Goal: Task Accomplishment & Management: Manage account settings

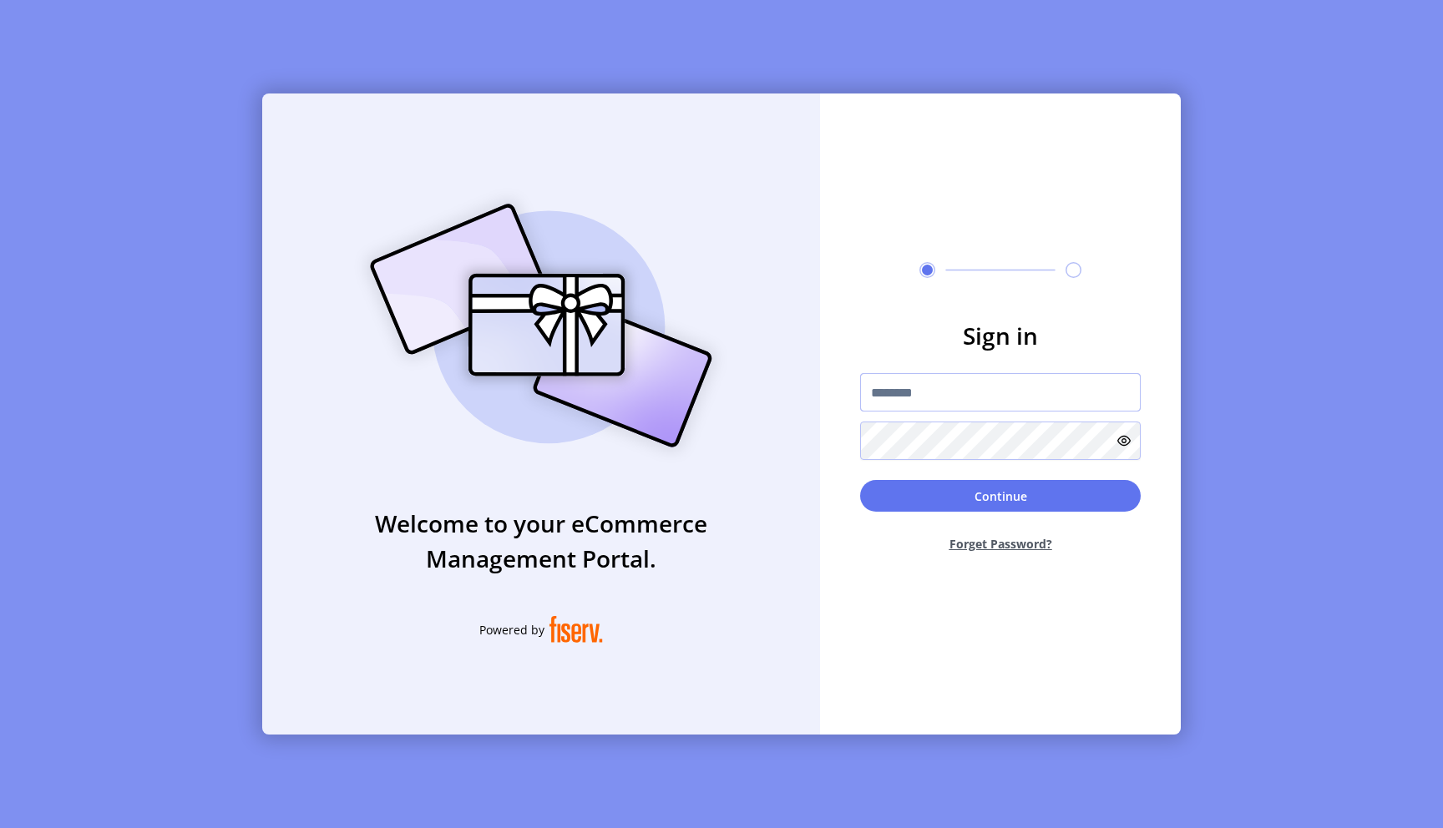
click at [964, 400] on input "text" at bounding box center [1000, 392] width 281 height 38
type input "*"
type input "**********"
click at [860, 480] on button "Continue" at bounding box center [1000, 496] width 281 height 32
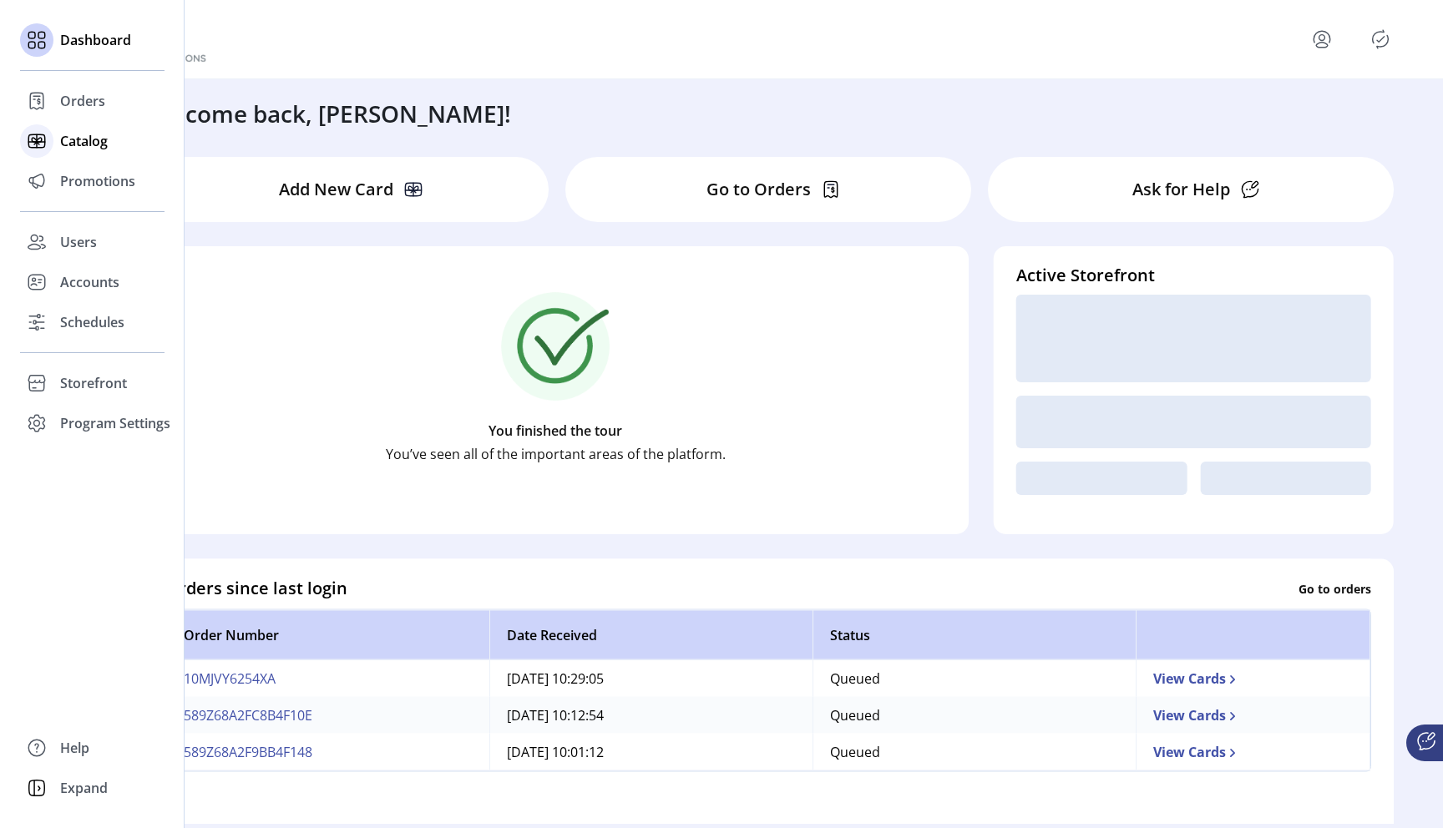
click at [78, 144] on span "Catalog" at bounding box center [84, 141] width 48 height 20
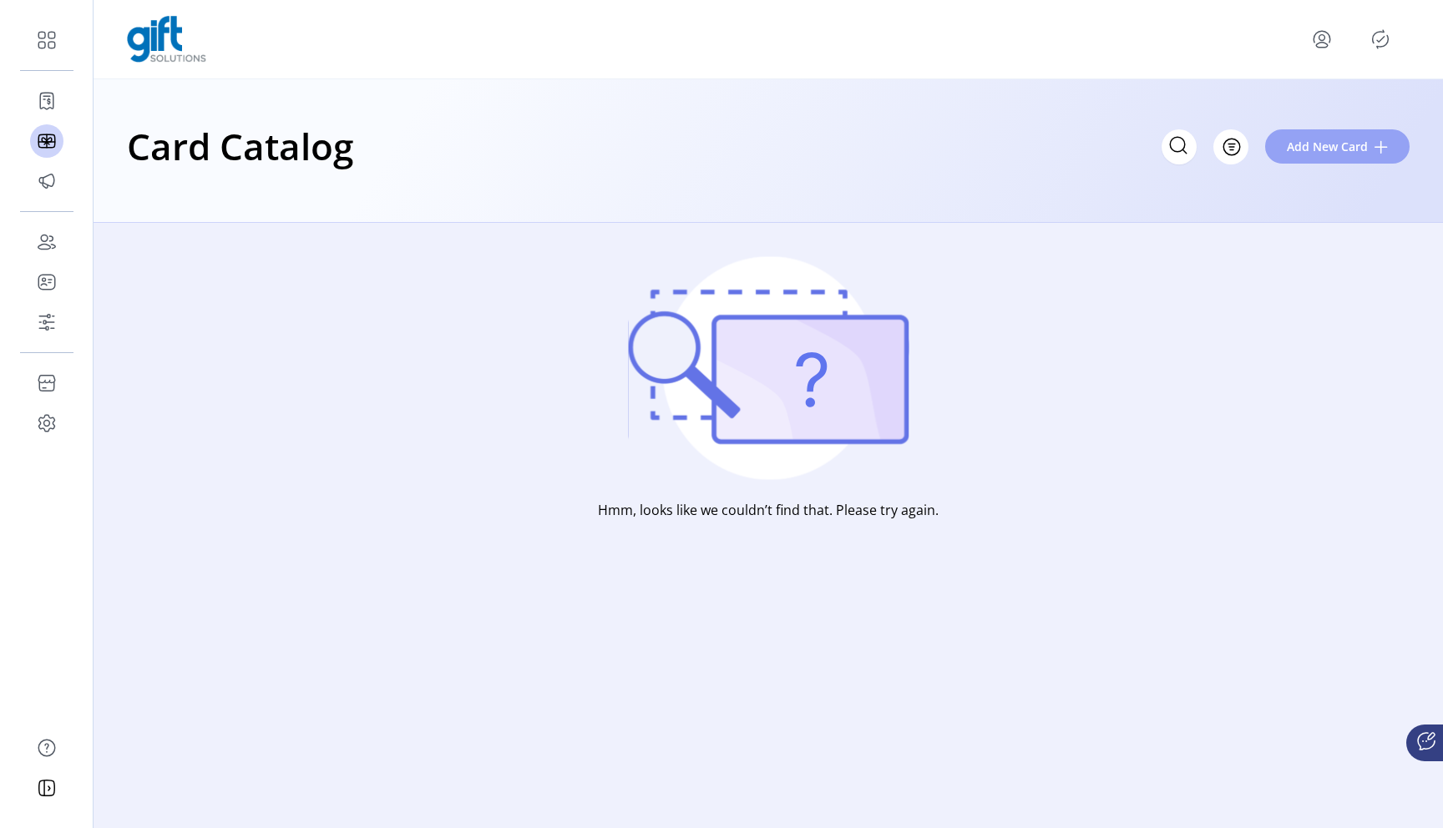
click at [1327, 145] on span "Add New Card" at bounding box center [1327, 147] width 81 height 18
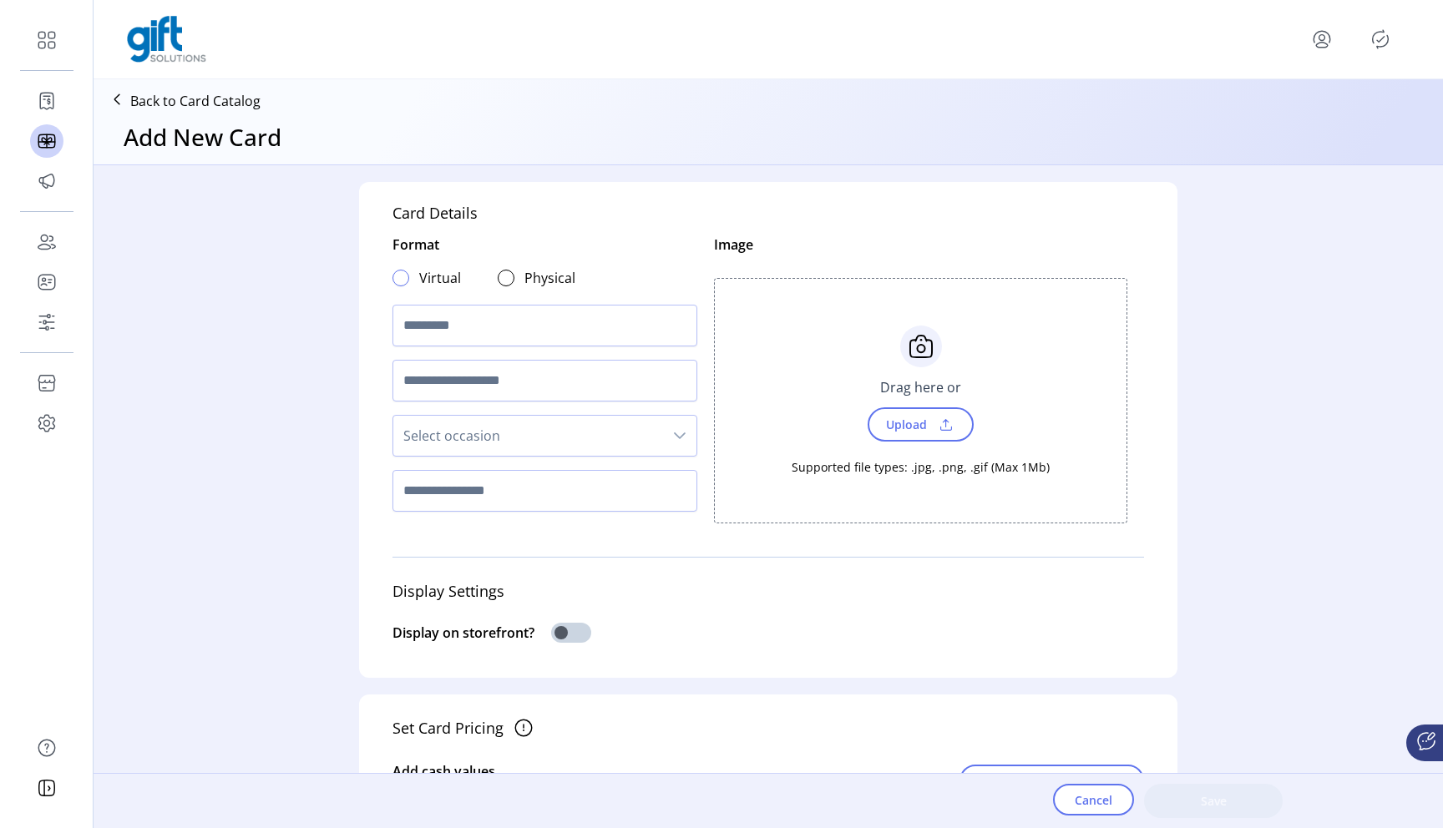
click at [392, 276] on div at bounding box center [400, 278] width 17 height 17
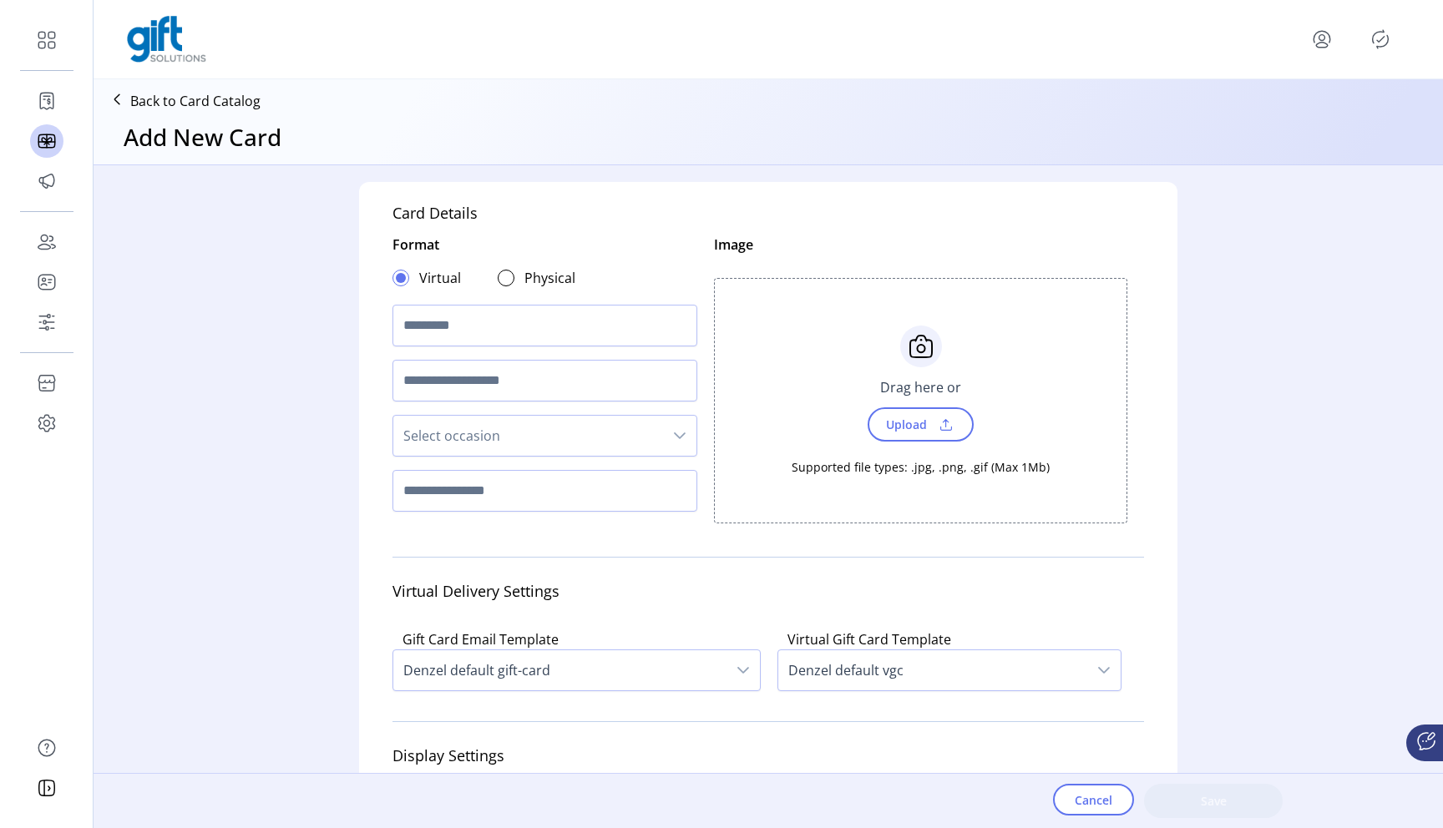
scroll to position [9, 5]
click at [436, 321] on input "text" at bounding box center [544, 326] width 305 height 42
click at [498, 288] on div "Virtual Physical" at bounding box center [483, 277] width 183 height 33
click at [501, 281] on div at bounding box center [506, 278] width 17 height 17
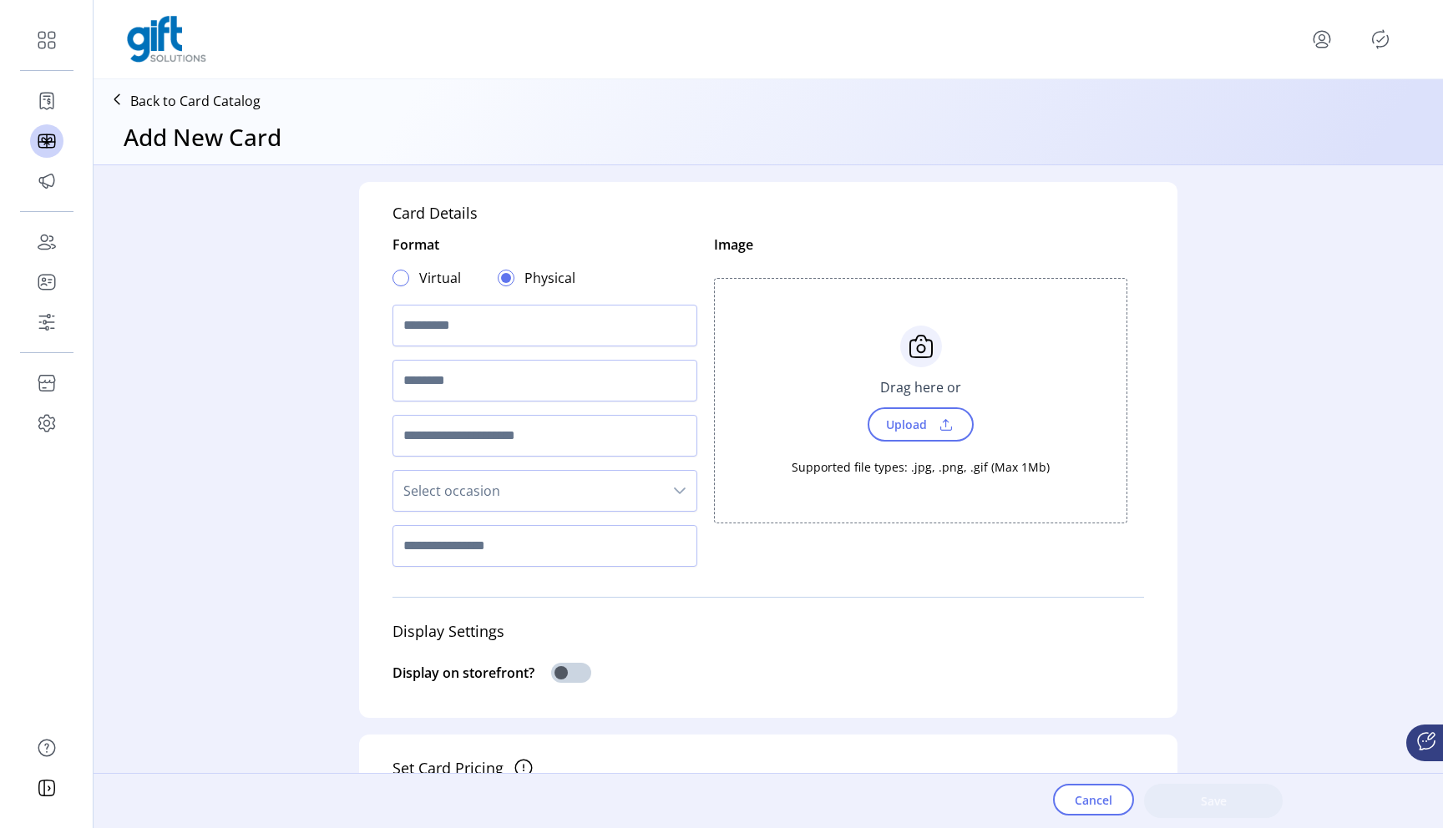
click at [399, 279] on div at bounding box center [400, 278] width 17 height 17
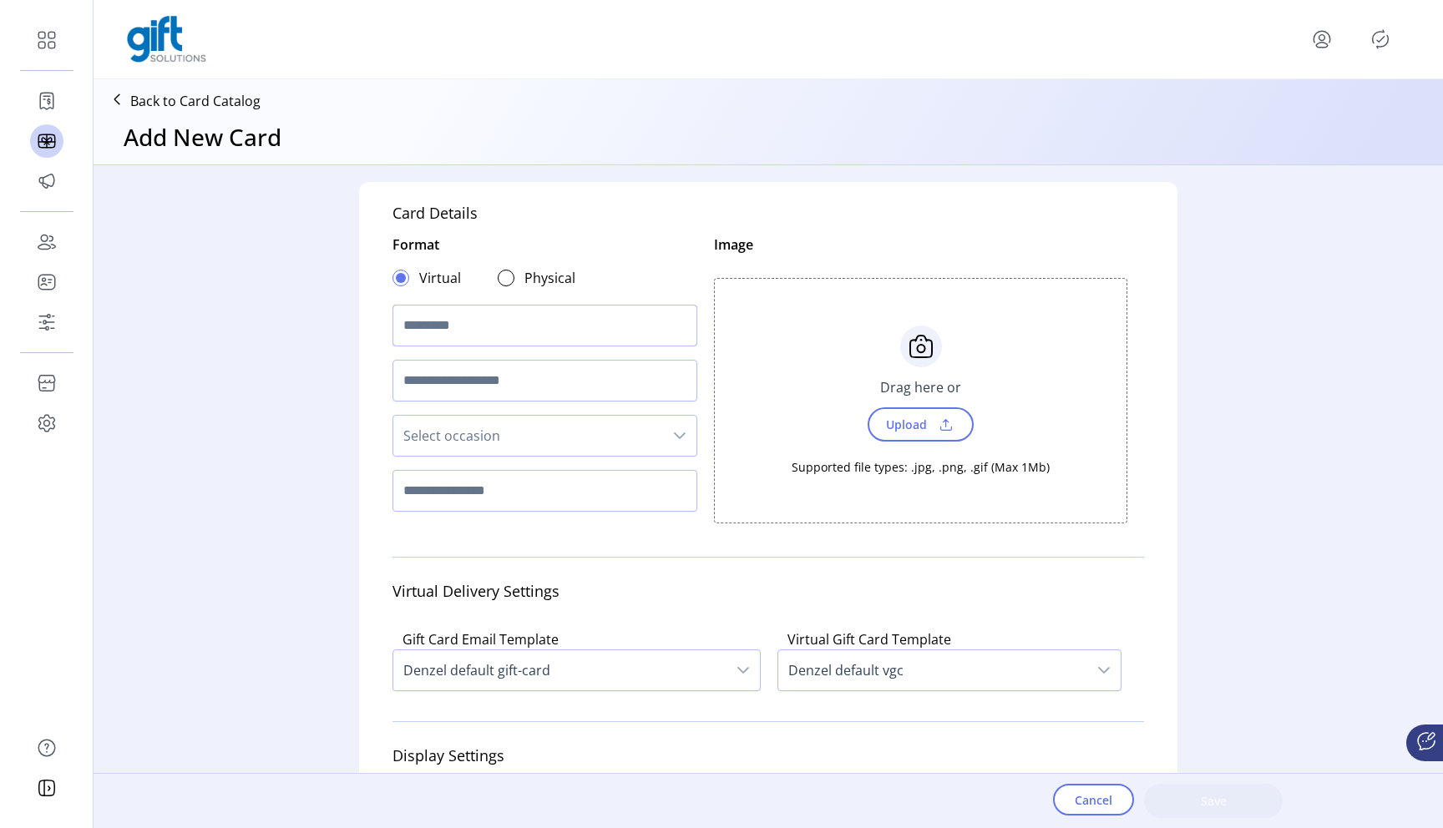
click at [446, 326] on input "text" at bounding box center [544, 326] width 305 height 42
type input "*"
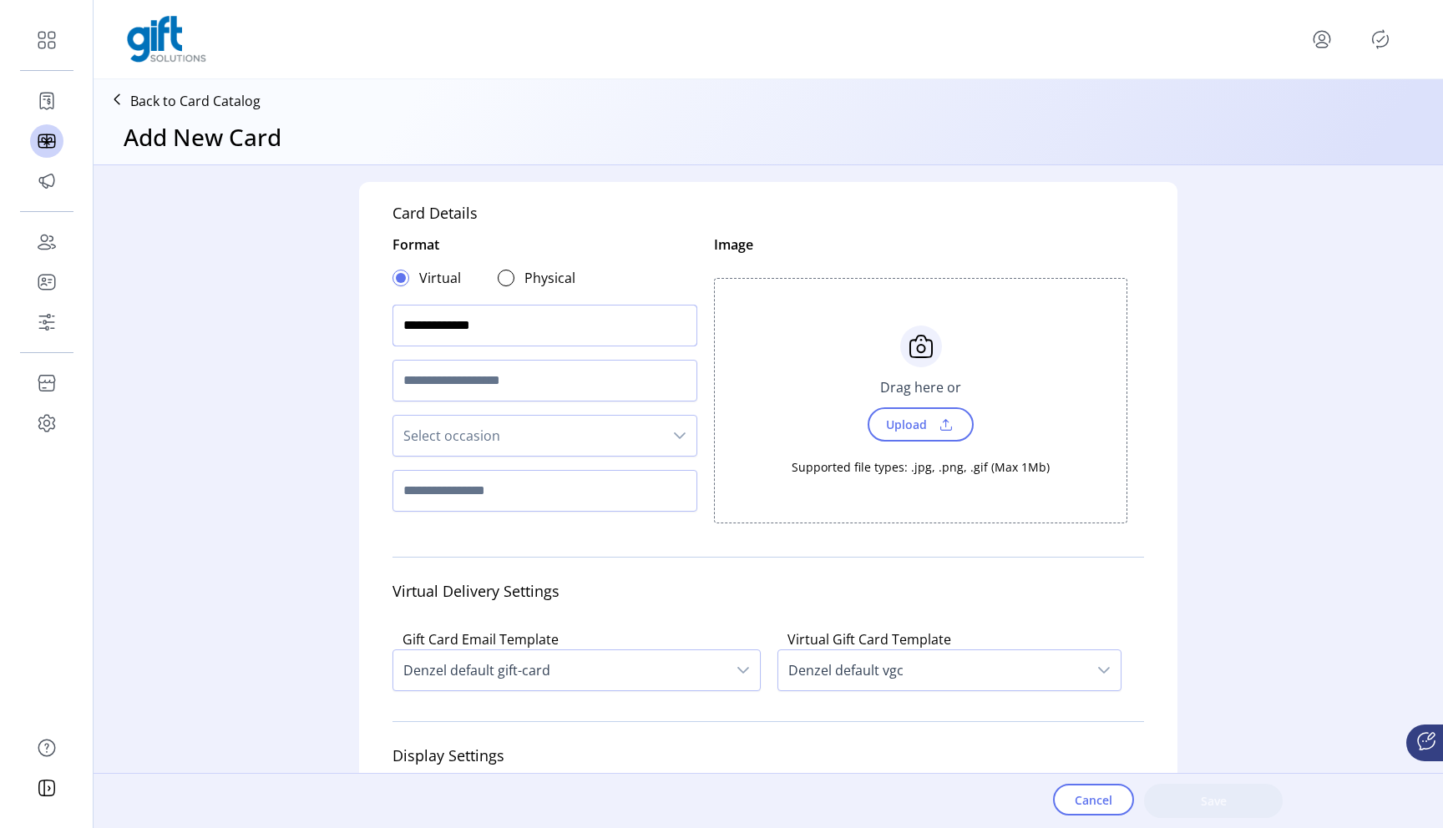
type input "**********"
click at [468, 378] on input "text" at bounding box center [544, 381] width 305 height 42
type input "********"
click at [508, 496] on input "text" at bounding box center [544, 491] width 305 height 42
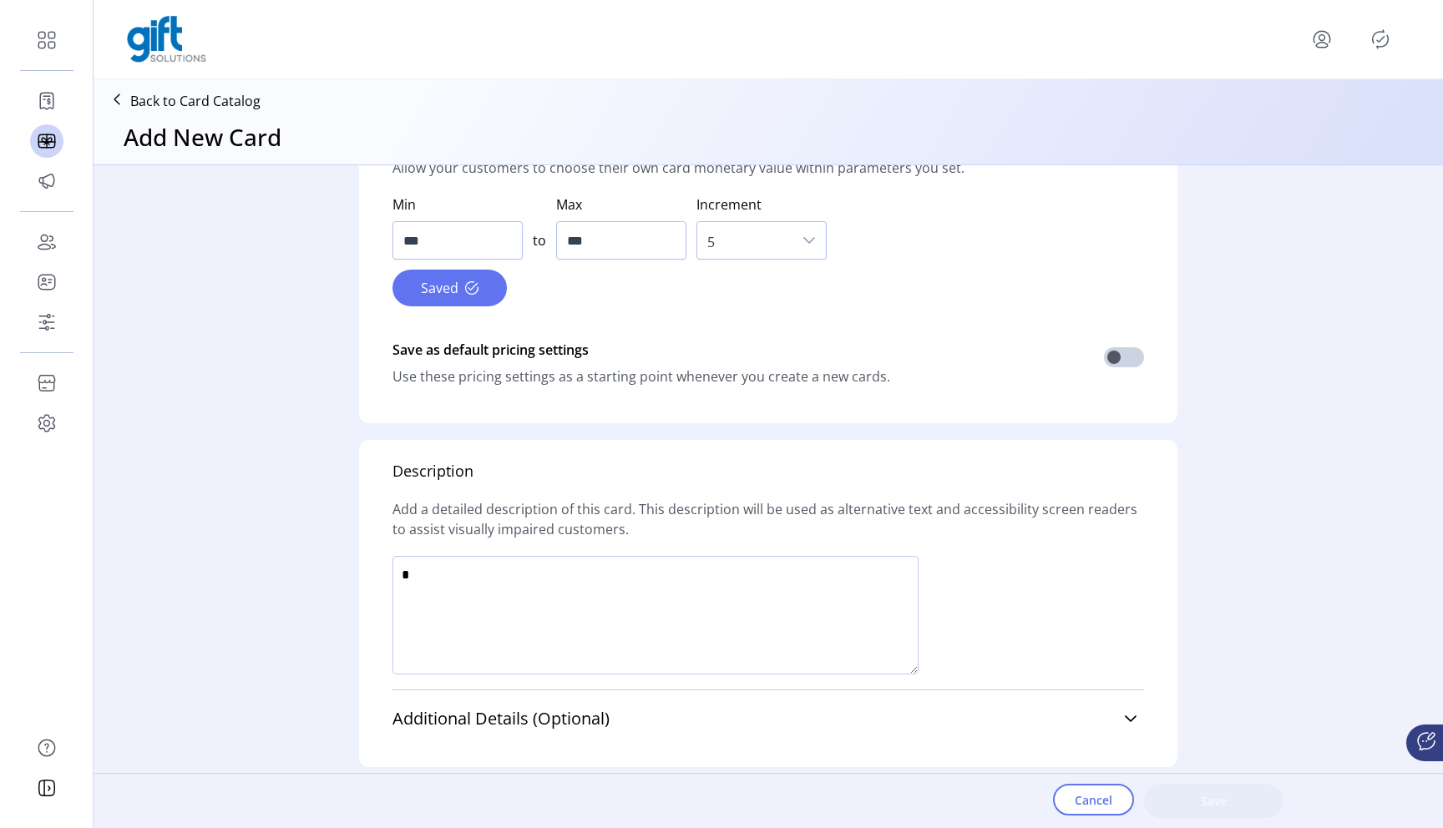
scroll to position [1048, 0]
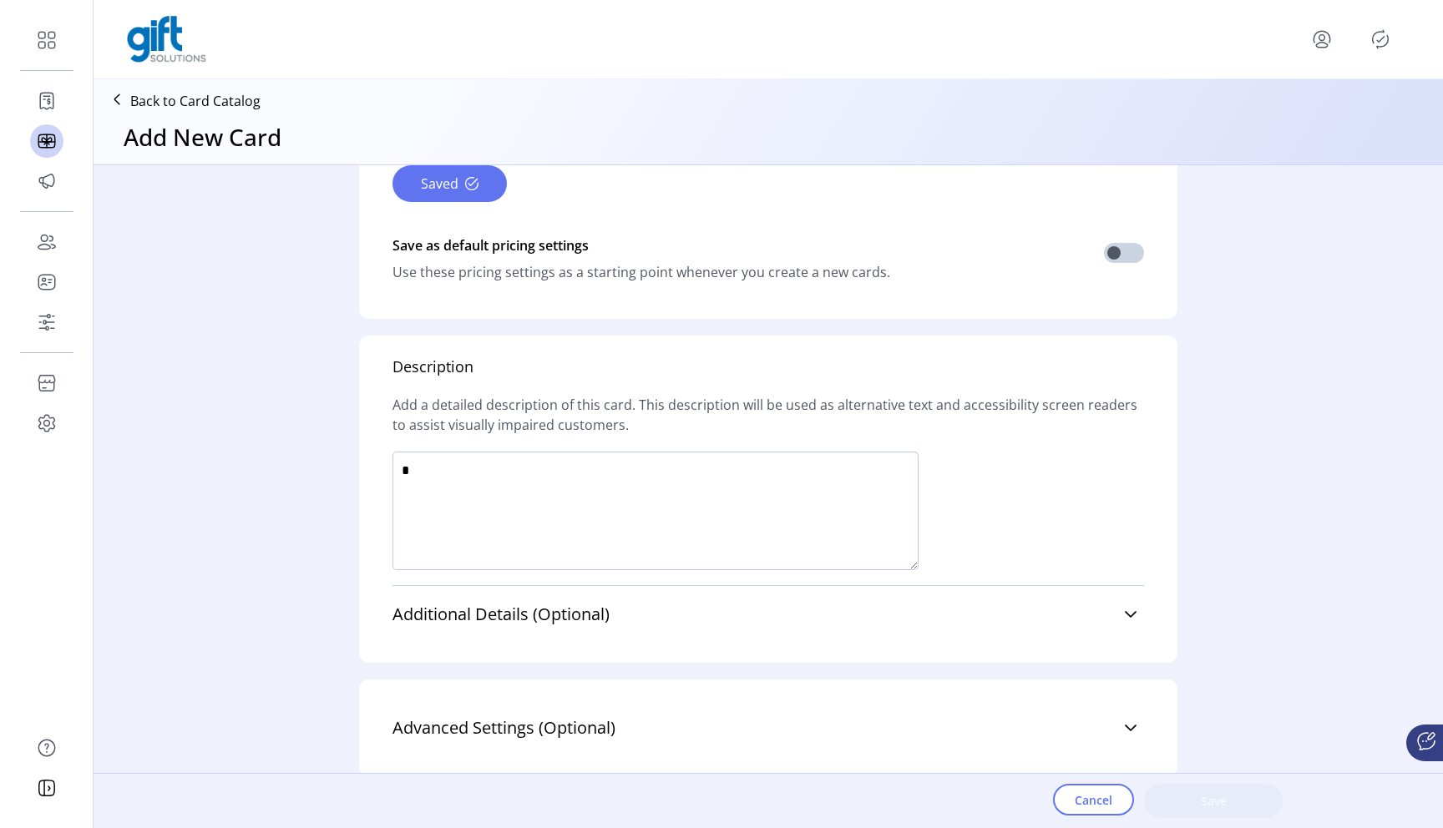
click at [568, 488] on textarea at bounding box center [655, 511] width 526 height 119
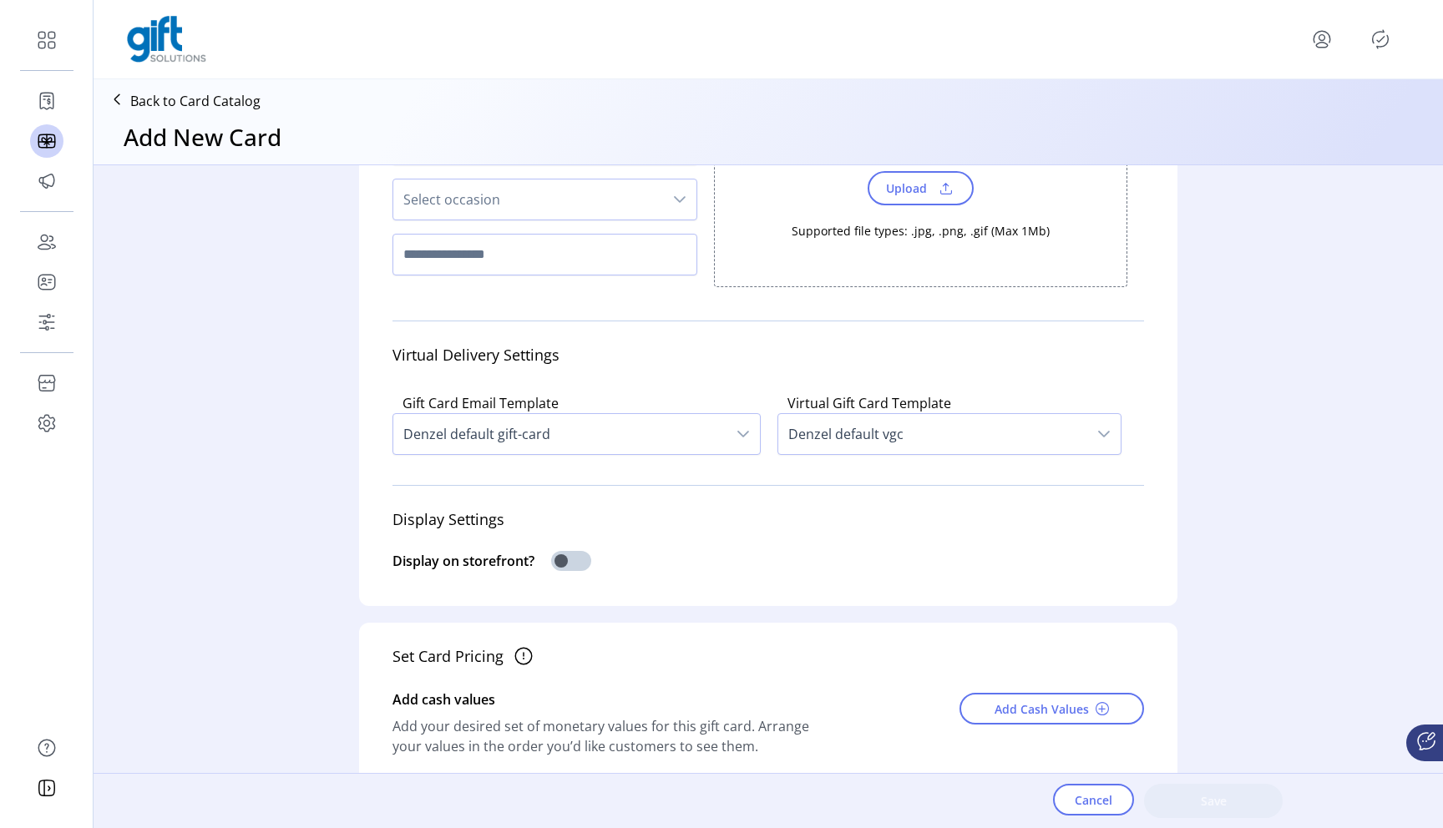
scroll to position [0, 0]
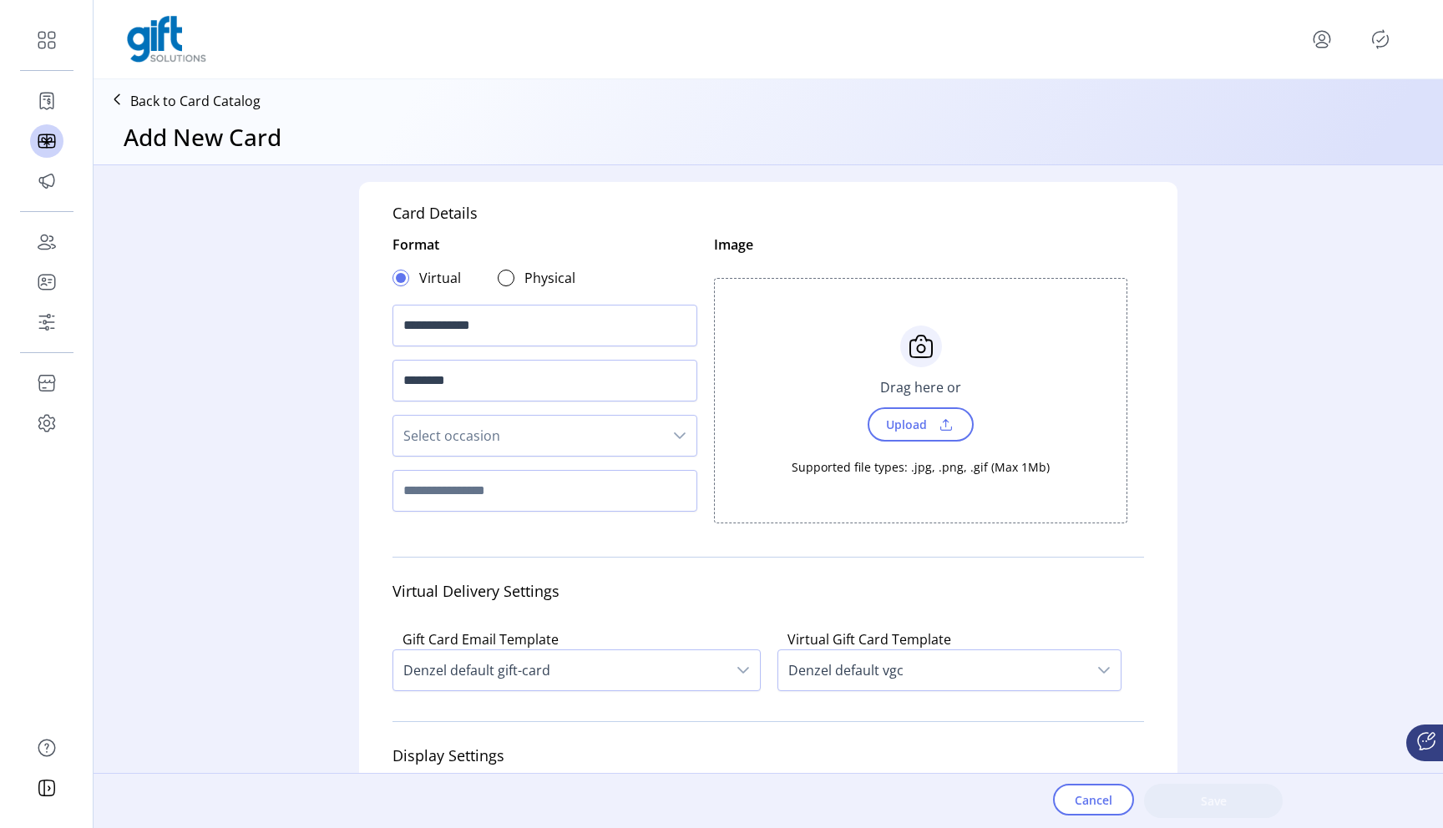
type textarea "****"
click at [895, 424] on span "Upload" at bounding box center [905, 424] width 58 height 24
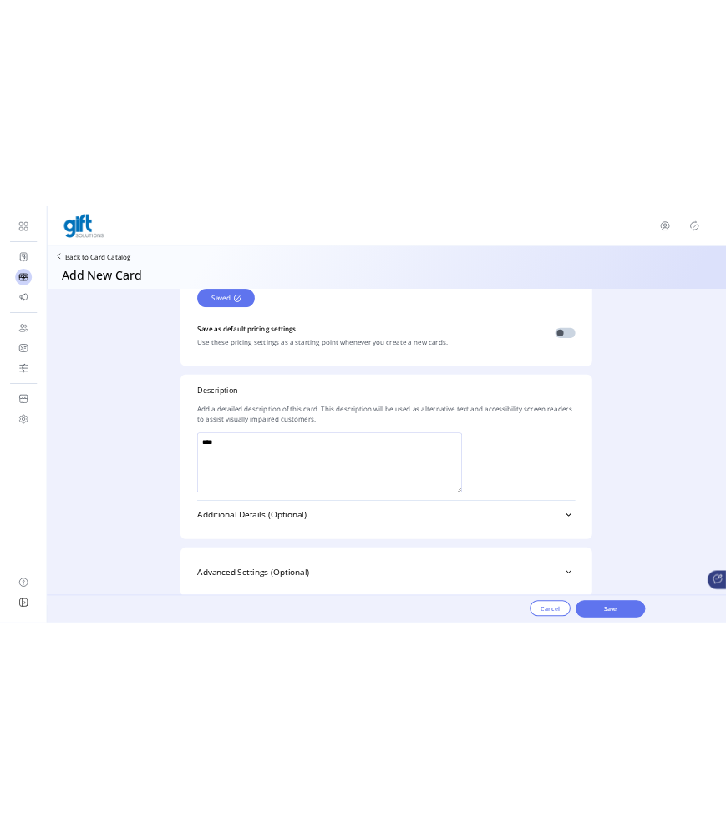
scroll to position [1085, 0]
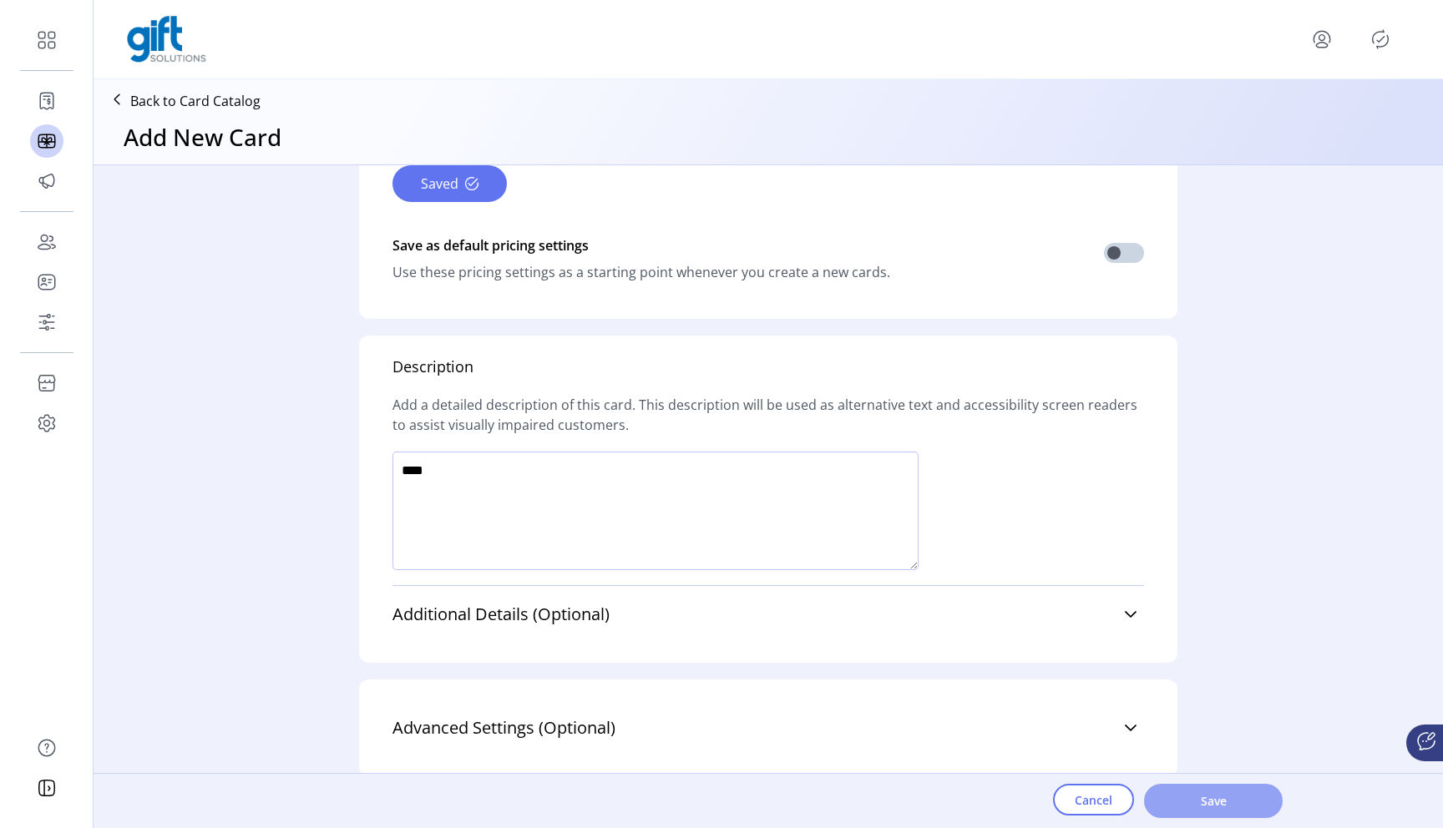
click at [1181, 803] on span "Save" at bounding box center [1212, 801] width 95 height 18
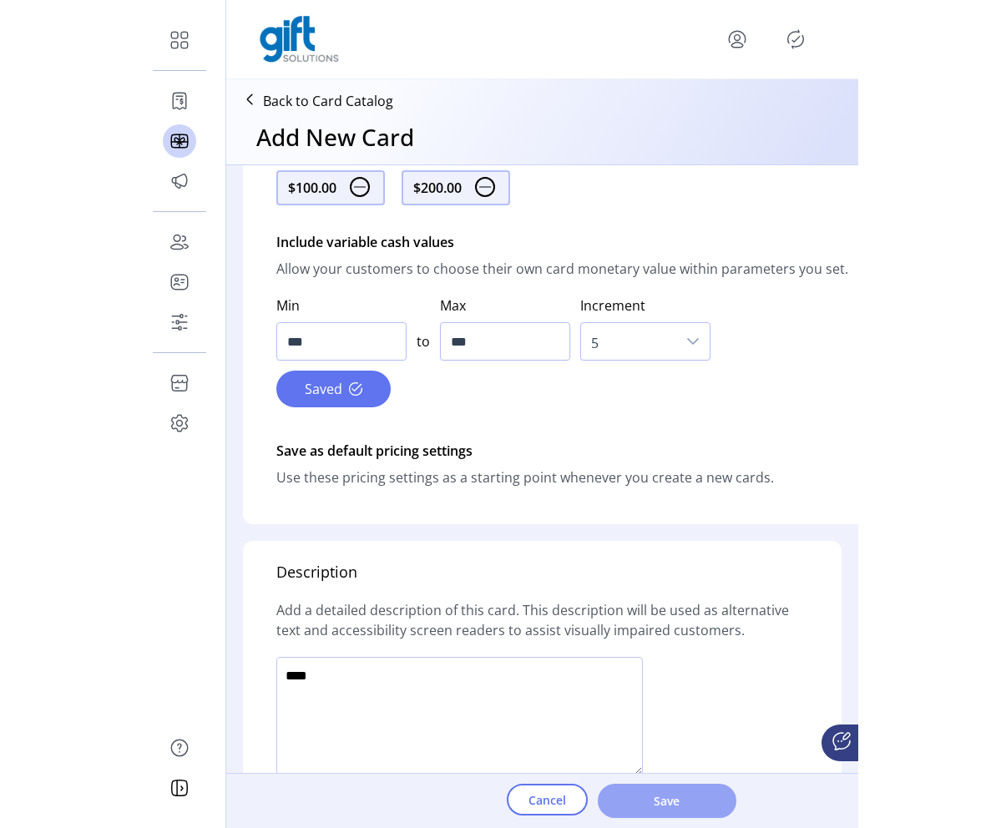
scroll to position [876, 0]
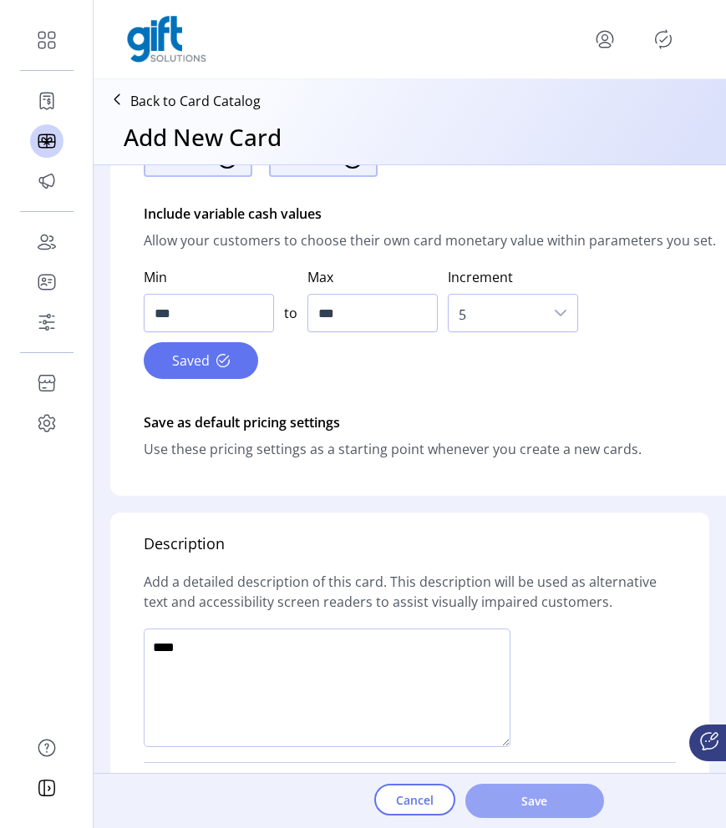
click at [551, 805] on span "Save" at bounding box center [534, 801] width 95 height 18
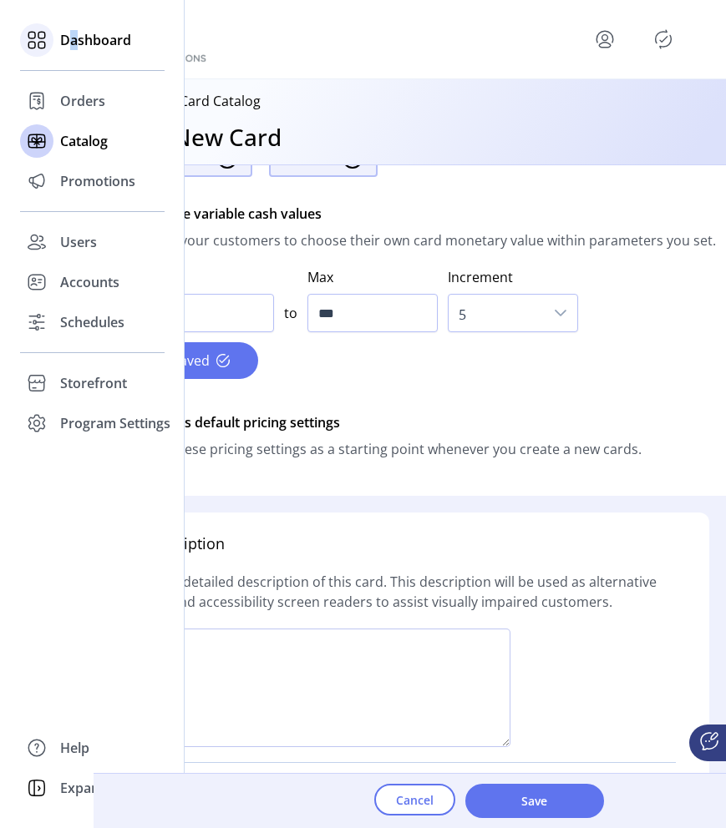
click at [73, 40] on span "Dashboard" at bounding box center [95, 40] width 71 height 20
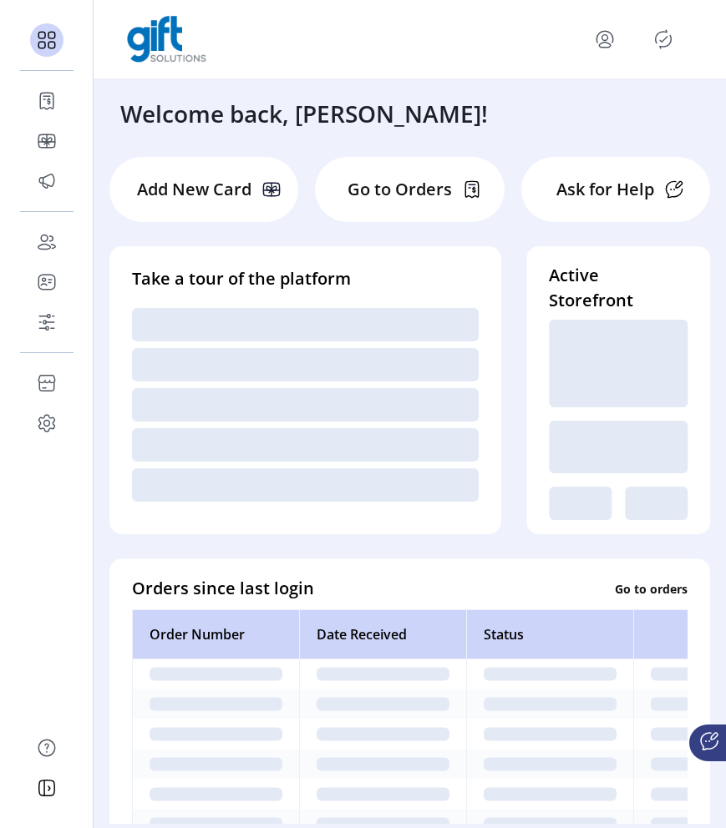
click at [605, 39] on icon "menu" at bounding box center [605, 38] width 6 height 6
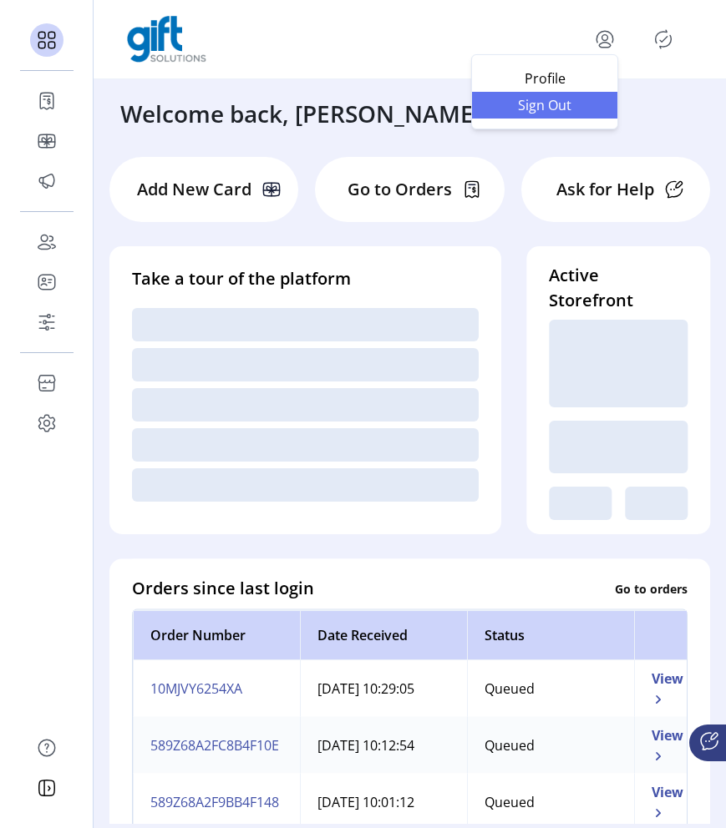
click at [571, 106] on span "Sign Out" at bounding box center [544, 105] width 125 height 13
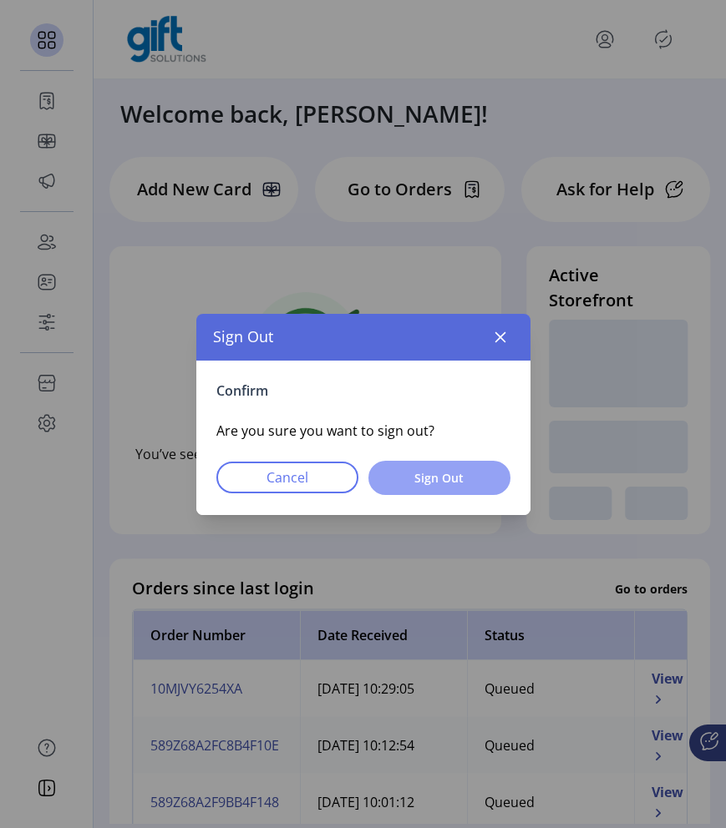
click at [483, 478] on span "Sign Out" at bounding box center [439, 478] width 99 height 18
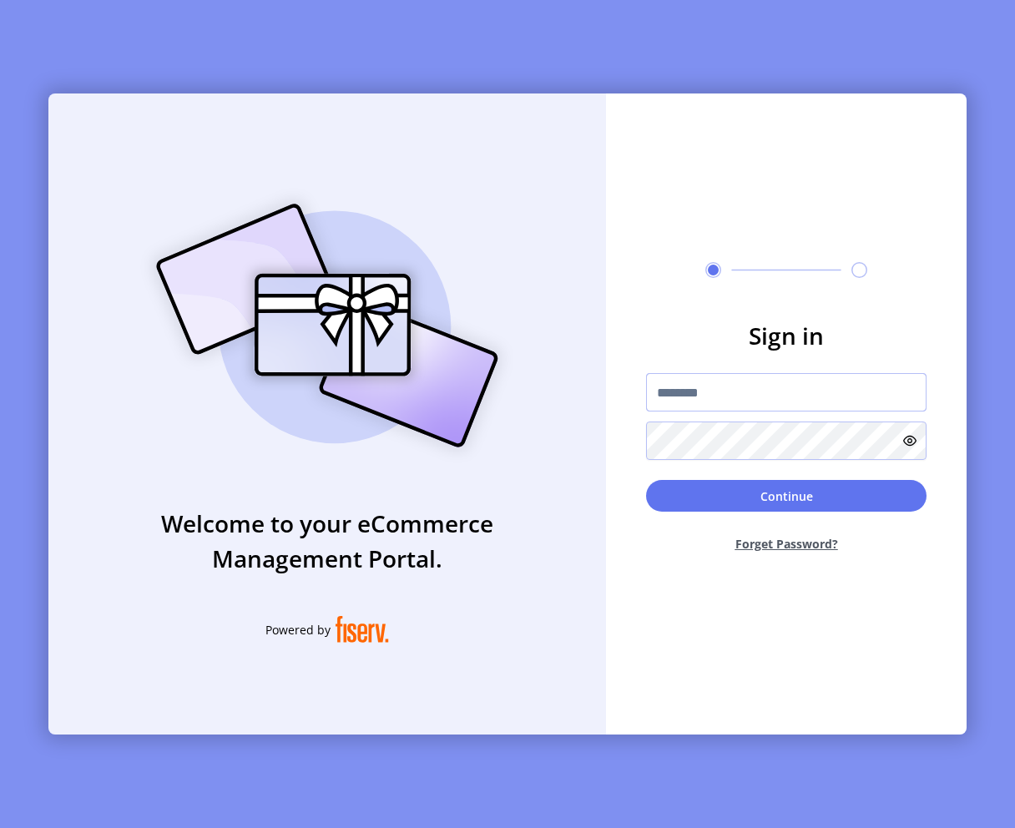
click at [789, 400] on input "text" at bounding box center [786, 392] width 281 height 38
click at [558, 204] on div "Welcome to your eCommerce Management Portal. Powered by" at bounding box center [327, 414] width 558 height 641
click at [717, 397] on input "text" at bounding box center [786, 392] width 281 height 38
paste input "**********"
type input "**********"
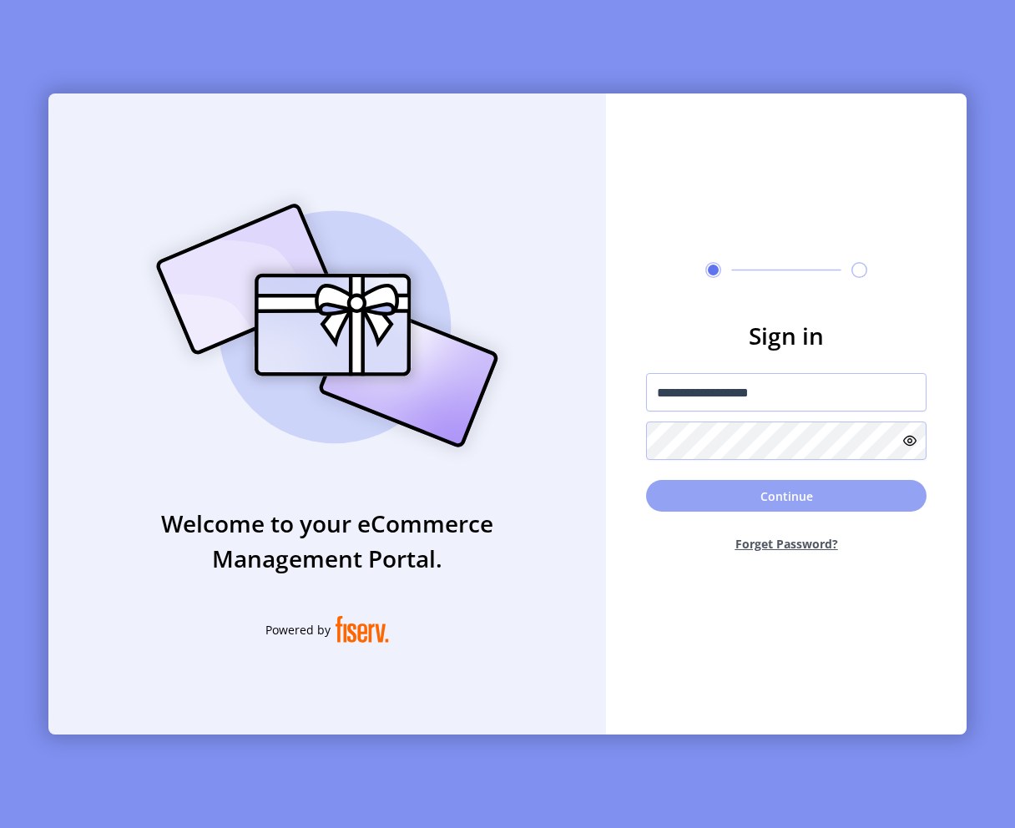
click at [802, 505] on button "Continue" at bounding box center [786, 496] width 281 height 32
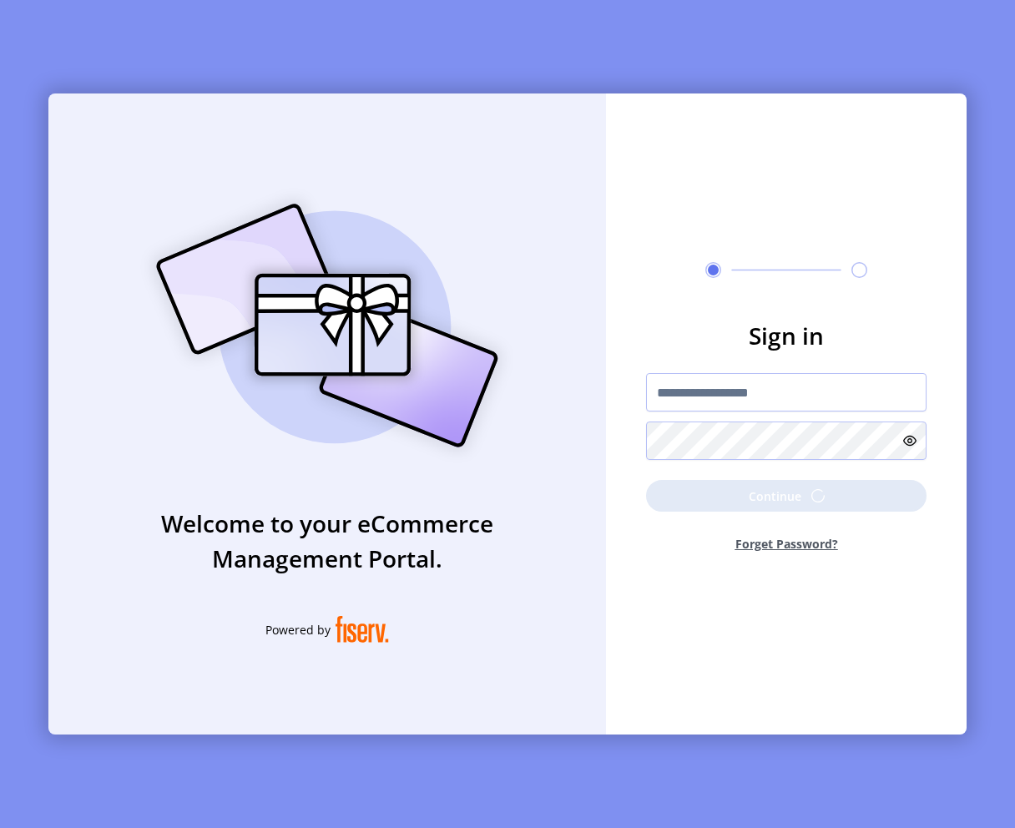
click at [1014, 341] on div "**********" at bounding box center [507, 414] width 1015 height 828
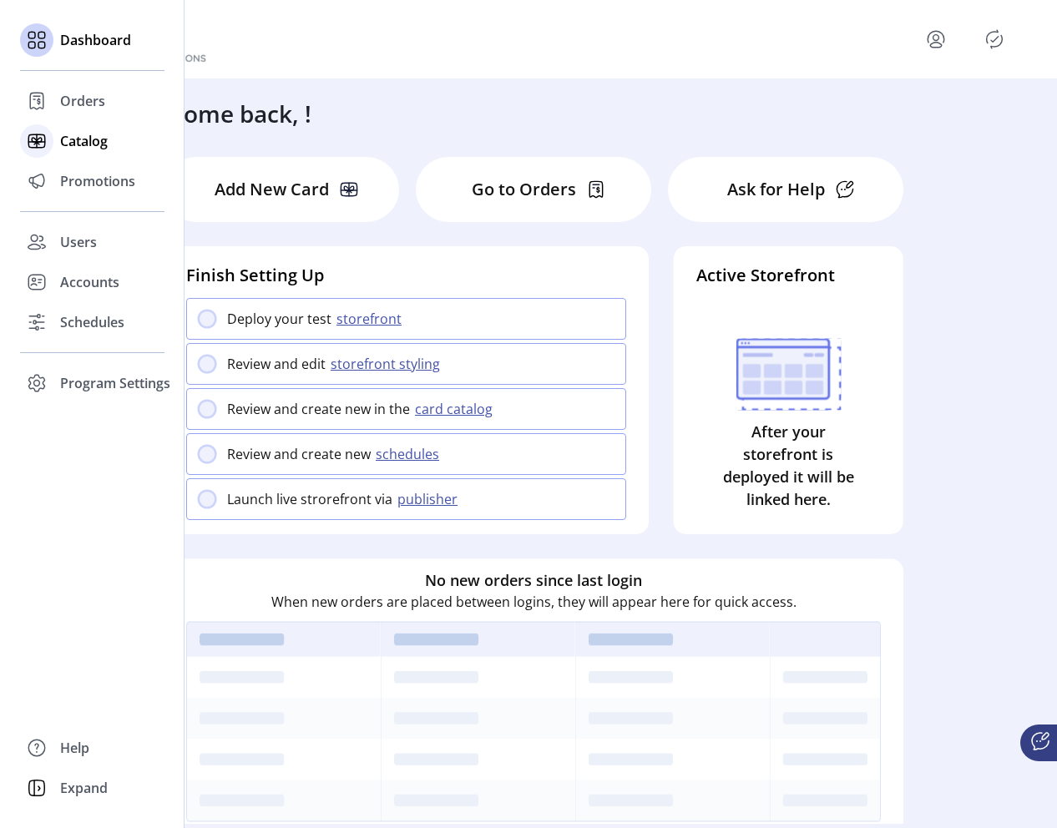
click at [68, 140] on span "Catalog" at bounding box center [84, 141] width 48 height 20
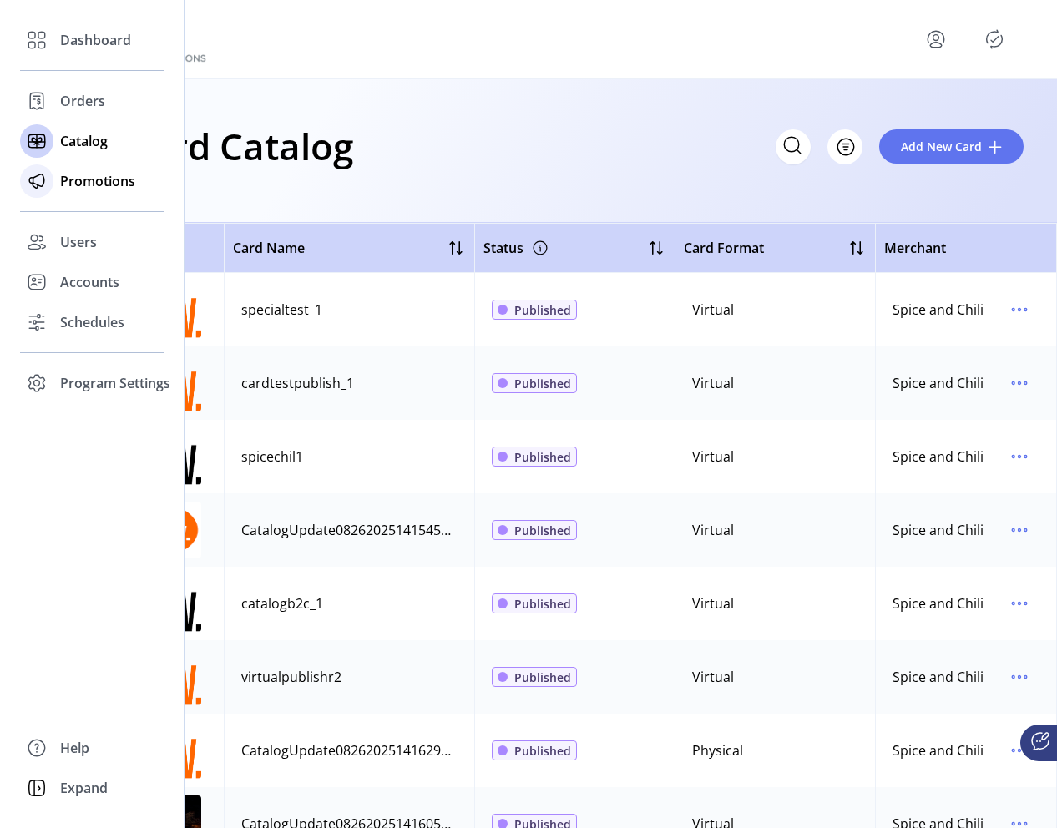
click at [113, 185] on span "Promotions" at bounding box center [97, 181] width 75 height 20
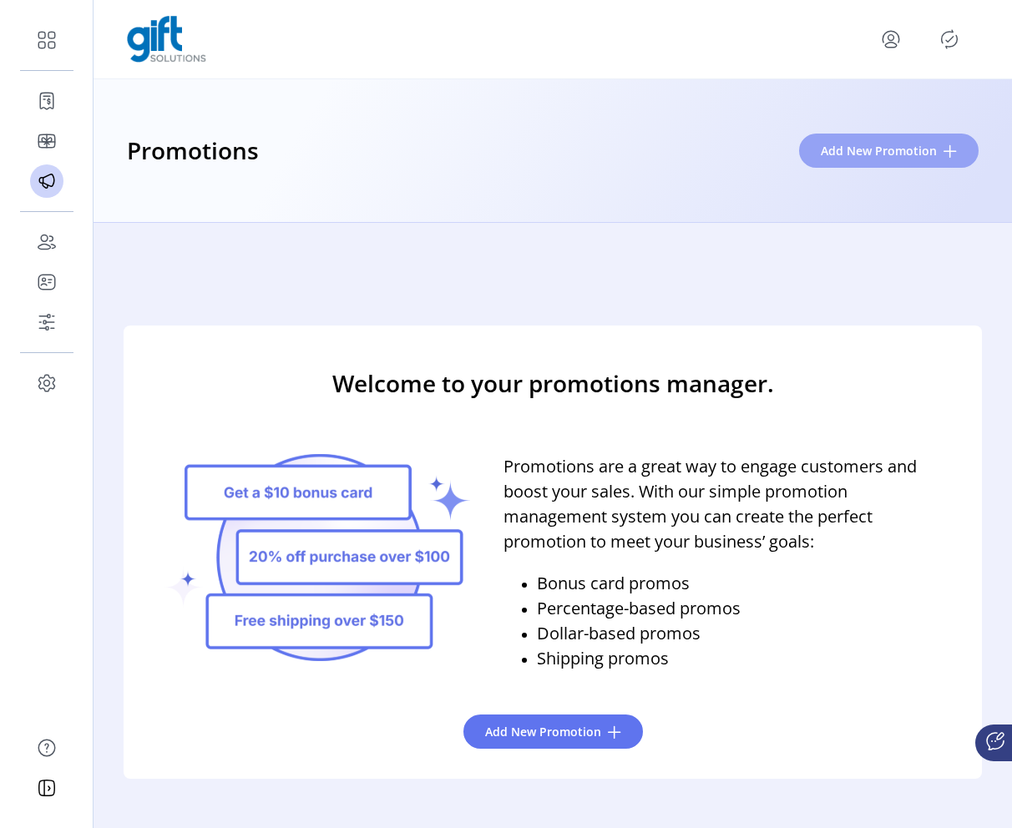
click at [903, 149] on span "Add New Promotion" at bounding box center [879, 151] width 116 height 18
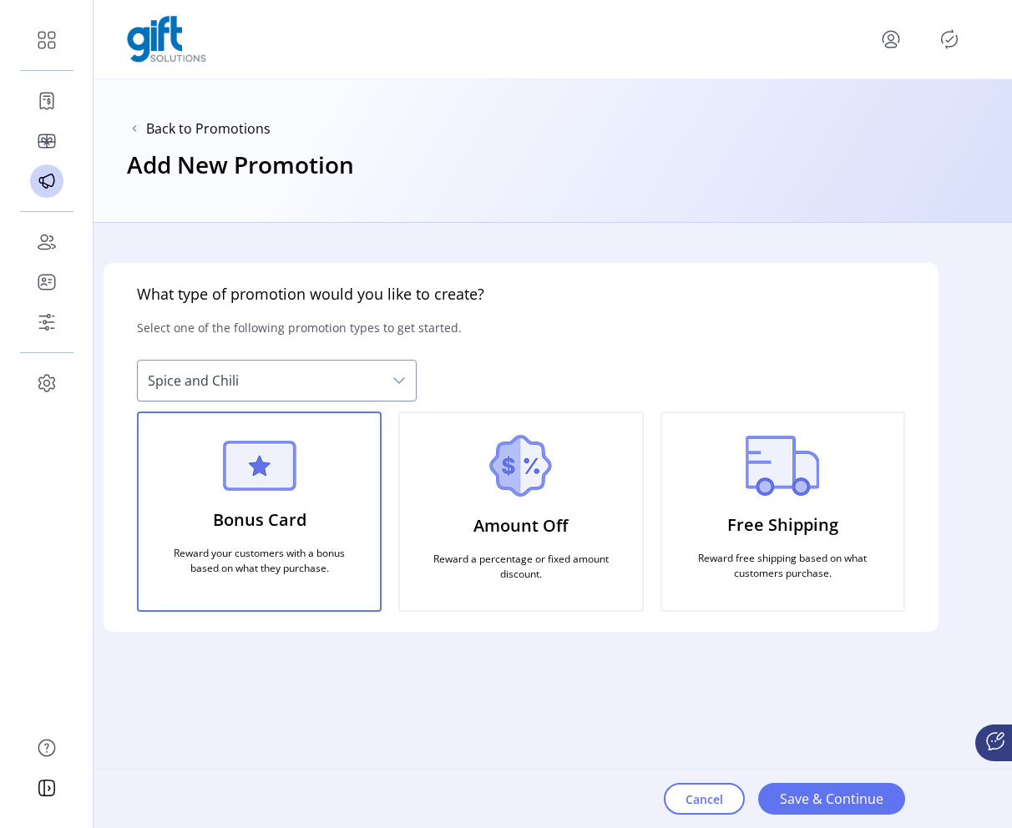
click at [951, 41] on icon "Publisher Panel" at bounding box center [949, 39] width 27 height 27
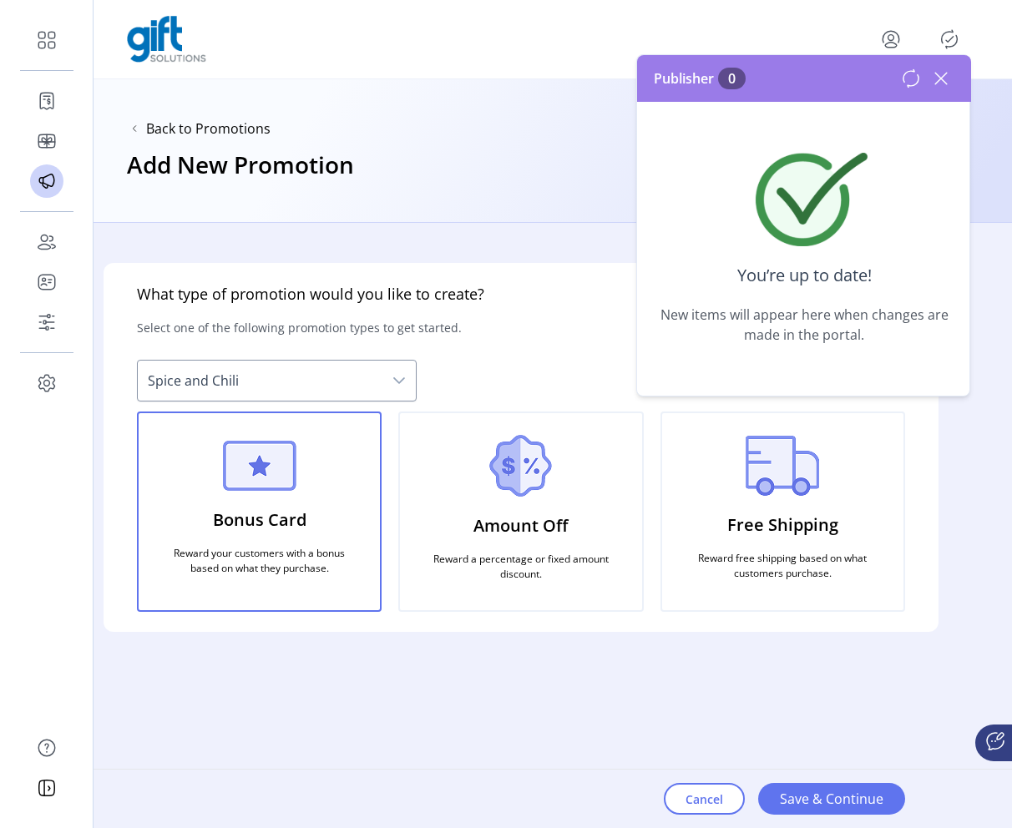
click at [941, 75] on icon at bounding box center [941, 78] width 27 height 27
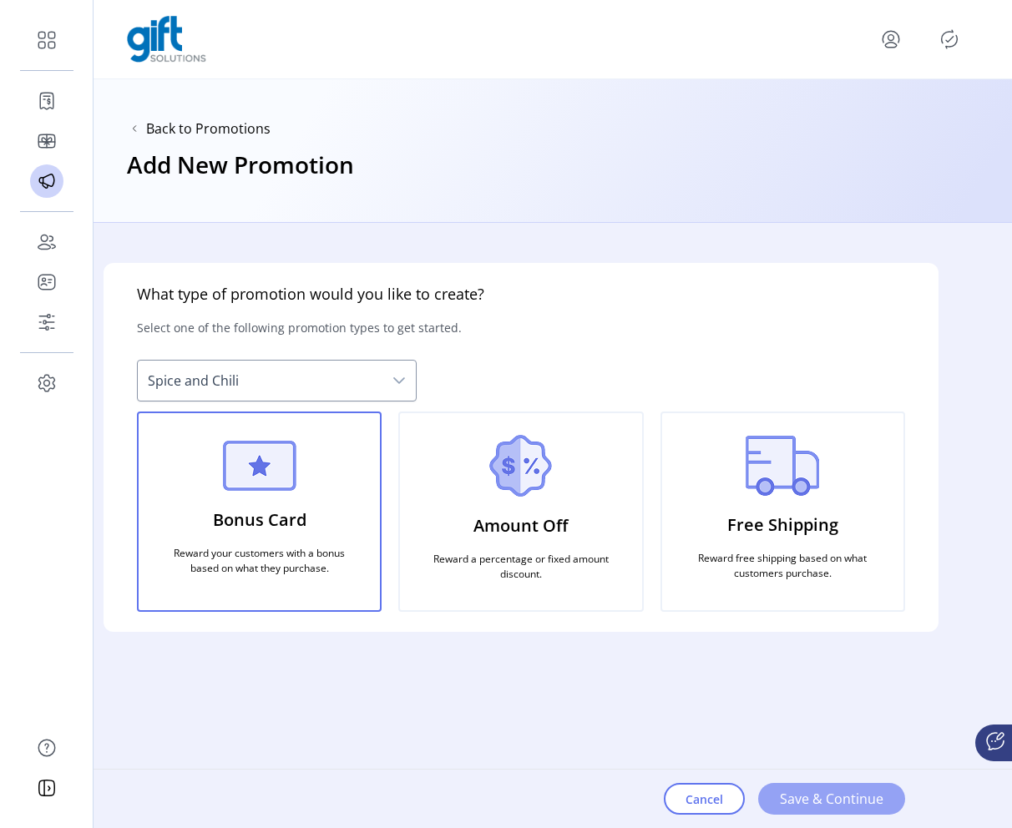
click at [875, 801] on span "Save & Continue" at bounding box center [832, 799] width 104 height 20
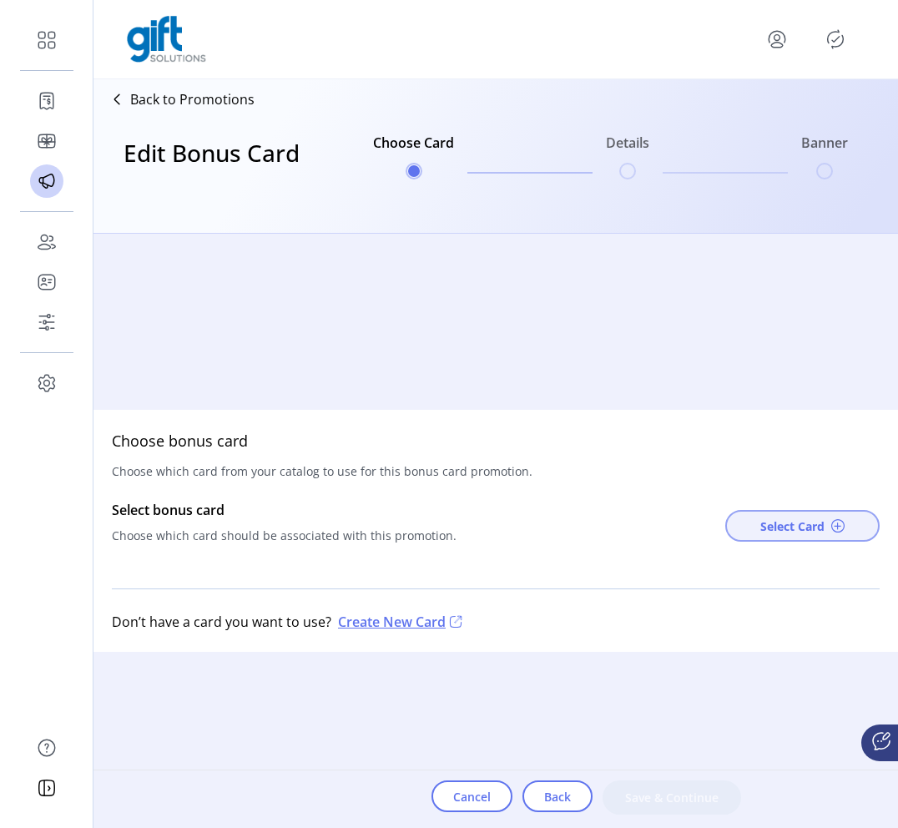
click at [787, 535] on button "Select Card" at bounding box center [803, 526] width 154 height 32
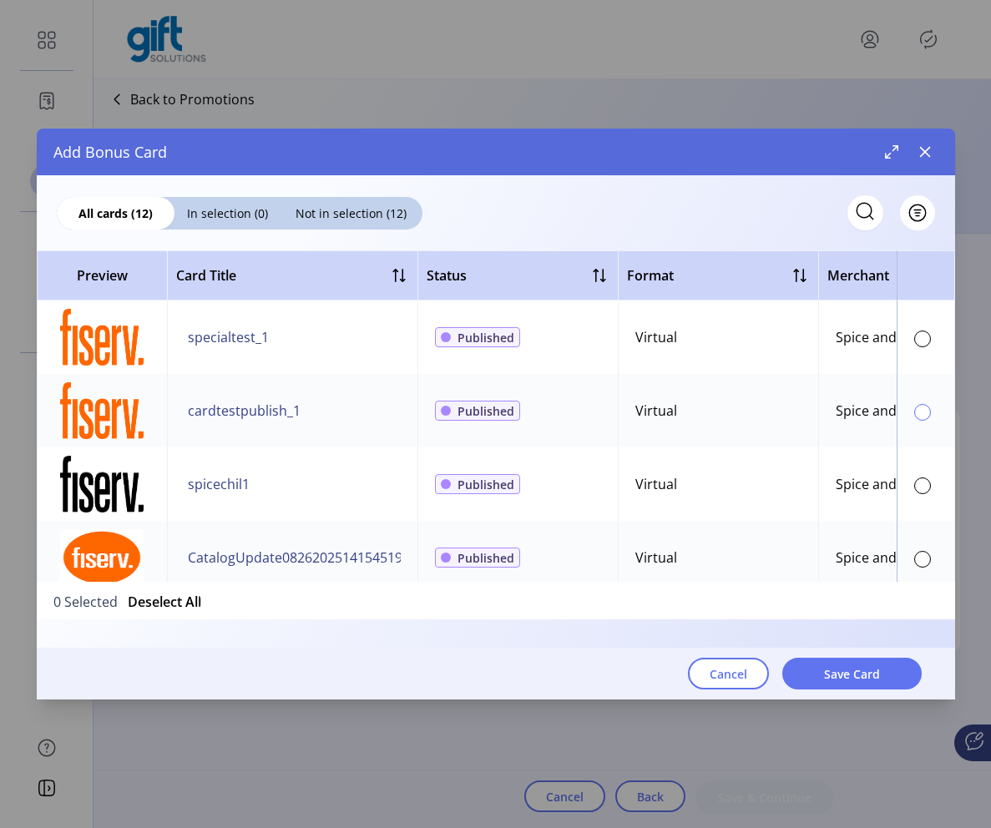
click at [914, 405] on div at bounding box center [922, 412] width 17 height 17
click at [858, 671] on span "Save Card" at bounding box center [852, 674] width 56 height 18
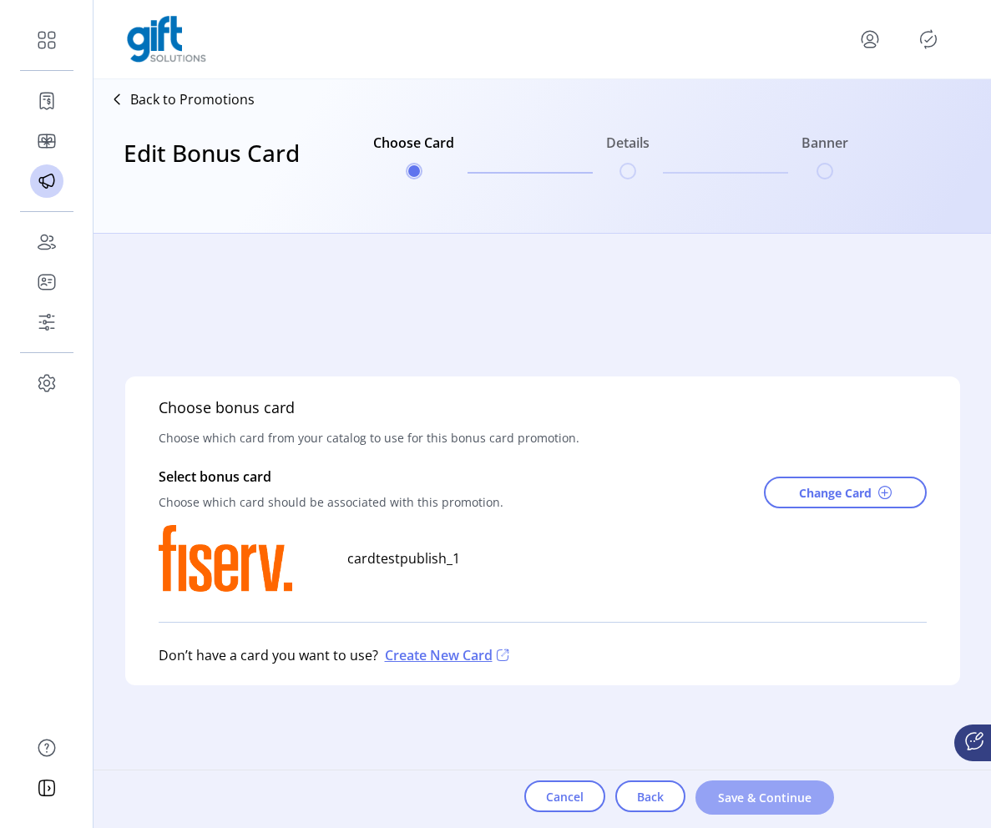
click at [769, 789] on span "Save & Continue" at bounding box center [764, 798] width 95 height 18
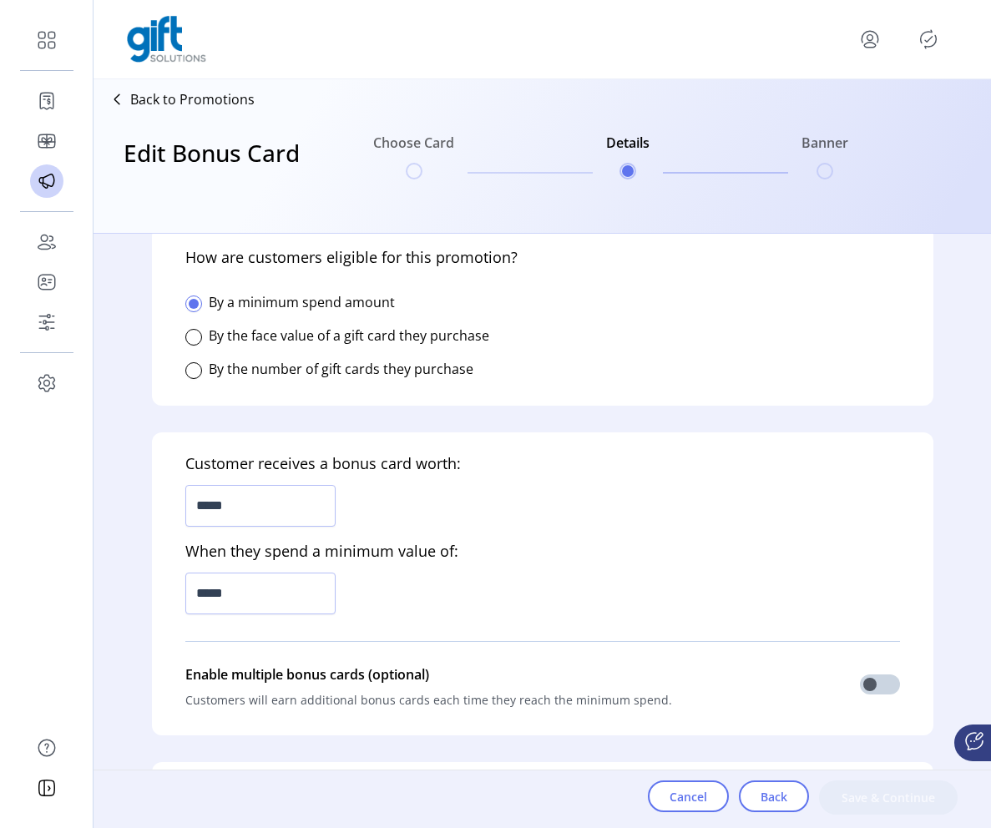
scroll to position [347, 0]
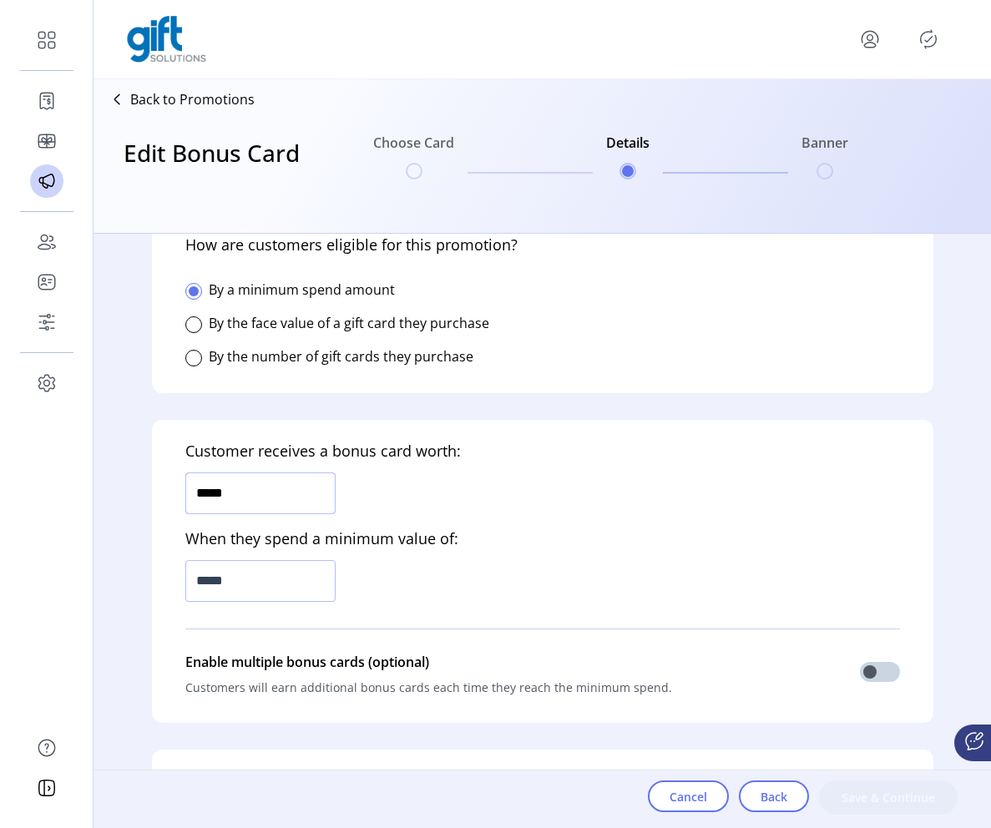
click at [289, 488] on input "*****" at bounding box center [260, 494] width 150 height 42
type input "******"
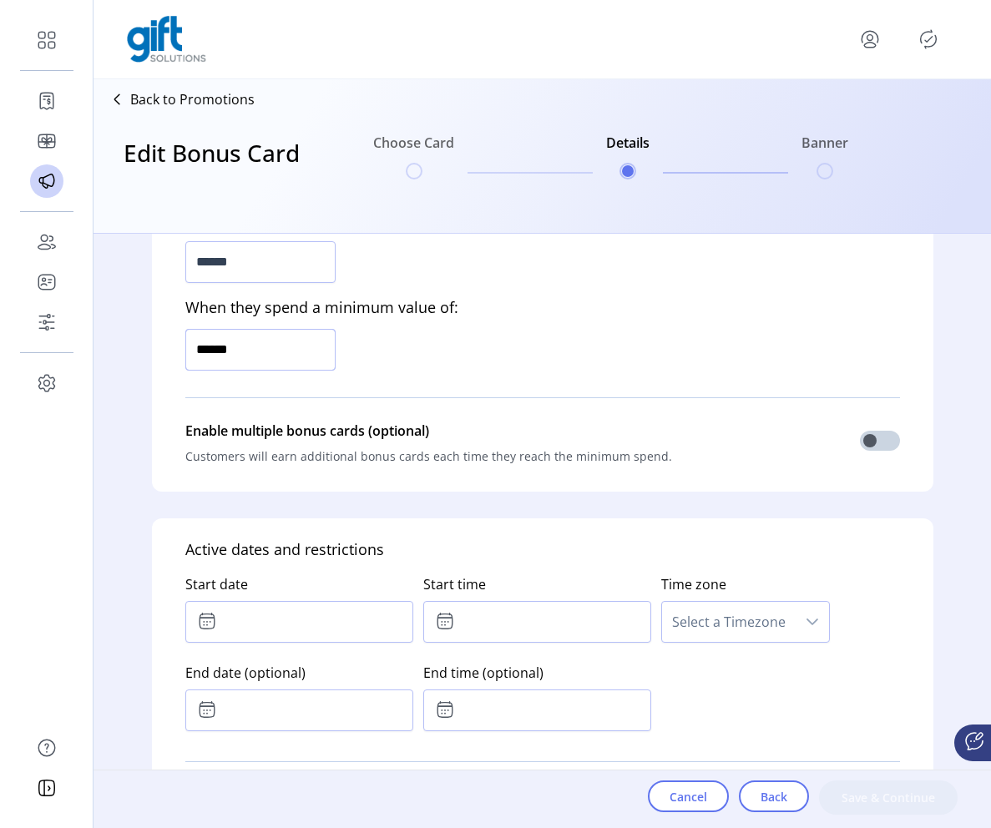
scroll to position [640, 0]
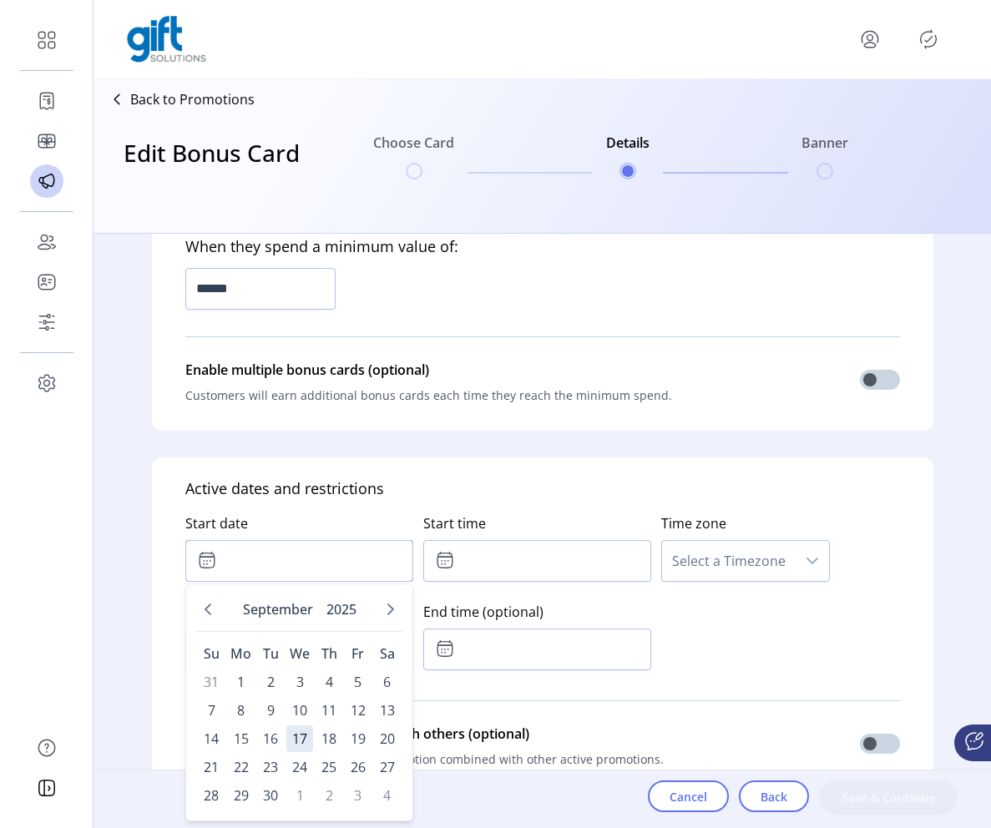
click at [295, 566] on input "text" at bounding box center [299, 561] width 228 height 42
click at [300, 737] on span "17" at bounding box center [299, 739] width 27 height 27
type input "**********"
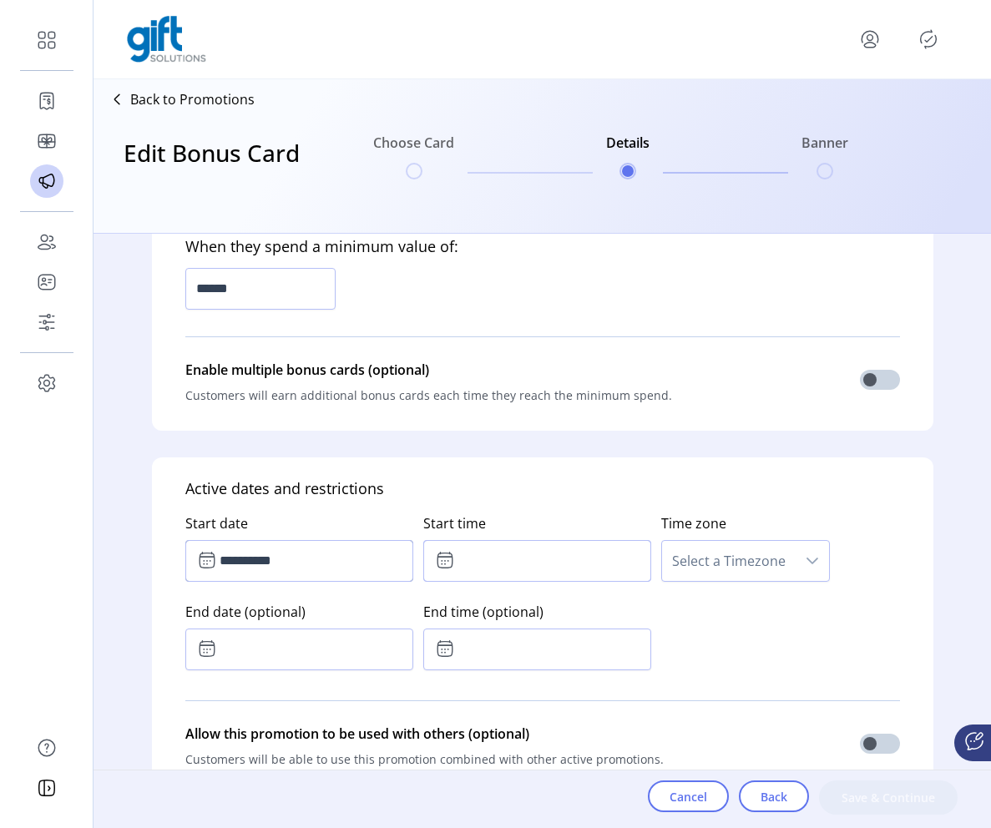
click at [505, 564] on input "text" at bounding box center [537, 561] width 228 height 42
click at [559, 611] on icon "Next Minute" at bounding box center [563, 605] width 13 height 13
click at [512, 610] on icon "Next Hour" at bounding box center [509, 605] width 13 height 13
type input "*****"
click at [796, 626] on div "**********" at bounding box center [542, 588] width 715 height 177
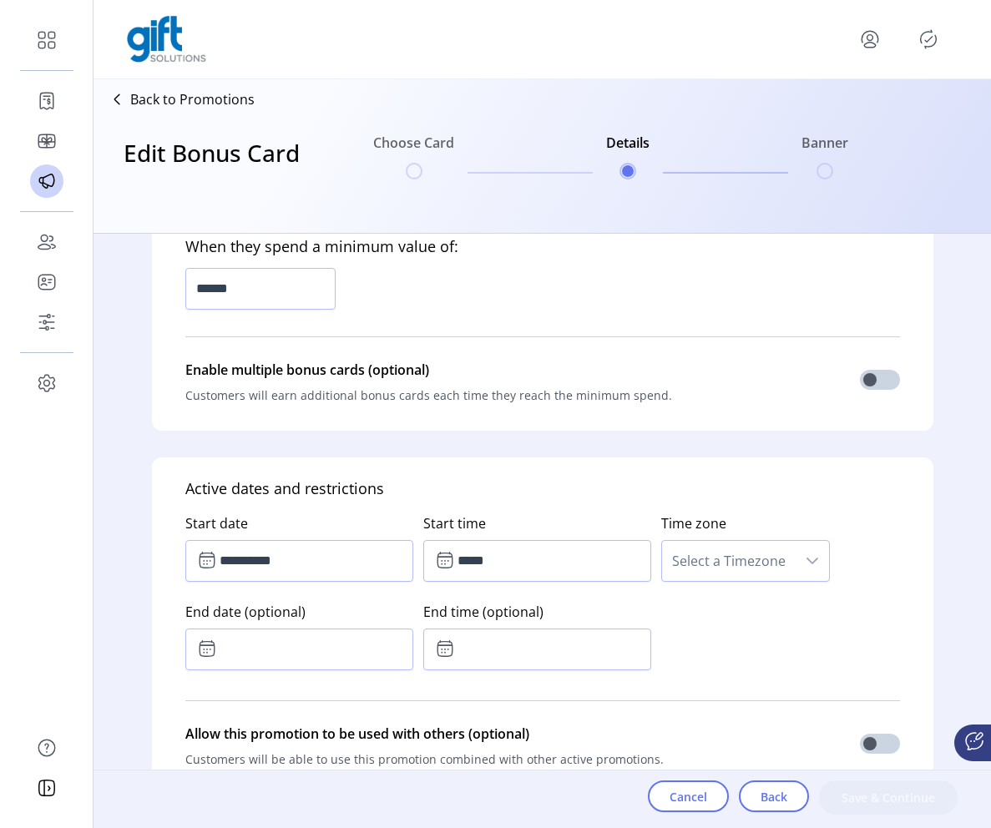
click at [745, 551] on span "Select a Timezone" at bounding box center [729, 561] width 134 height 40
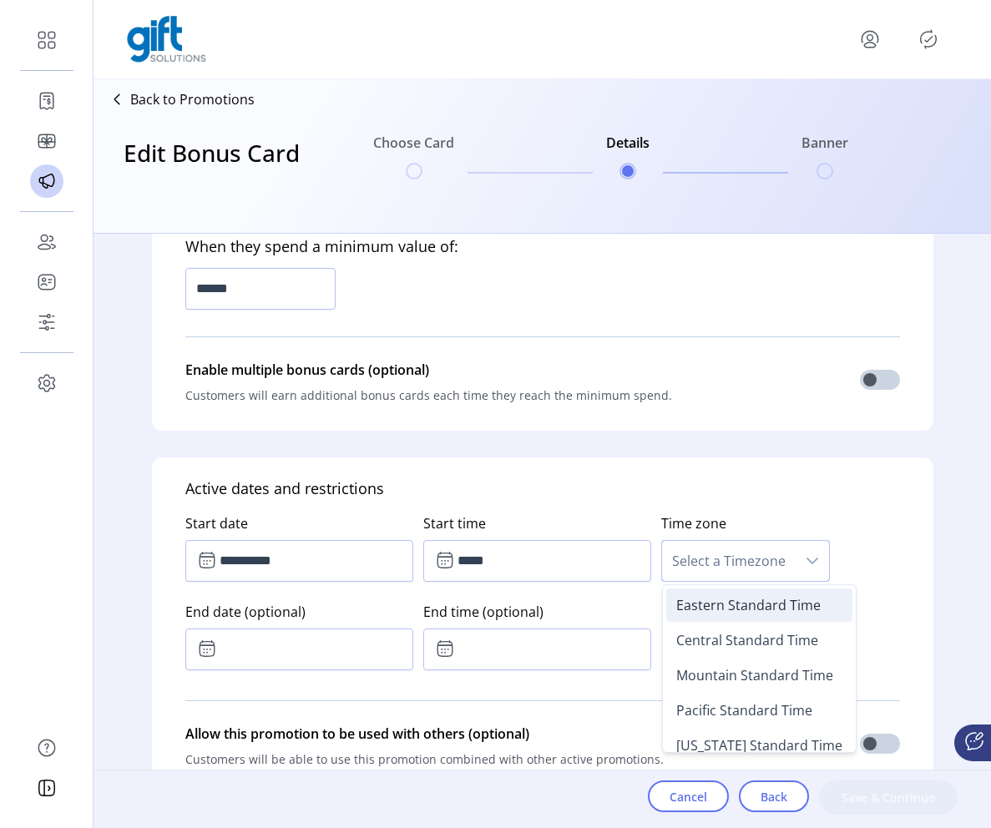
click at [711, 612] on span "Eastern Standard Time" at bounding box center [748, 605] width 144 height 18
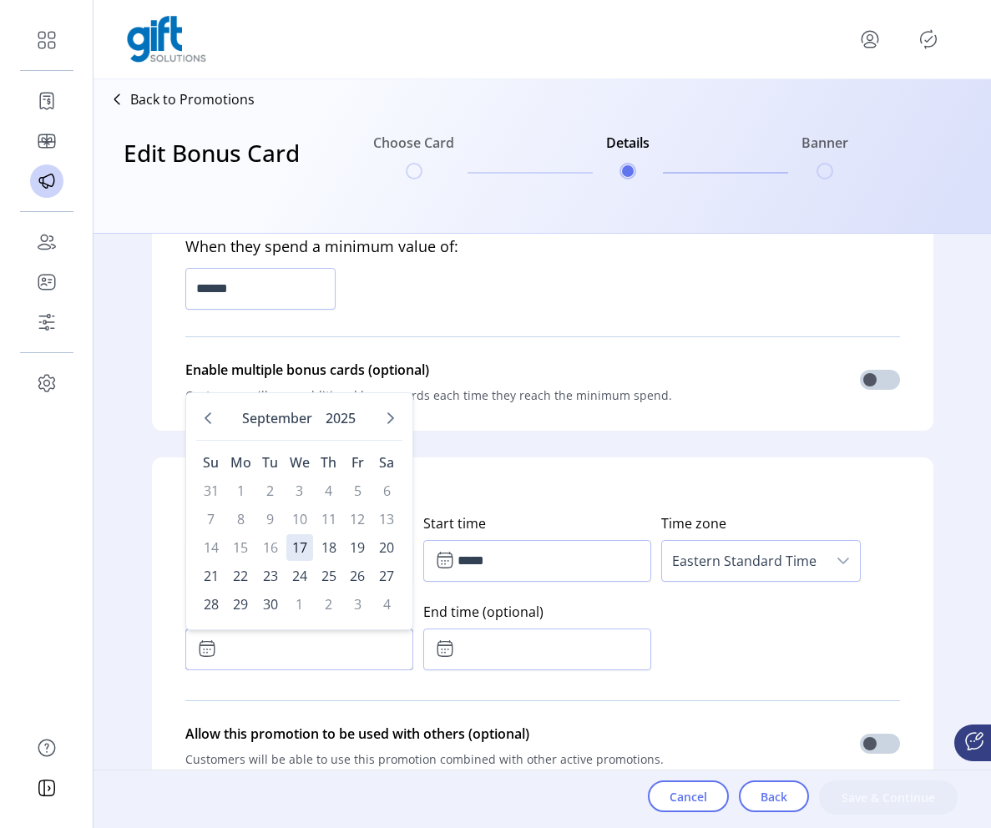
click at [345, 647] on input "text" at bounding box center [299, 650] width 228 height 42
click at [303, 540] on span "17" at bounding box center [299, 547] width 27 height 27
type input "**********"
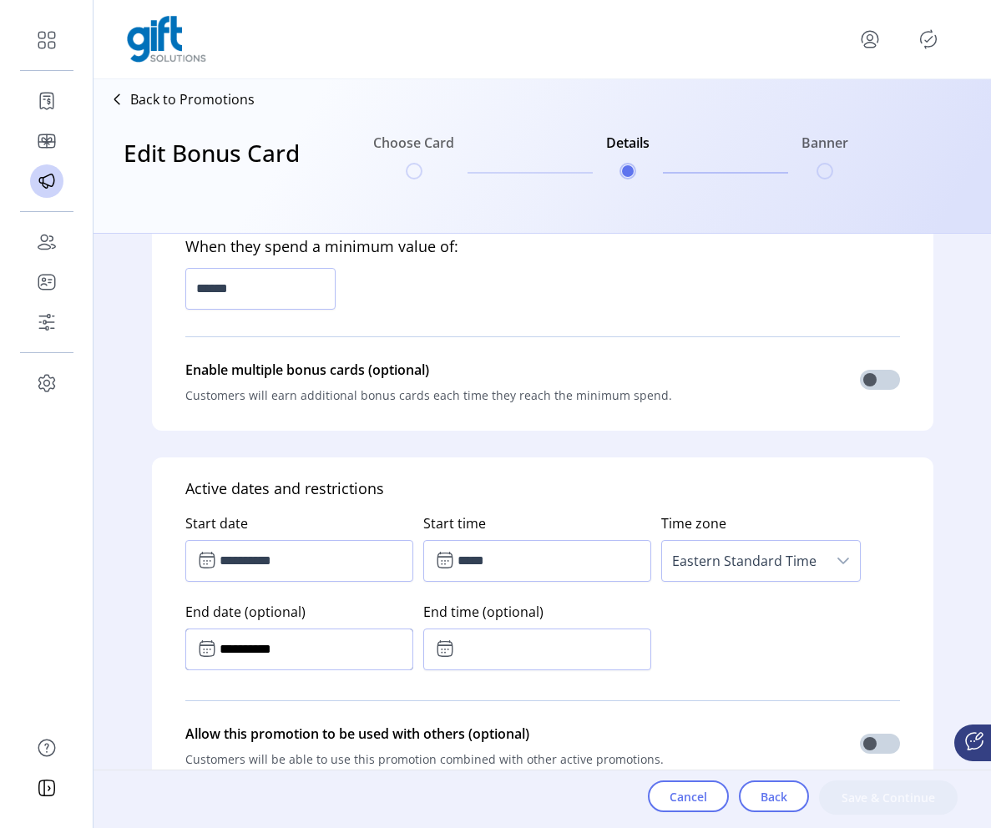
click at [303, 540] on span "17" at bounding box center [299, 547] width 27 height 27
click at [493, 643] on input "text" at bounding box center [537, 650] width 228 height 42
click at [505, 696] on icon "Next Hour" at bounding box center [511, 694] width 12 height 7
click at [570, 694] on button "Next Minute" at bounding box center [563, 694] width 23 height 23
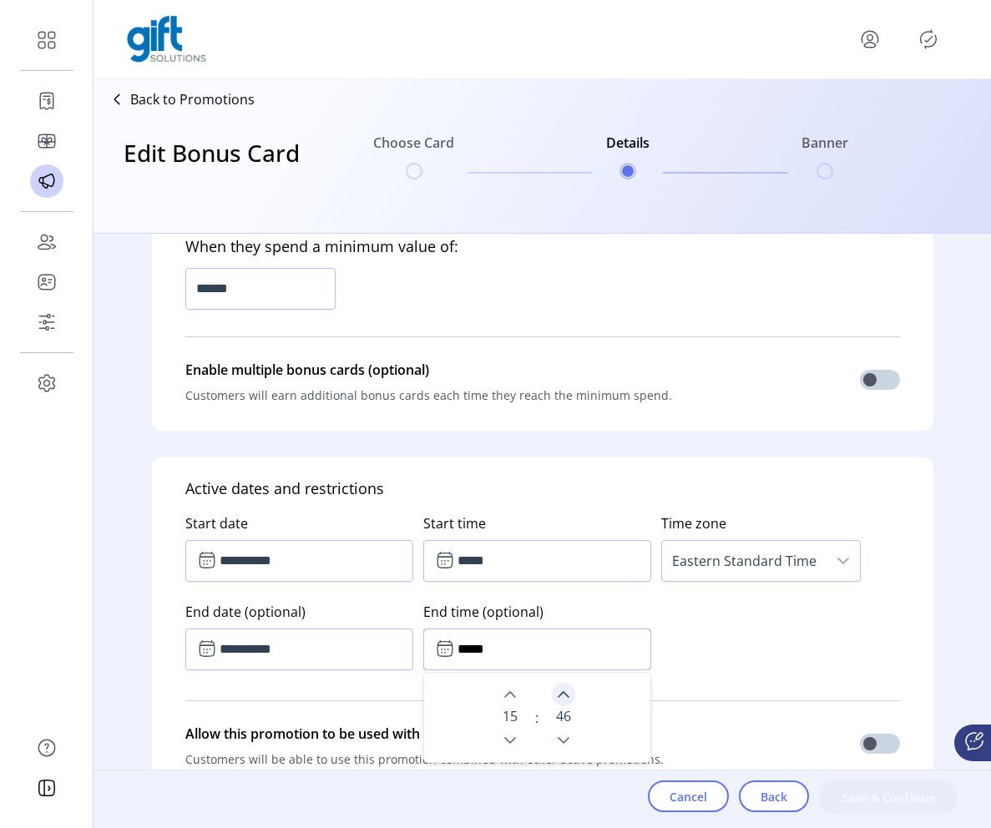
click at [571, 694] on button "Next Minute" at bounding box center [563, 694] width 23 height 23
click at [504, 691] on icon "Next Hour" at bounding box center [509, 694] width 13 height 13
type input "*****"
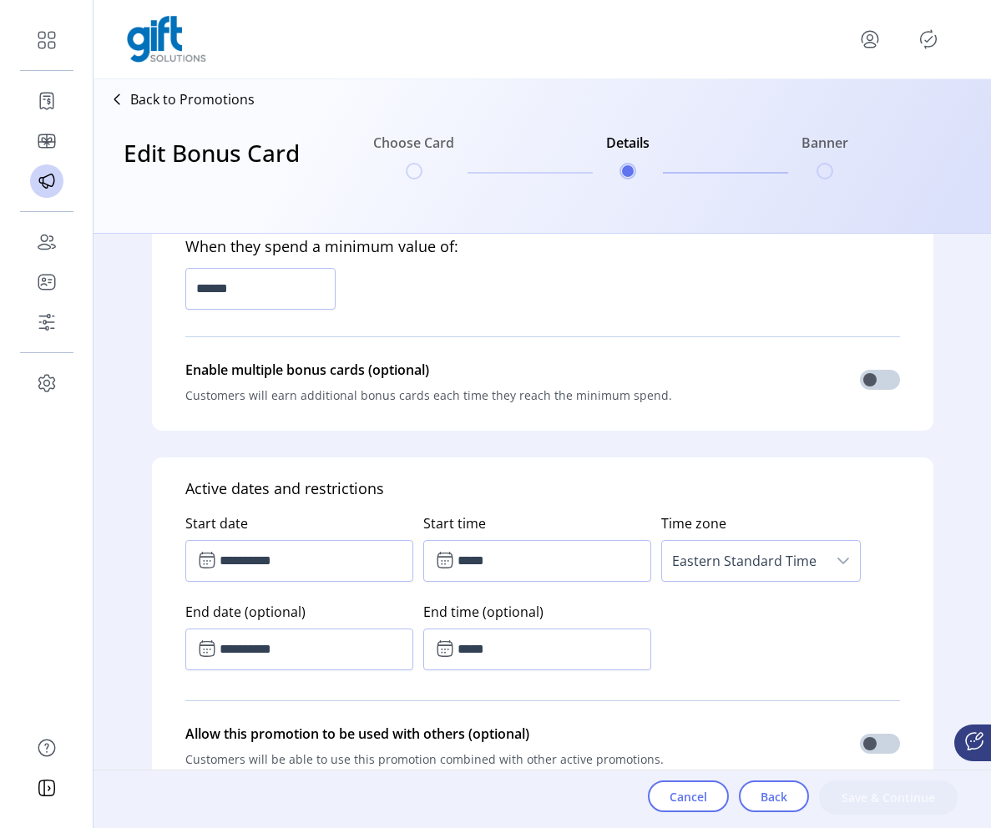
click at [759, 671] on div "**********" at bounding box center [542, 588] width 715 height 177
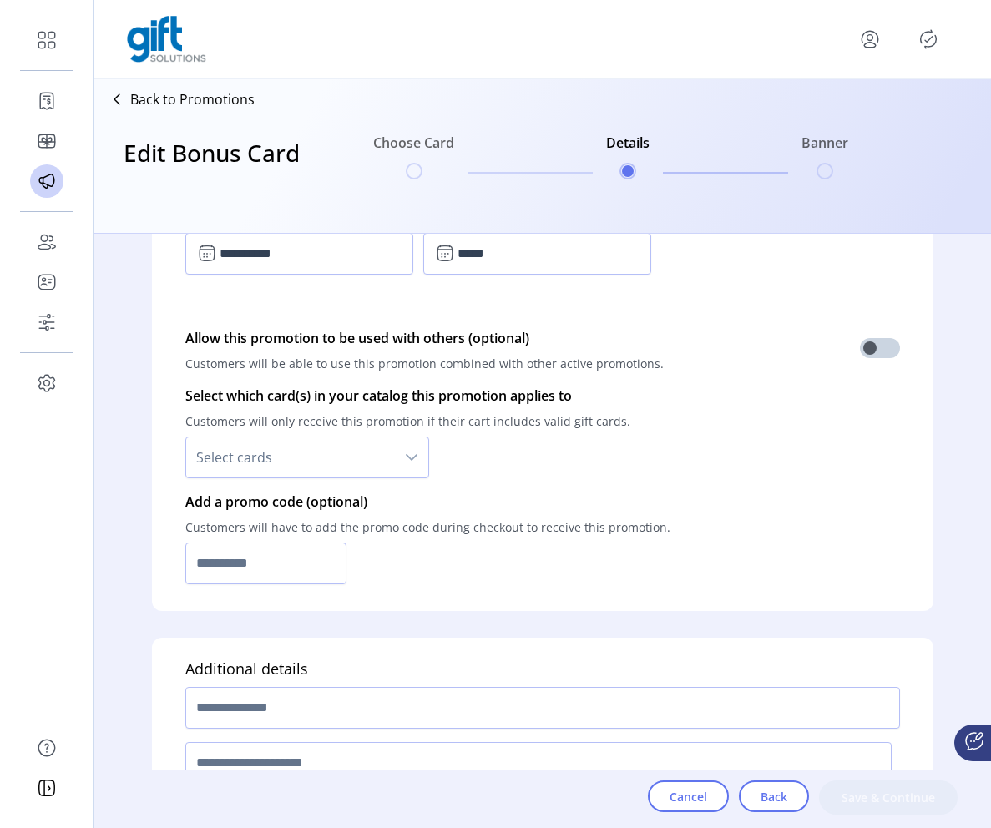
scroll to position [1117, 0]
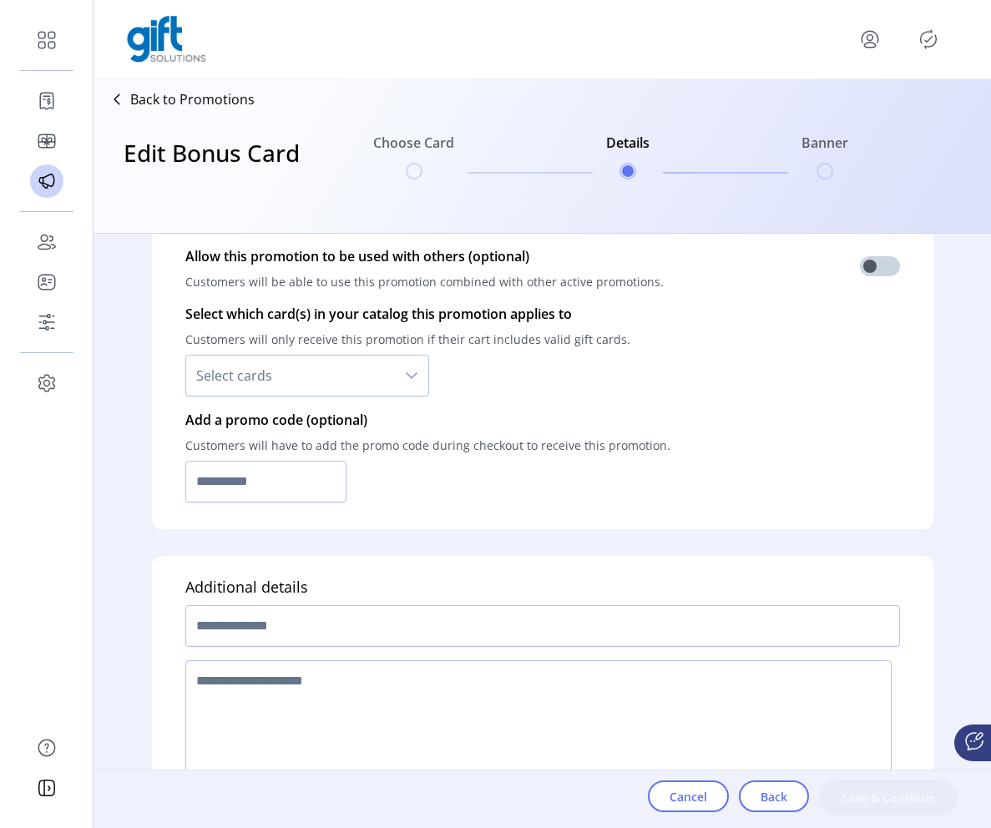
click at [329, 365] on span "Select cards" at bounding box center [290, 376] width 209 height 40
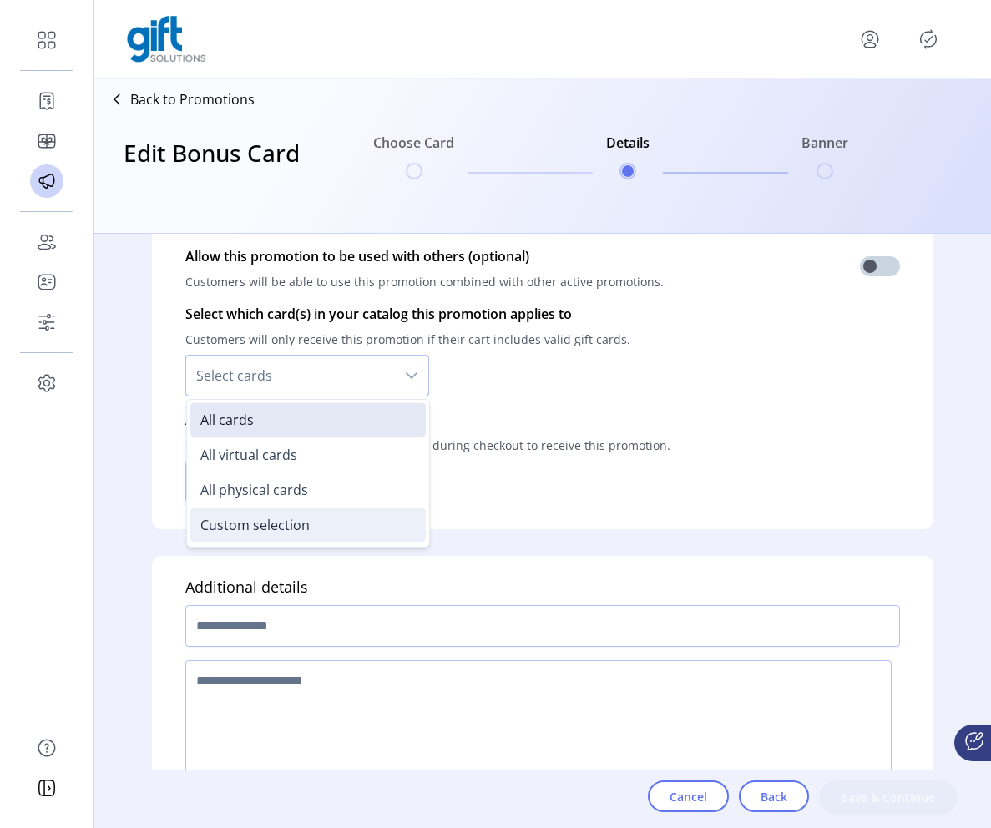
click at [299, 523] on span "Custom selection" at bounding box center [254, 525] width 109 height 18
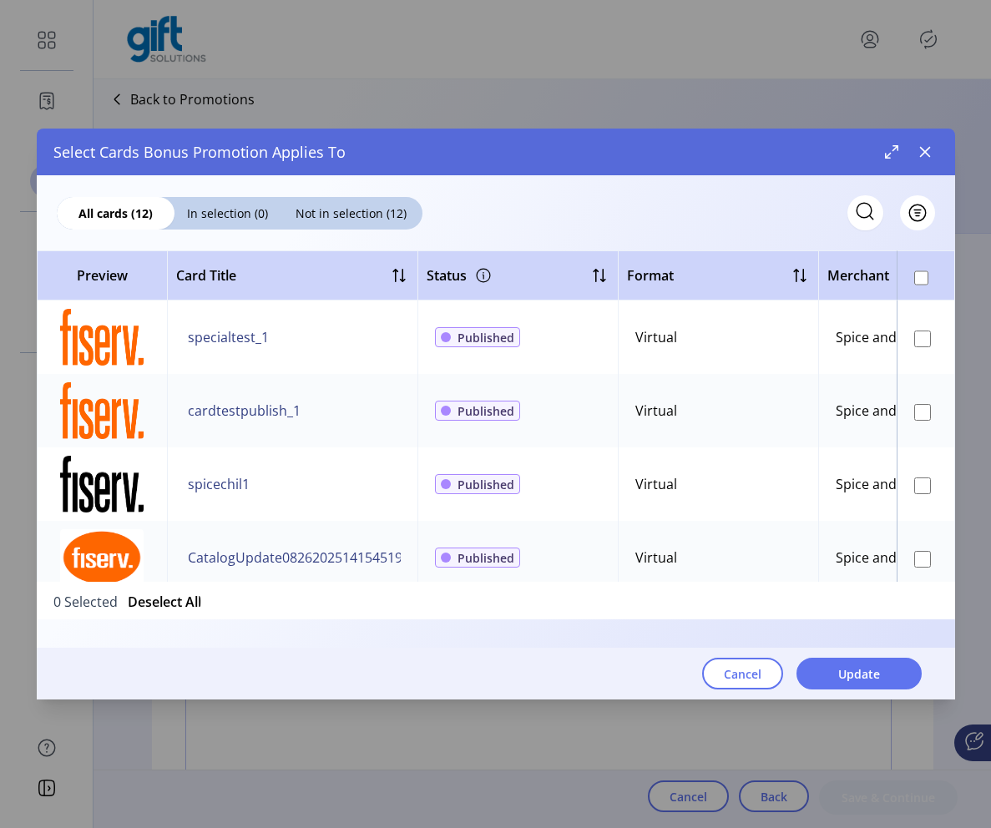
click at [909, 422] on td at bounding box center [926, 410] width 58 height 73
click at [874, 670] on span "Update" at bounding box center [859, 674] width 42 height 18
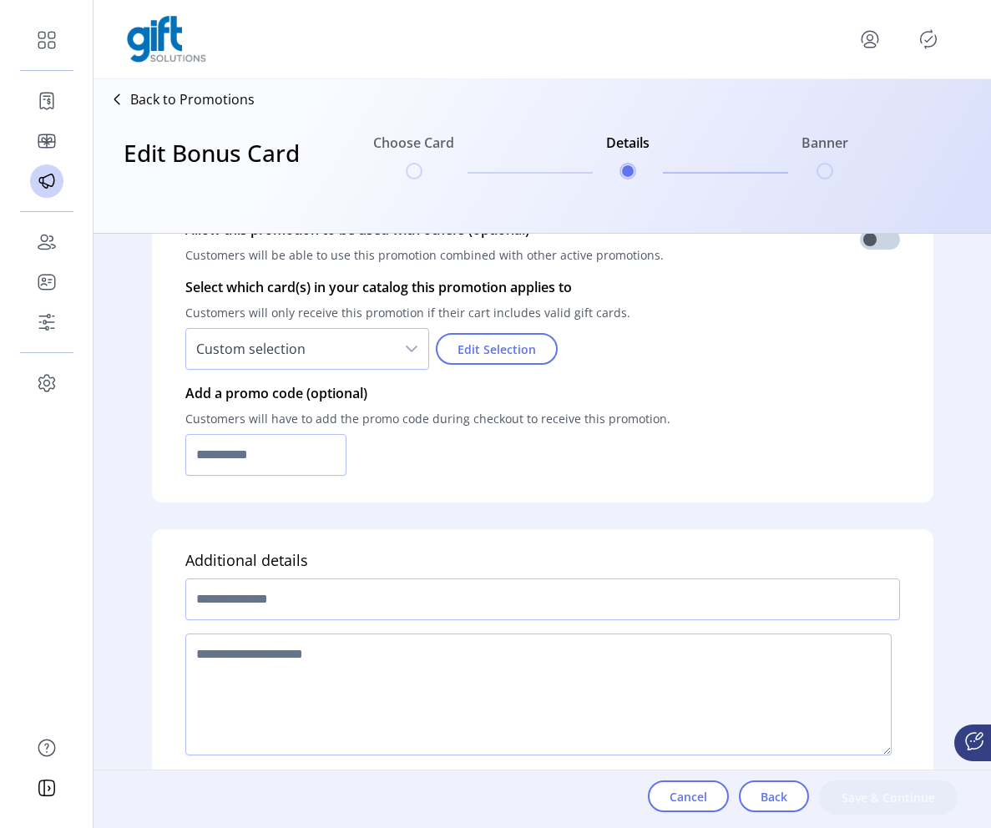
scroll to position [1165, 0]
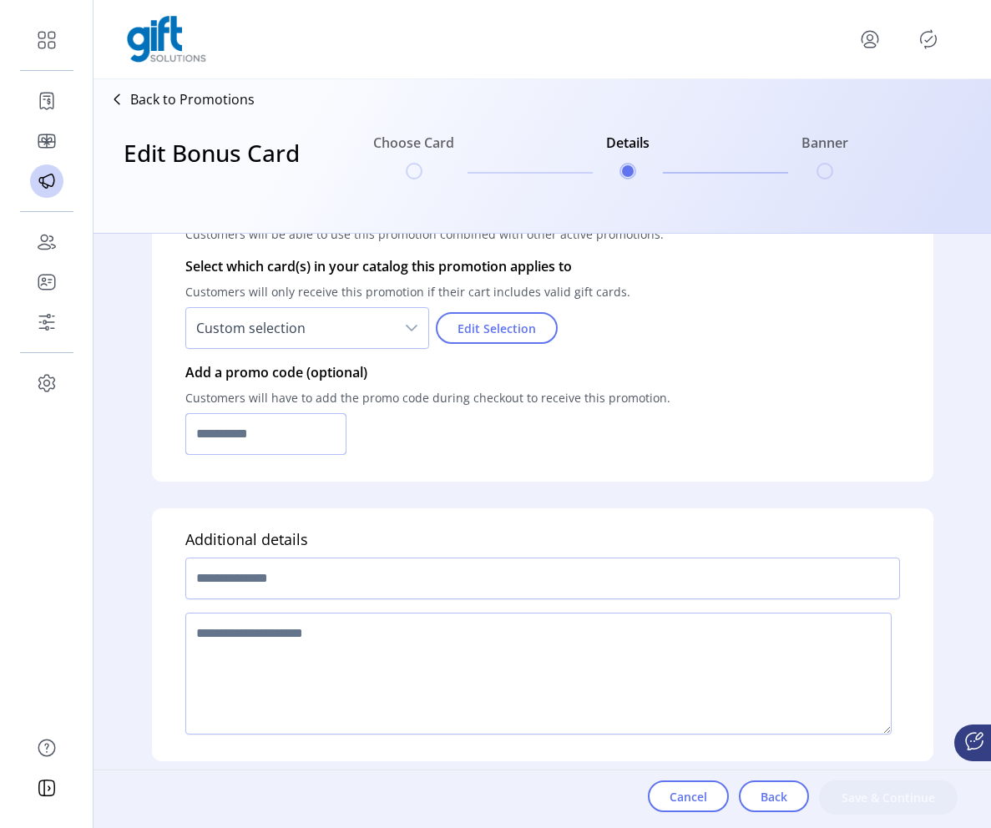
click at [274, 430] on input "text" at bounding box center [266, 434] width 162 height 42
click at [259, 443] on input "**********" at bounding box center [266, 434] width 162 height 42
type input "**********"
click at [274, 582] on input "text" at bounding box center [542, 579] width 715 height 42
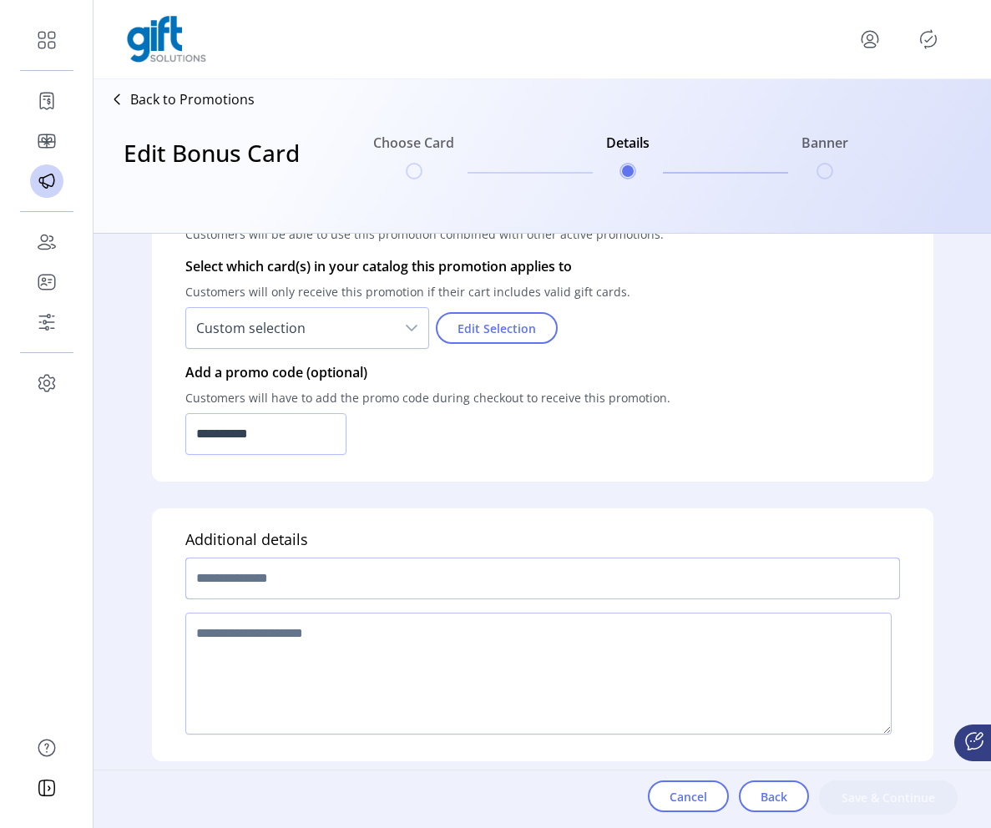
paste input "**********"
type input "**********"
click at [382, 693] on textarea at bounding box center [538, 674] width 706 height 122
type textarea "****"
click at [281, 579] on input "**********" at bounding box center [542, 579] width 715 height 42
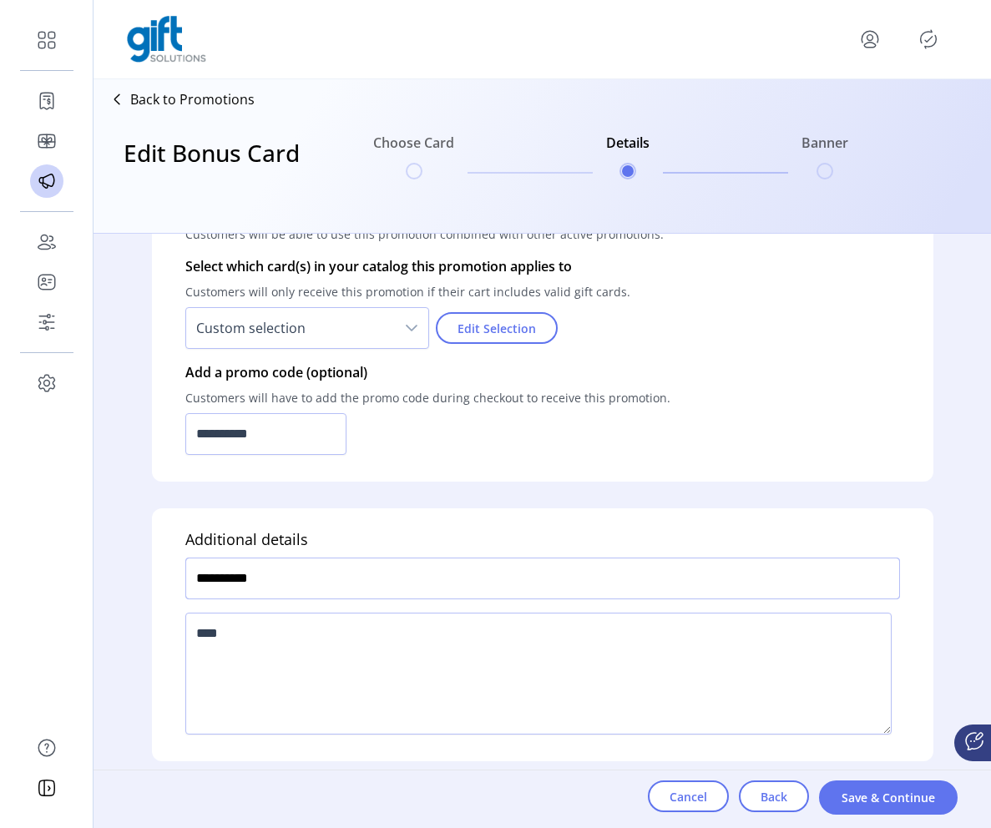
click at [281, 579] on input "**********" at bounding box center [542, 579] width 715 height 42
click at [427, 660] on textarea at bounding box center [538, 674] width 706 height 122
click at [905, 787] on button "Save & Continue" at bounding box center [888, 798] width 139 height 34
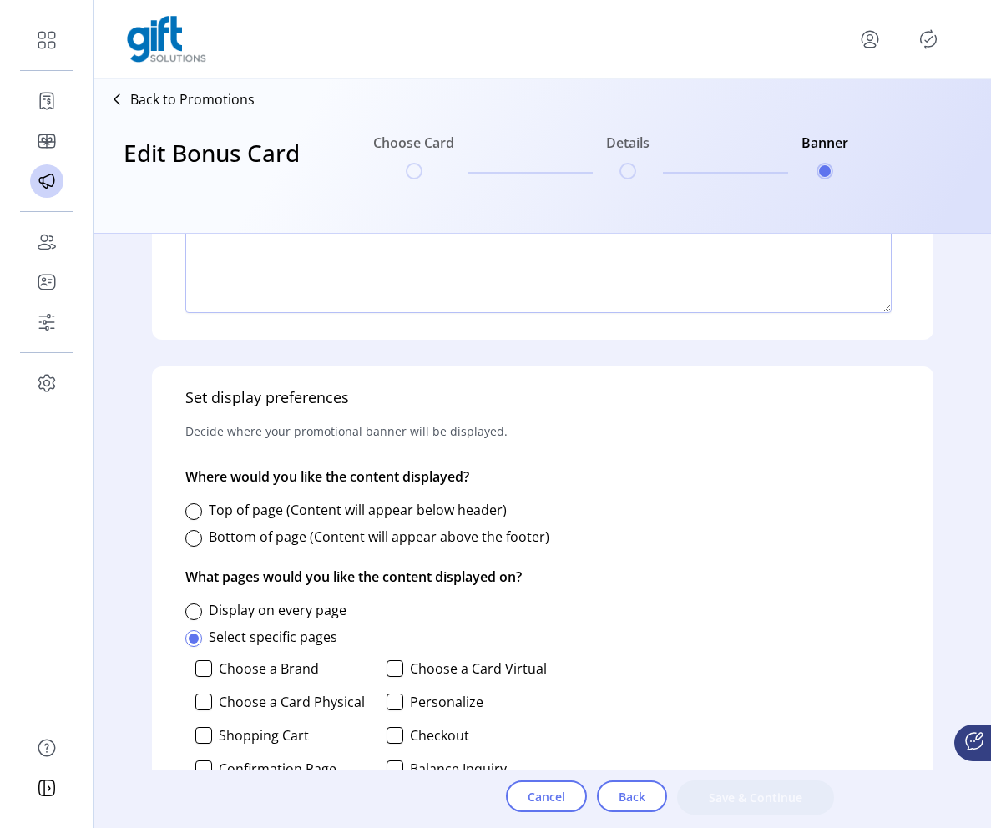
scroll to position [533, 0]
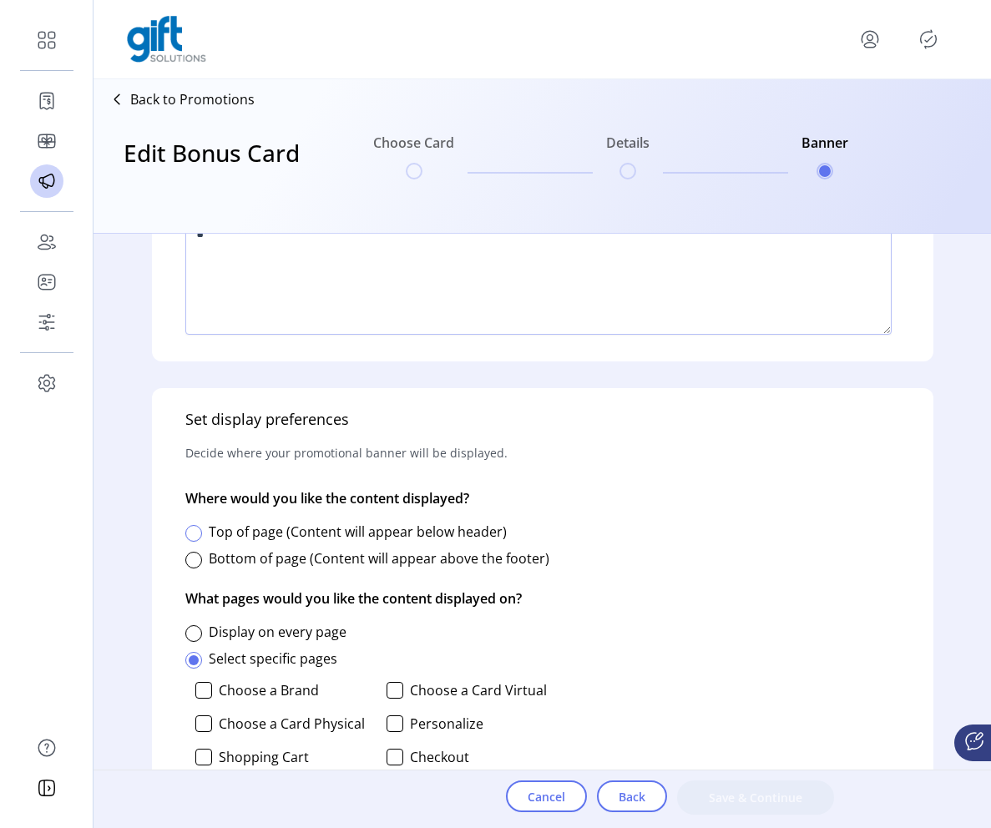
click at [200, 534] on div at bounding box center [193, 533] width 17 height 17
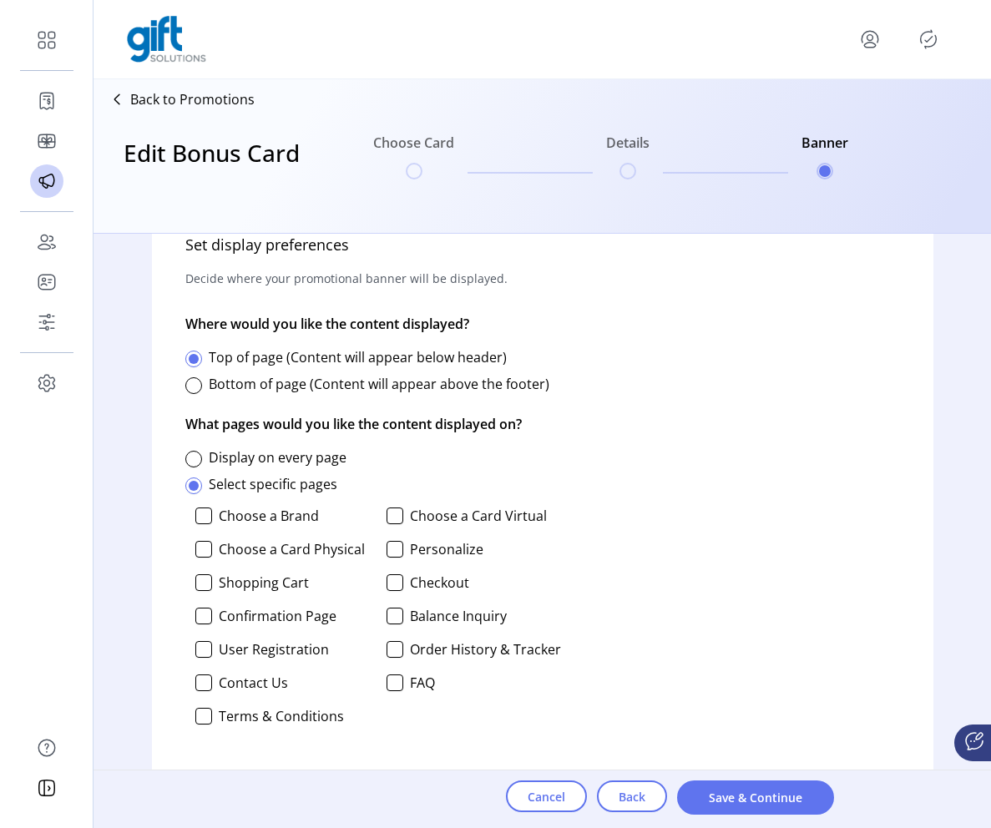
drag, startPoint x: 765, startPoint y: 791, endPoint x: 837, endPoint y: 517, distance: 284.1
click at [837, 517] on div "Upload a promotional banner (optional) Add a banner to tout this promotion on y…" at bounding box center [542, 531] width 897 height 594
click at [206, 518] on div at bounding box center [203, 516] width 17 height 17
click at [206, 538] on div "Choose a Brand Choose a Card Virtual Choose a Card Physical Personalize Shoppin…" at bounding box center [373, 621] width 376 height 240
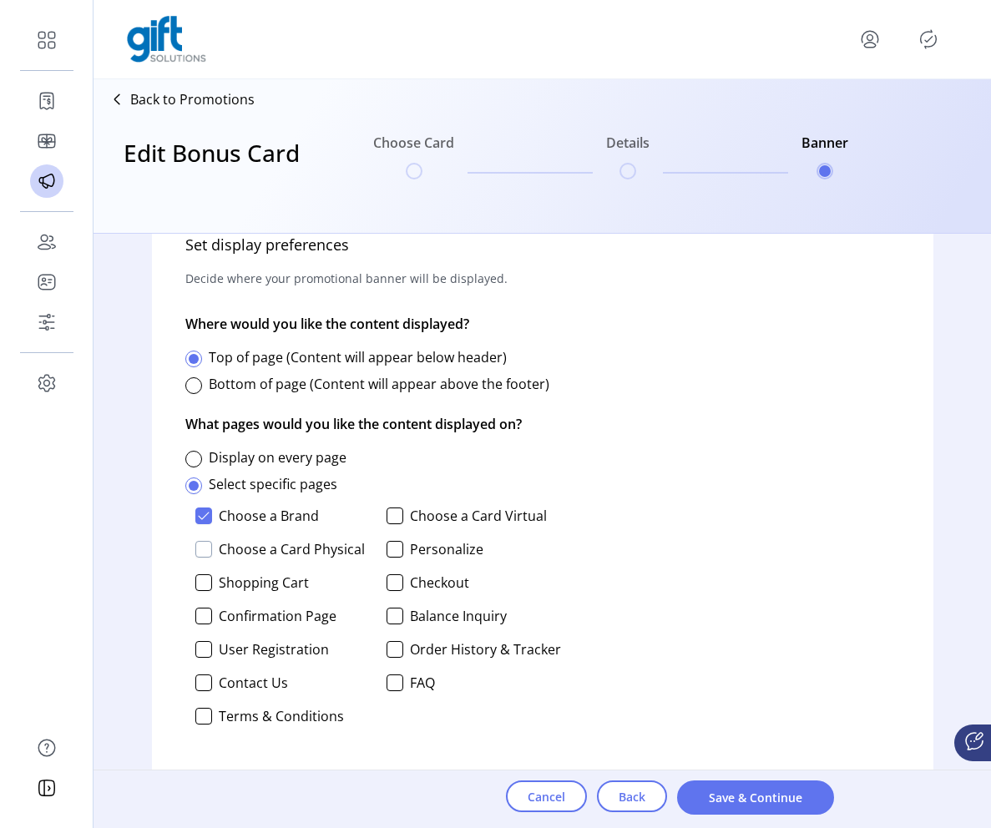
click at [206, 548] on div at bounding box center [203, 549] width 17 height 17
click at [743, 795] on span "Save & Continue" at bounding box center [756, 798] width 114 height 18
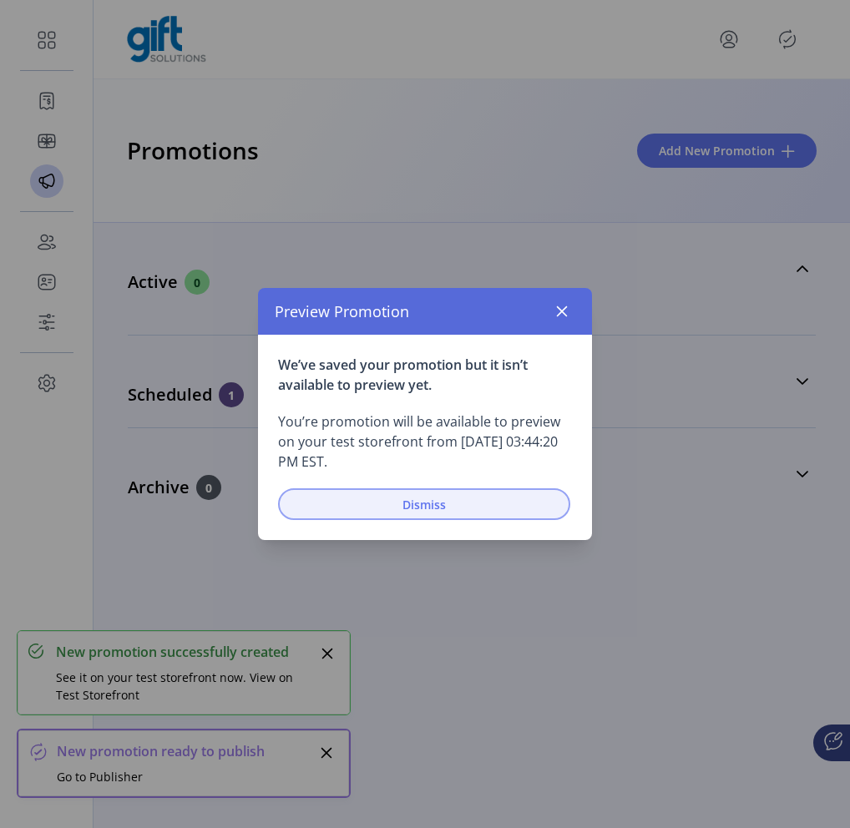
click at [507, 506] on span "Dismiss" at bounding box center [424, 505] width 249 height 18
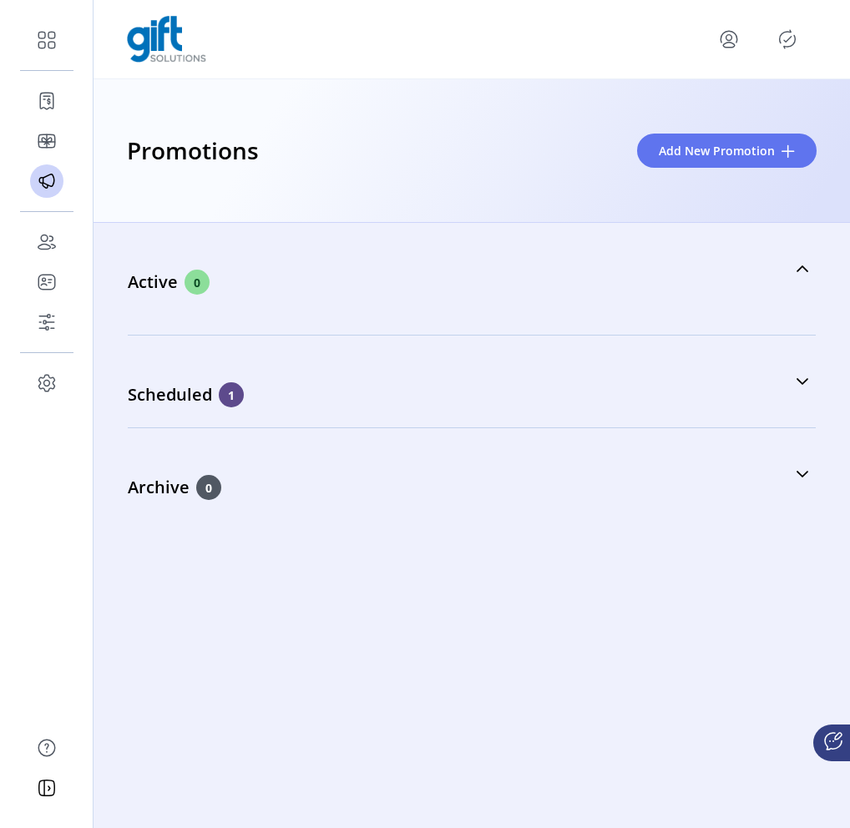
click at [786, 37] on icon "Publisher Panel" at bounding box center [787, 39] width 27 height 27
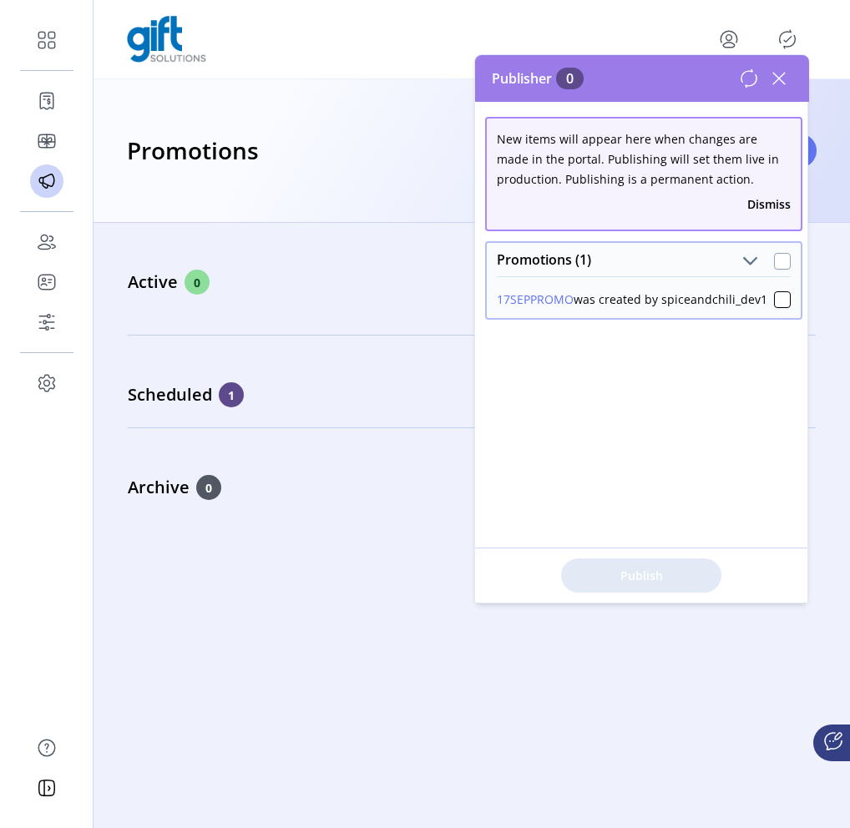
click at [774, 259] on div at bounding box center [782, 261] width 17 height 17
click at [669, 563] on button "Publish 1 Items" at bounding box center [641, 576] width 160 height 34
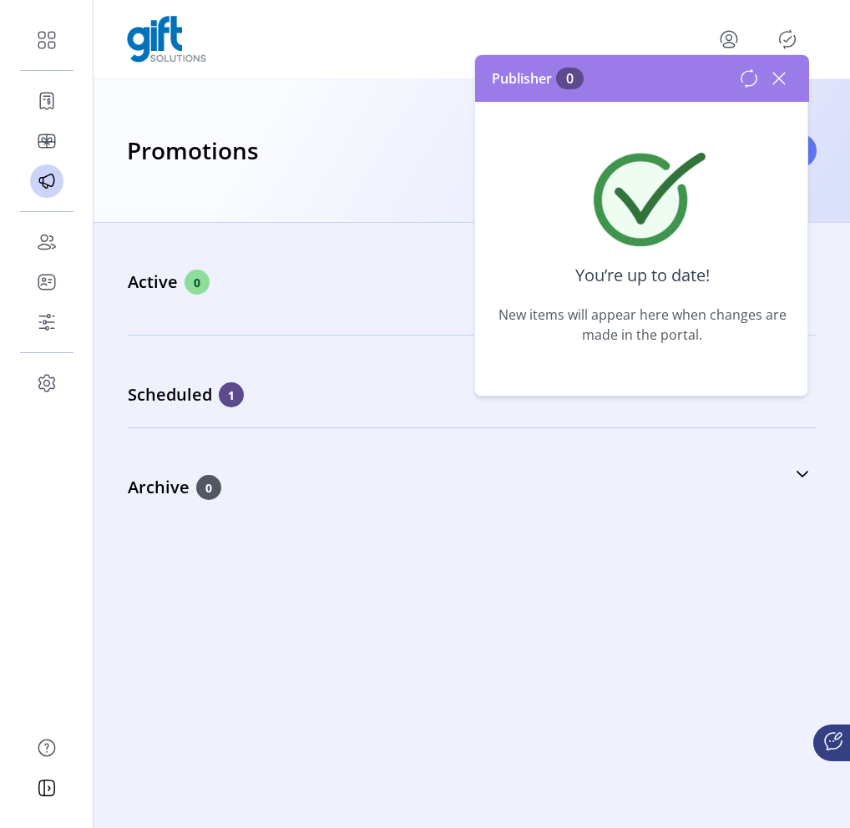
click at [788, 82] on icon at bounding box center [779, 78] width 27 height 27
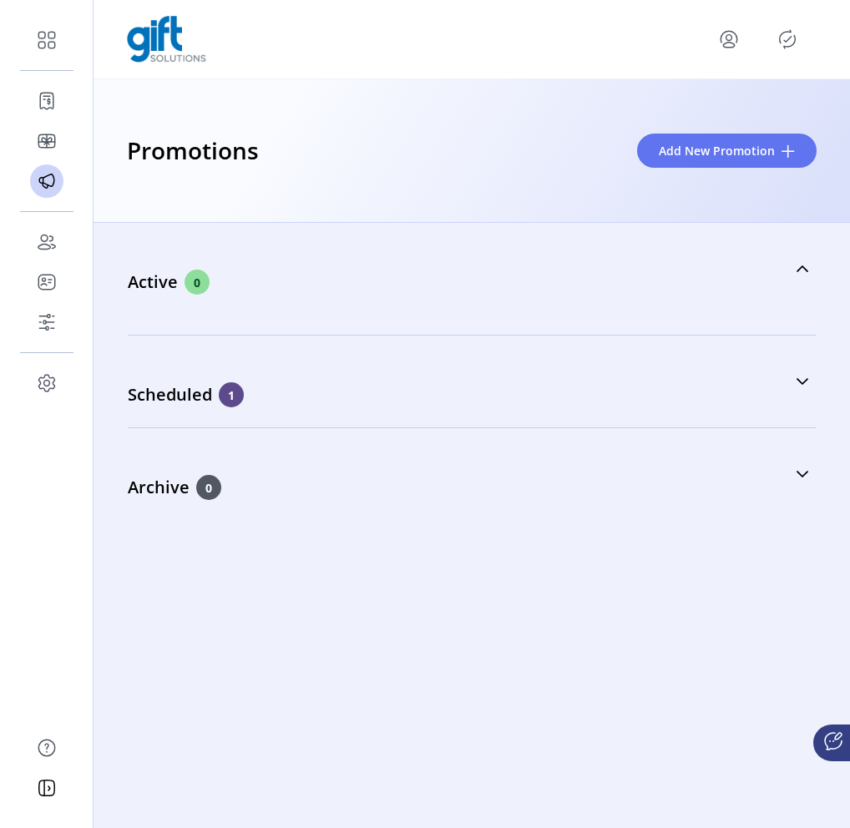
click at [791, 51] on icon "Publisher Panel" at bounding box center [787, 39] width 27 height 27
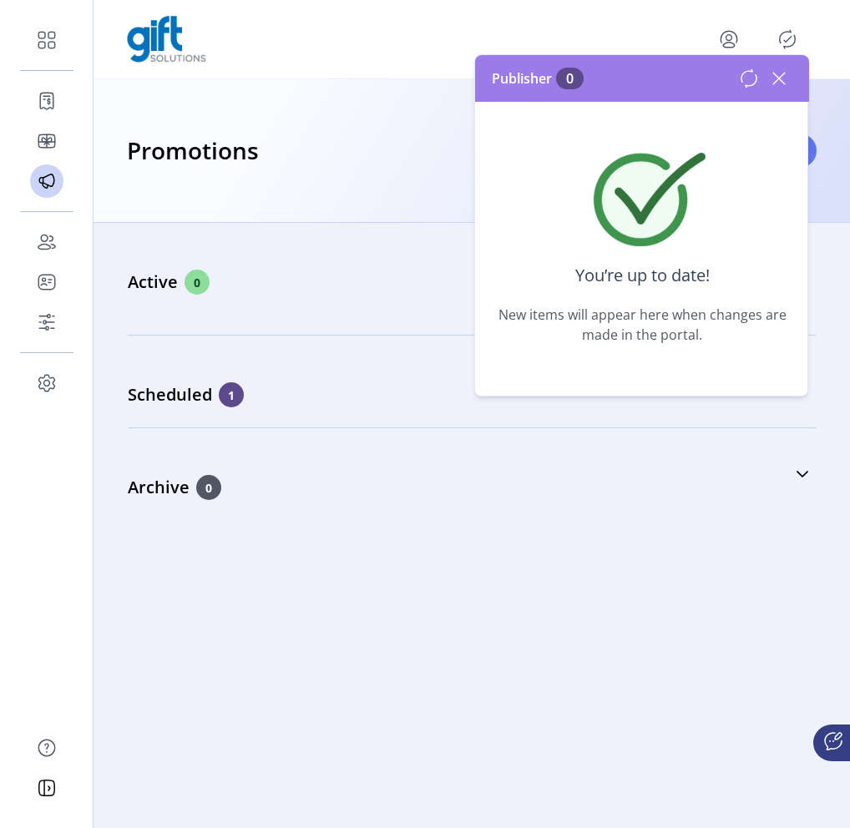
click at [779, 76] on icon at bounding box center [779, 78] width 27 height 27
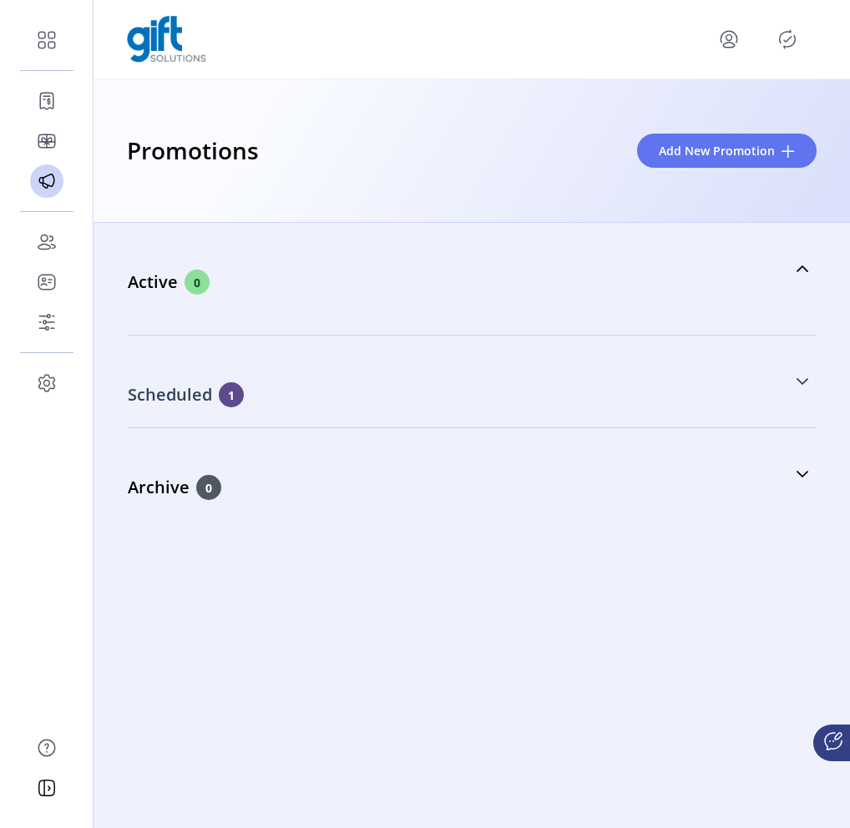
click at [781, 375] on link "Scheduled 1" at bounding box center [472, 382] width 688 height 72
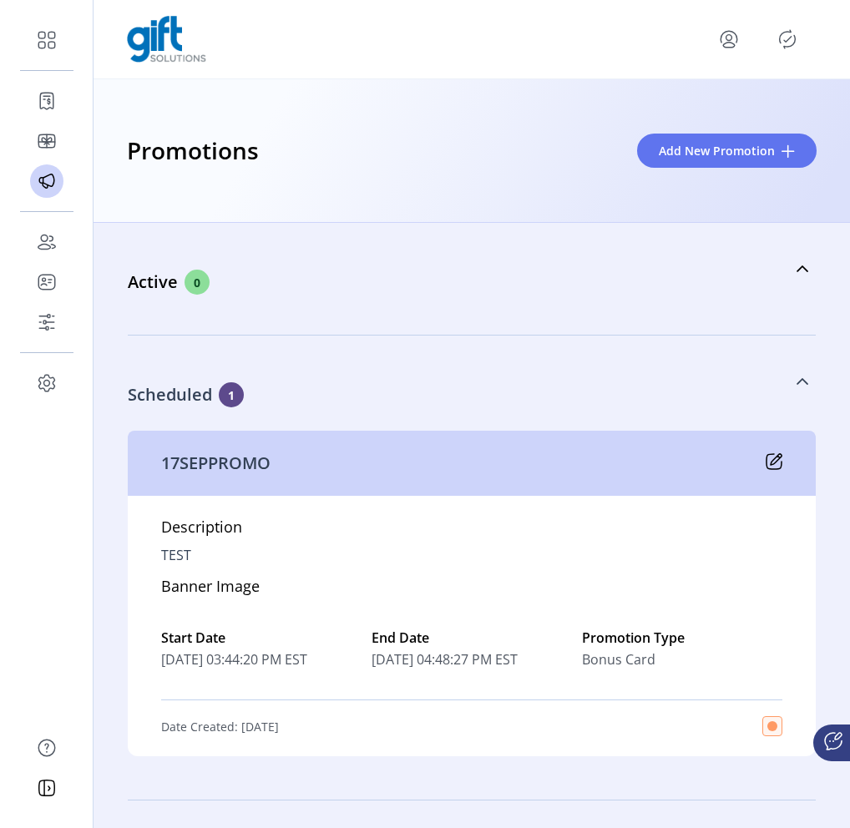
click at [784, 382] on div "Scheduled 1" at bounding box center [462, 394] width 668 height 25
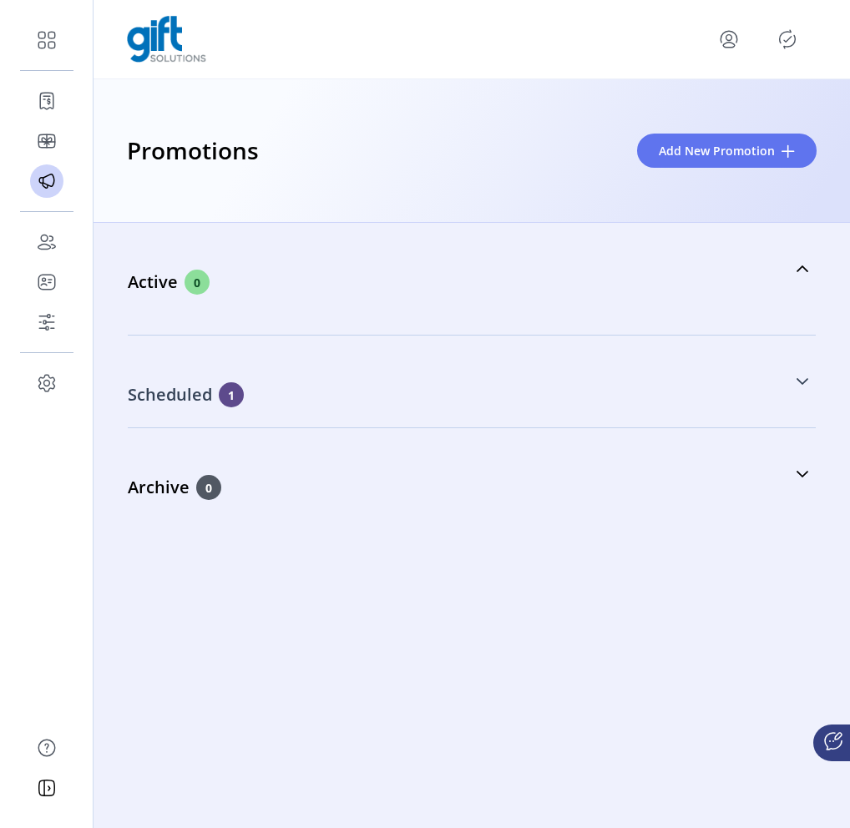
click at [794, 382] on div "Scheduled 1" at bounding box center [462, 394] width 668 height 25
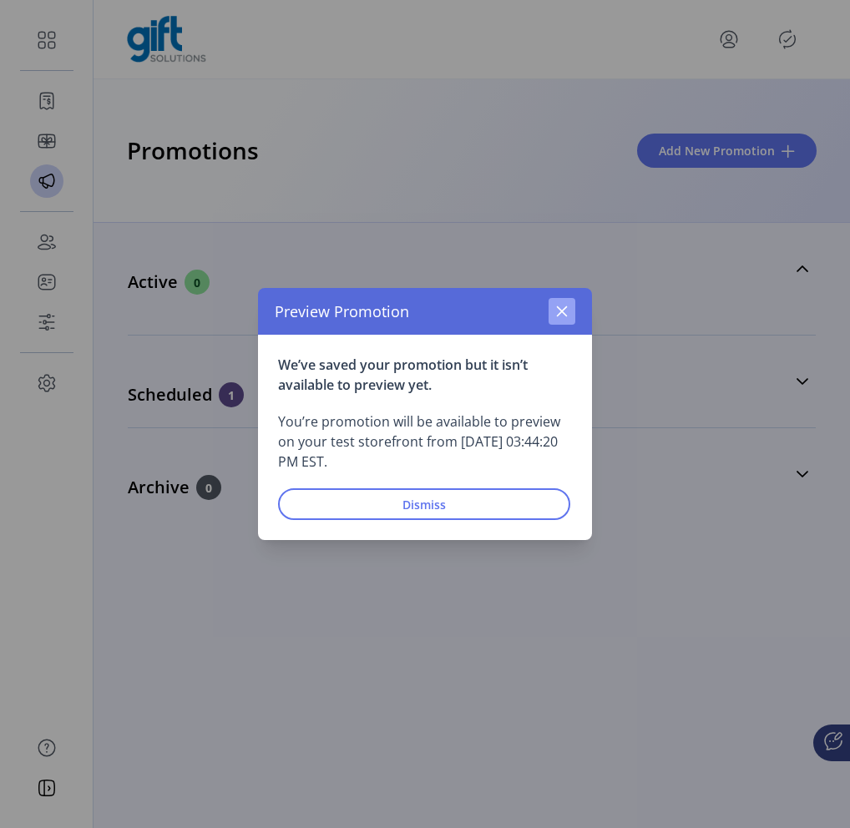
click at [556, 316] on icon "button" at bounding box center [561, 311] width 13 height 13
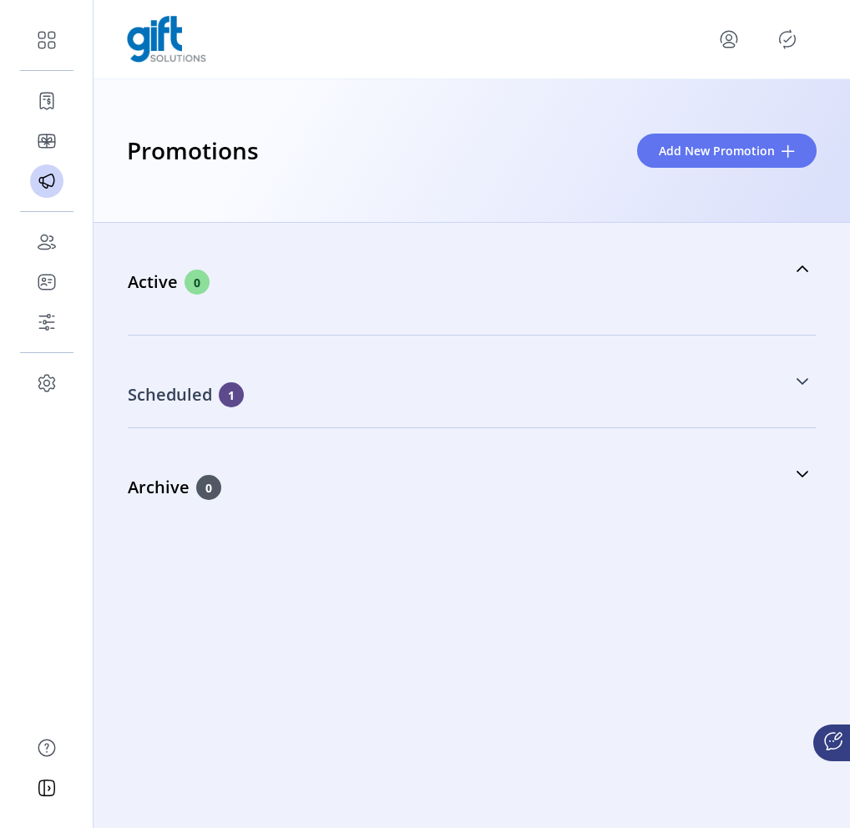
click at [797, 388] on link "Scheduled 1" at bounding box center [472, 382] width 688 height 72
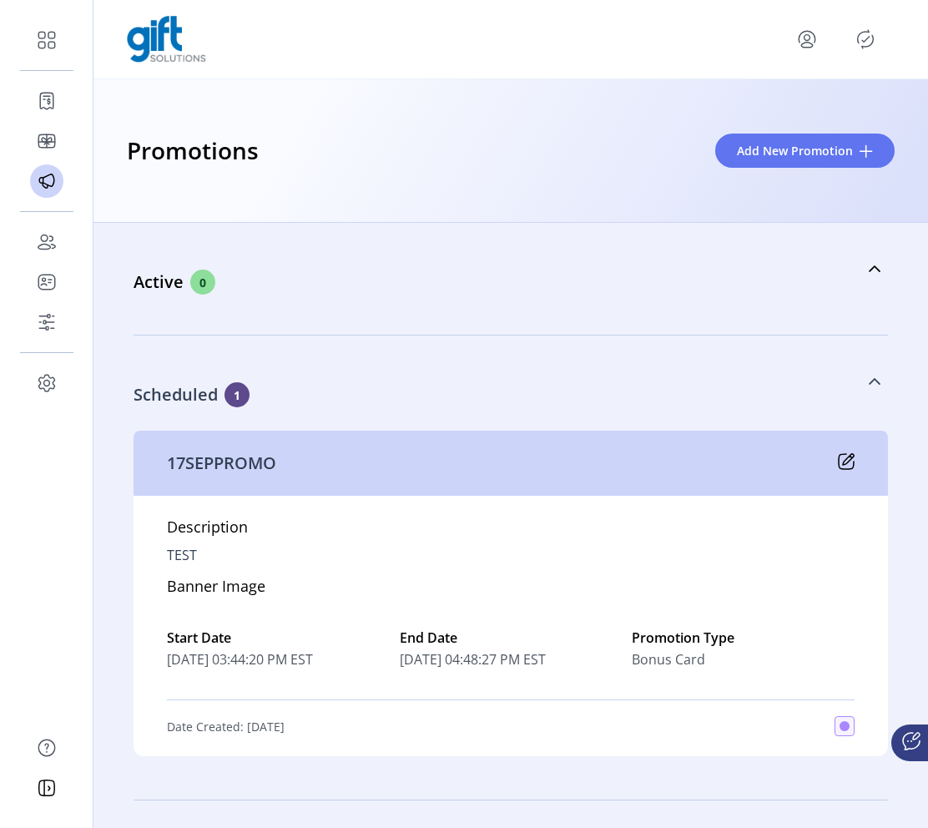
click at [849, 387] on link "Scheduled 1" at bounding box center [511, 382] width 755 height 72
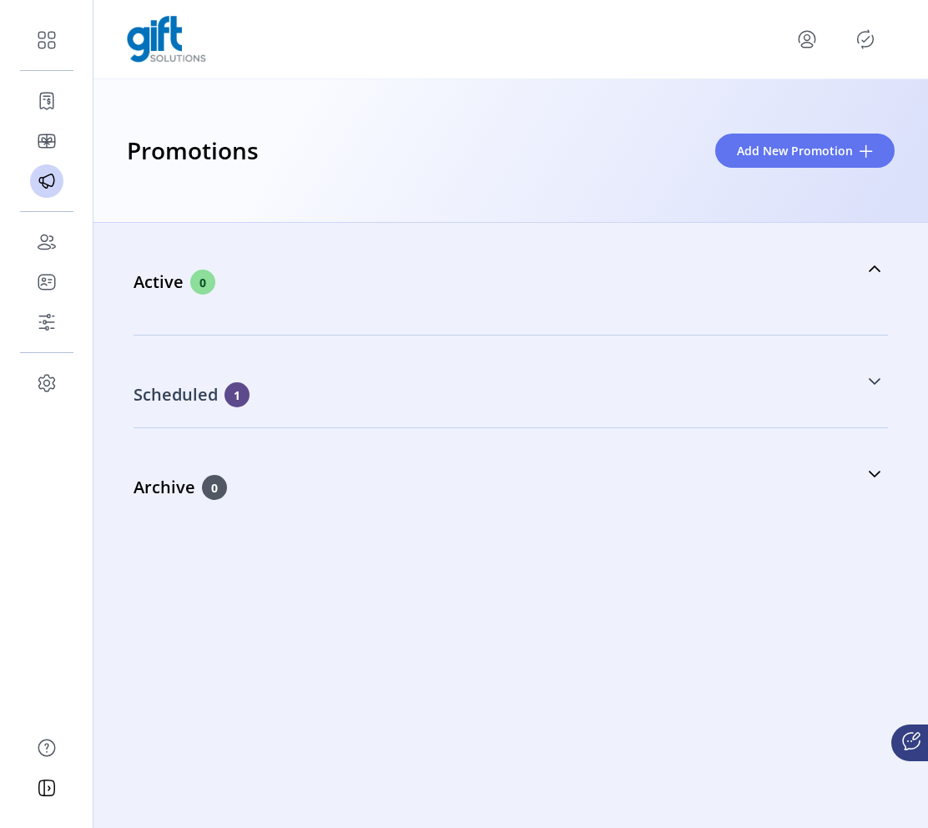
click at [849, 387] on link "Scheduled 1" at bounding box center [511, 382] width 755 height 72
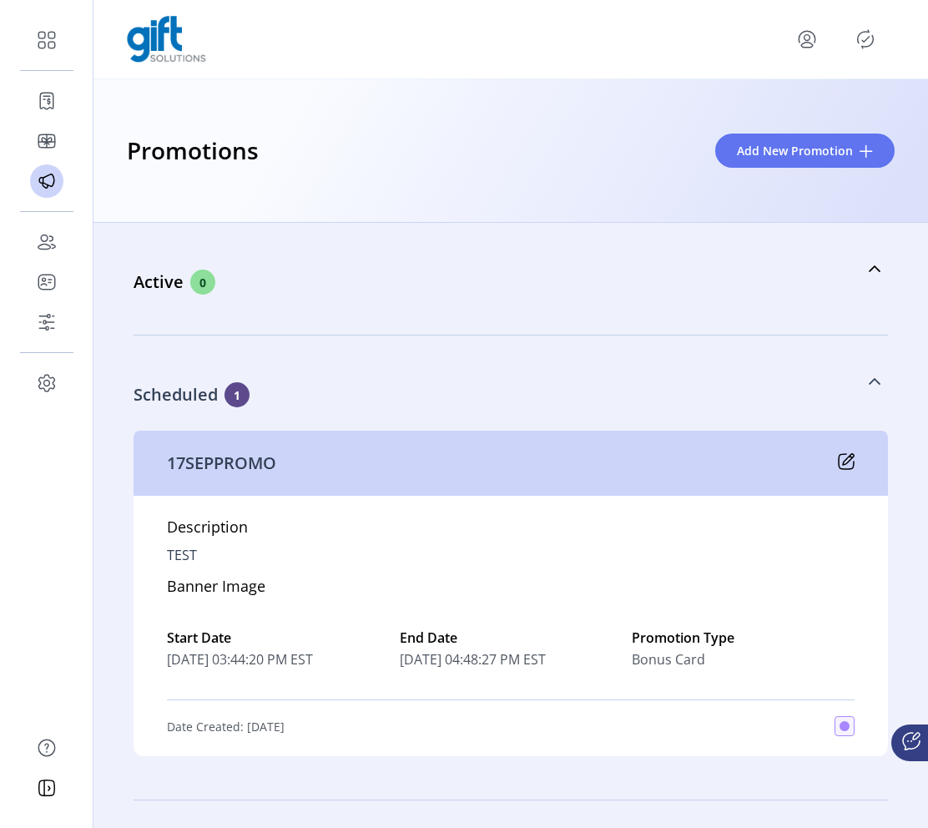
click at [849, 387] on link "Scheduled 1" at bounding box center [511, 382] width 755 height 72
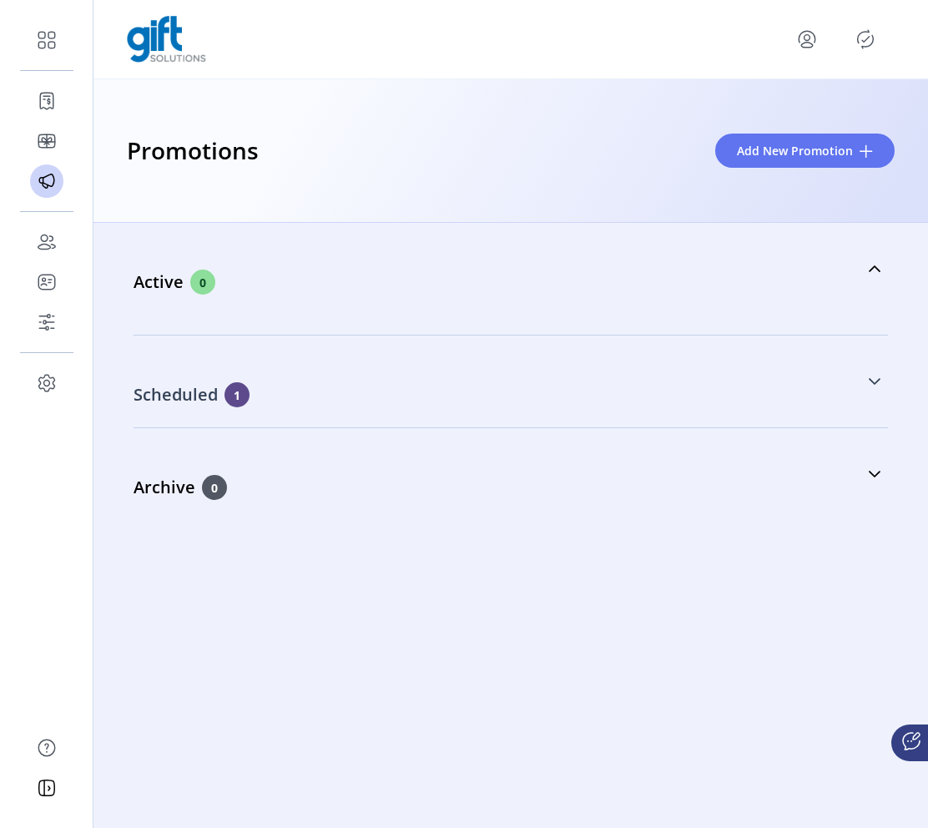
click at [849, 388] on link "Scheduled 1" at bounding box center [511, 382] width 755 height 72
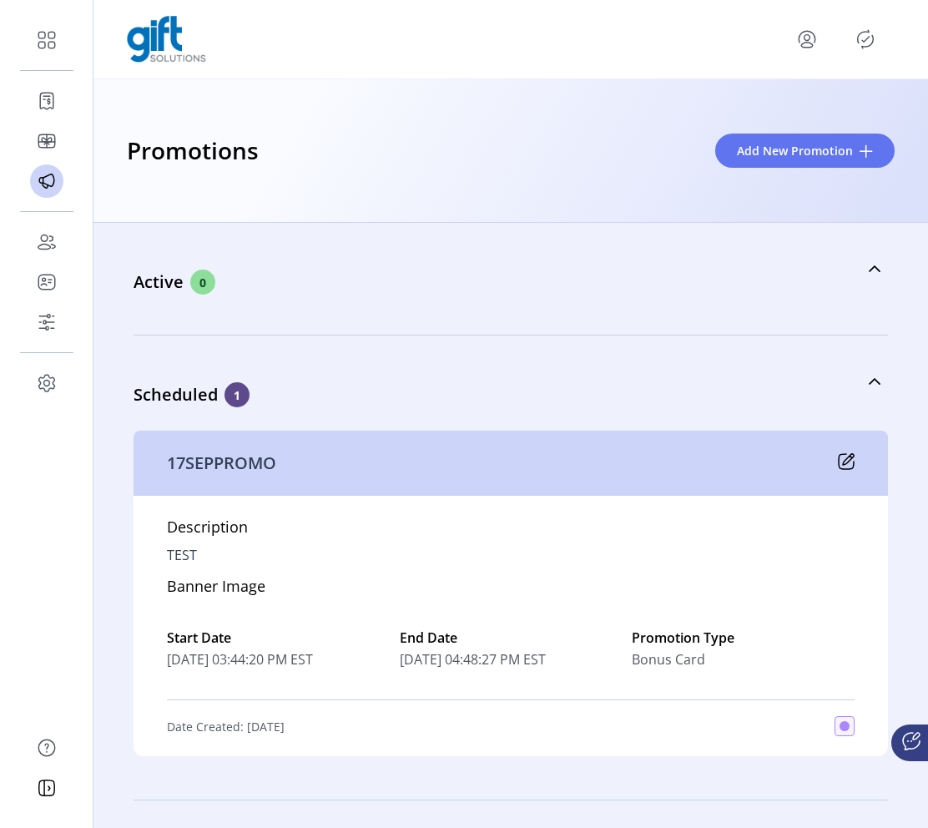
scroll to position [64, 0]
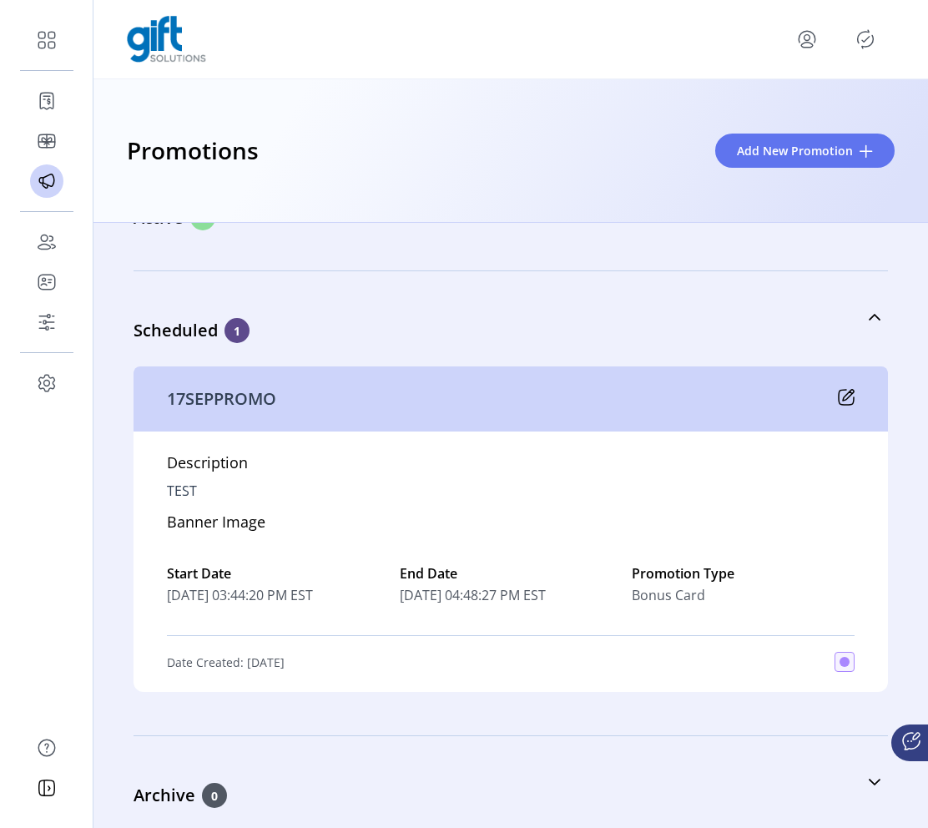
click at [842, 397] on icon at bounding box center [846, 397] width 17 height 17
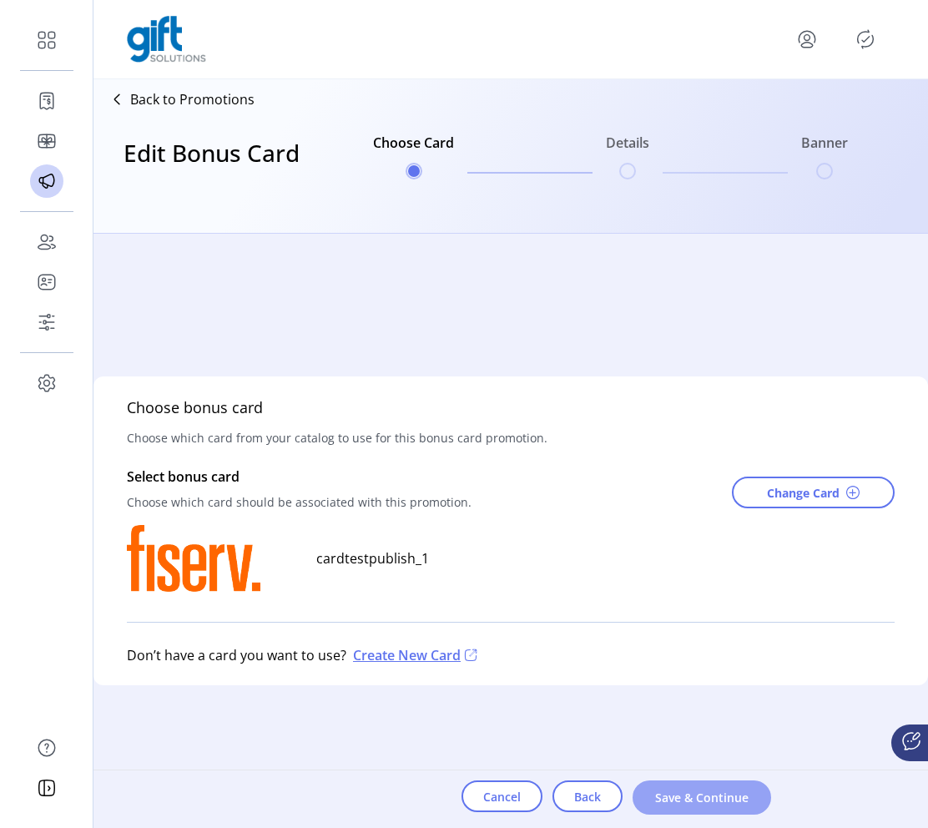
click at [687, 806] on button "Save & Continue" at bounding box center [702, 798] width 139 height 34
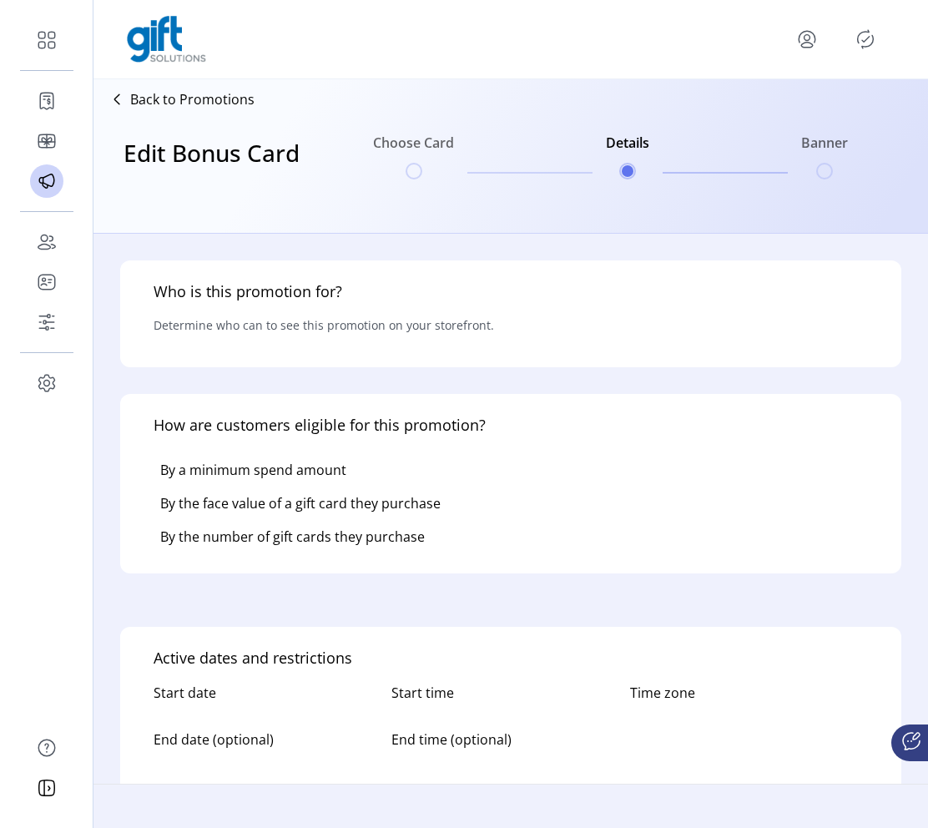
type input "**********"
type textarea "****"
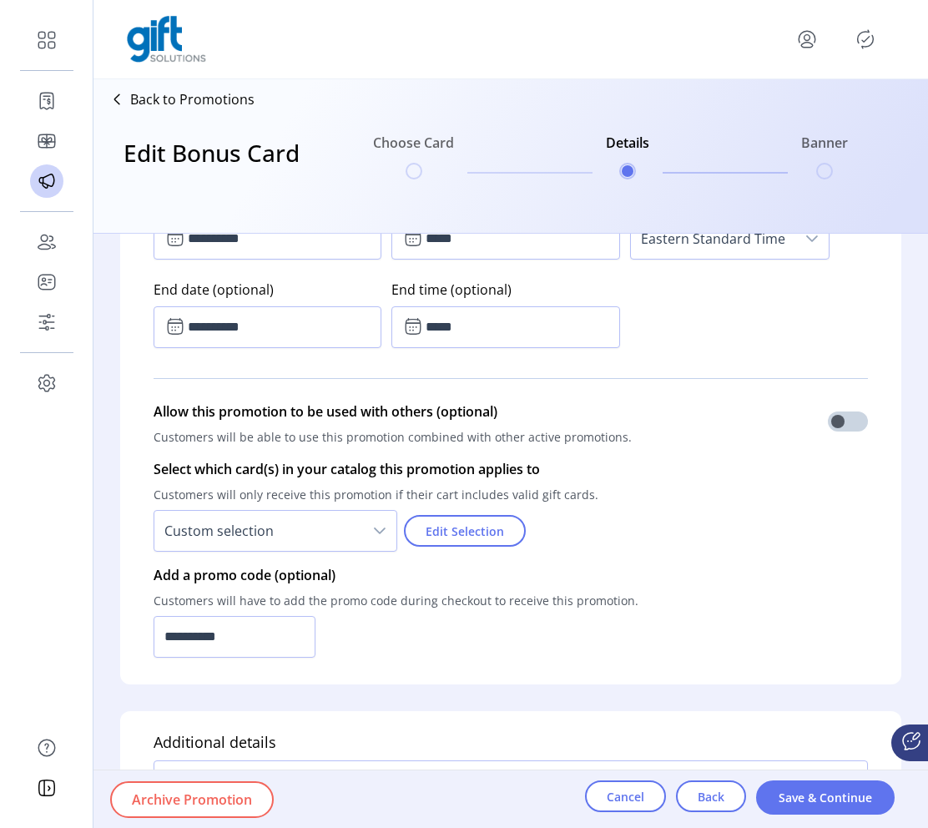
scroll to position [1165, 0]
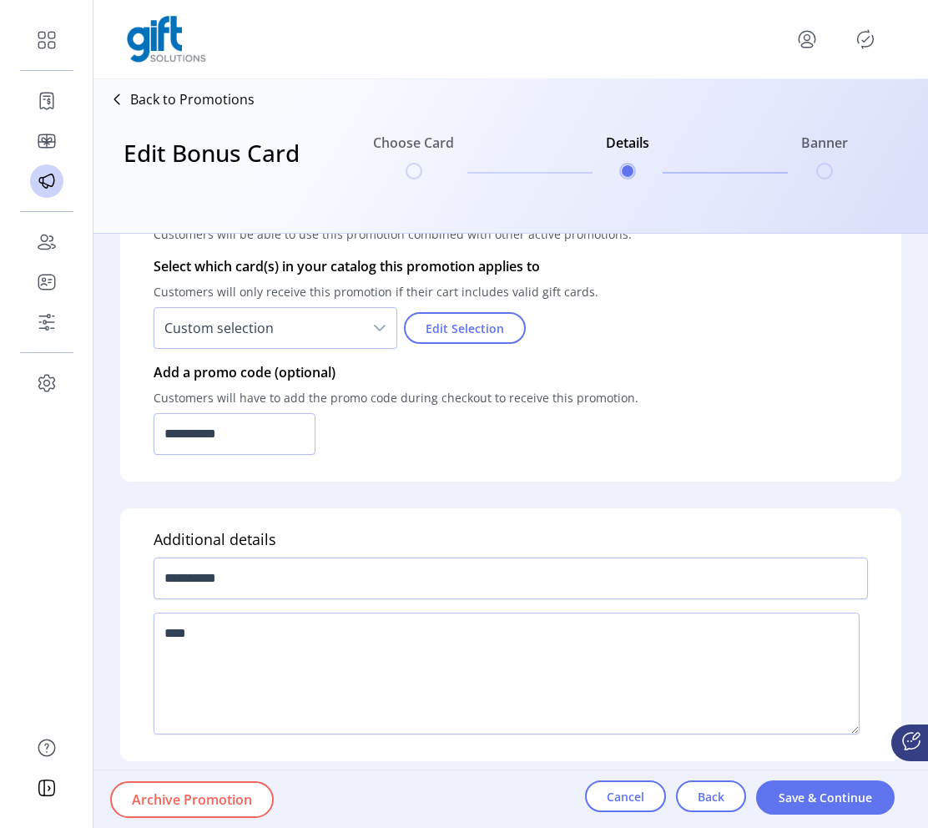
click at [244, 800] on span "Archive Promotion" at bounding box center [192, 800] width 120 height 20
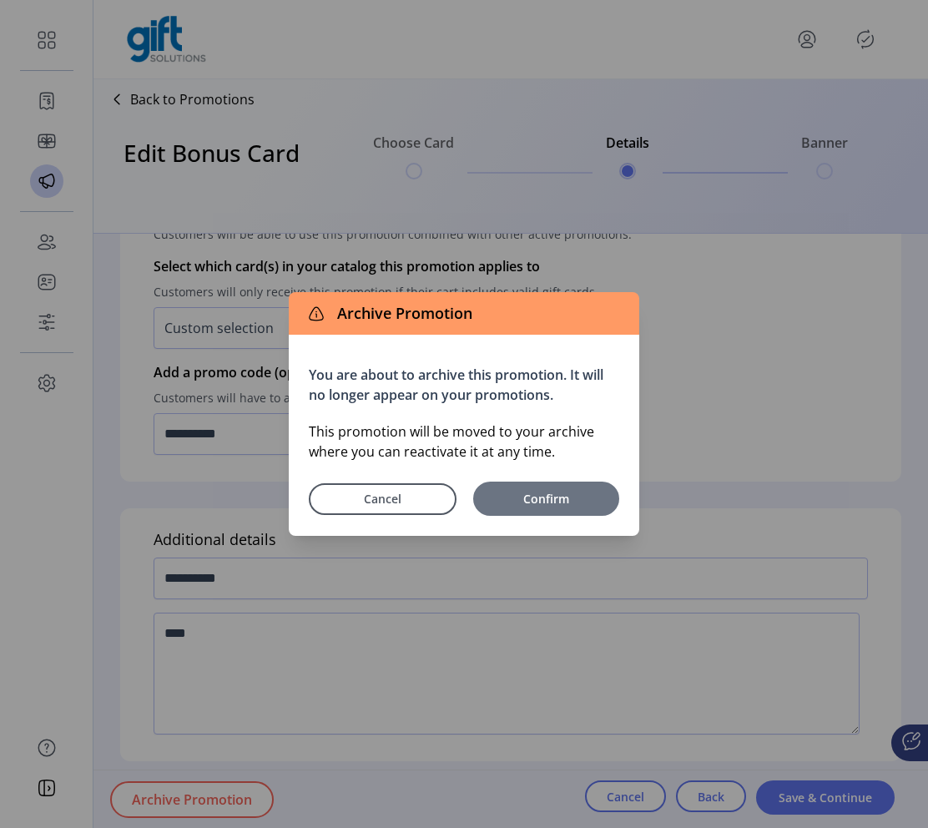
click at [579, 508] on button "Confirm" at bounding box center [546, 499] width 146 height 34
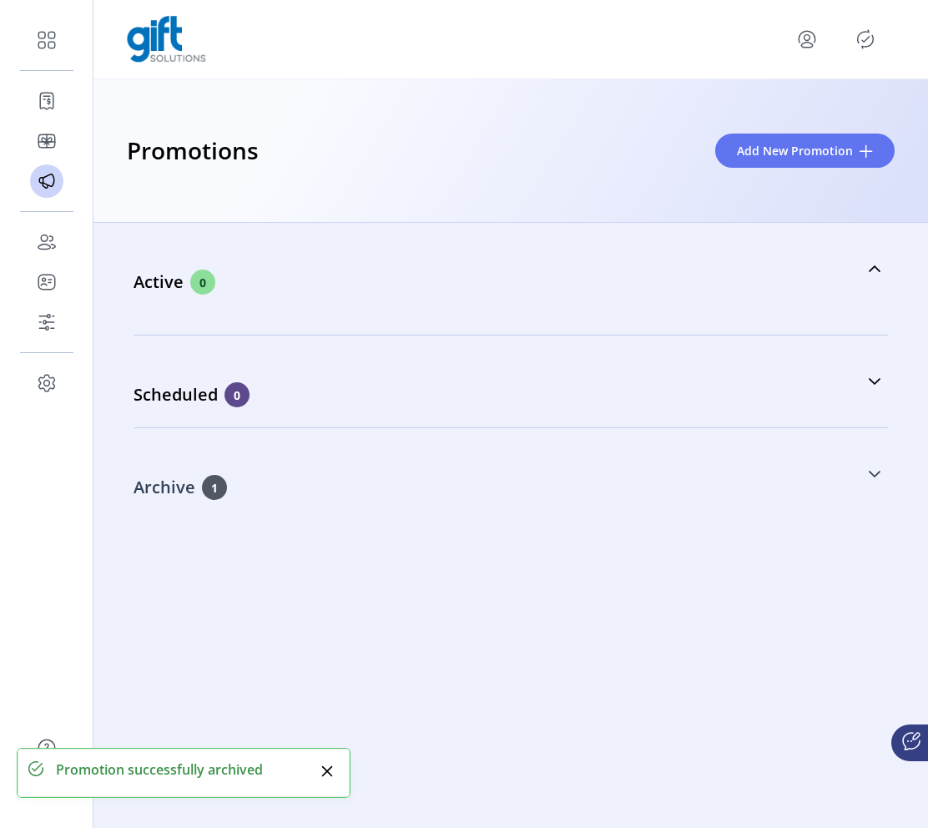
click at [849, 473] on icon at bounding box center [875, 474] width 12 height 7
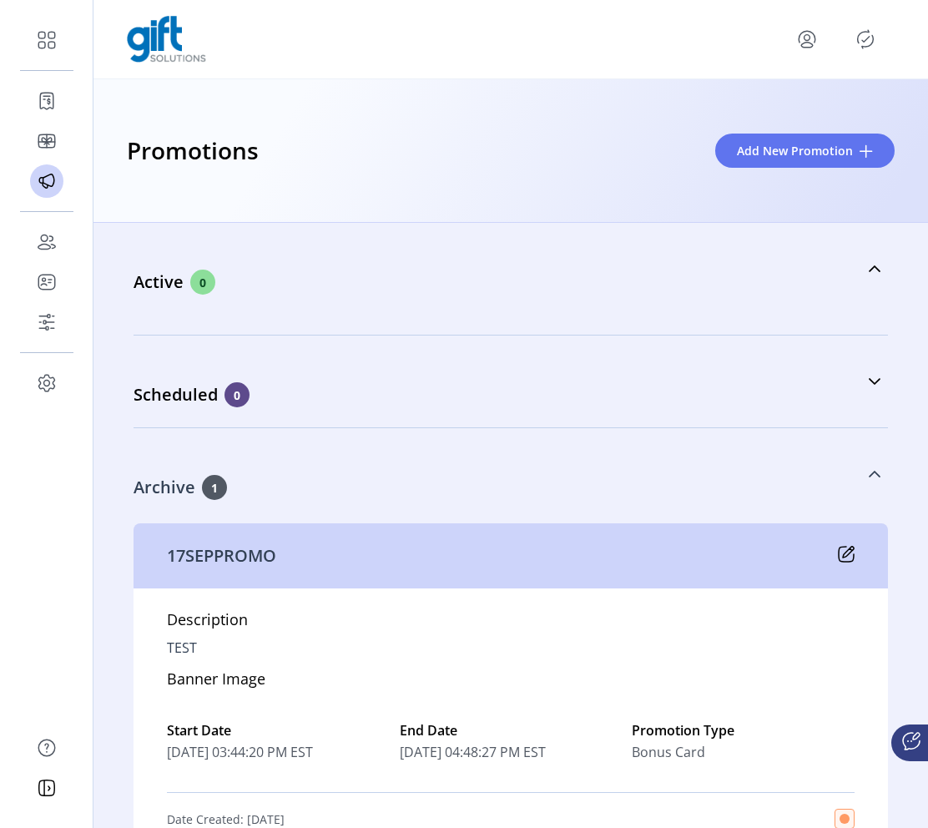
click at [262, 557] on p "17SEPPROMO" at bounding box center [221, 556] width 109 height 25
copy p "17SEPPROMO"
click at [241, 563] on p "17SEPPROMO" at bounding box center [221, 556] width 109 height 25
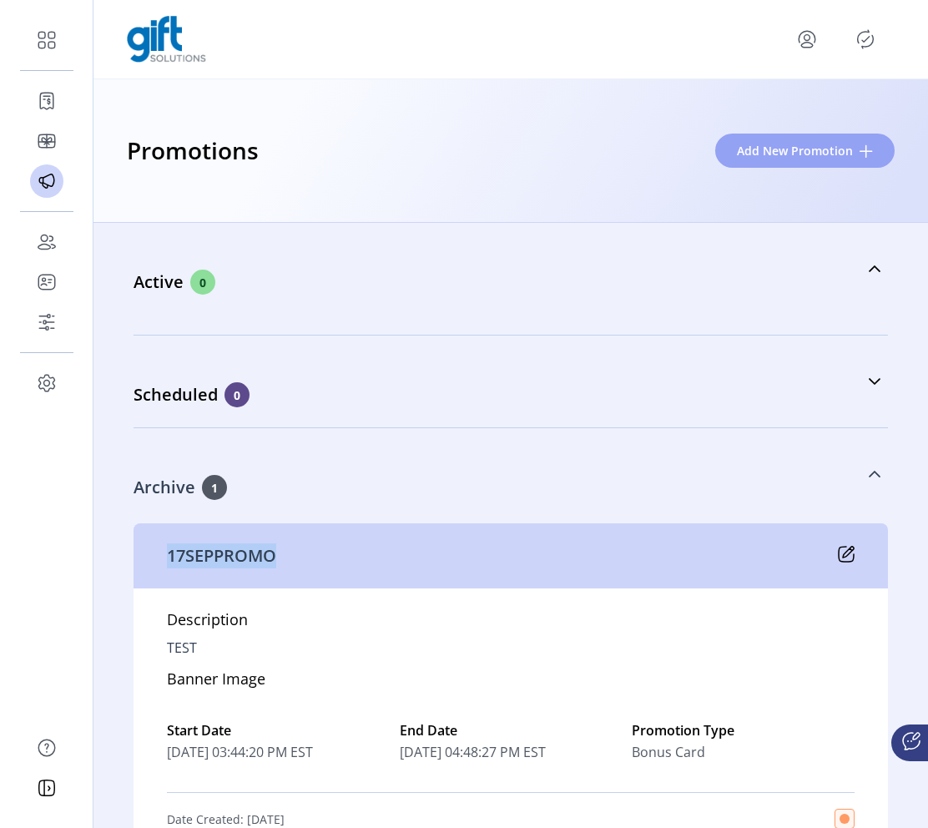
click at [813, 154] on span "Add New Promotion" at bounding box center [795, 151] width 116 height 18
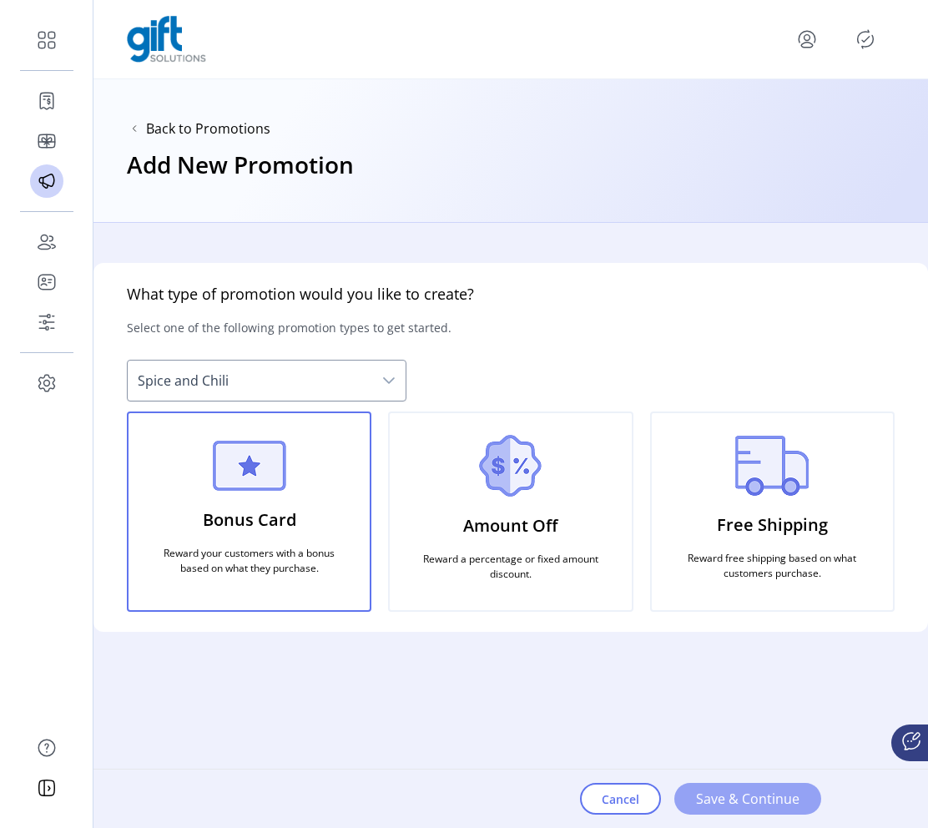
click at [777, 796] on span "Save & Continue" at bounding box center [748, 799] width 104 height 20
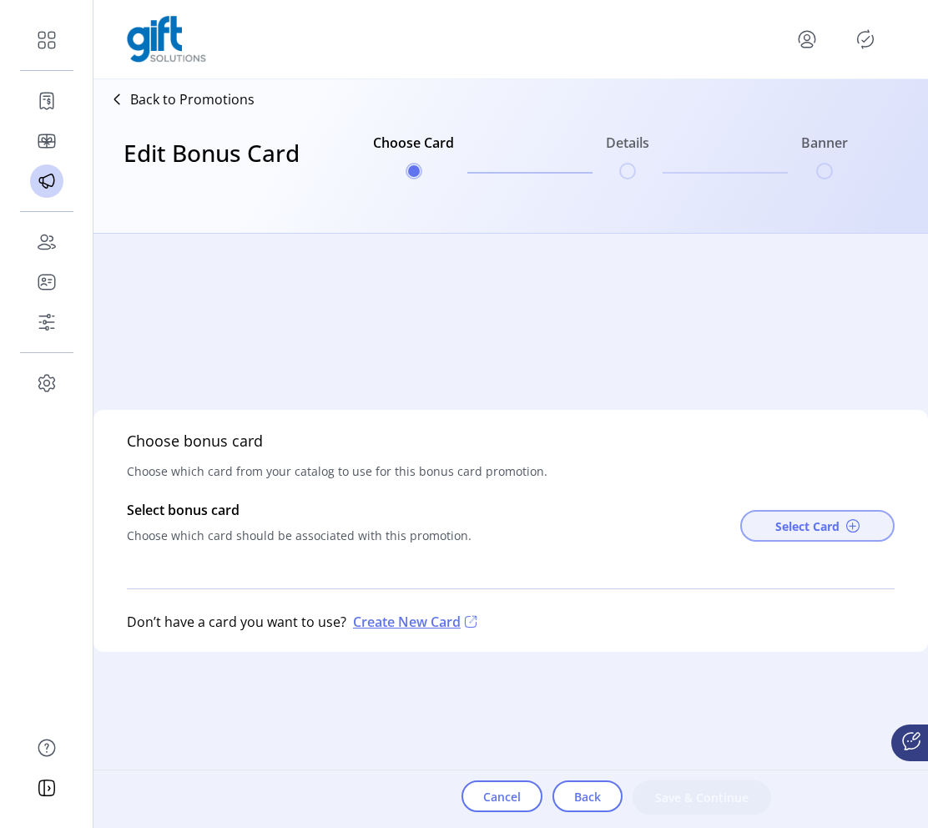
click at [810, 525] on span "Select Card" at bounding box center [808, 527] width 64 height 18
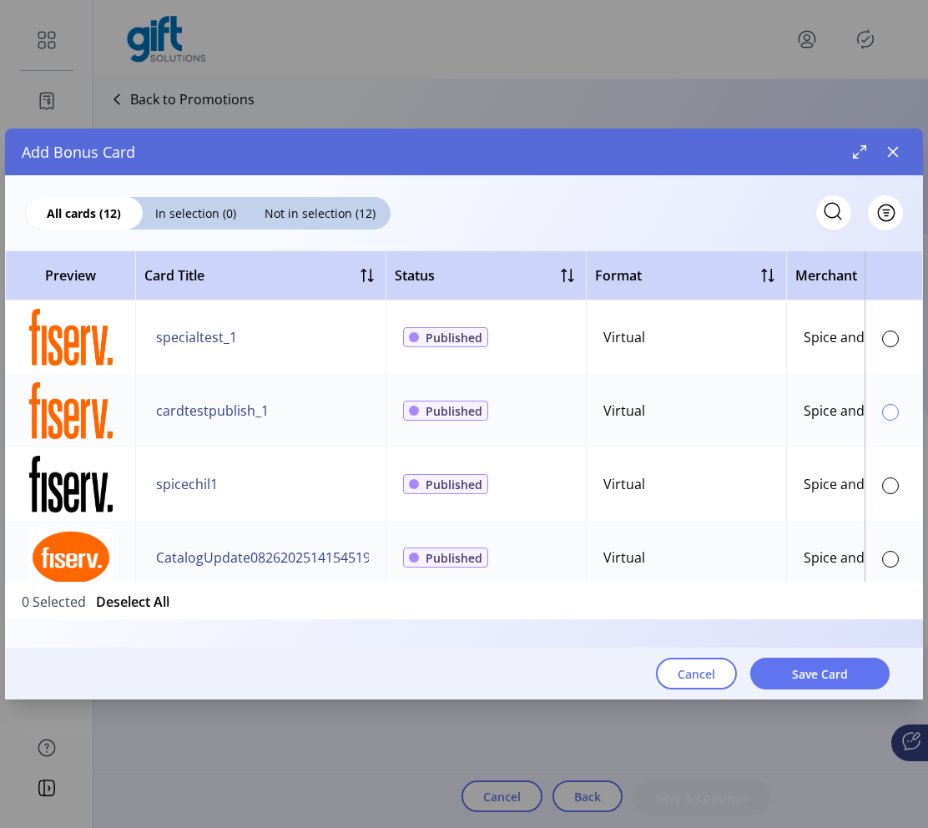
click at [849, 411] on div at bounding box center [890, 412] width 17 height 17
click at [849, 672] on button "Save Card" at bounding box center [820, 674] width 139 height 32
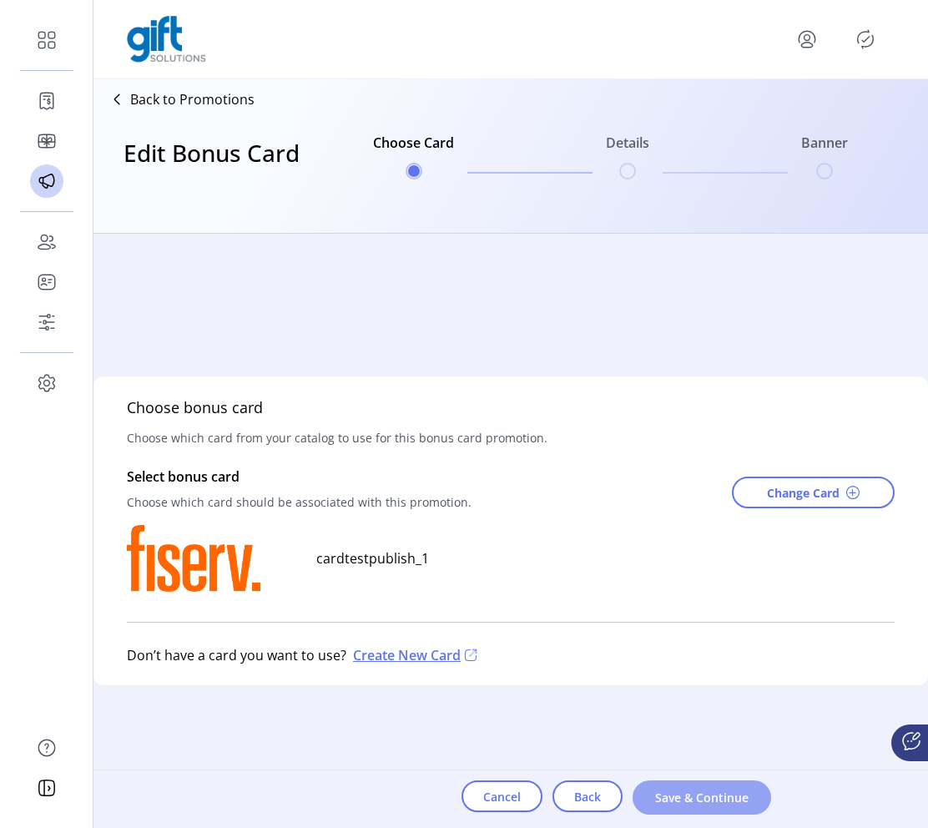
click at [716, 799] on span "Save & Continue" at bounding box center [702, 798] width 95 height 18
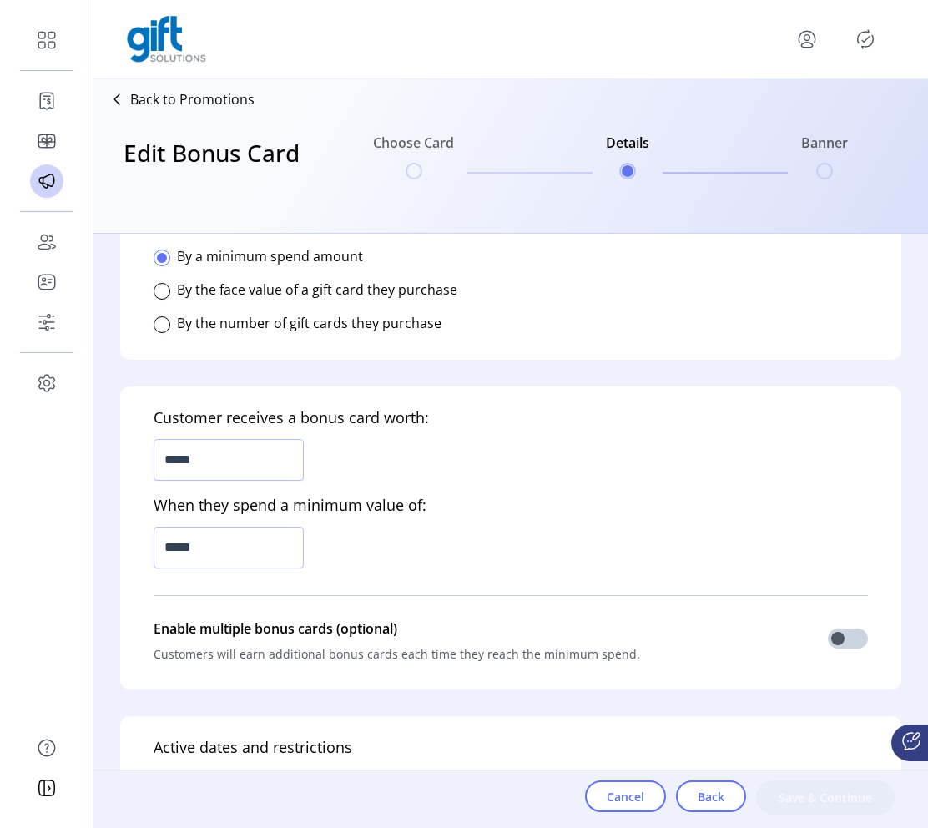
scroll to position [553, 0]
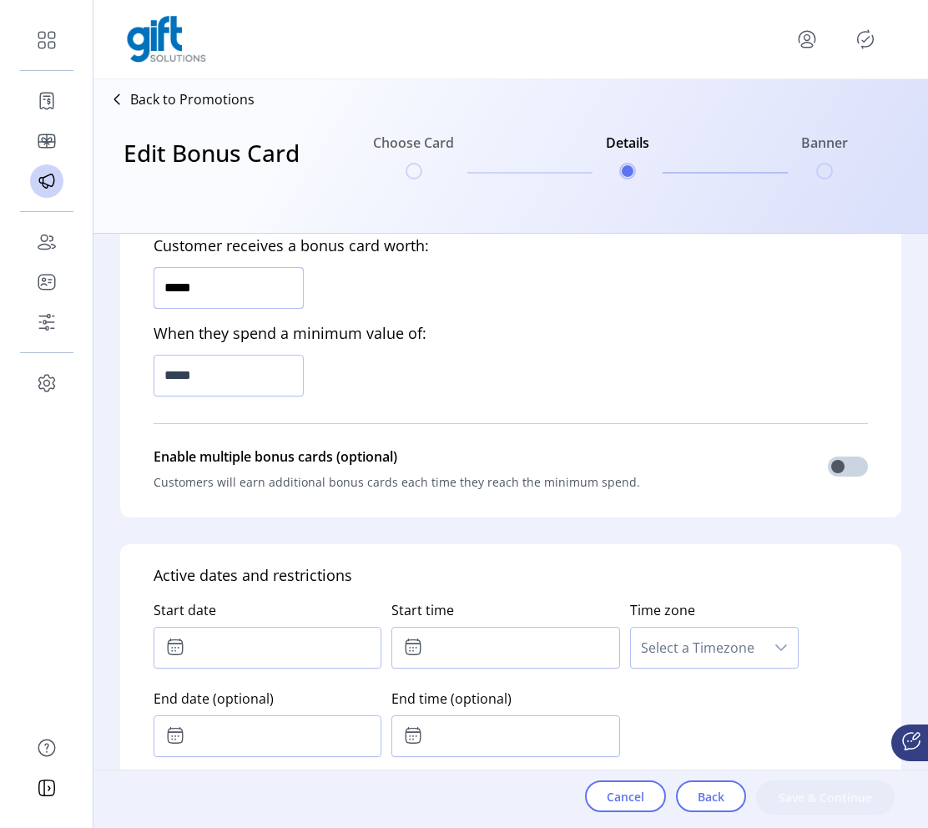
click at [267, 295] on input "*****" at bounding box center [229, 288] width 150 height 42
type input "******"
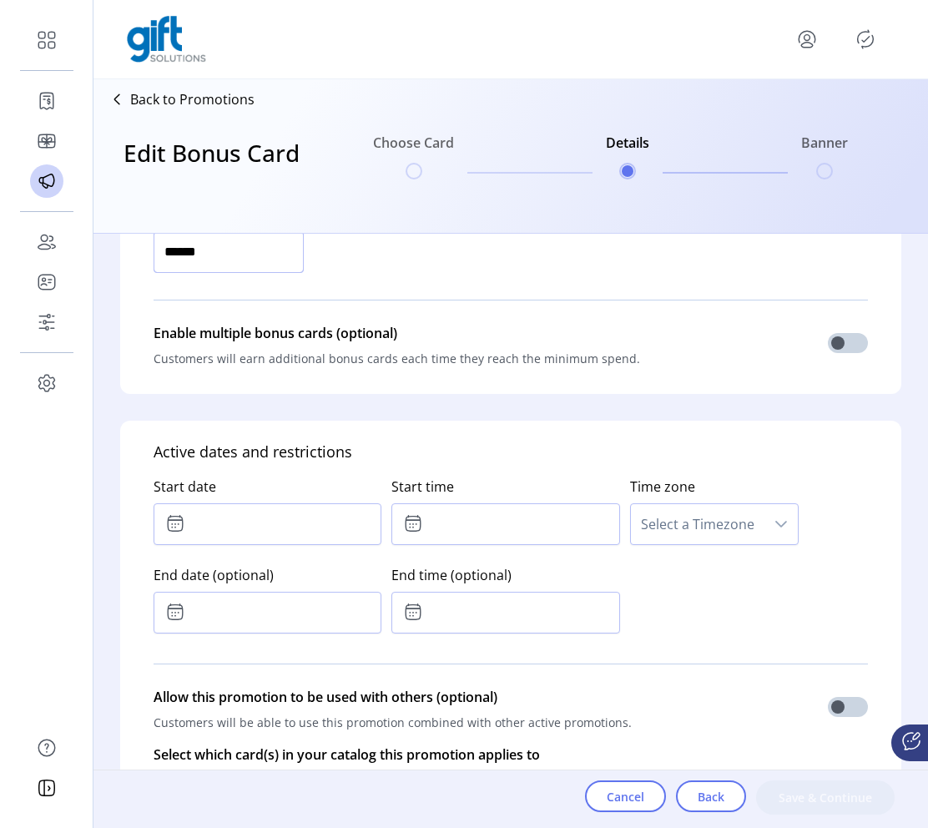
scroll to position [781, 0]
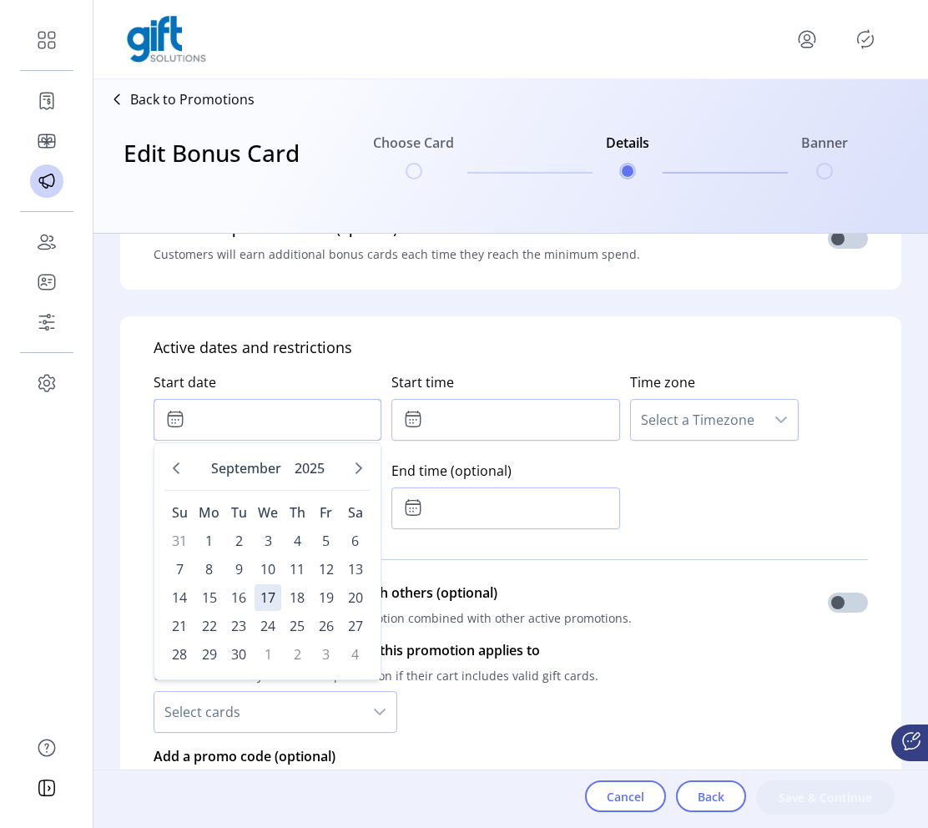
click at [326, 421] on input "text" at bounding box center [268, 420] width 228 height 42
click at [265, 593] on span "17" at bounding box center [268, 597] width 27 height 27
type input "**********"
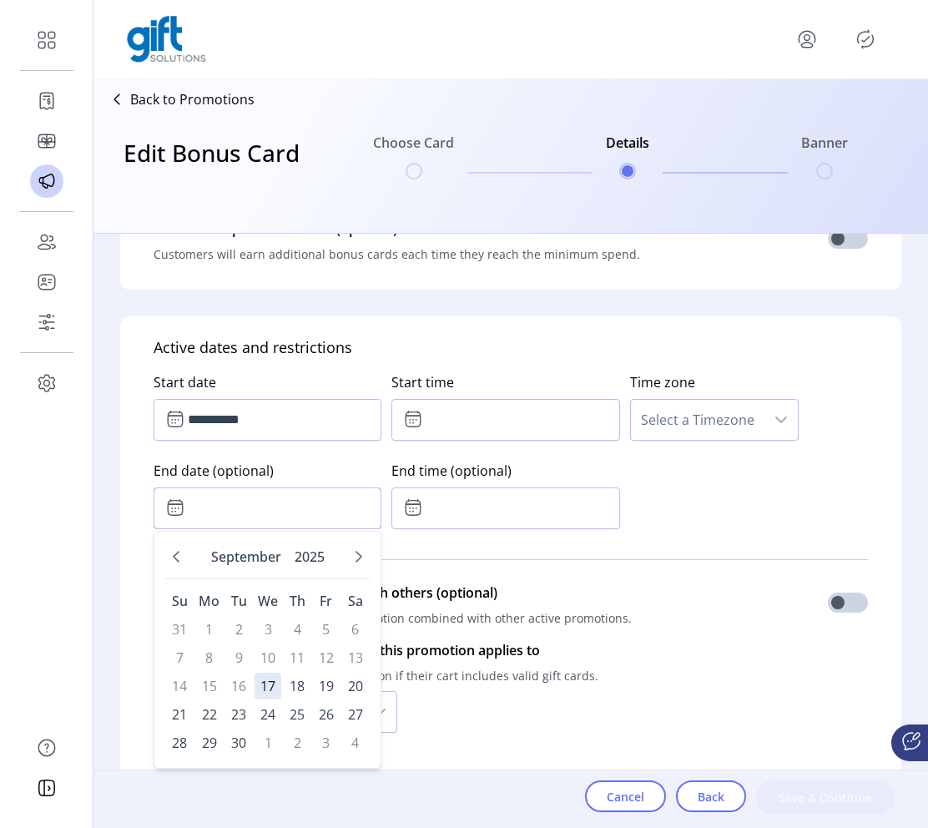
click at [301, 520] on input "text" at bounding box center [268, 509] width 228 height 42
click at [269, 680] on span "17" at bounding box center [268, 686] width 27 height 27
type input "**********"
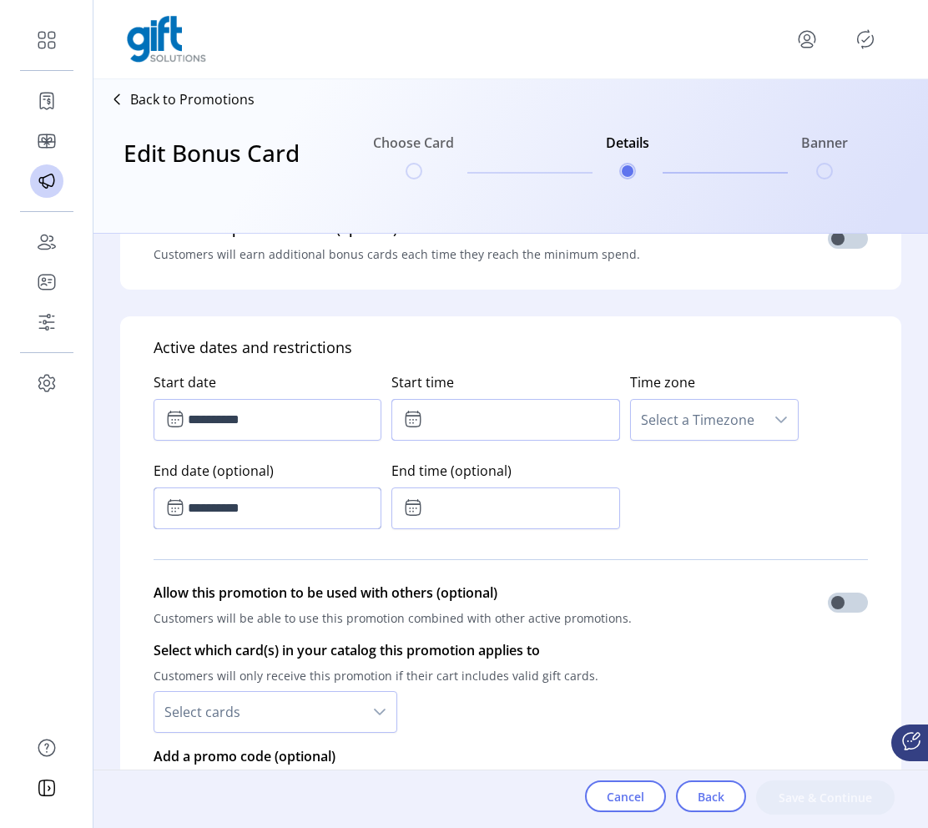
click at [440, 416] on input "text" at bounding box center [506, 420] width 228 height 42
click at [473, 464] on icon "Next Hour" at bounding box center [479, 465] width 12 height 7
type input "*****"
click at [710, 478] on div "**********" at bounding box center [511, 447] width 715 height 177
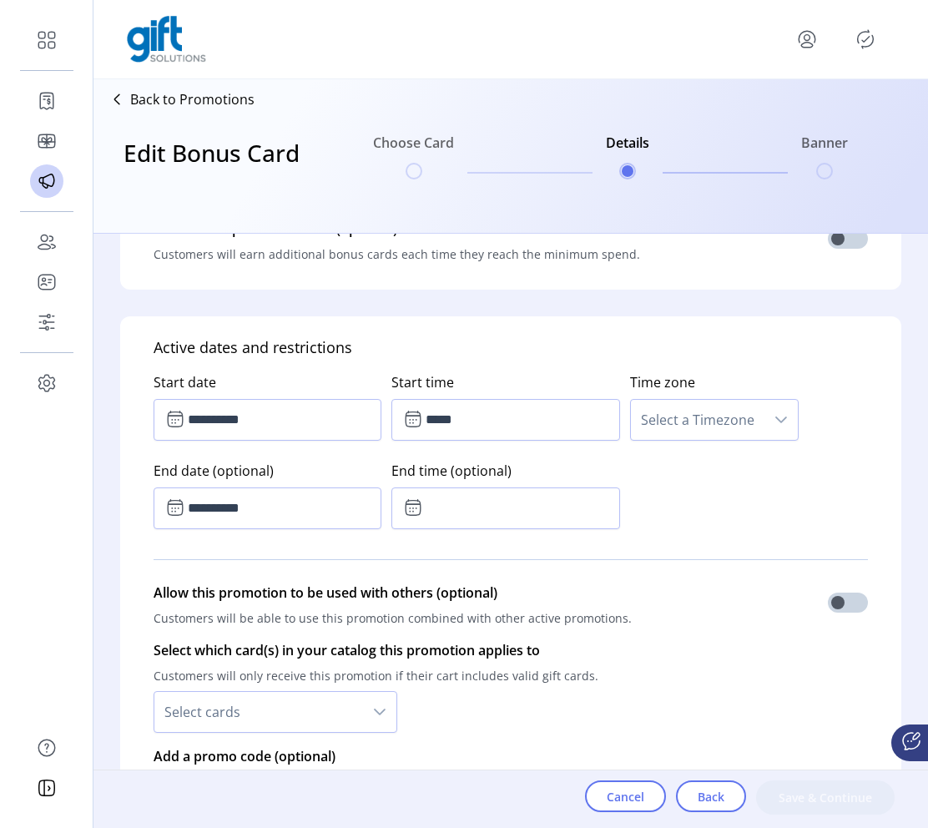
click at [515, 481] on label "End time (optional)" at bounding box center [506, 470] width 228 height 33
click at [513, 497] on input "text" at bounding box center [506, 509] width 228 height 42
click at [480, 557] on icon "Next Hour" at bounding box center [479, 553] width 13 height 13
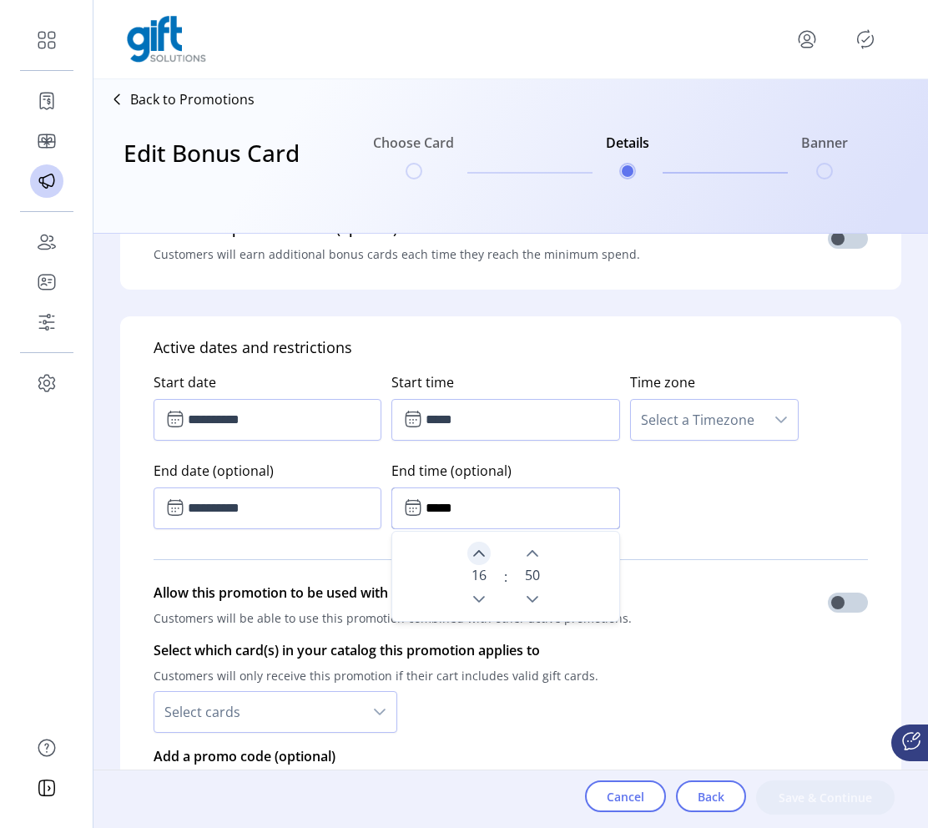
type input "*****"
click at [702, 526] on div "**********" at bounding box center [511, 447] width 715 height 177
click at [690, 415] on span "Select a Timezone" at bounding box center [698, 420] width 134 height 40
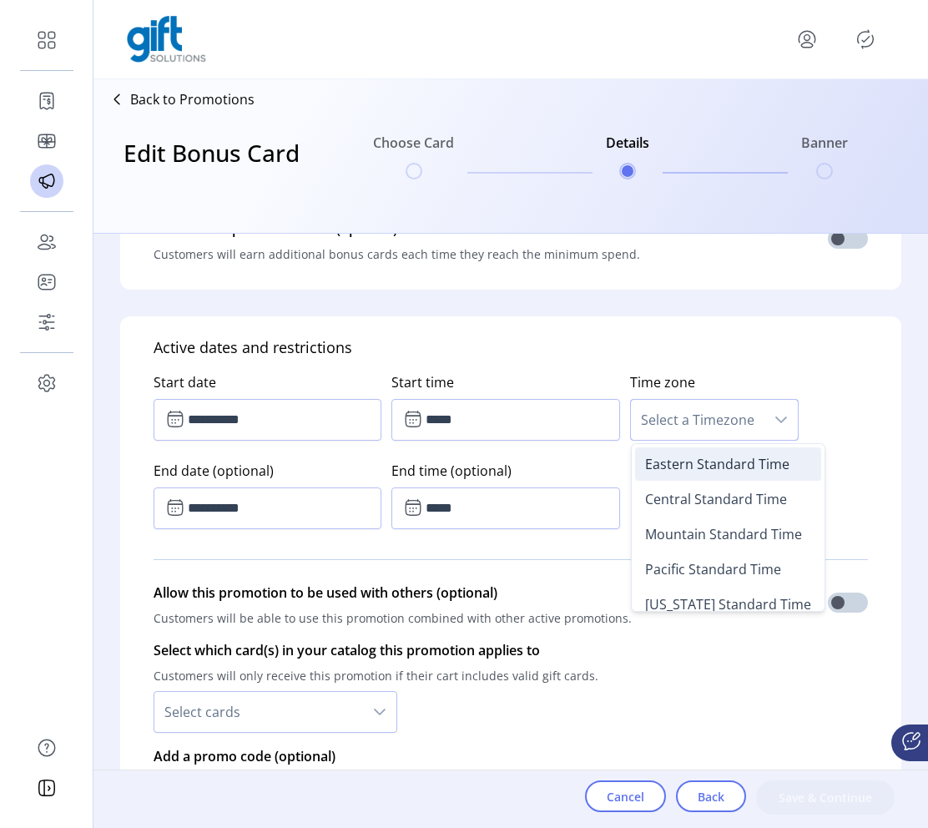
click at [677, 465] on span "Eastern Standard Time" at bounding box center [717, 464] width 144 height 18
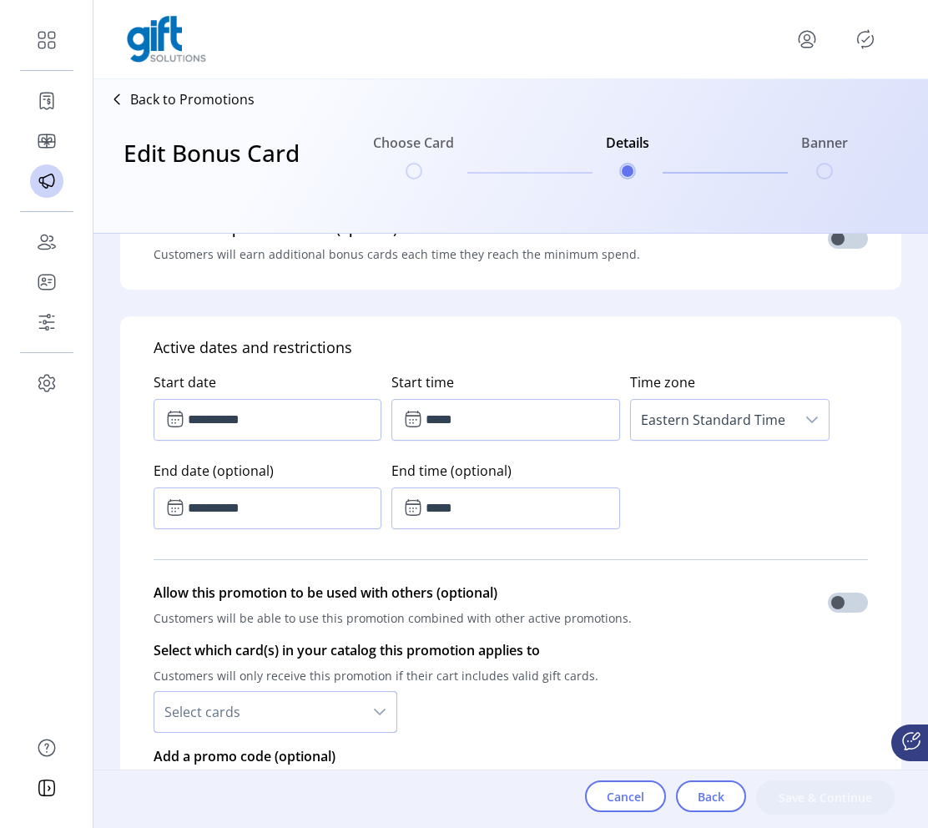
click at [349, 705] on span "Select cards" at bounding box center [258, 712] width 209 height 40
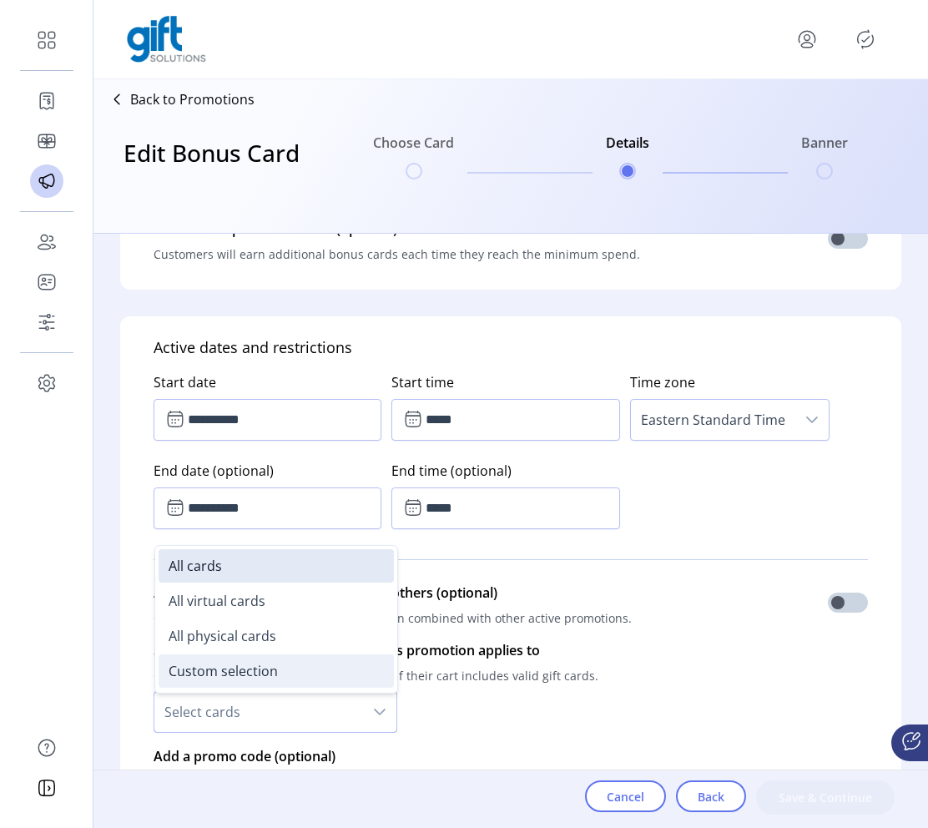
click at [318, 673] on li "Custom selection" at bounding box center [276, 671] width 235 height 33
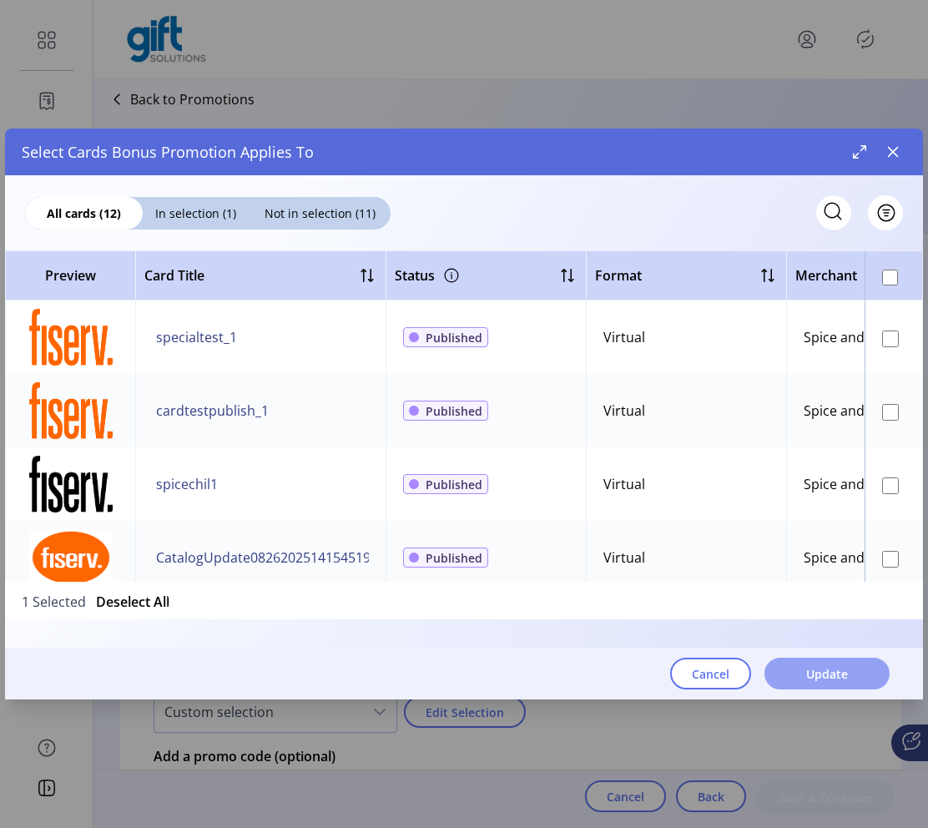
click at [825, 660] on button "Update" at bounding box center [827, 674] width 125 height 32
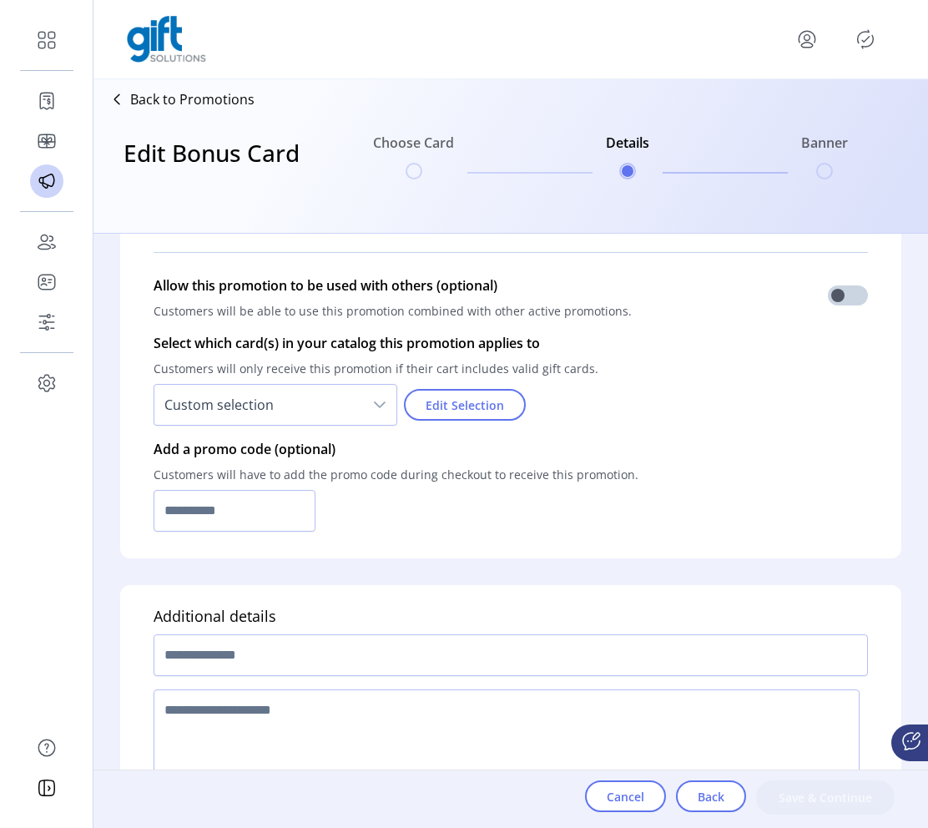
scroll to position [1165, 0]
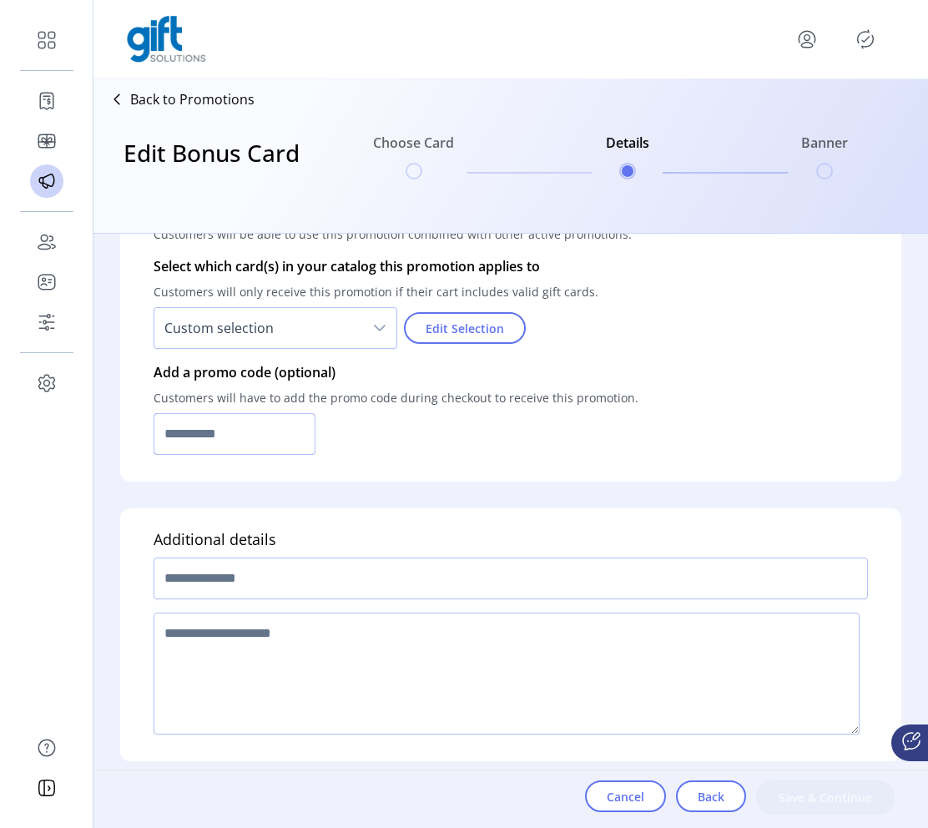
click at [251, 447] on input "text" at bounding box center [235, 434] width 162 height 42
click at [227, 442] on input "text" at bounding box center [235, 434] width 162 height 42
paste input "**********"
type input "**********"
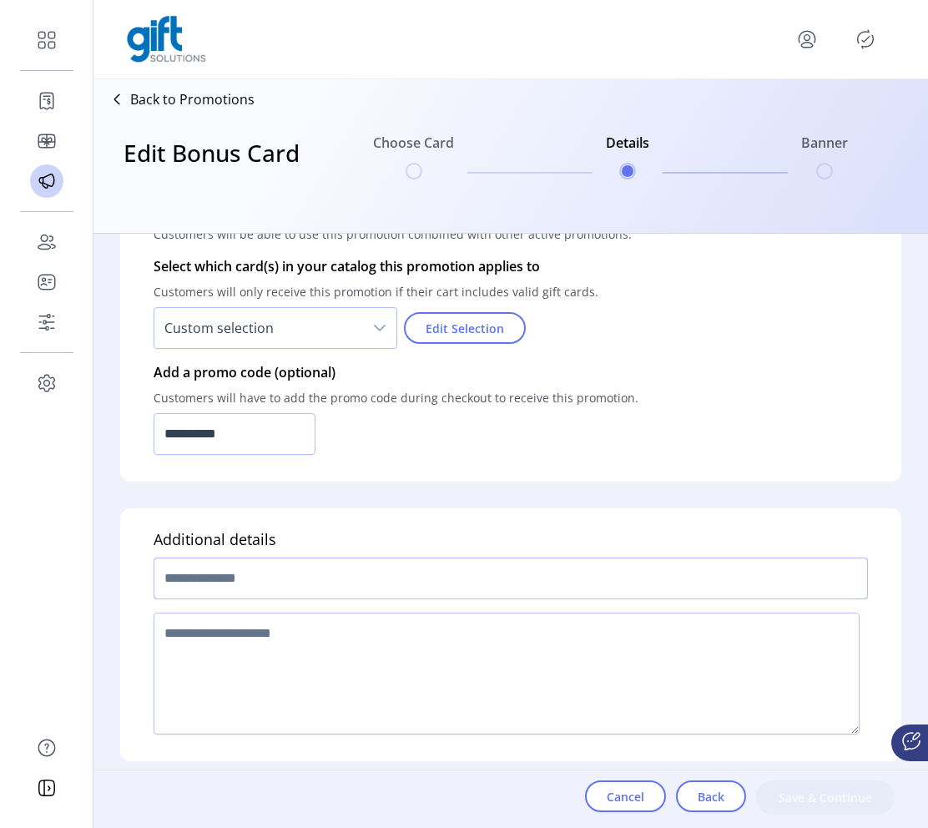
click at [217, 576] on input "text" at bounding box center [511, 579] width 715 height 42
paste input "**********"
type input "**********"
click at [287, 650] on textarea at bounding box center [507, 674] width 706 height 122
type textarea "*******"
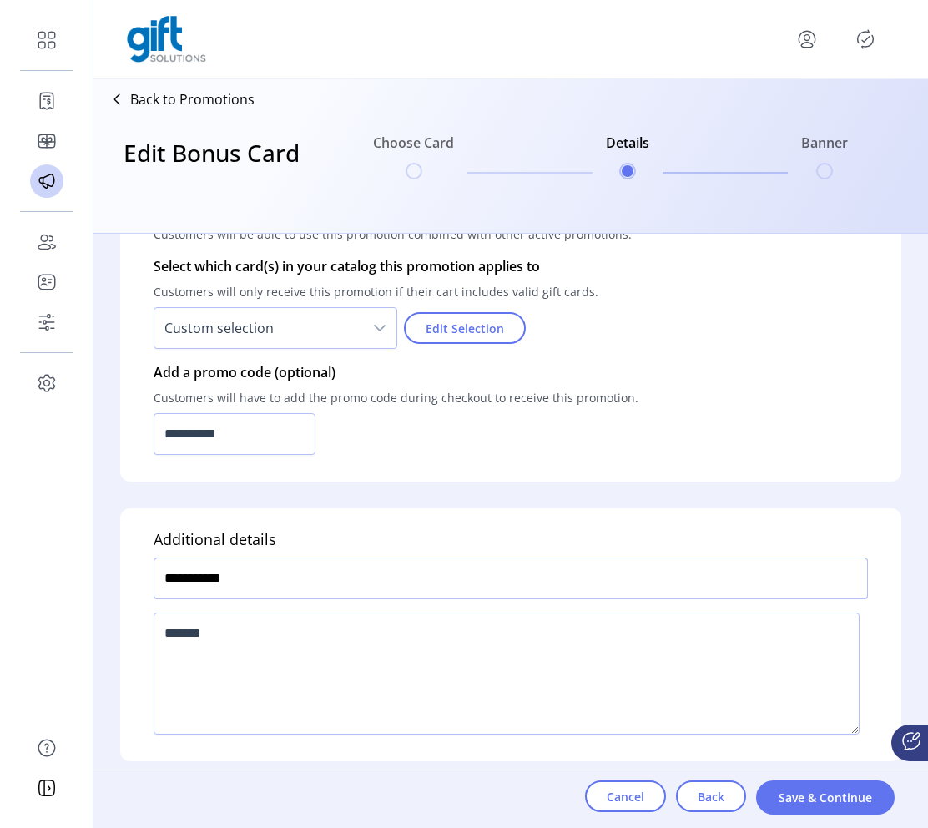
click at [266, 584] on input "**********" at bounding box center [511, 579] width 715 height 42
click at [828, 811] on button "Save & Continue" at bounding box center [825, 798] width 139 height 34
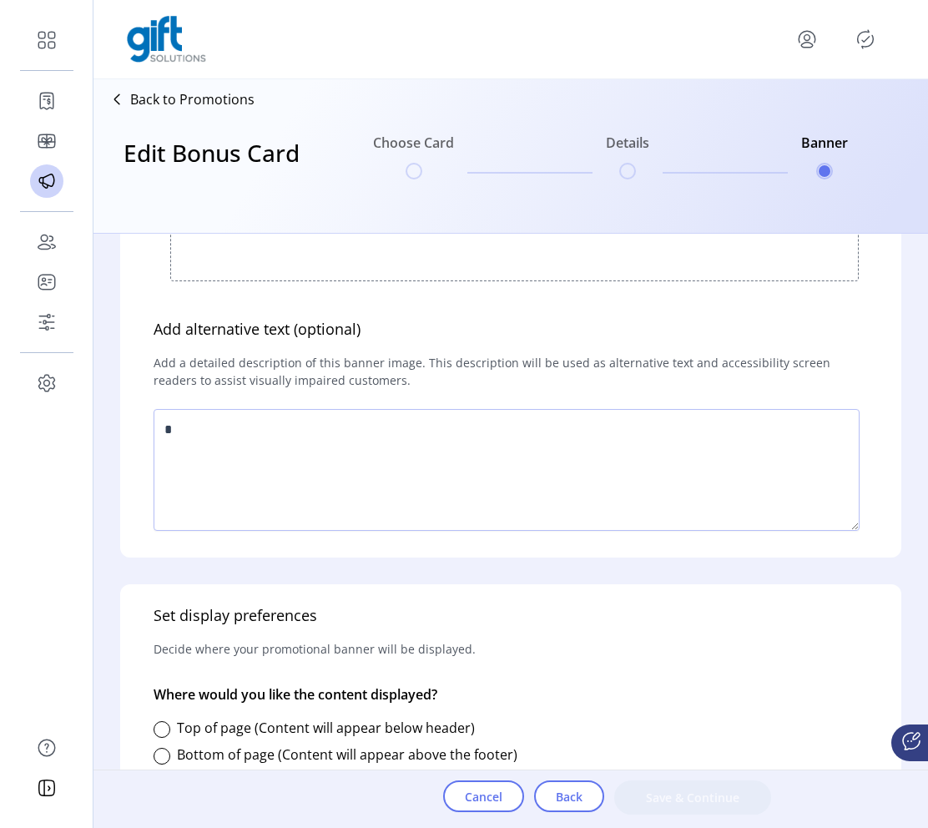
scroll to position [707, 0]
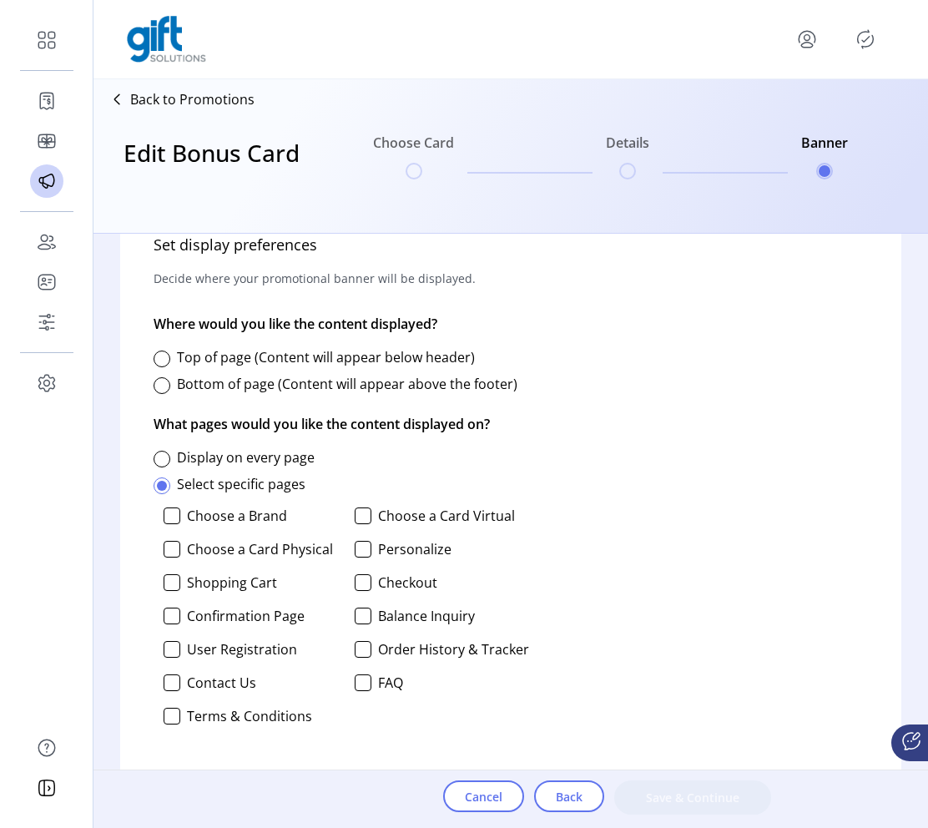
click at [168, 365] on div at bounding box center [162, 359] width 17 height 17
click at [175, 514] on div at bounding box center [172, 516] width 17 height 17
click at [175, 544] on div at bounding box center [172, 549] width 17 height 17
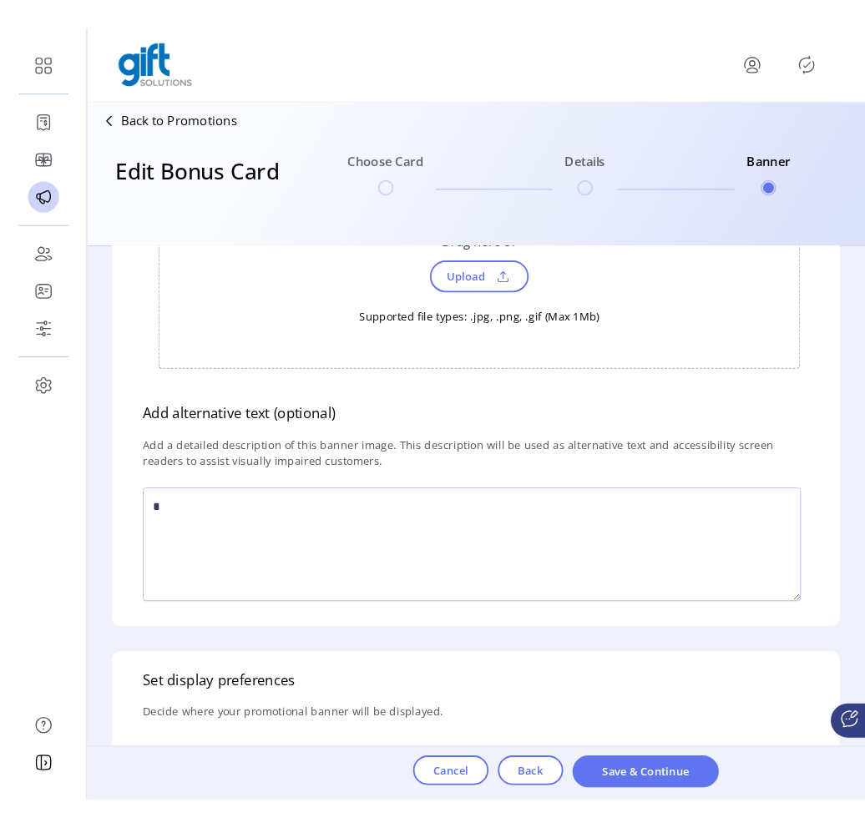
scroll to position [707, 0]
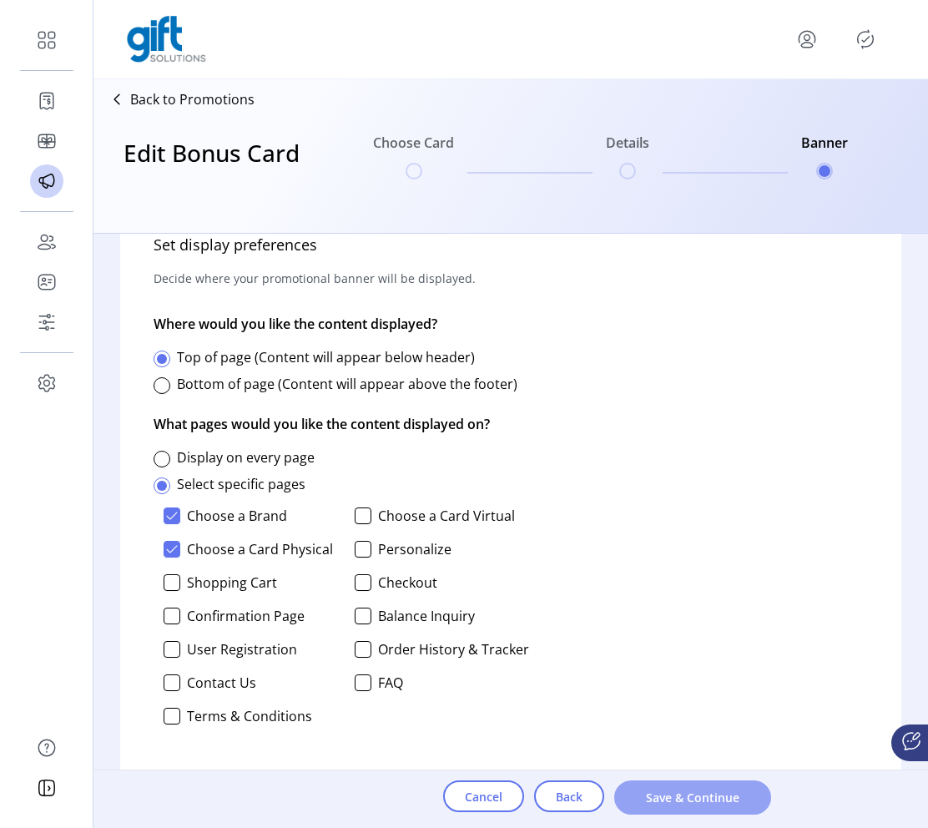
click at [741, 802] on span "Save & Continue" at bounding box center [693, 798] width 114 height 18
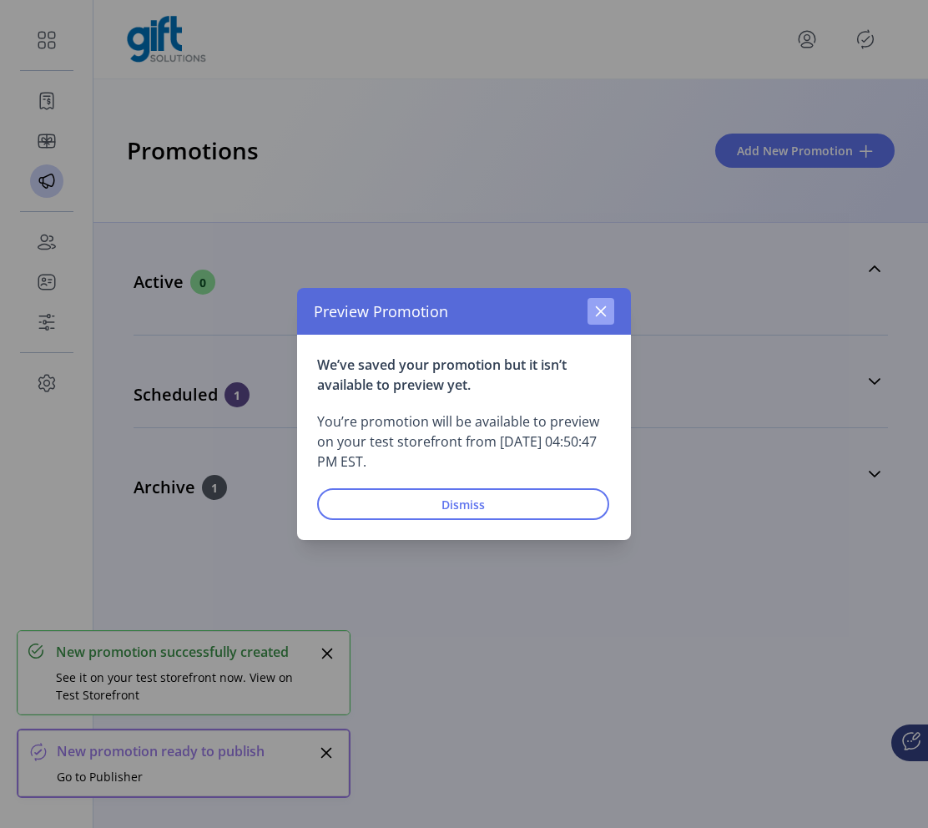
click at [609, 306] on button "button" at bounding box center [601, 311] width 27 height 27
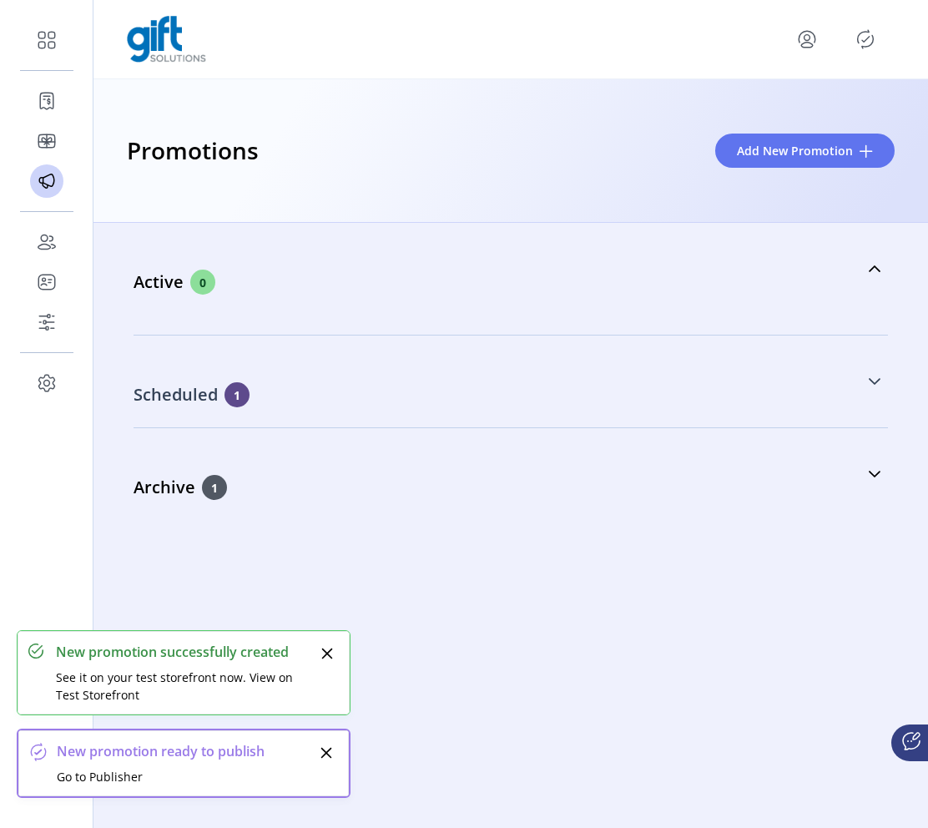
click at [806, 400] on link "Scheduled 1" at bounding box center [511, 382] width 755 height 72
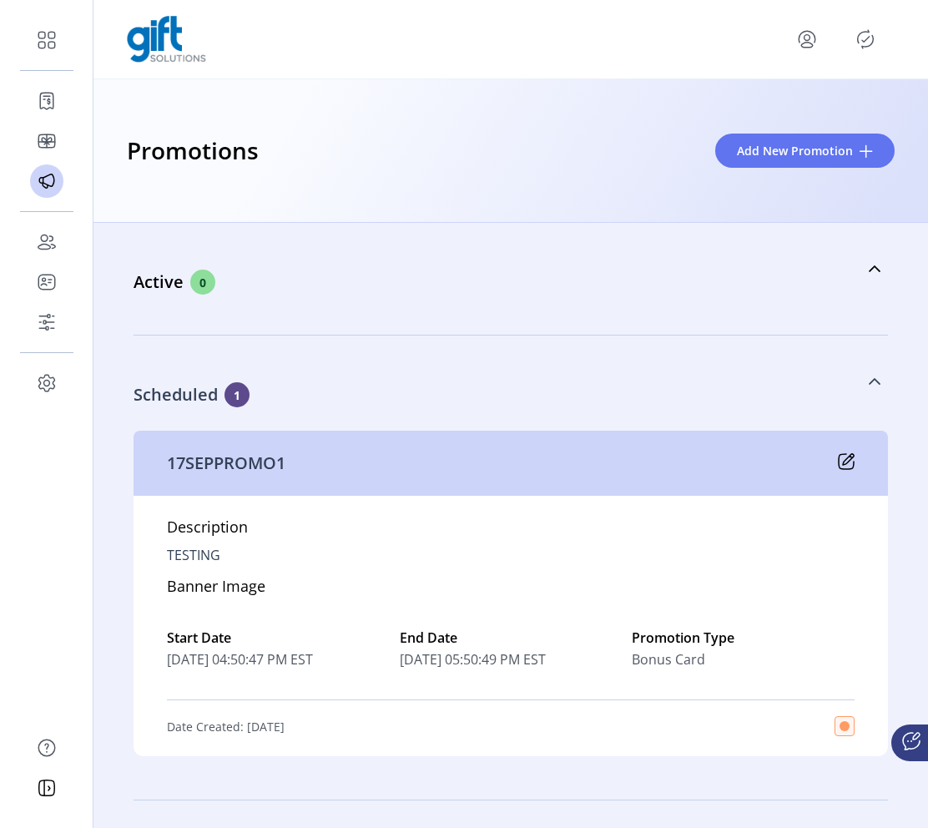
click at [849, 377] on icon at bounding box center [874, 381] width 13 height 13
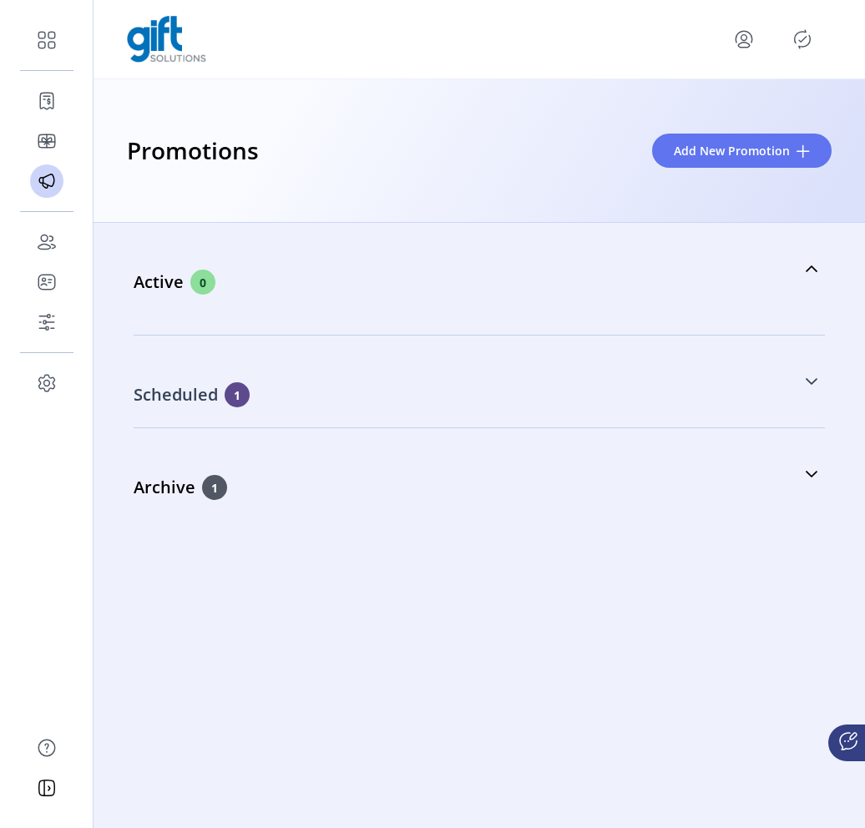
click at [808, 48] on icon "Publisher Panel" at bounding box center [802, 39] width 27 height 27
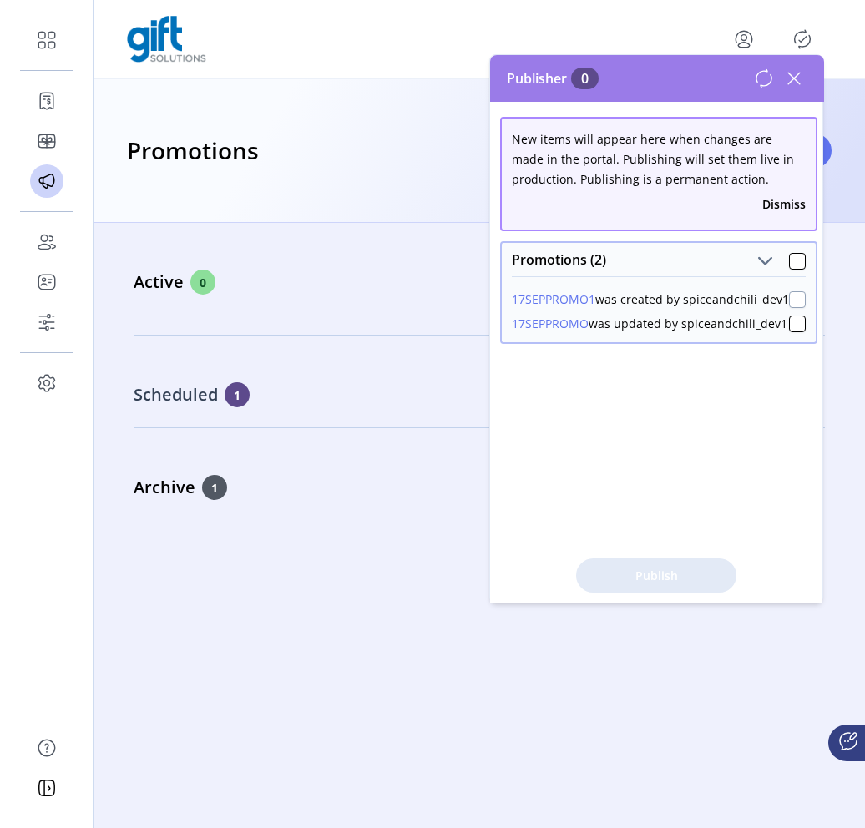
click at [790, 301] on div at bounding box center [797, 299] width 17 height 17
click at [651, 569] on span "Publish 2 Items" at bounding box center [656, 576] width 117 height 18
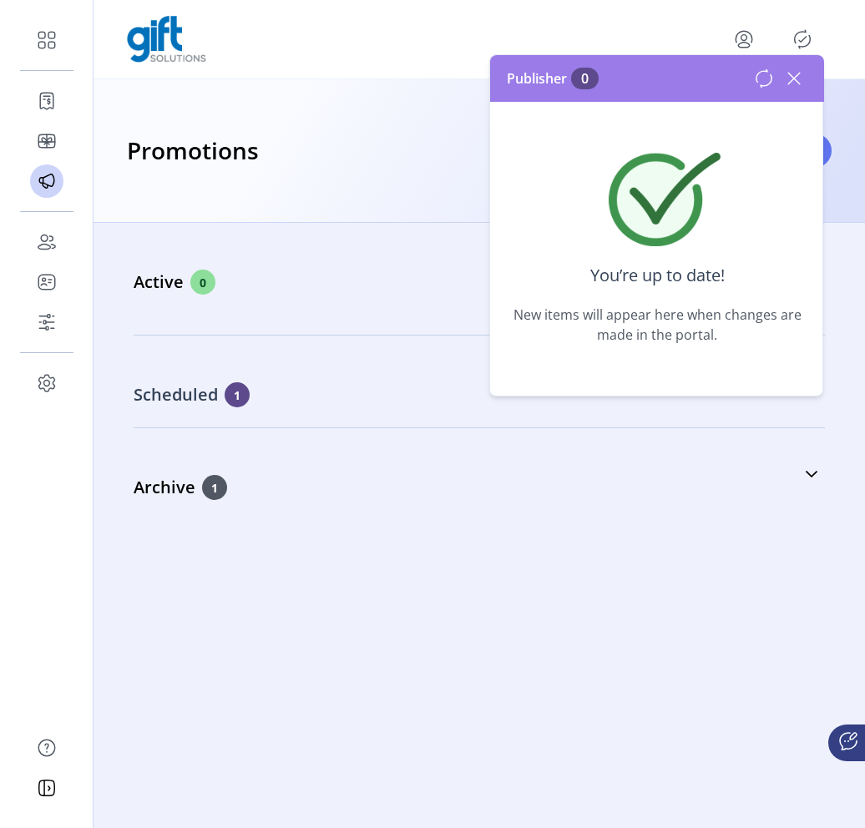
click at [793, 86] on icon at bounding box center [794, 78] width 27 height 27
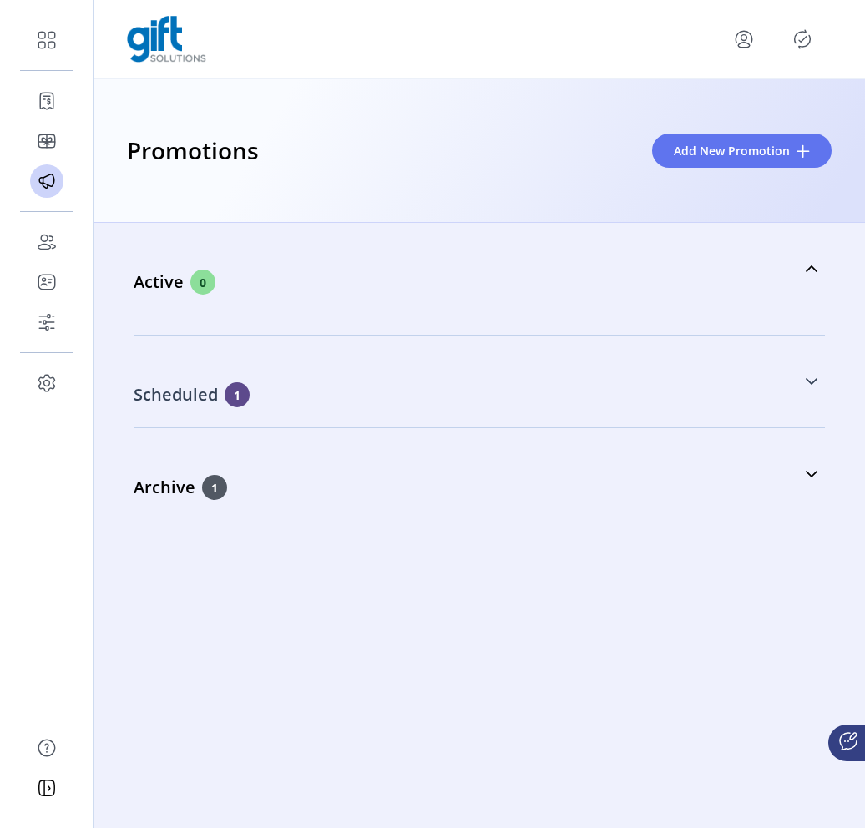
click at [742, 381] on link "Scheduled 1" at bounding box center [479, 382] width 691 height 72
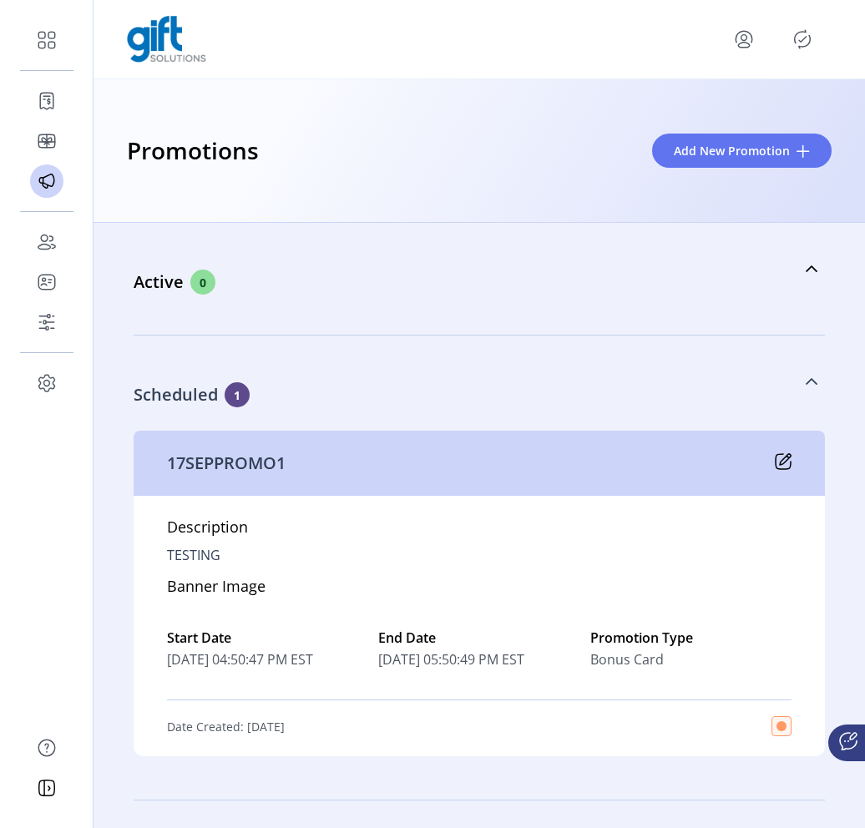
click at [742, 381] on link "Scheduled 1" at bounding box center [479, 382] width 691 height 72
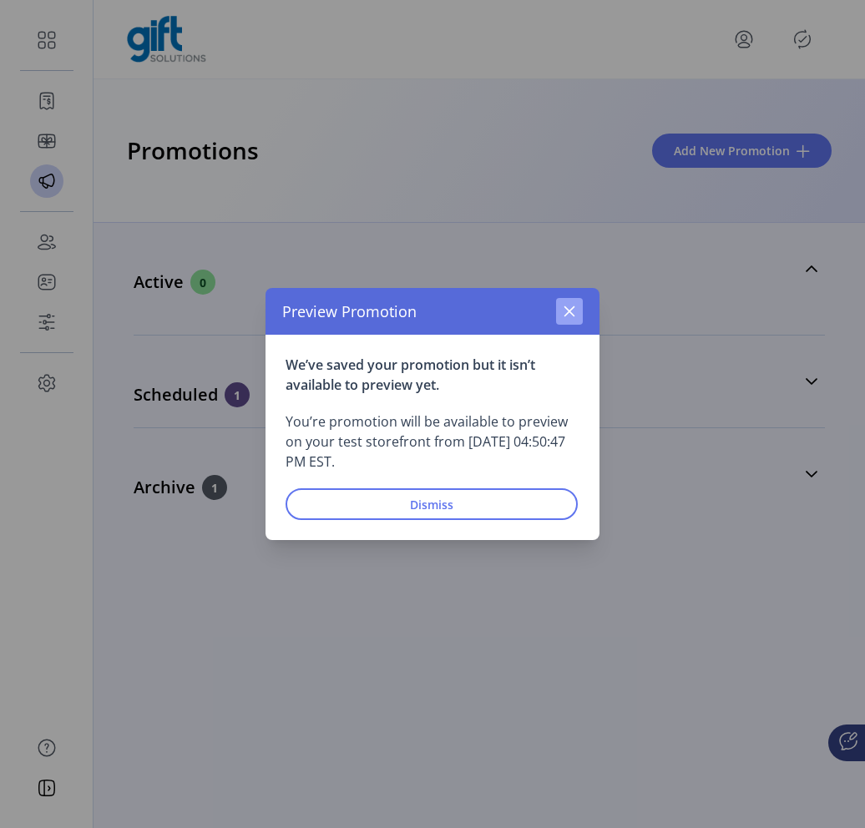
click at [564, 307] on icon "button" at bounding box center [569, 311] width 11 height 11
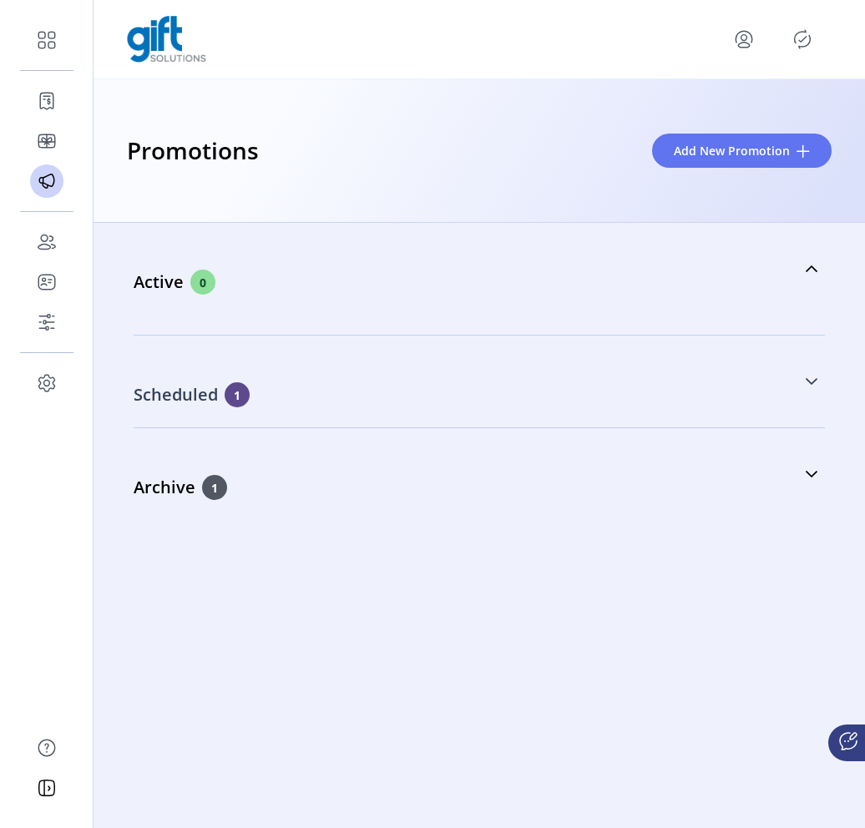
click at [793, 393] on div "Scheduled 1" at bounding box center [468, 394] width 668 height 25
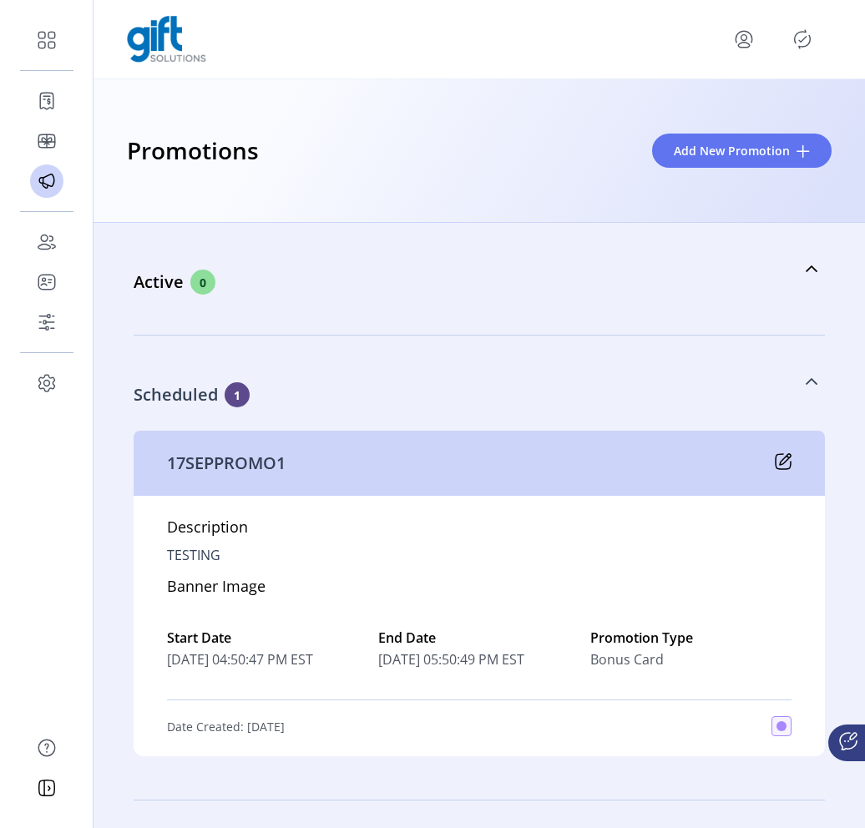
click at [793, 382] on div "Scheduled 1" at bounding box center [468, 394] width 668 height 25
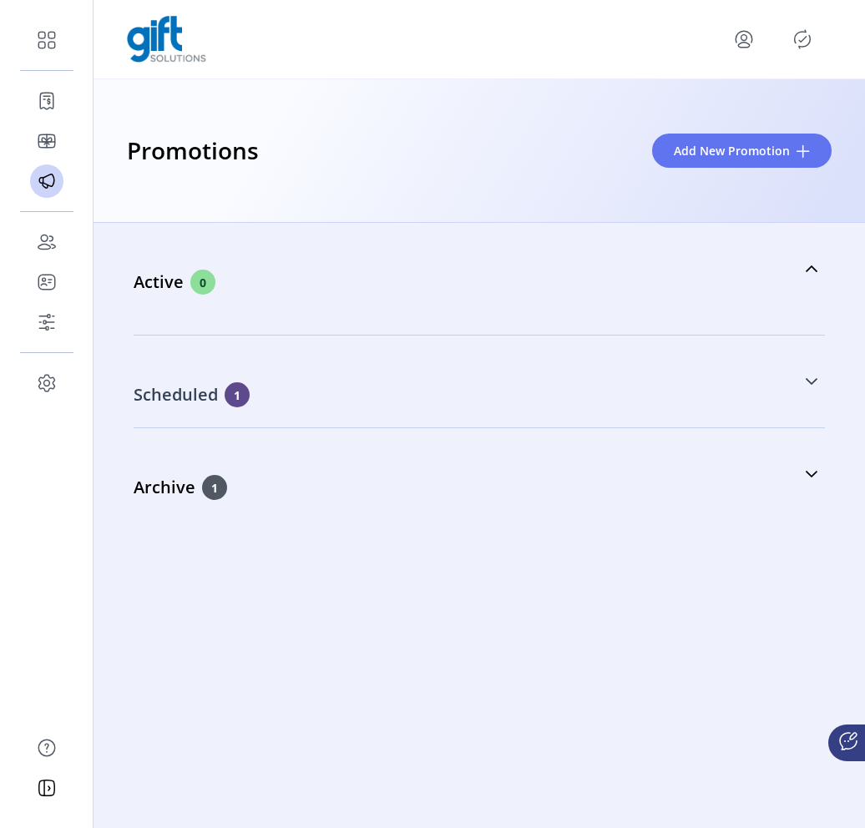
click at [793, 382] on div "Scheduled 1" at bounding box center [468, 394] width 668 height 25
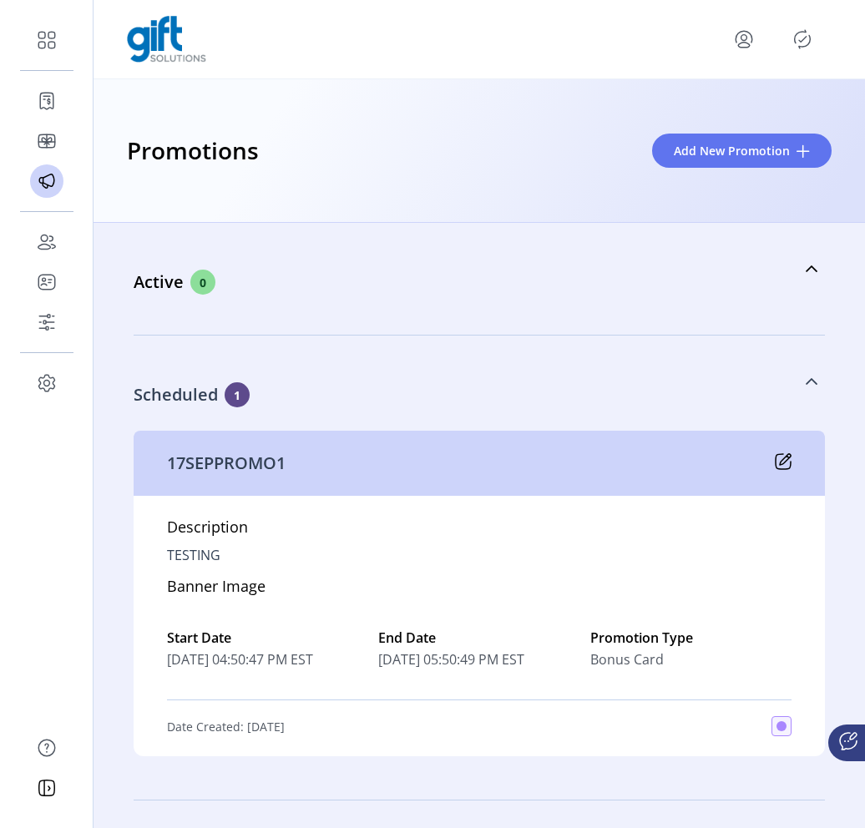
click at [793, 382] on div "Scheduled 1" at bounding box center [468, 394] width 668 height 25
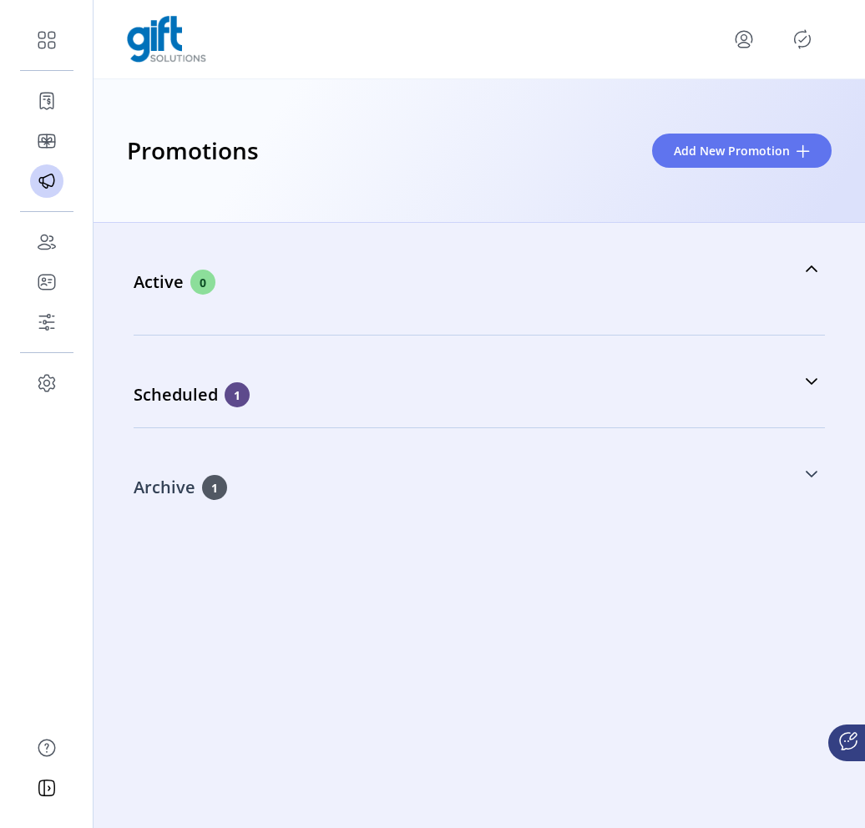
click at [811, 488] on link "Archive 1" at bounding box center [479, 474] width 691 height 72
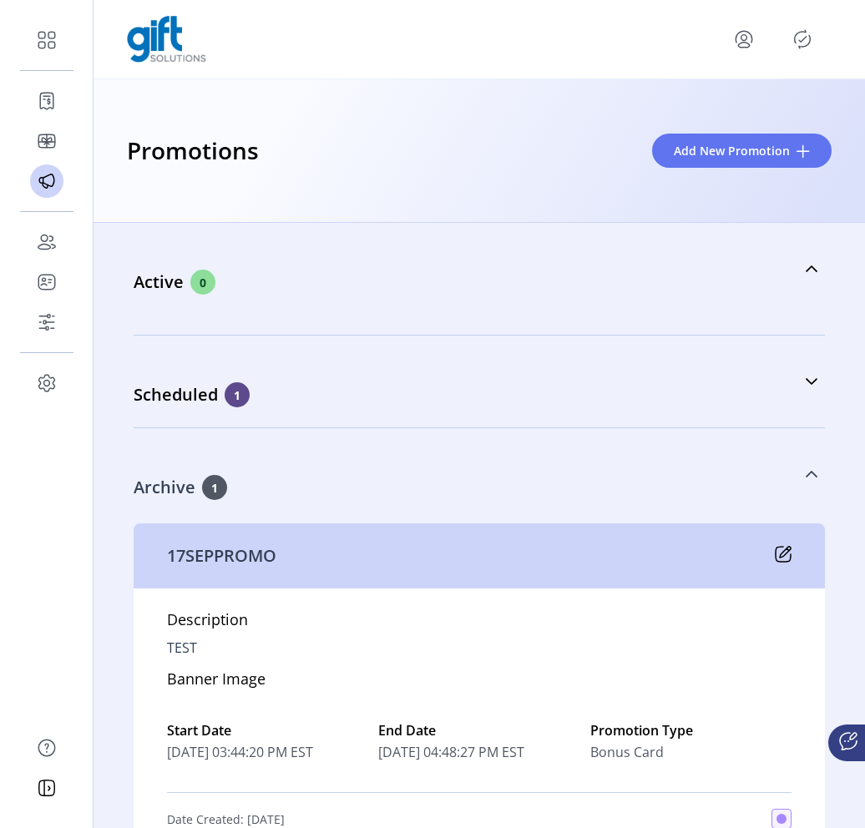
click at [811, 488] on link "Archive 1" at bounding box center [479, 474] width 691 height 72
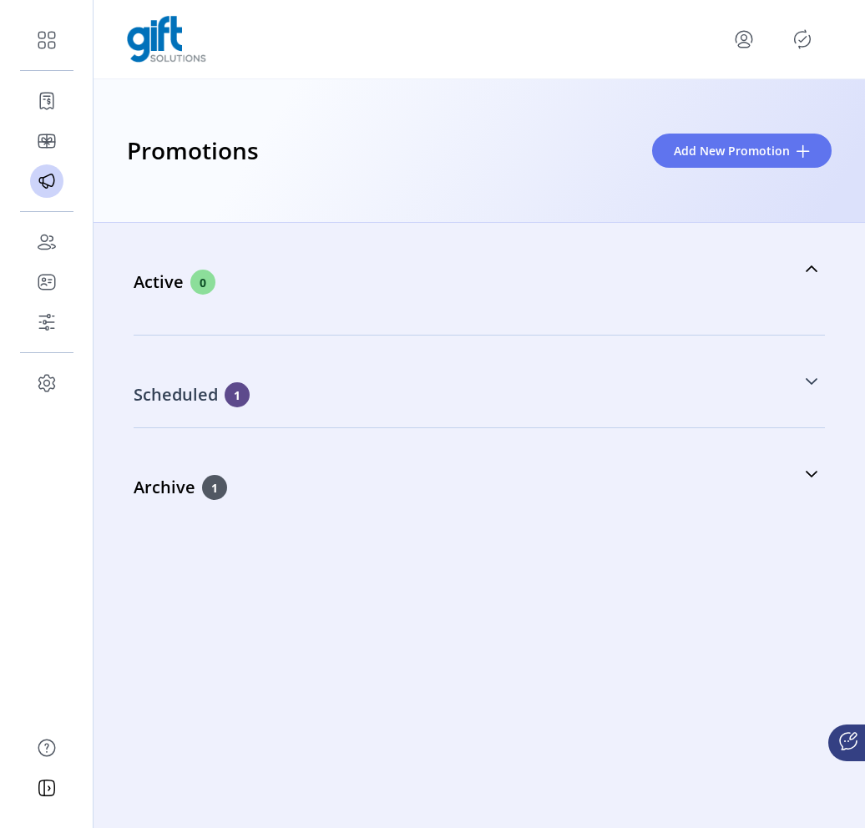
click at [796, 373] on link "Scheduled 1" at bounding box center [479, 382] width 691 height 72
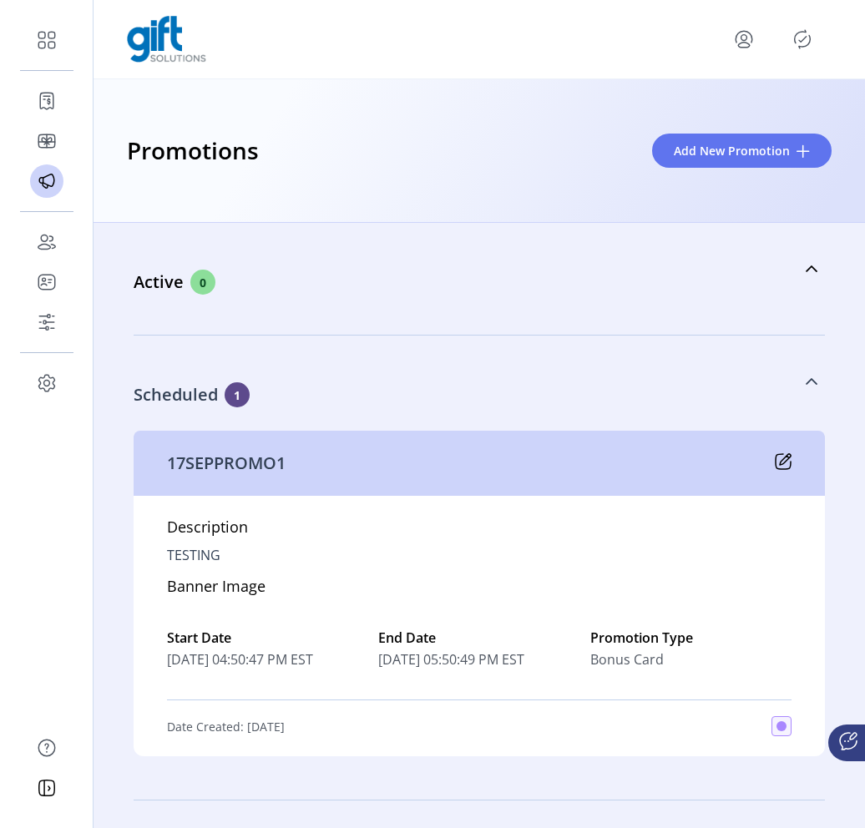
click at [796, 373] on link "Scheduled 1" at bounding box center [479, 382] width 691 height 72
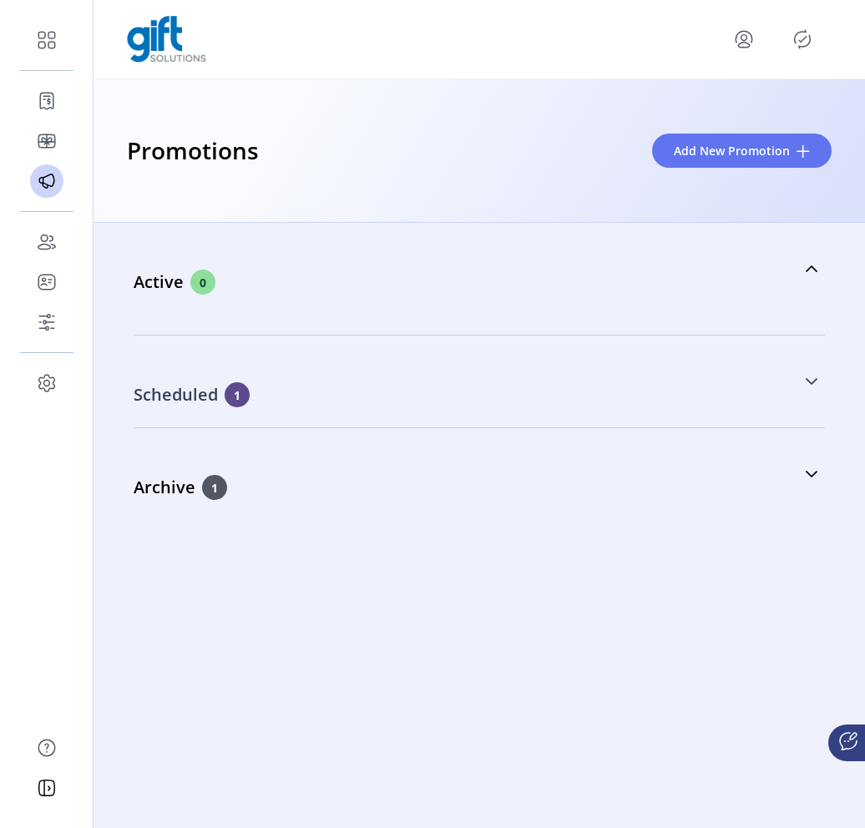
click at [811, 382] on icon at bounding box center [812, 381] width 12 height 7
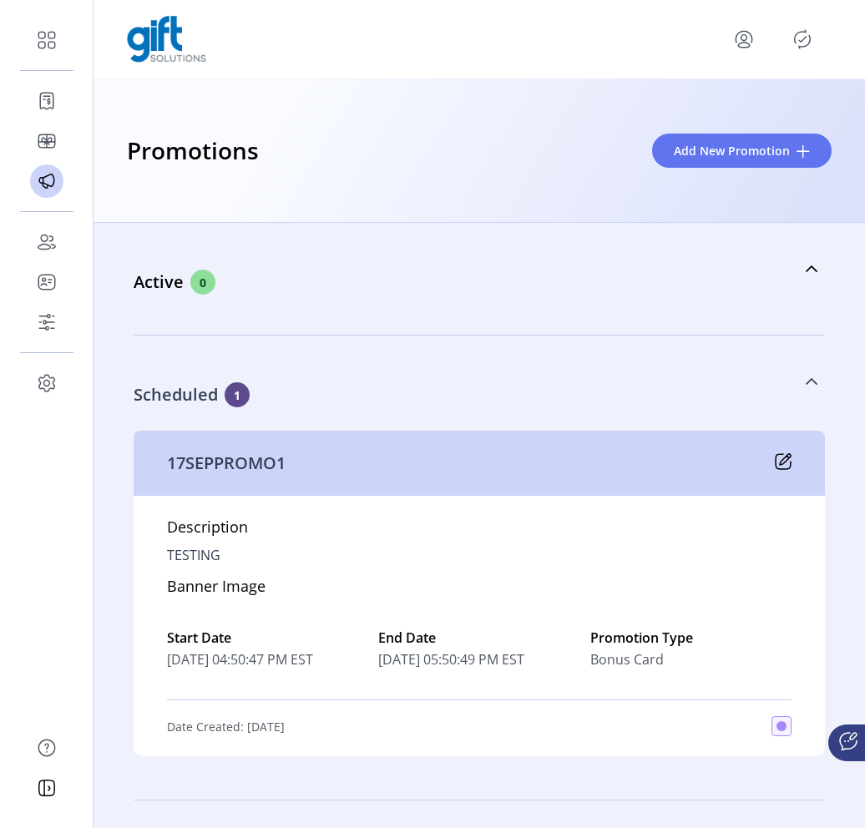
click at [811, 382] on icon at bounding box center [811, 381] width 13 height 13
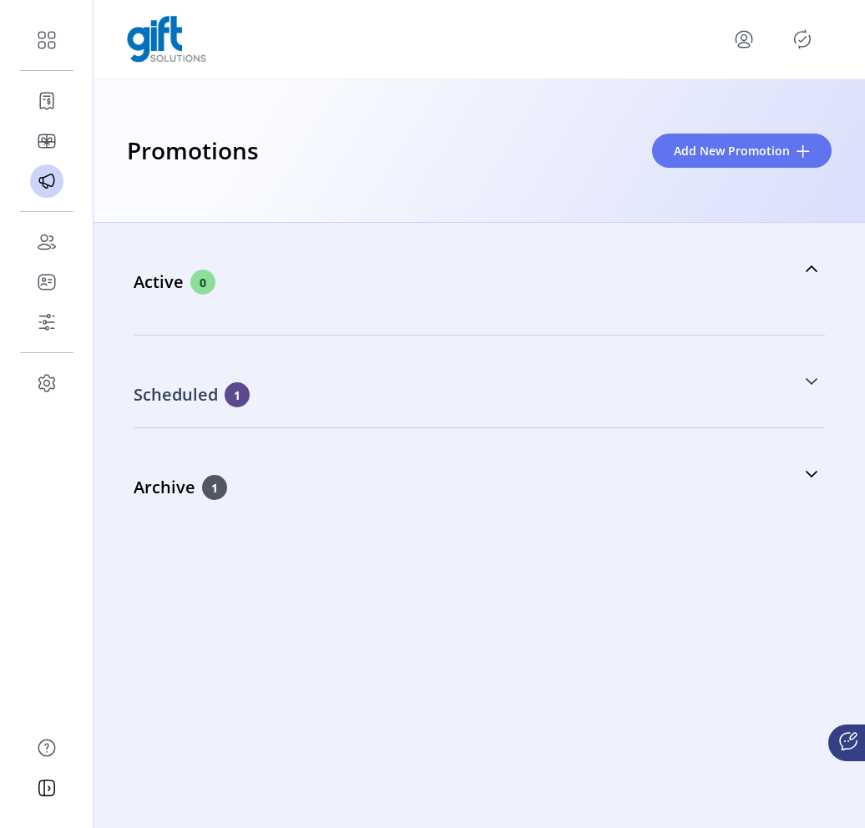
click at [811, 382] on icon at bounding box center [812, 381] width 12 height 7
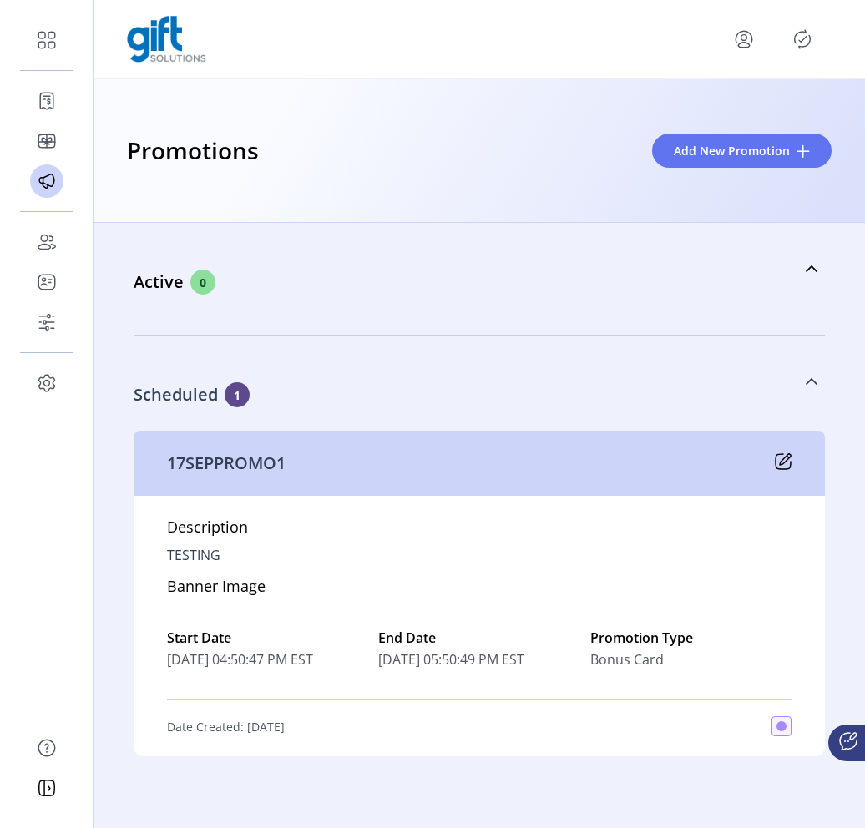
click at [811, 382] on icon at bounding box center [811, 381] width 13 height 13
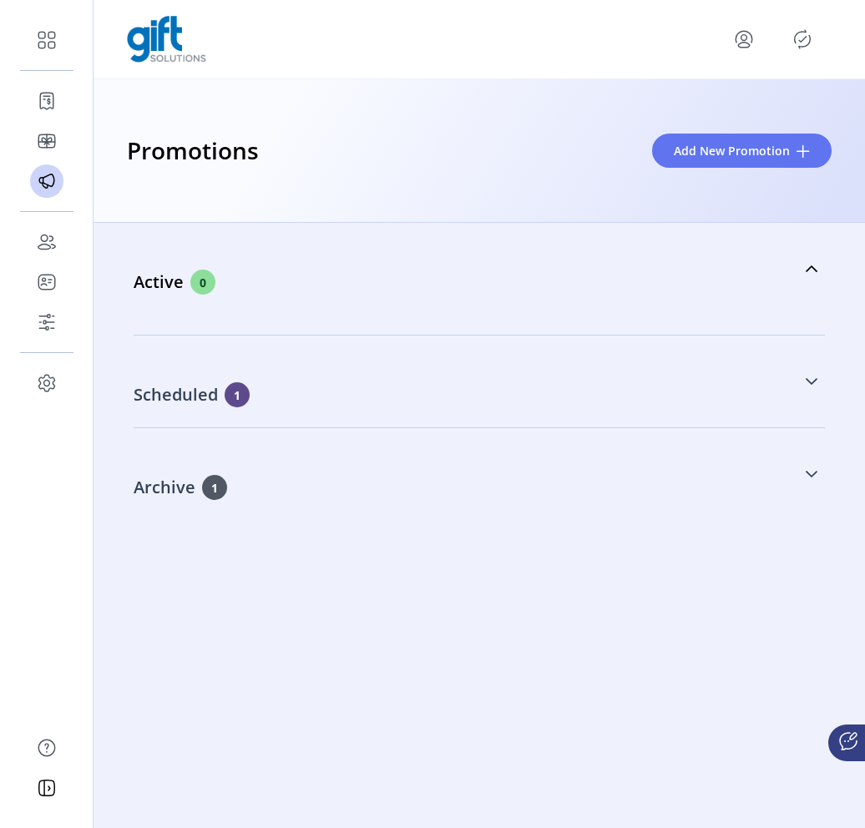
click at [811, 480] on icon at bounding box center [811, 474] width 13 height 13
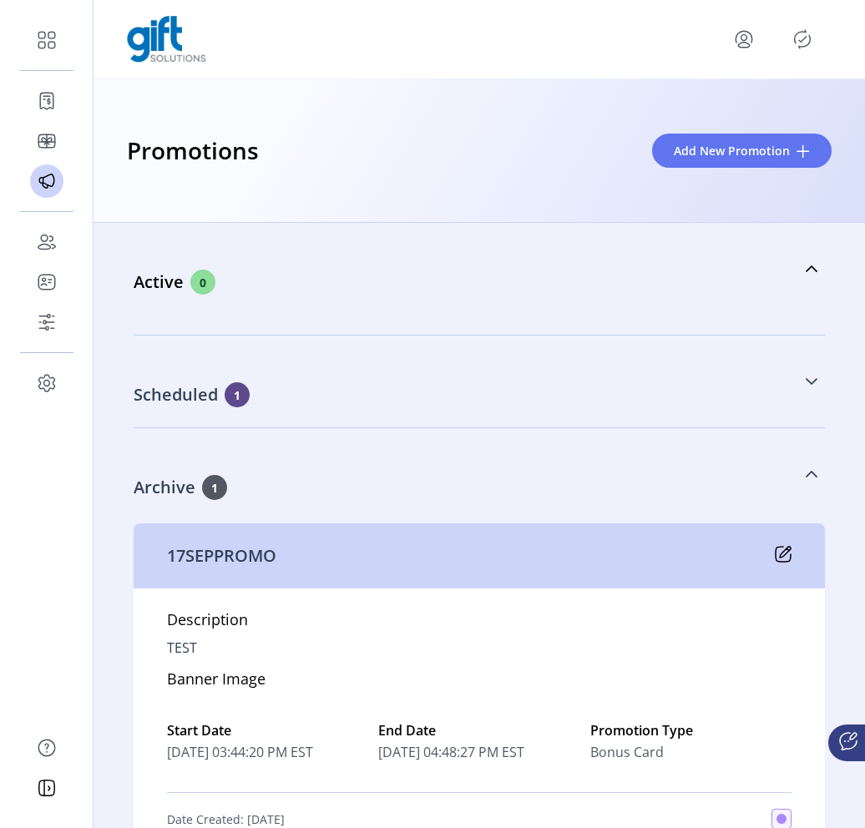
click at [811, 480] on icon at bounding box center [811, 474] width 13 height 13
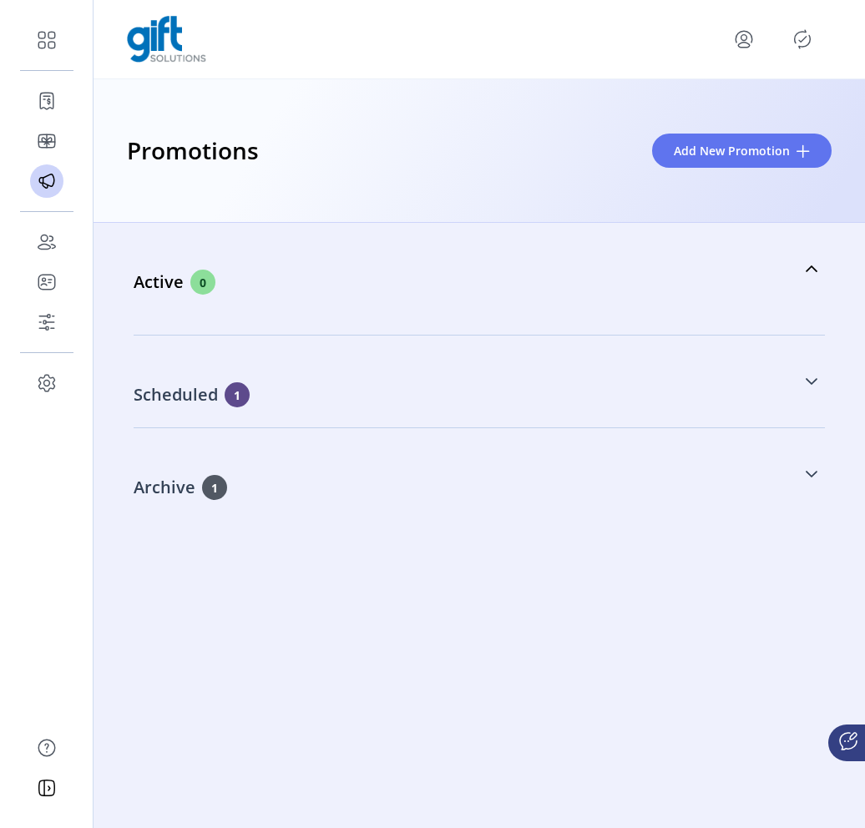
click at [807, 372] on link "Scheduled 1" at bounding box center [479, 382] width 691 height 72
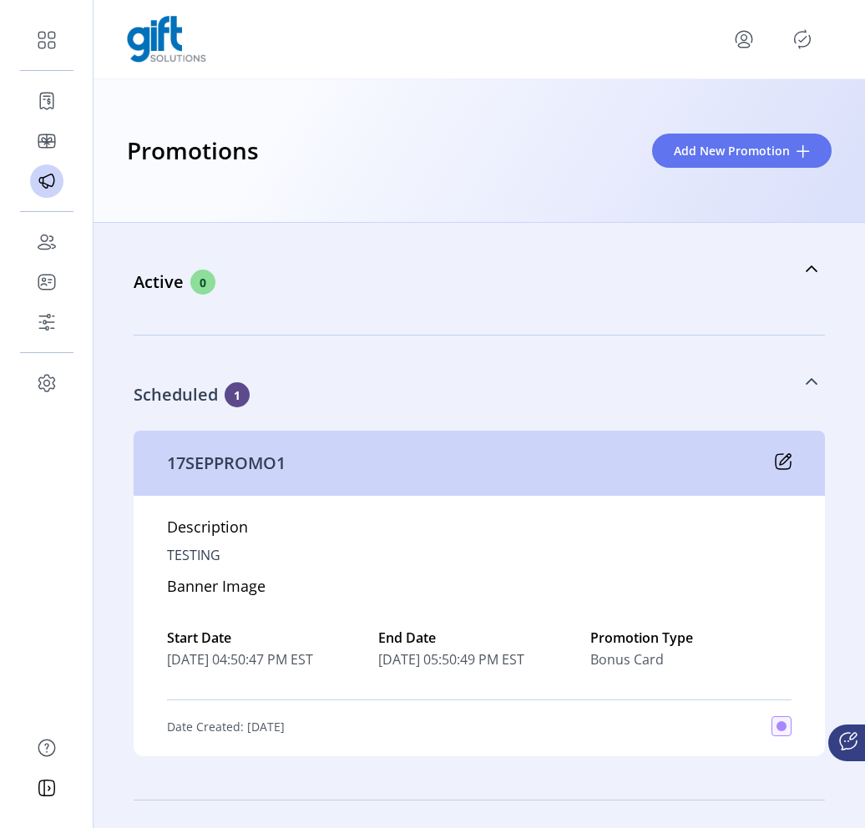
click at [807, 372] on link "Scheduled 1" at bounding box center [479, 382] width 691 height 72
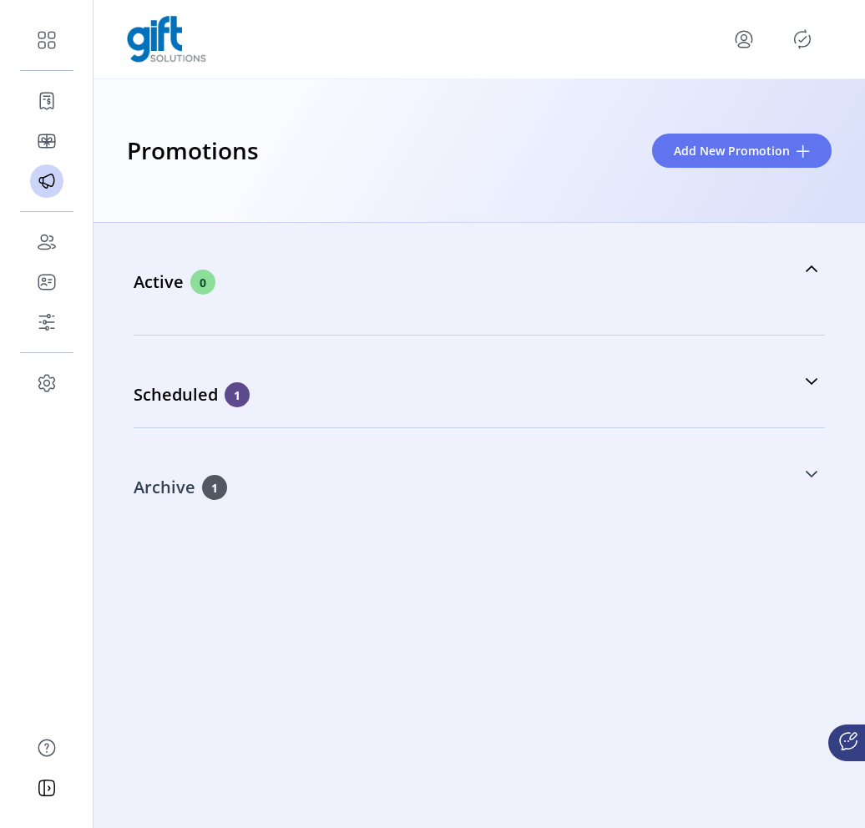
click at [804, 471] on link "Archive 1" at bounding box center [479, 474] width 691 height 72
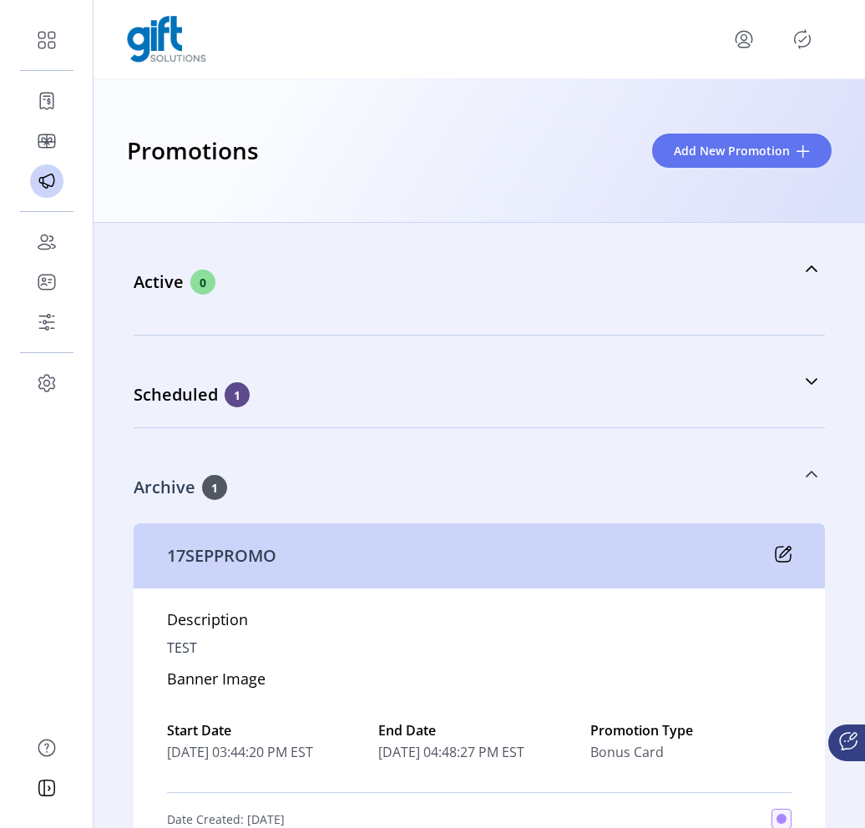
scroll to position [77, 0]
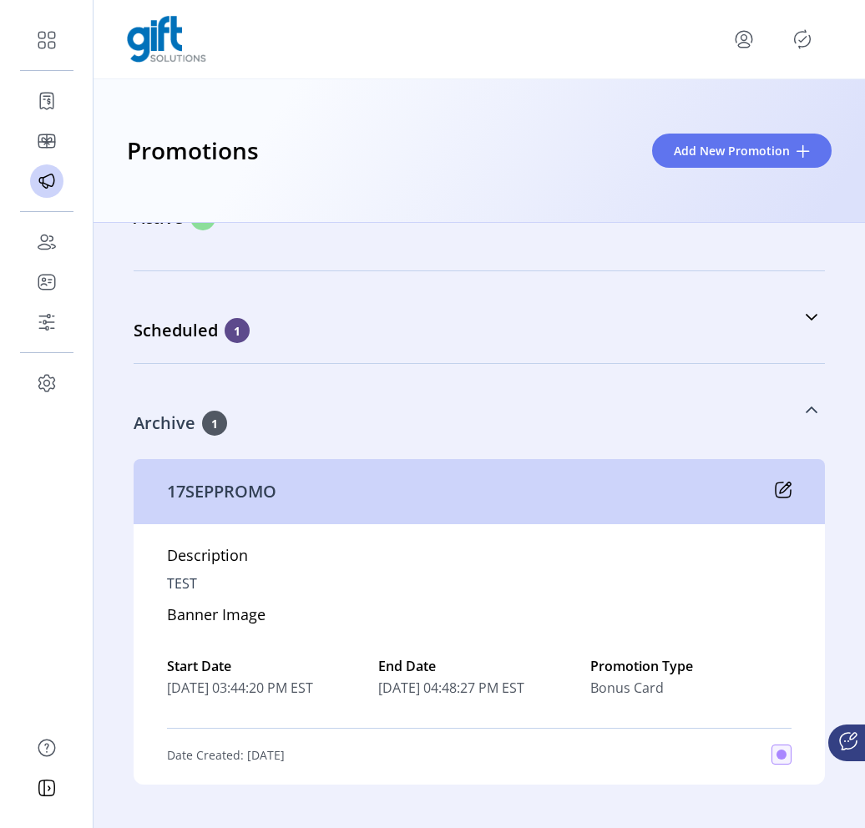
click at [805, 403] on icon at bounding box center [811, 409] width 13 height 13
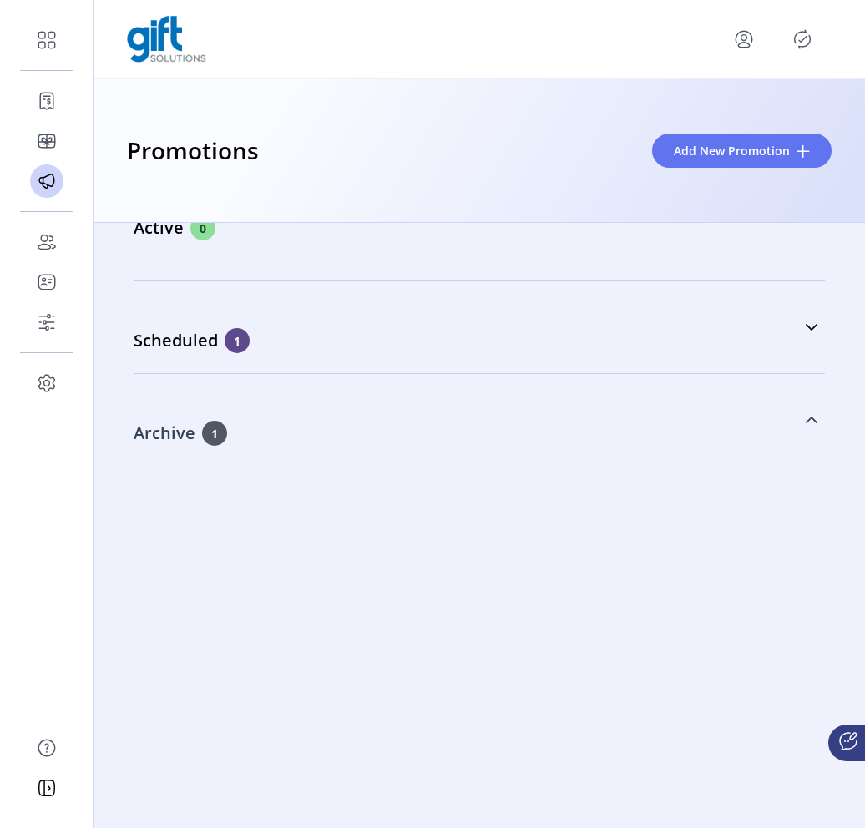
scroll to position [0, 0]
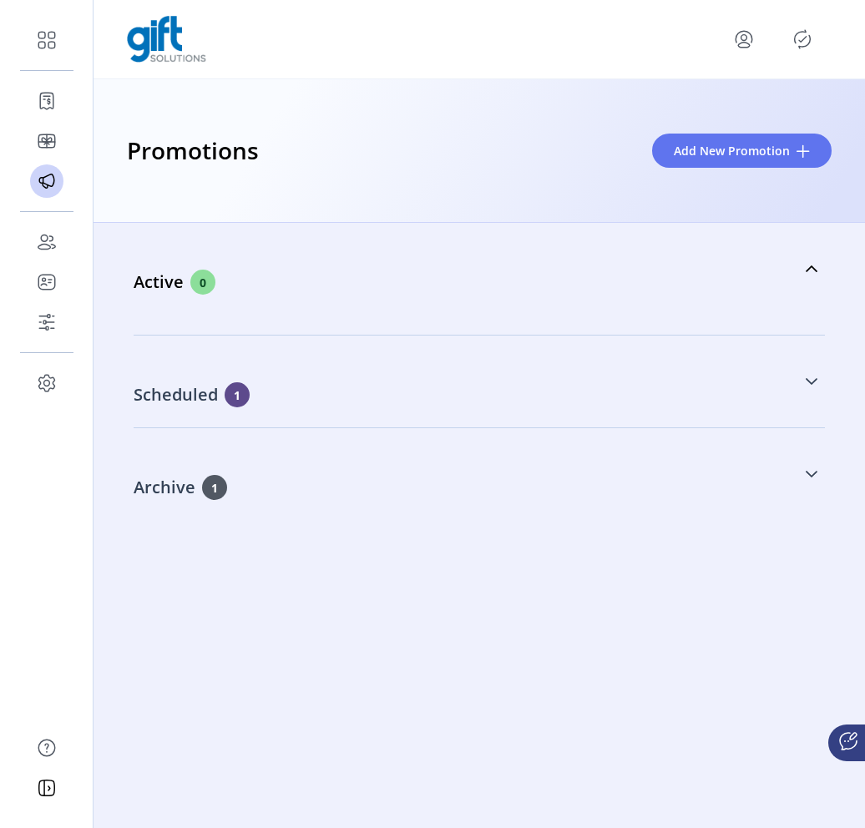
click at [802, 372] on link "Scheduled 1" at bounding box center [479, 382] width 691 height 72
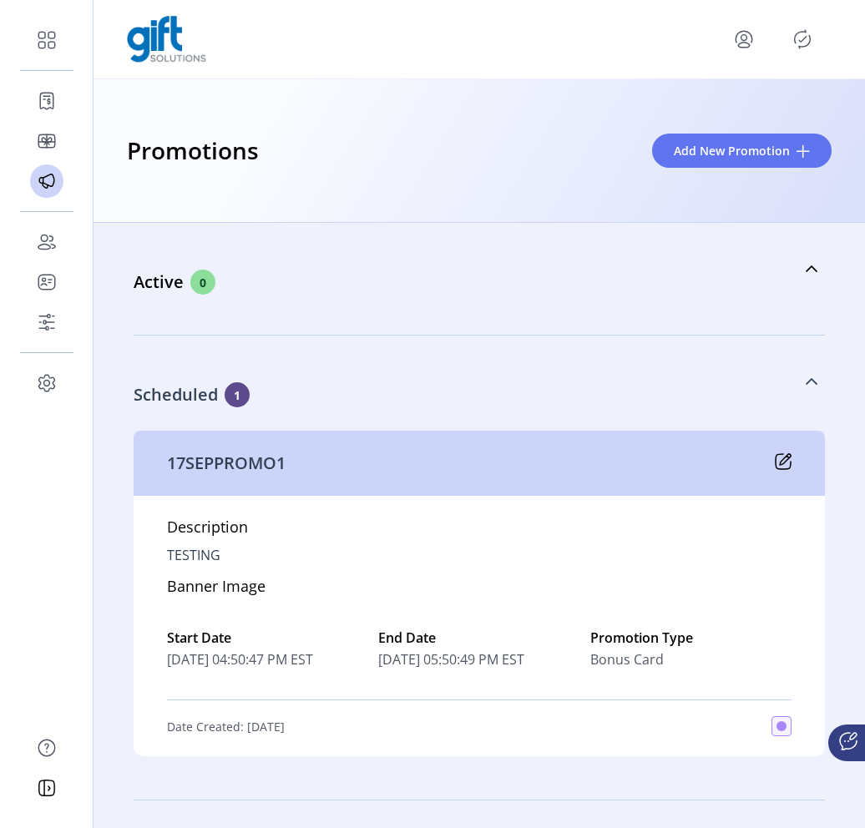
click at [802, 372] on link "Scheduled 1" at bounding box center [479, 382] width 691 height 72
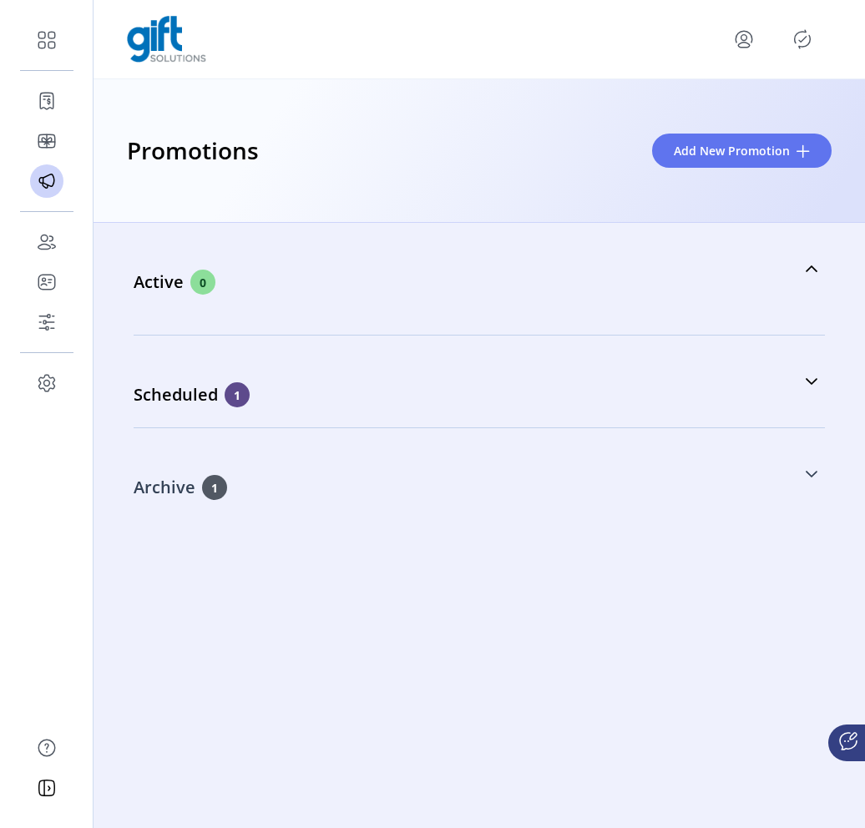
click at [796, 462] on link "Archive 1" at bounding box center [479, 474] width 691 height 72
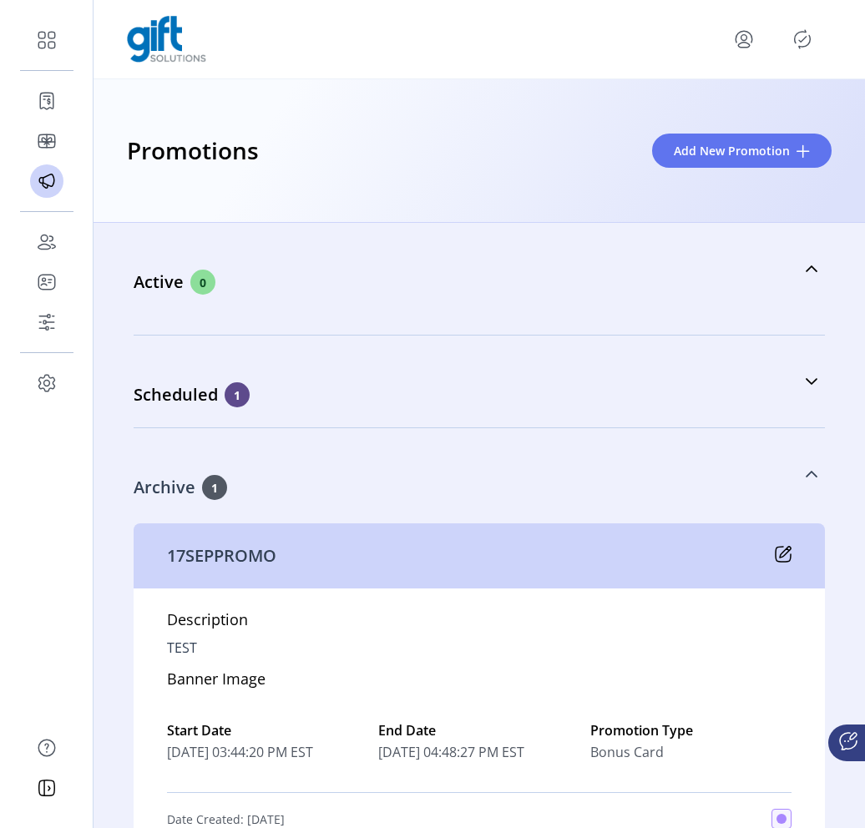
click at [796, 462] on link "Archive 1" at bounding box center [479, 474] width 691 height 72
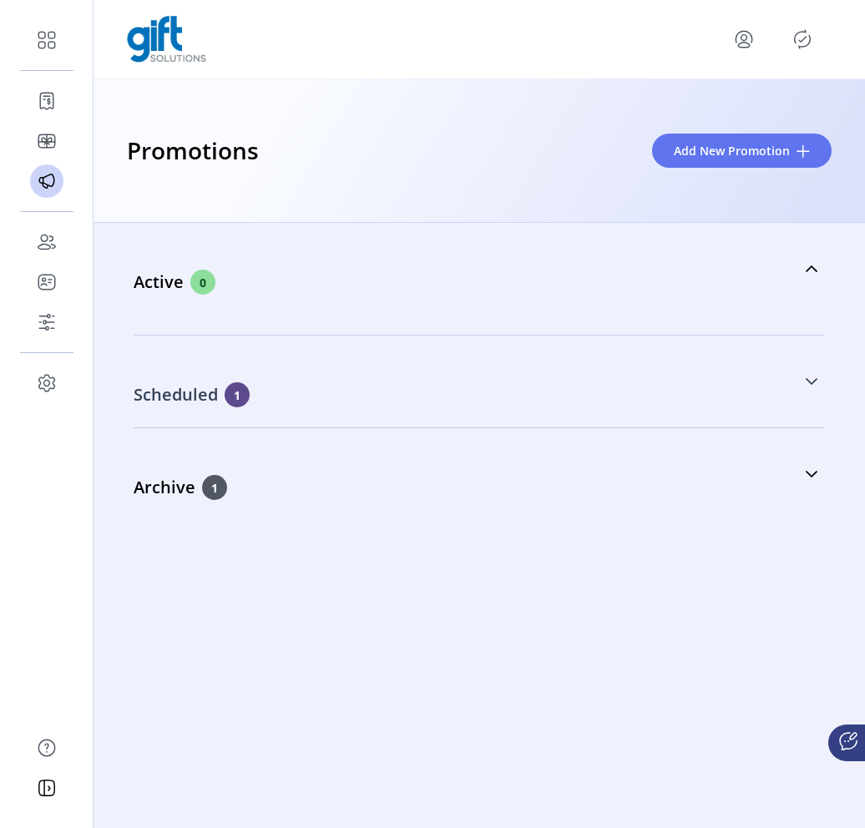
click at [801, 390] on link "Scheduled 1" at bounding box center [479, 382] width 691 height 72
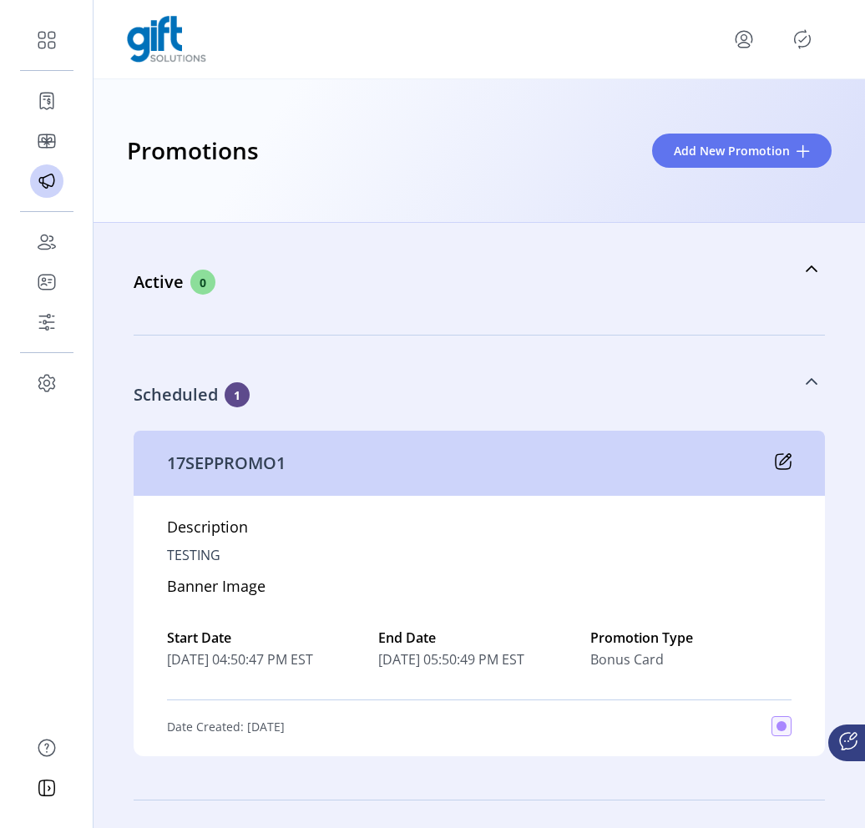
click at [805, 383] on icon at bounding box center [811, 381] width 13 height 13
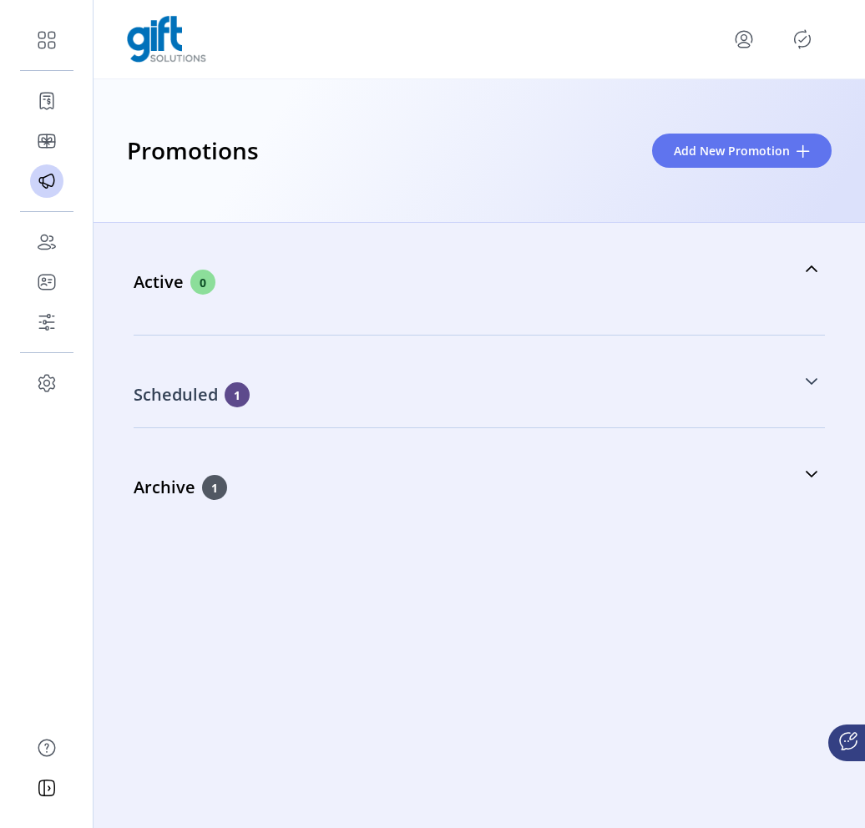
click at [802, 383] on link "Scheduled 1" at bounding box center [479, 382] width 691 height 72
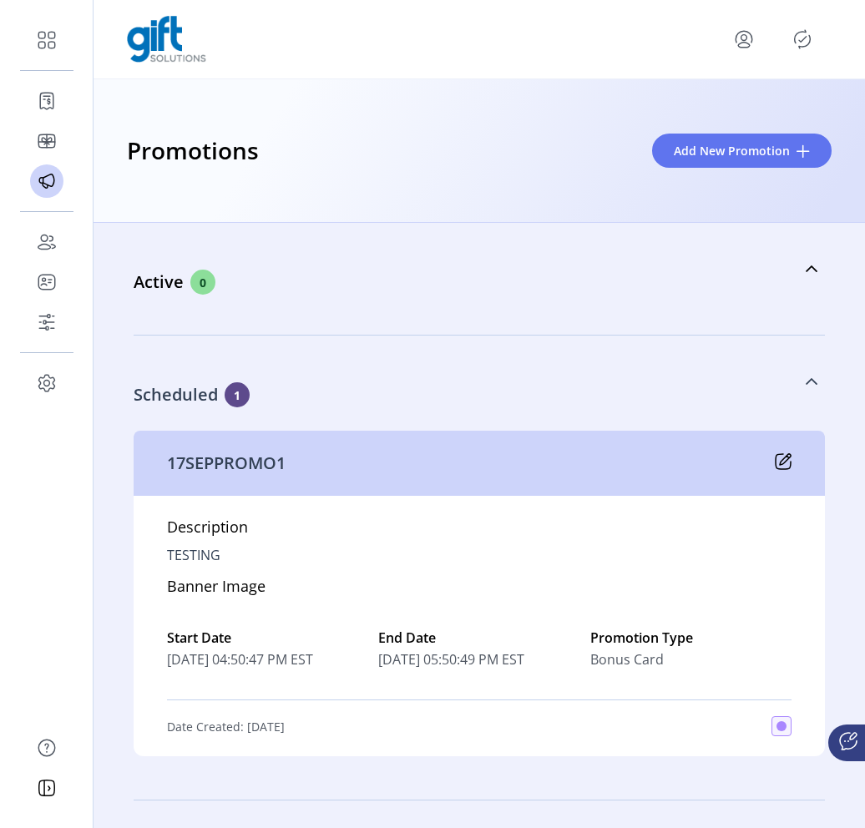
click at [805, 383] on icon at bounding box center [811, 381] width 13 height 13
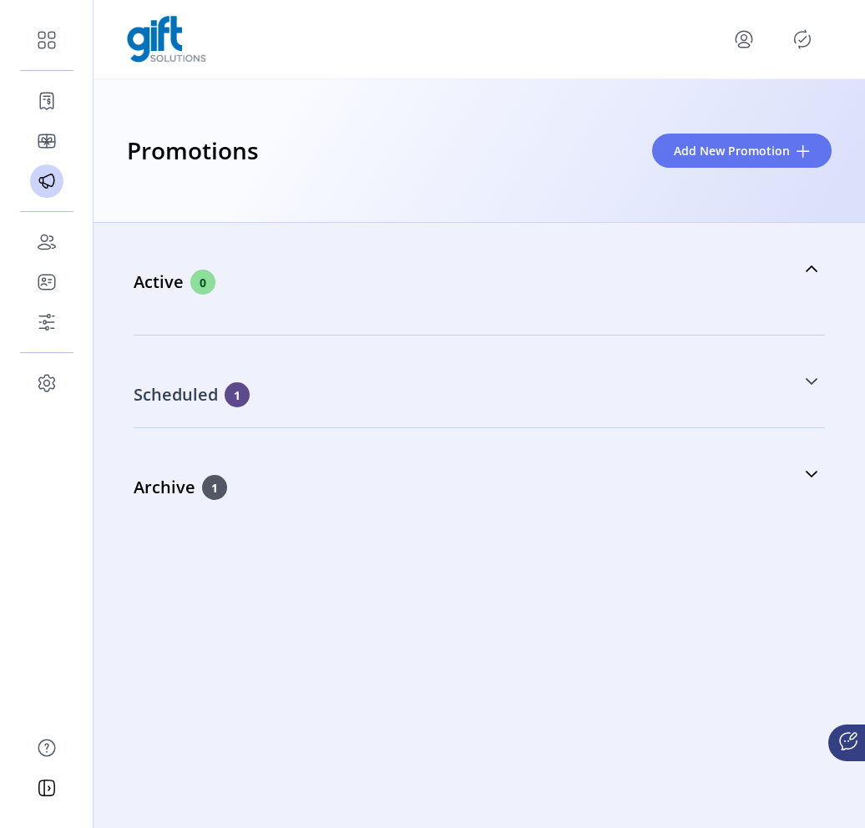
click at [341, 391] on div "Scheduled 1" at bounding box center [468, 394] width 668 height 25
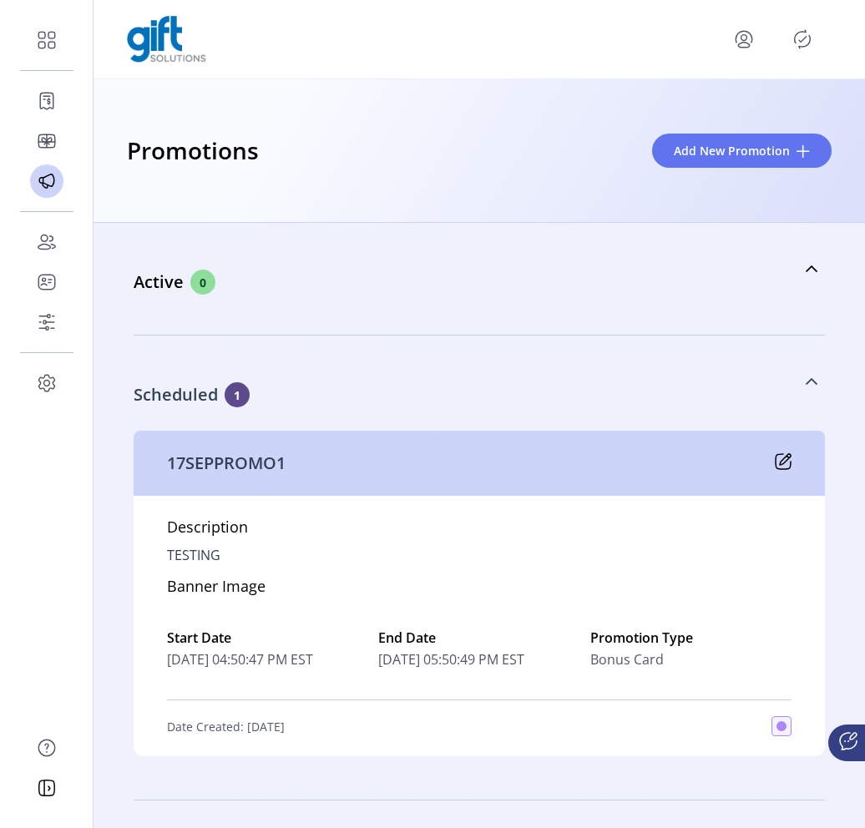
click at [341, 391] on div "Scheduled 1" at bounding box center [468, 394] width 668 height 25
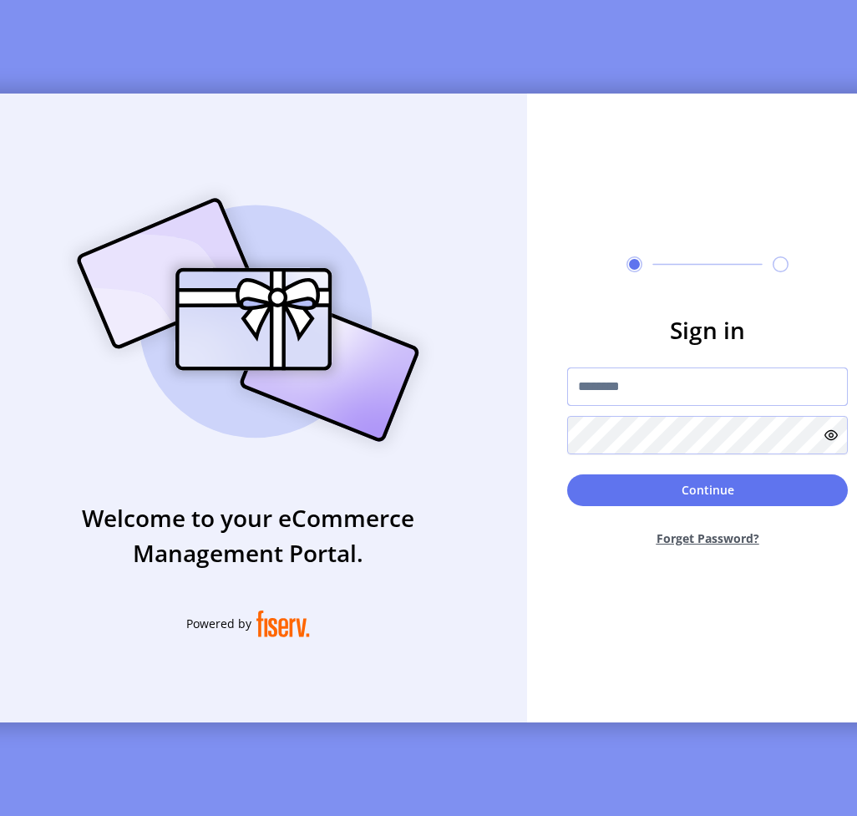
click at [625, 398] on input "text" at bounding box center [707, 386] width 281 height 38
click at [690, 392] on input "text" at bounding box center [707, 386] width 281 height 38
paste input "**********"
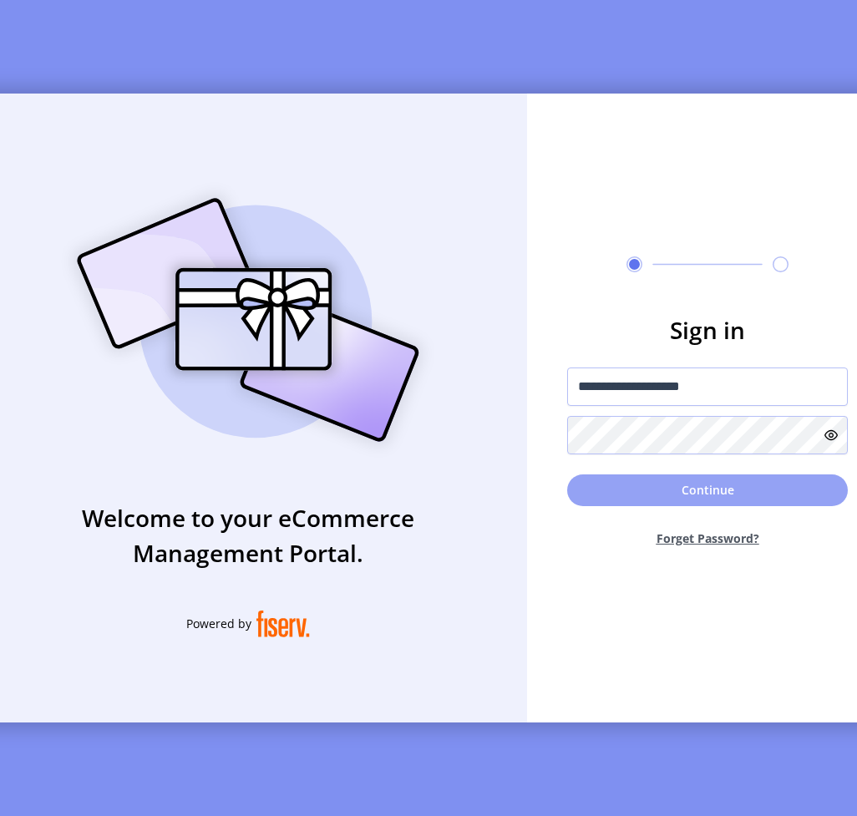
click at [685, 504] on button "Continue" at bounding box center [707, 490] width 281 height 32
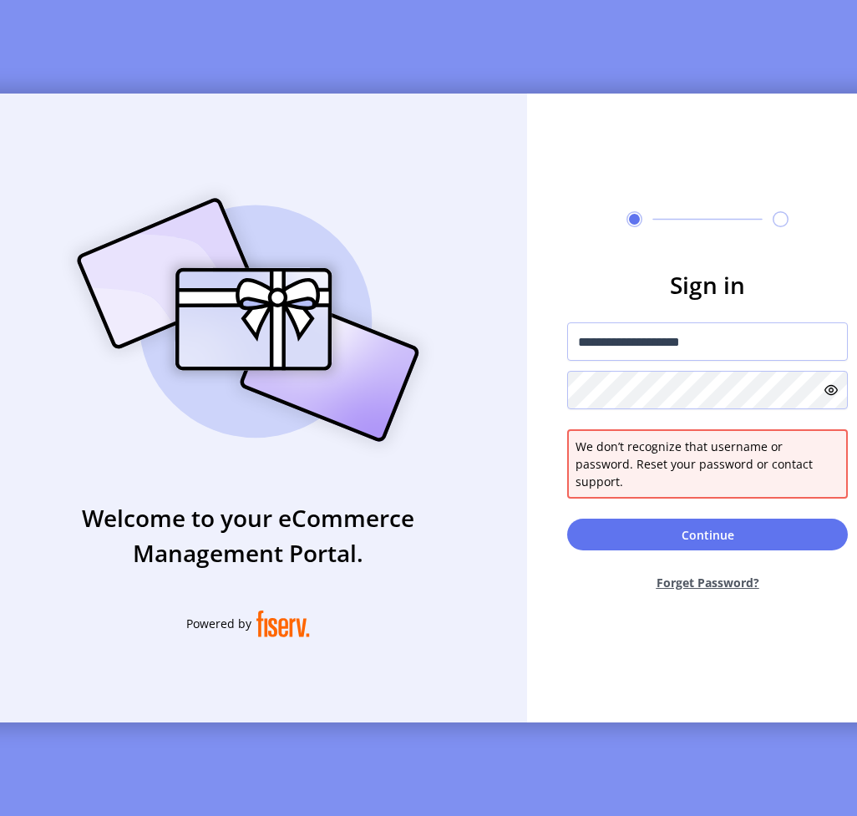
click at [837, 397] on icon at bounding box center [830, 389] width 13 height 13
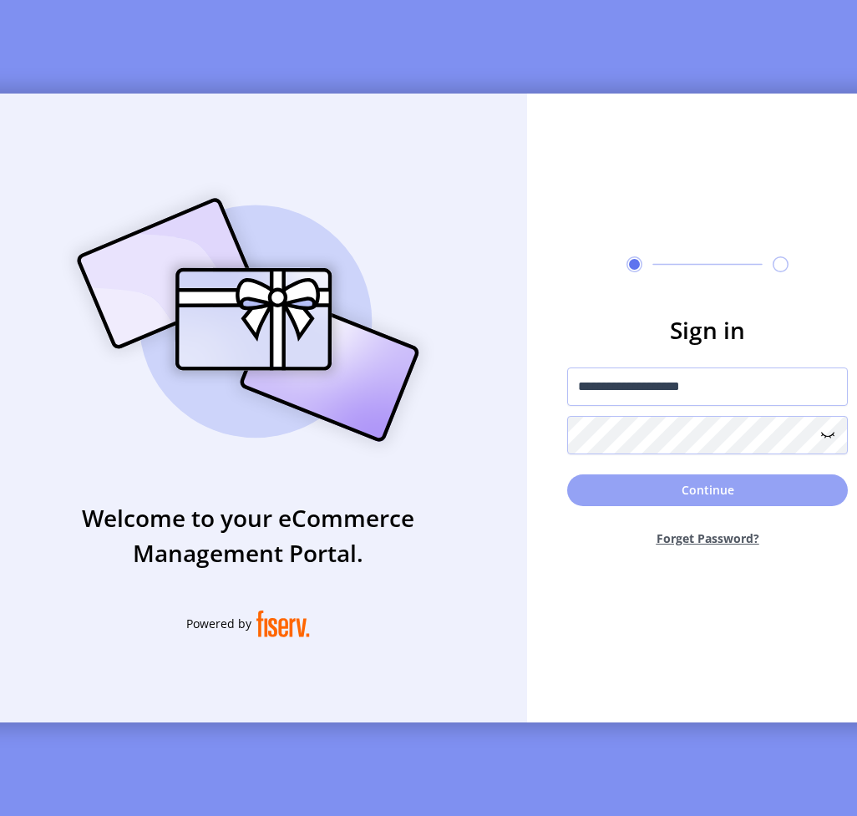
click at [693, 491] on button "Continue" at bounding box center [707, 490] width 281 height 32
click at [786, 506] on button "Continue" at bounding box center [707, 490] width 281 height 32
click at [743, 496] on button "Continue" at bounding box center [707, 490] width 281 height 32
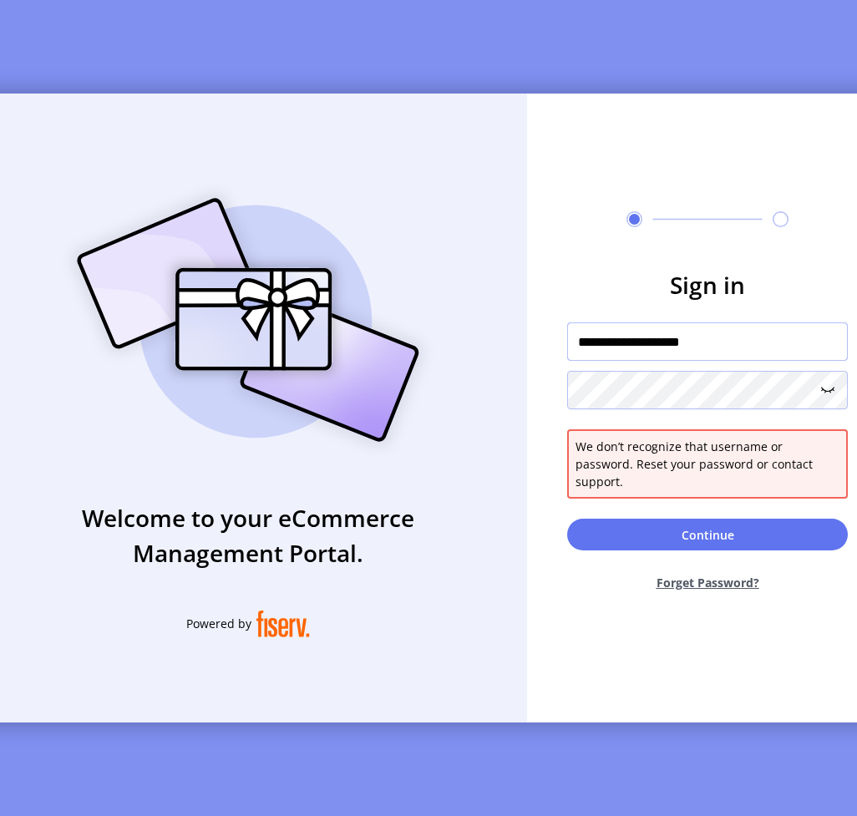
click at [761, 361] on input "**********" at bounding box center [707, 341] width 281 height 38
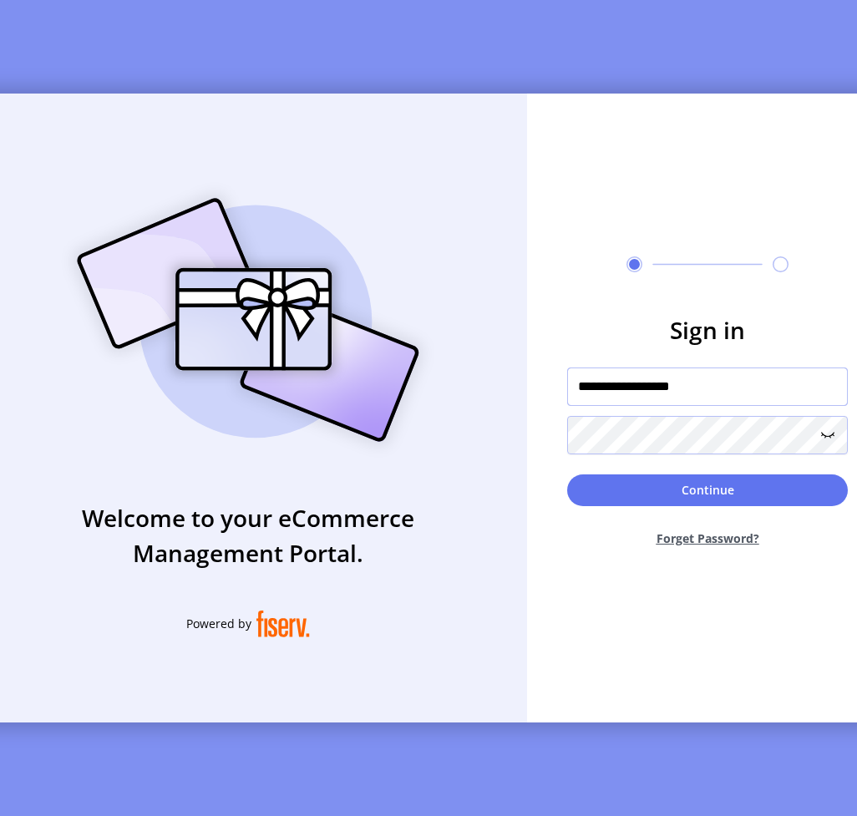
type input "**********"
click at [761, 333] on h3 "Sign in" at bounding box center [707, 329] width 281 height 35
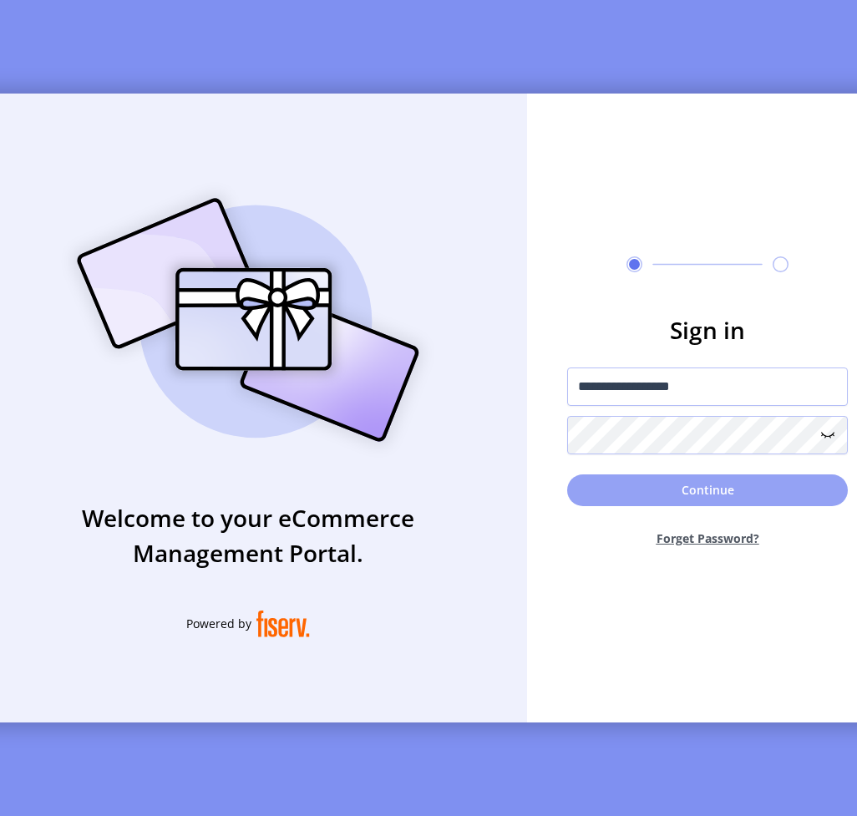
click at [720, 495] on button "Continue" at bounding box center [707, 490] width 281 height 32
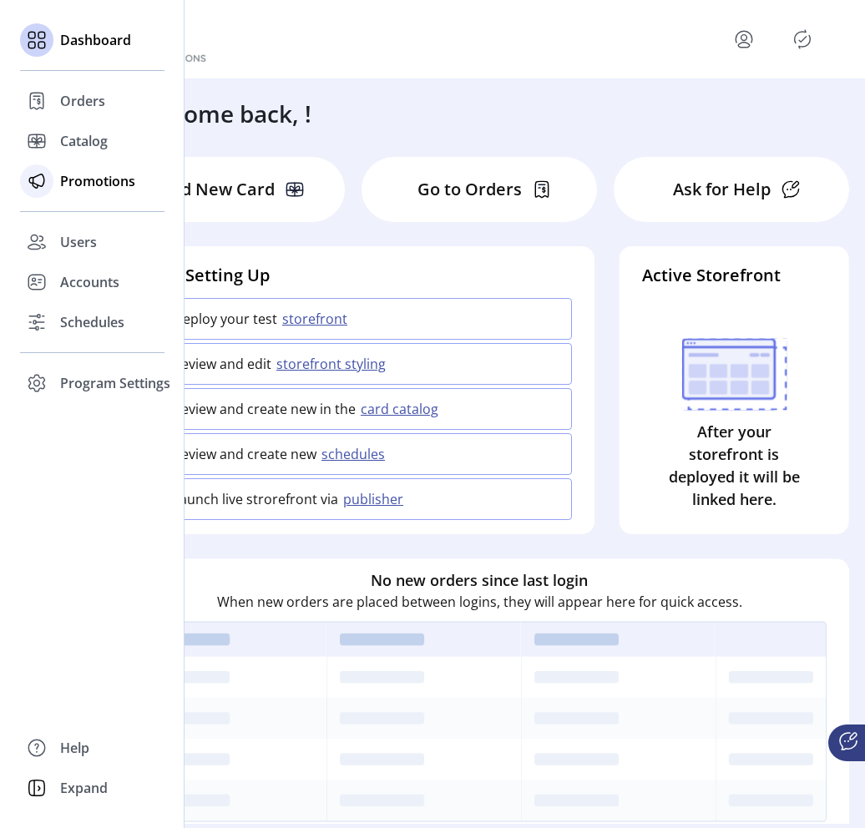
click at [106, 162] on div "Promotions" at bounding box center [92, 181] width 144 height 40
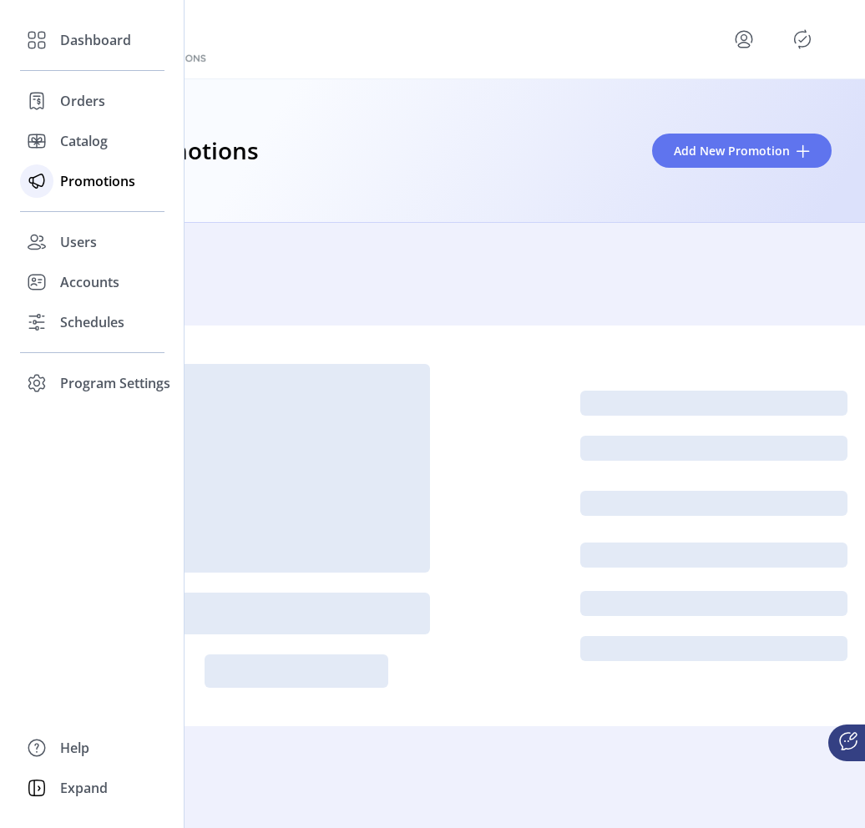
click at [106, 174] on span "Promotions" at bounding box center [97, 181] width 75 height 20
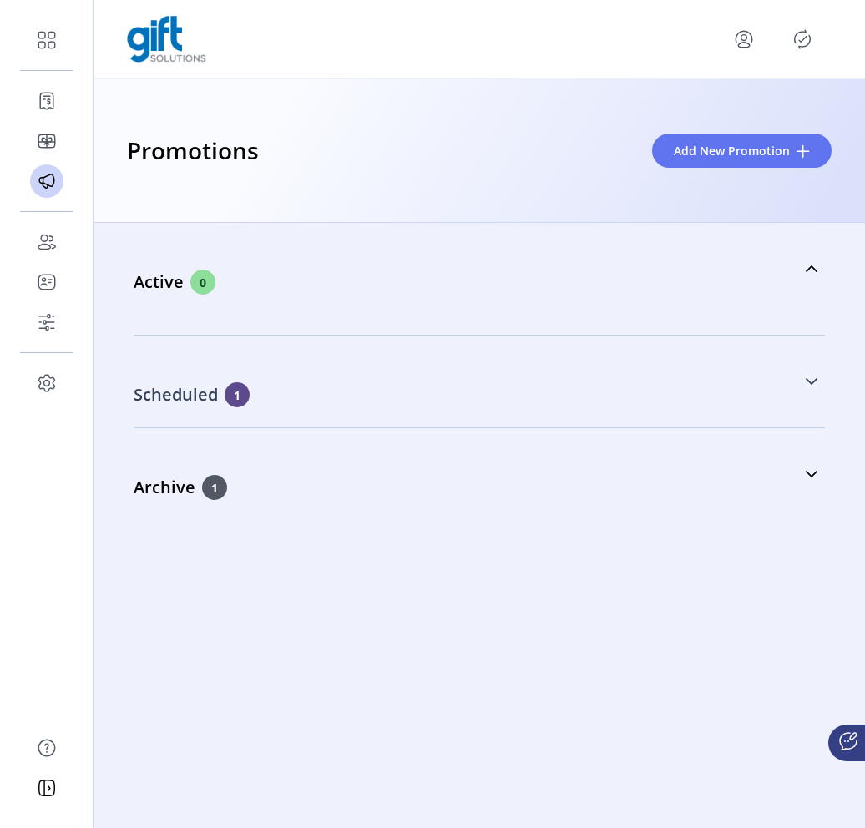
click at [467, 398] on div "Scheduled 1" at bounding box center [468, 394] width 668 height 25
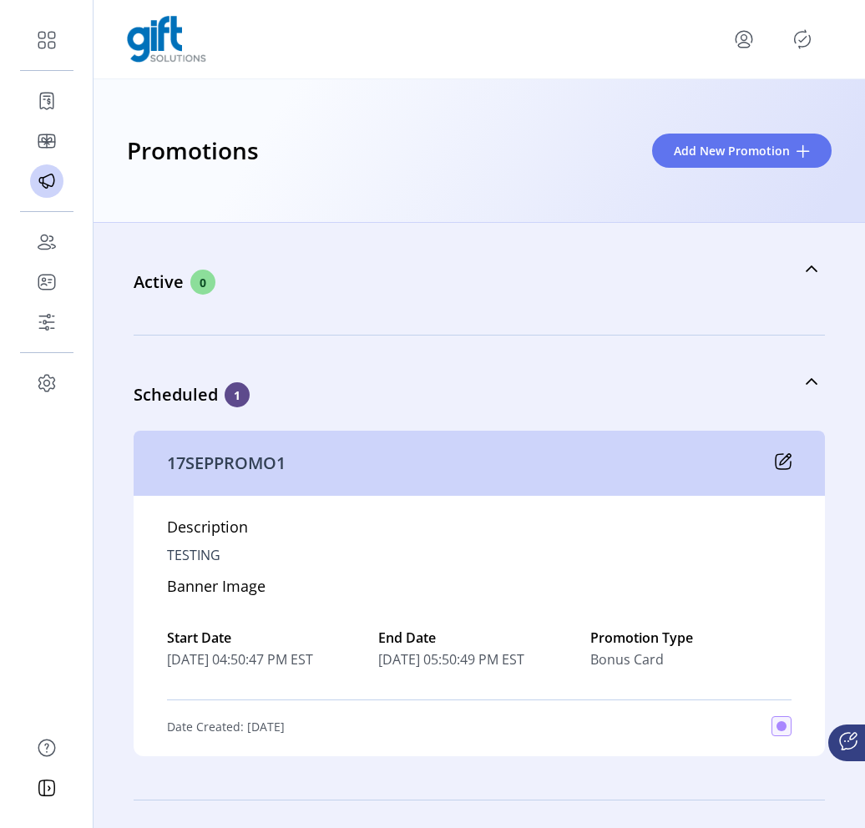
click at [780, 468] on icon at bounding box center [783, 461] width 17 height 17
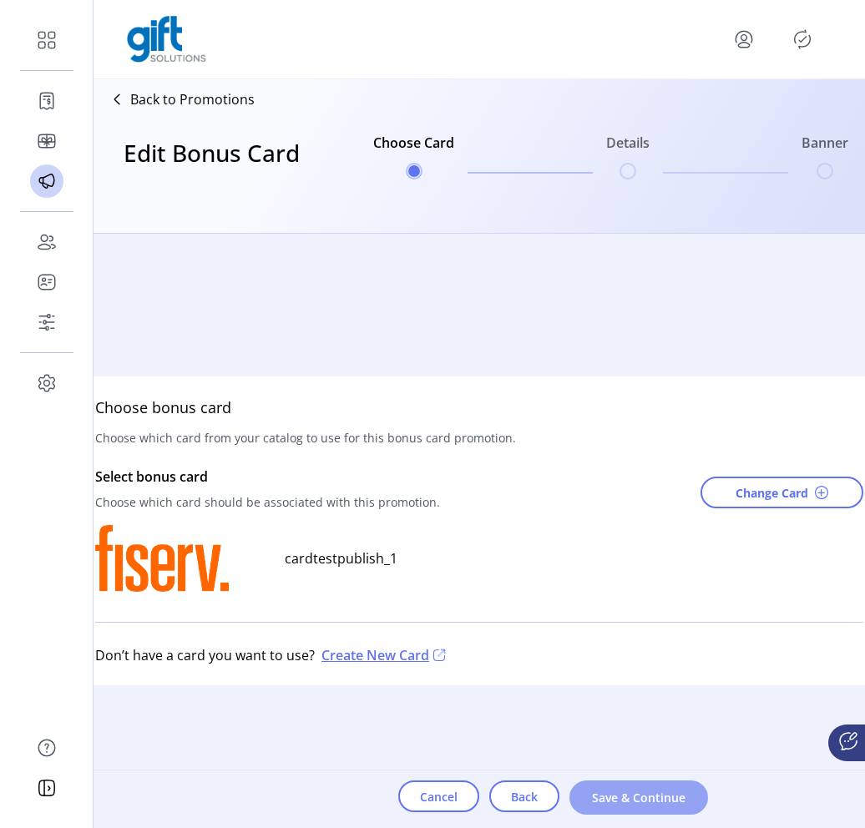
click at [654, 795] on span "Save & Continue" at bounding box center [638, 798] width 95 height 18
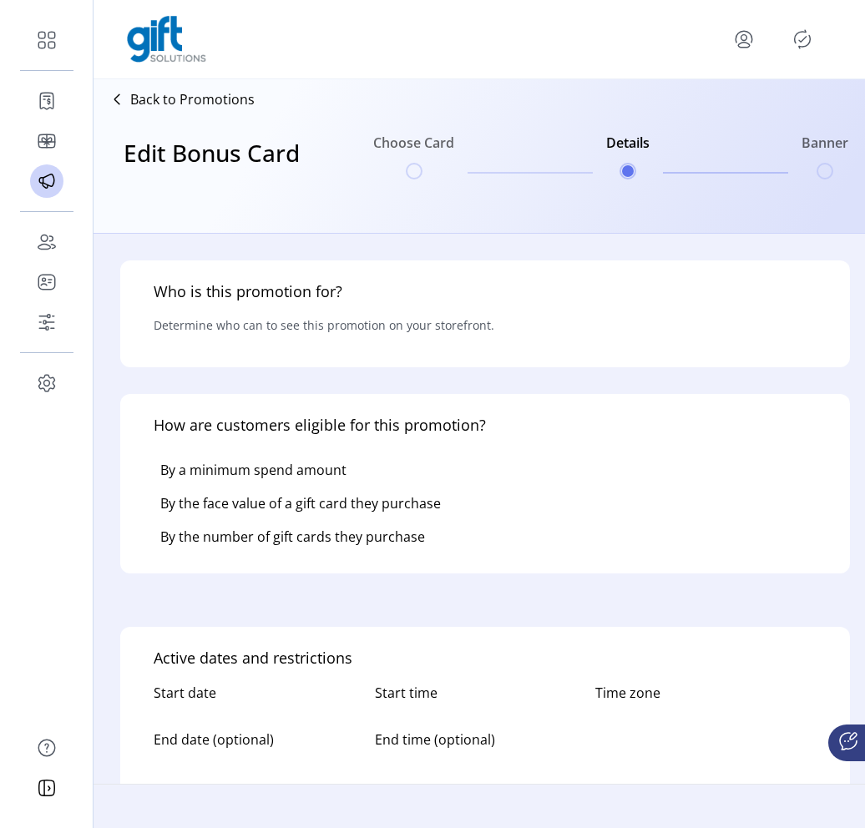
type input "**********"
type textarea "*******"
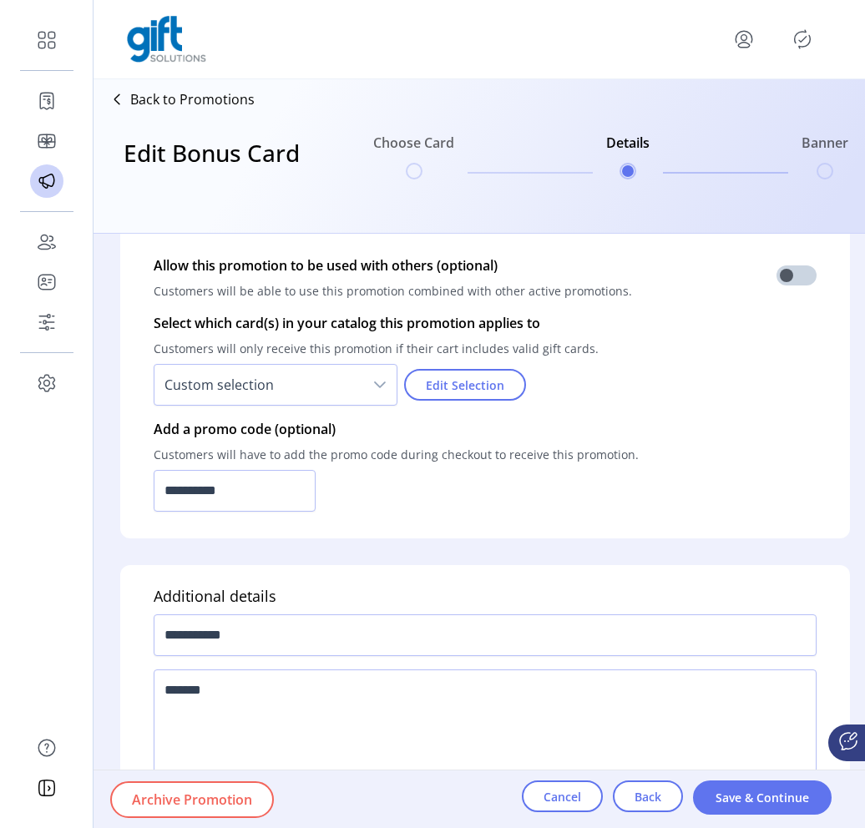
scroll to position [1177, 0]
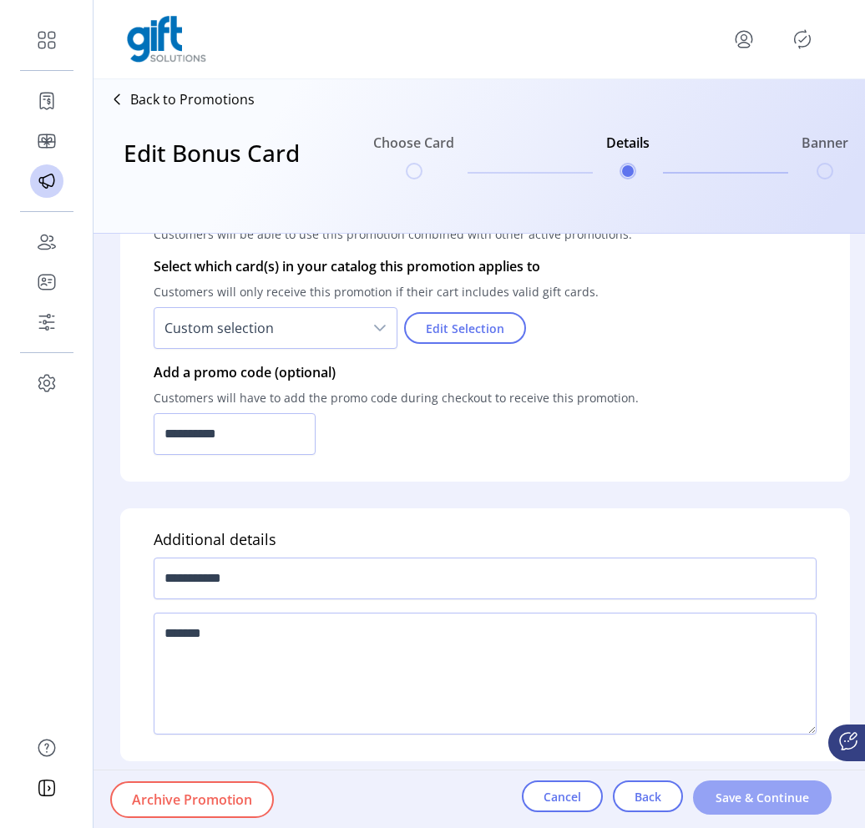
click at [747, 796] on span "Save & Continue" at bounding box center [762, 798] width 95 height 18
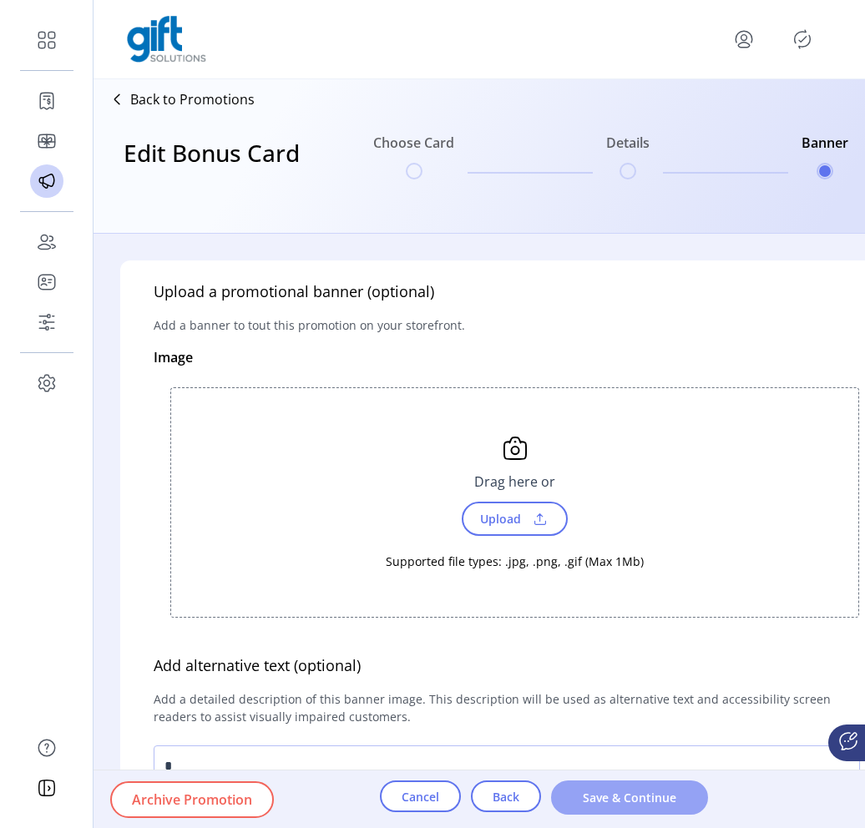
click at [648, 791] on span "Save & Continue" at bounding box center [630, 798] width 114 height 18
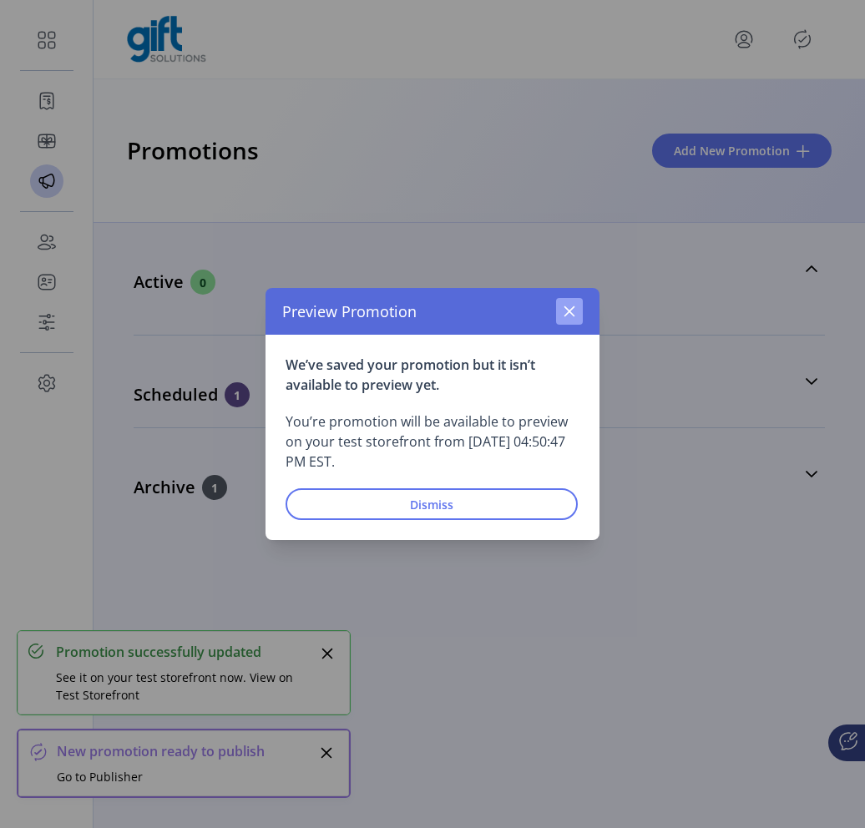
click at [575, 321] on button "button" at bounding box center [569, 311] width 27 height 27
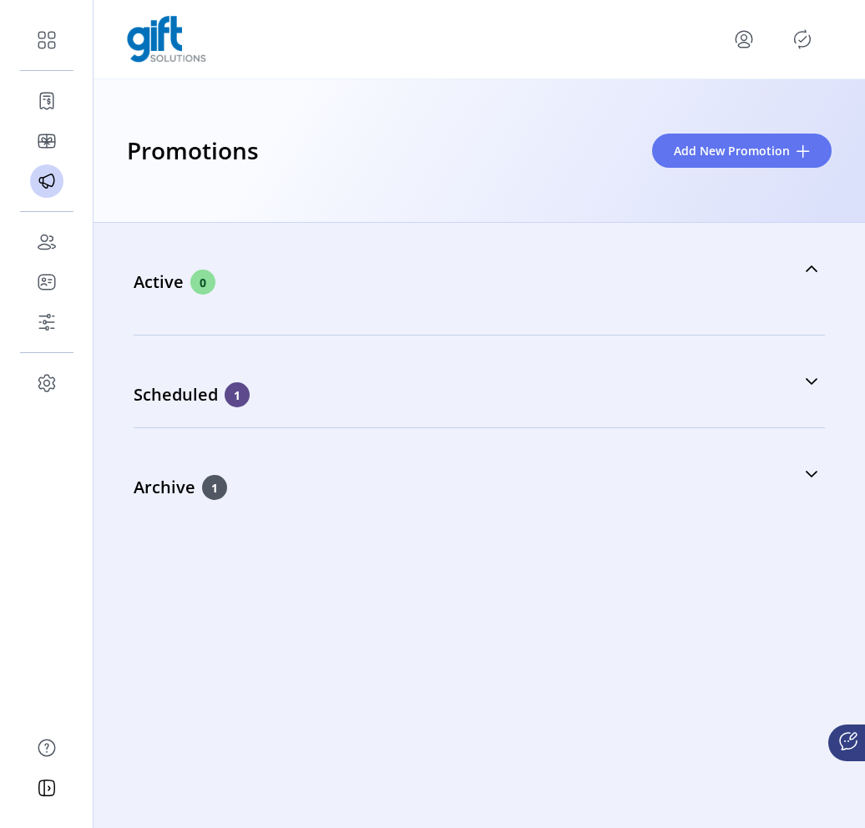
click at [809, 41] on icon "Publisher Panel" at bounding box center [803, 39] width 16 height 18
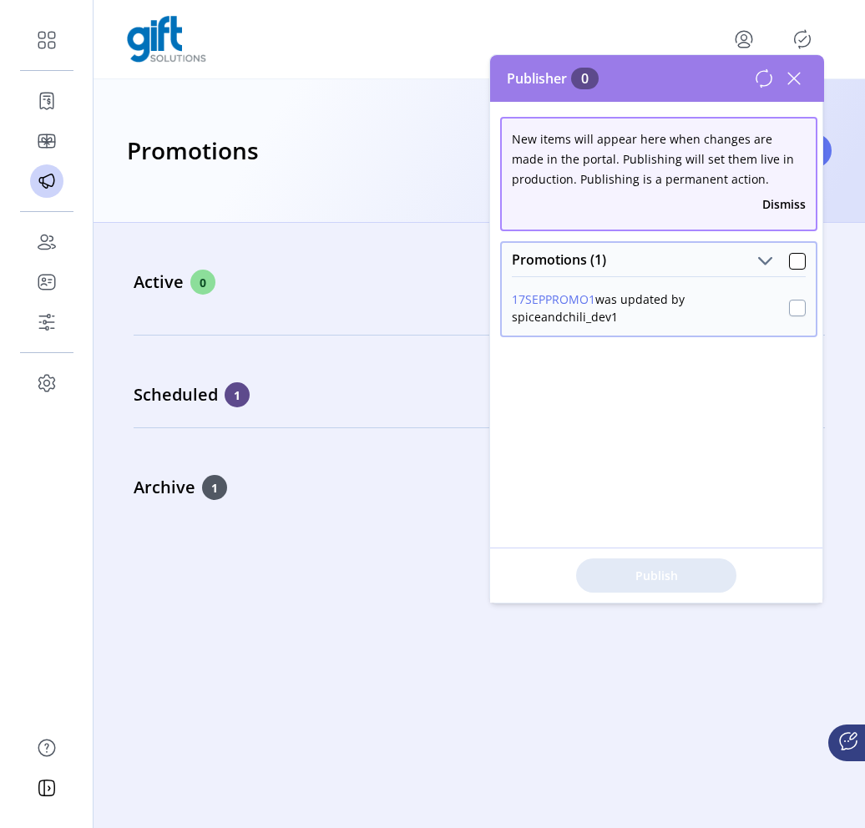
click at [789, 311] on div at bounding box center [797, 308] width 17 height 17
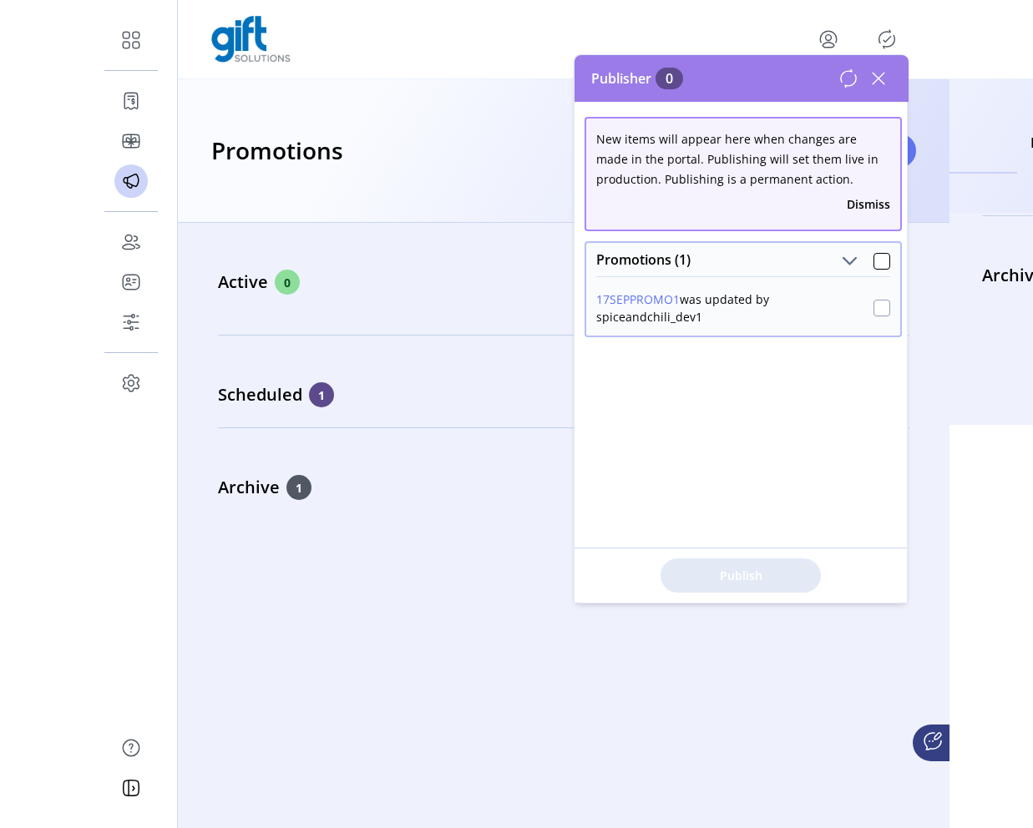
scroll to position [9, 5]
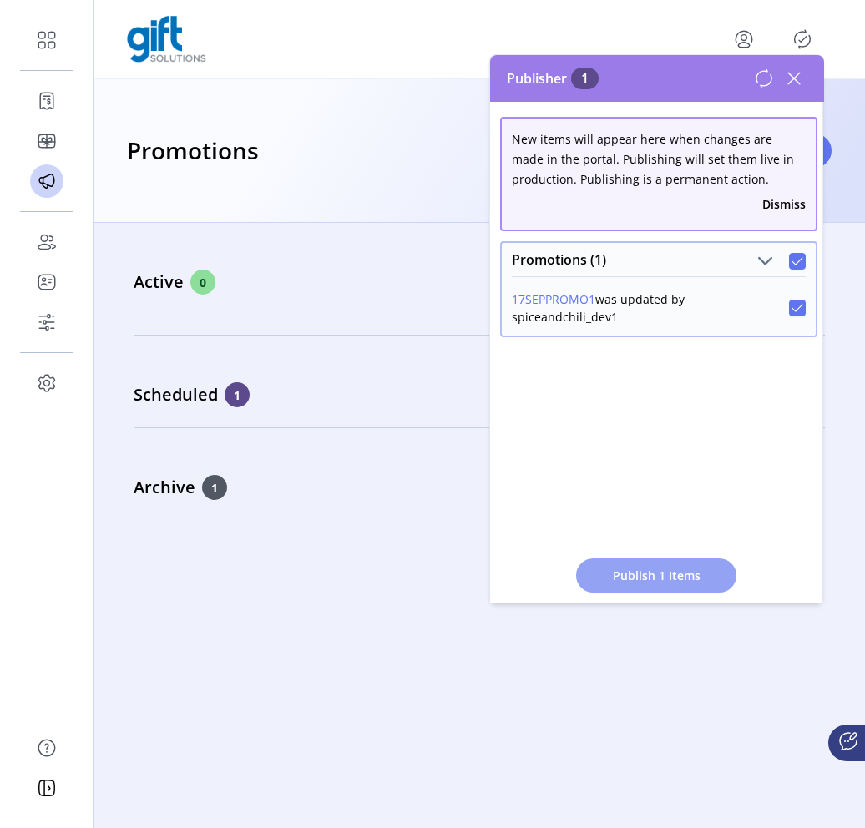
click at [651, 583] on span "Publish 1 Items" at bounding box center [656, 576] width 117 height 18
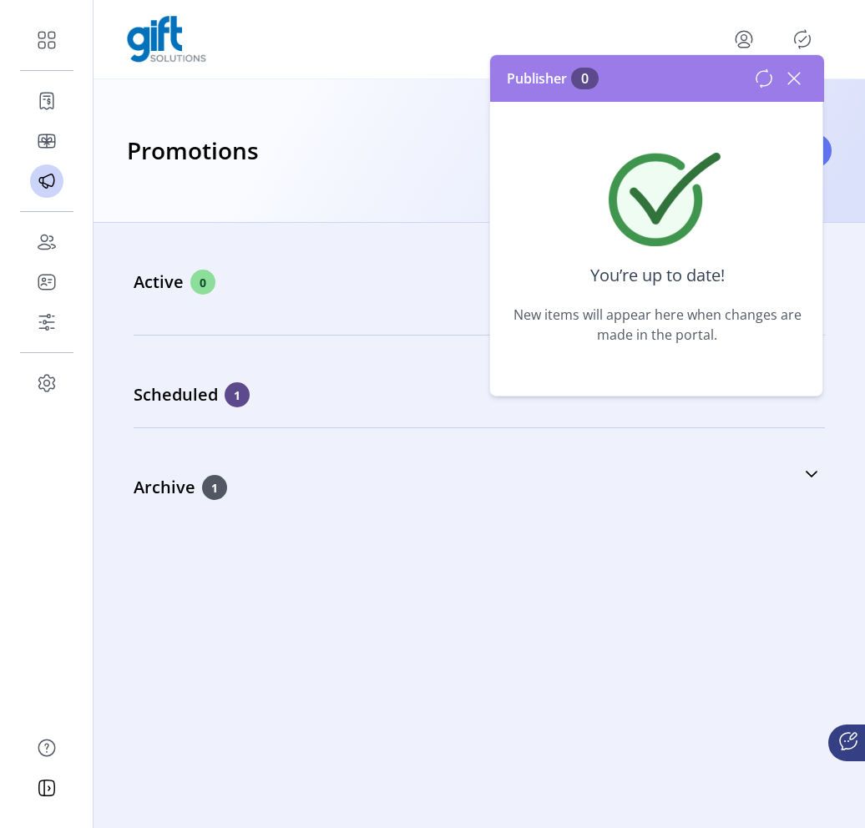
click at [803, 79] on icon at bounding box center [794, 78] width 27 height 27
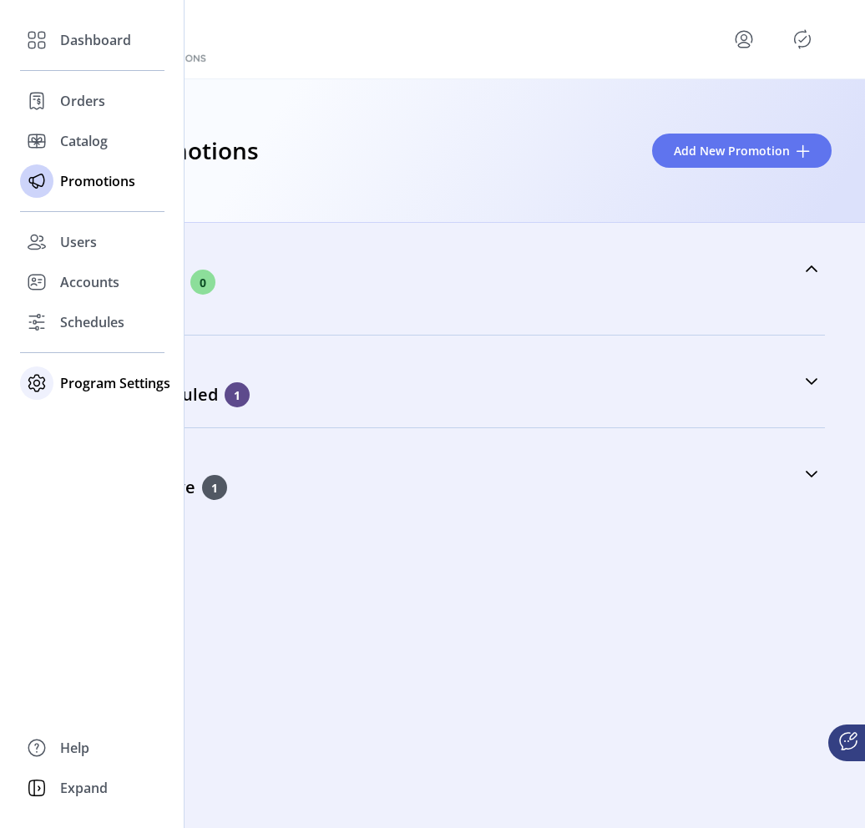
click at [103, 390] on span "Program Settings" at bounding box center [115, 383] width 110 height 20
click at [108, 427] on div "Templates" at bounding box center [92, 416] width 144 height 27
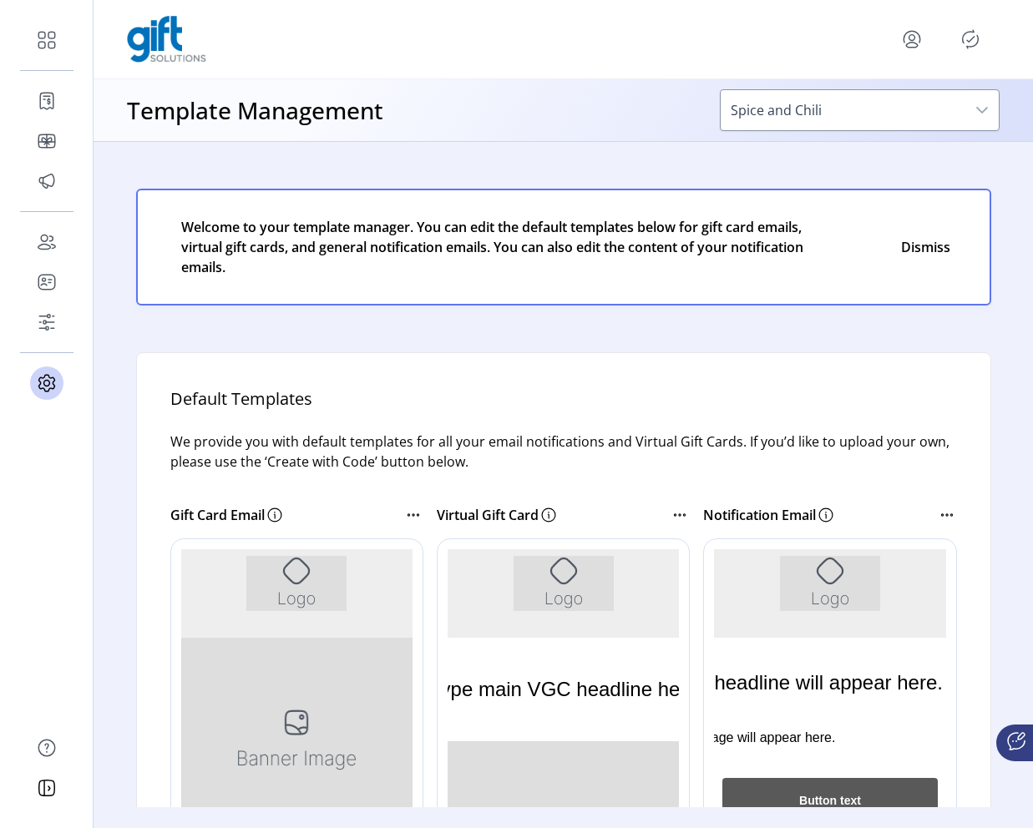
click at [864, 33] on icon "Publisher Panel" at bounding box center [971, 39] width 16 height 18
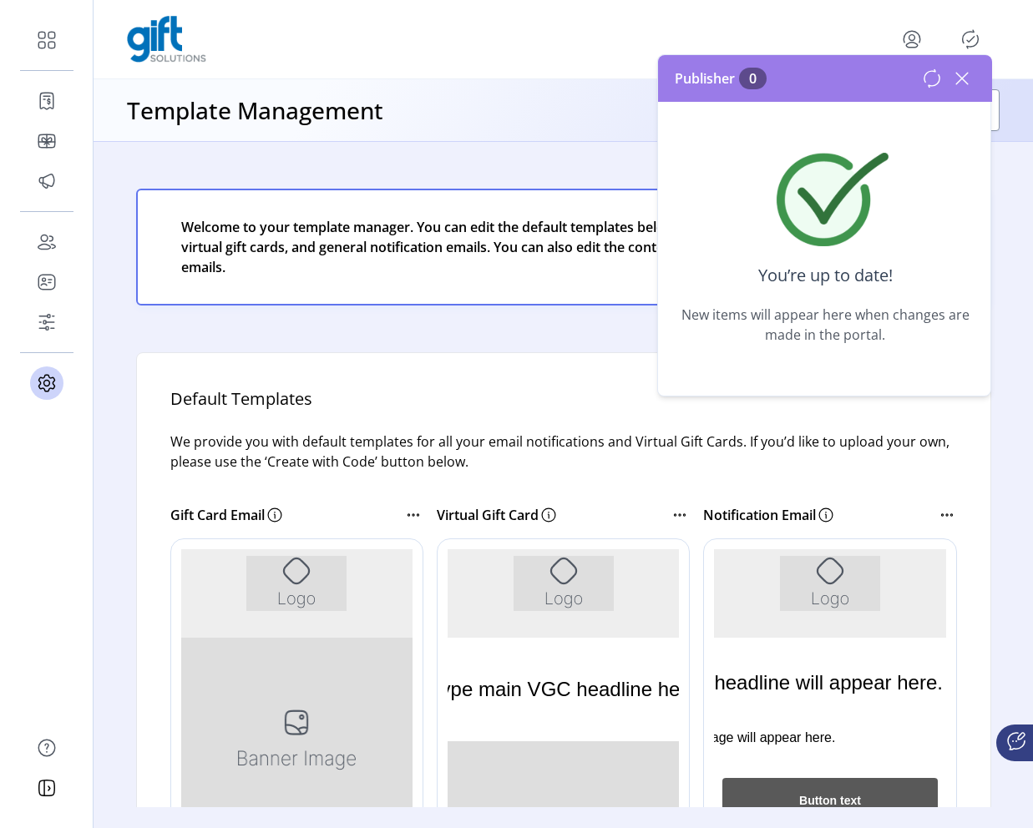
click at [864, 73] on icon at bounding box center [961, 78] width 27 height 27
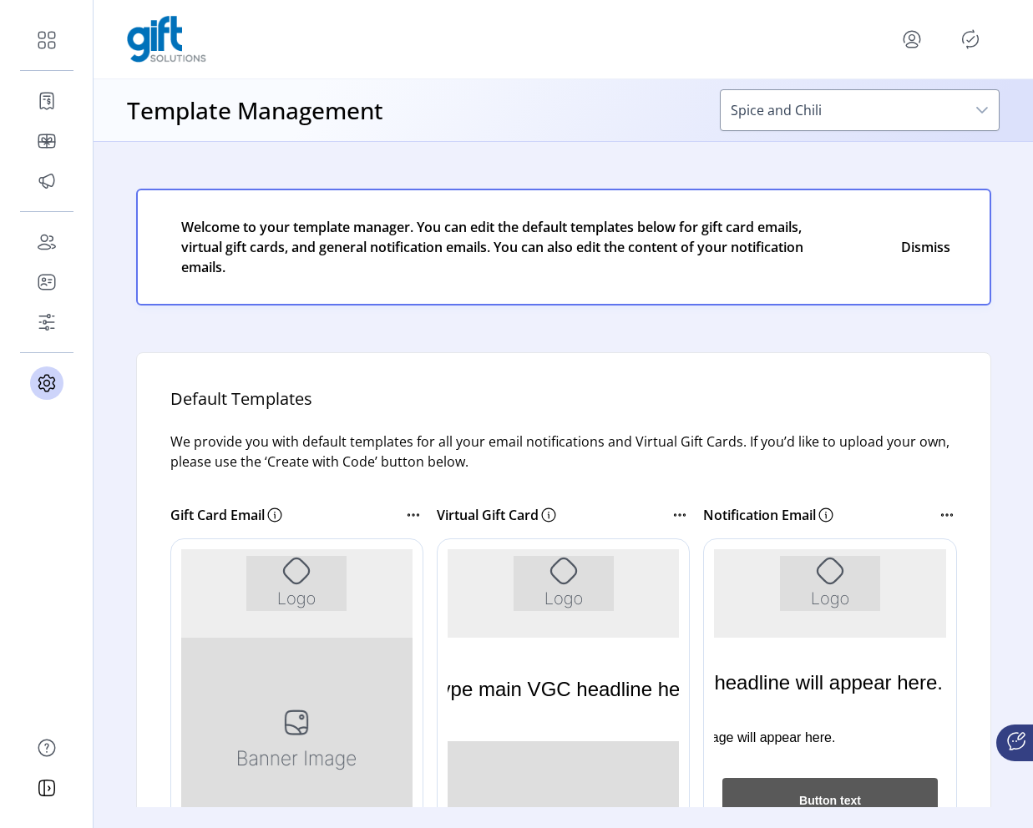
click at [864, 43] on icon "menu" at bounding box center [911, 39] width 27 height 27
click at [864, 62] on p-toolbar "Profile Sign Out" at bounding box center [563, 39] width 872 height 47
click at [864, 35] on icon "menu" at bounding box center [912, 38] width 6 height 6
click at [665, 99] on div "Template Management Spice and Chili" at bounding box center [563, 110] width 939 height 62
click at [864, 40] on icon "menu" at bounding box center [911, 39] width 27 height 27
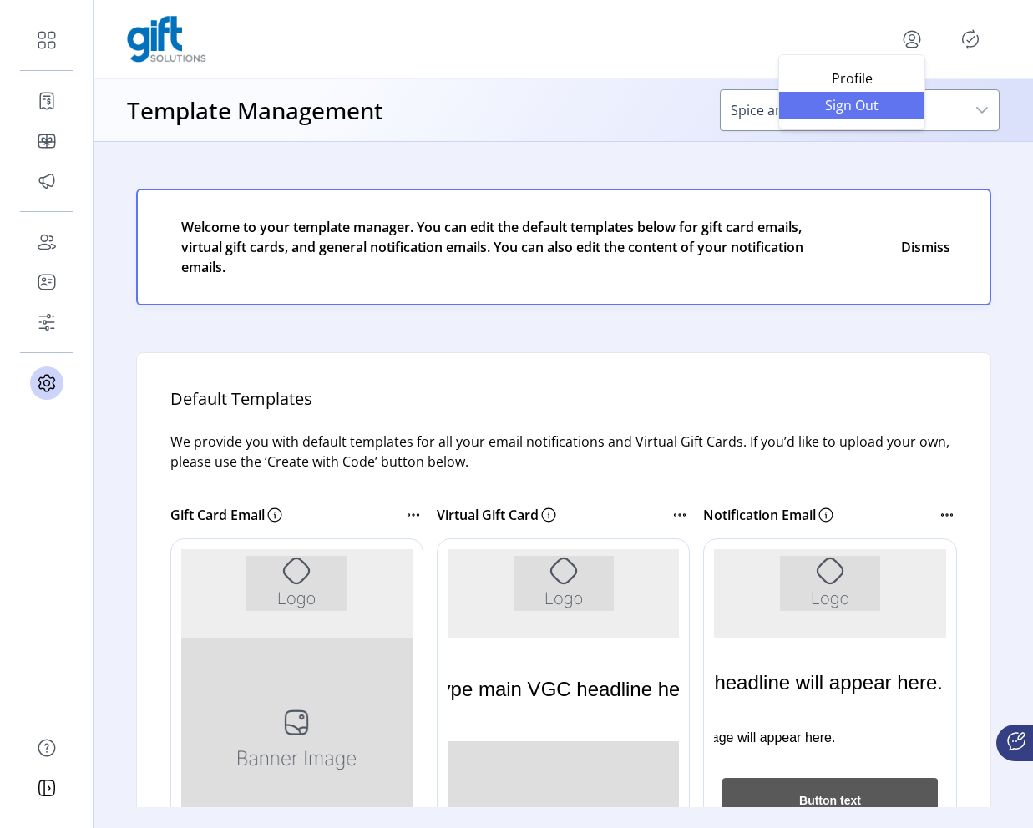
click at [856, 109] on span "Sign Out" at bounding box center [851, 105] width 125 height 13
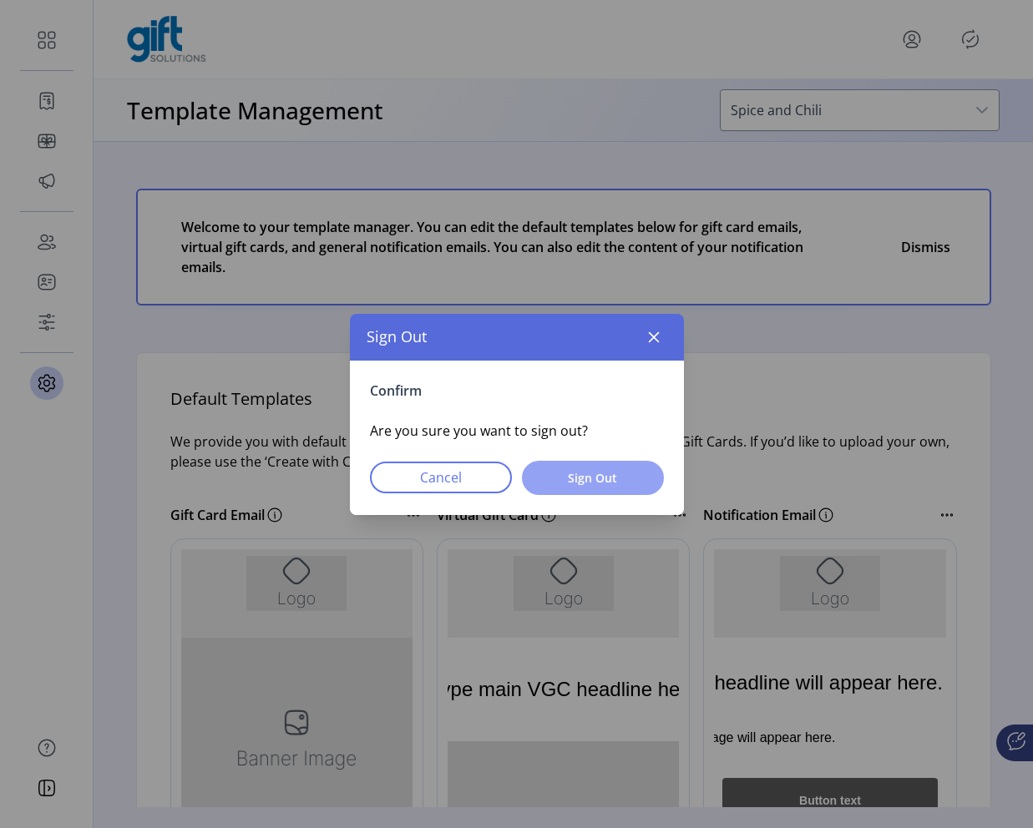
click at [636, 483] on span "Sign Out" at bounding box center [593, 478] width 99 height 18
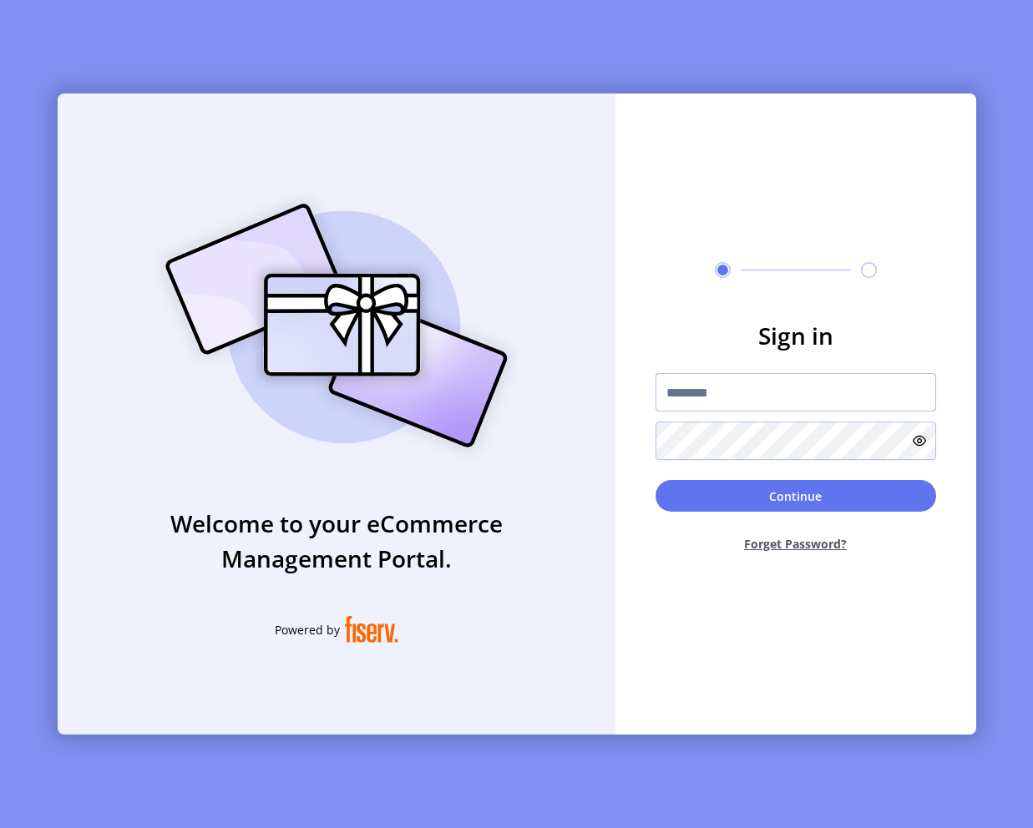
click at [738, 409] on input "text" at bounding box center [795, 392] width 281 height 38
type input "**********"
click at [655, 480] on button "Continue" at bounding box center [795, 496] width 281 height 32
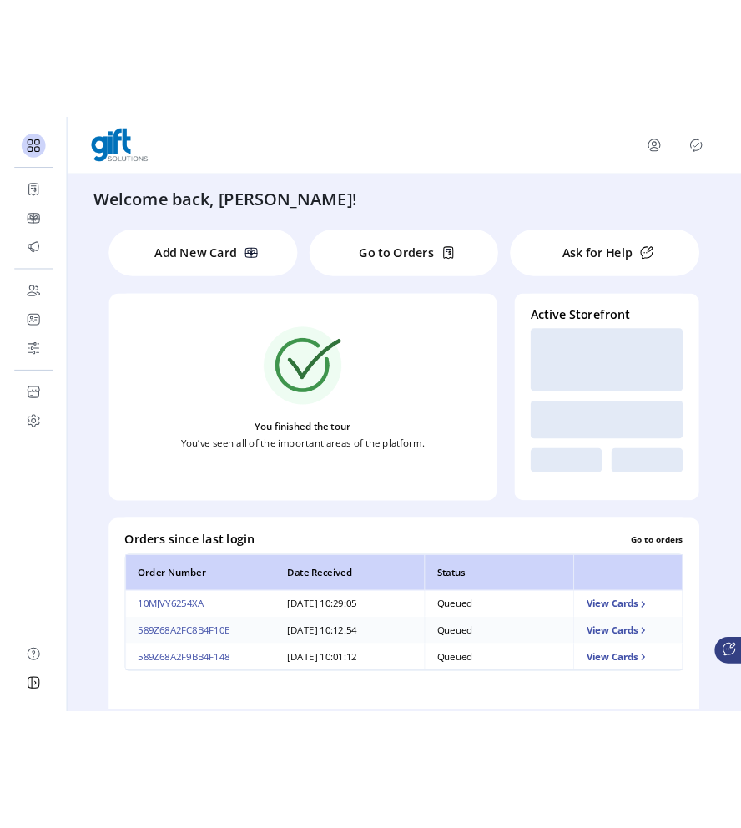
scroll to position [3, 0]
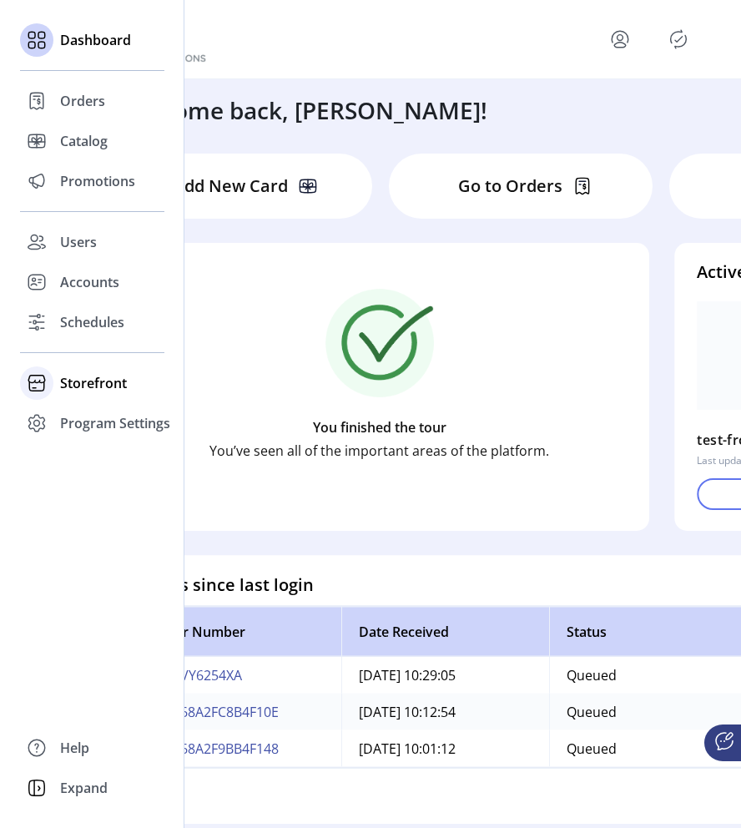
click at [113, 380] on span "Storefront" at bounding box center [93, 383] width 67 height 20
click at [117, 469] on span "Program Settings" at bounding box center [115, 477] width 110 height 20
click at [109, 461] on span "Templates" at bounding box center [93, 457] width 66 height 20
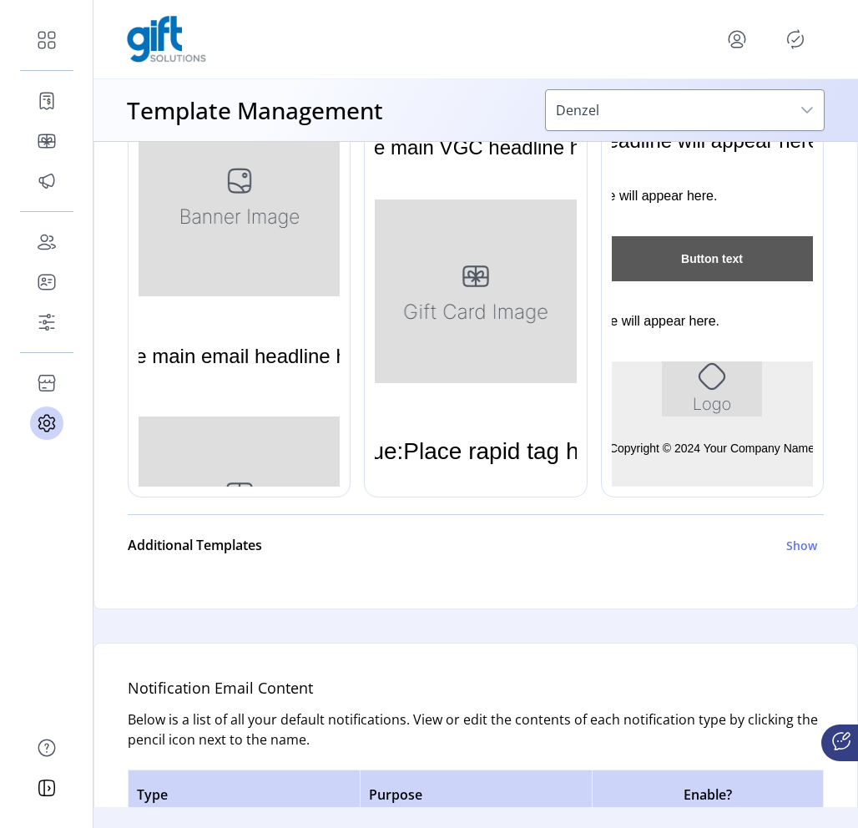
scroll to position [603, 0]
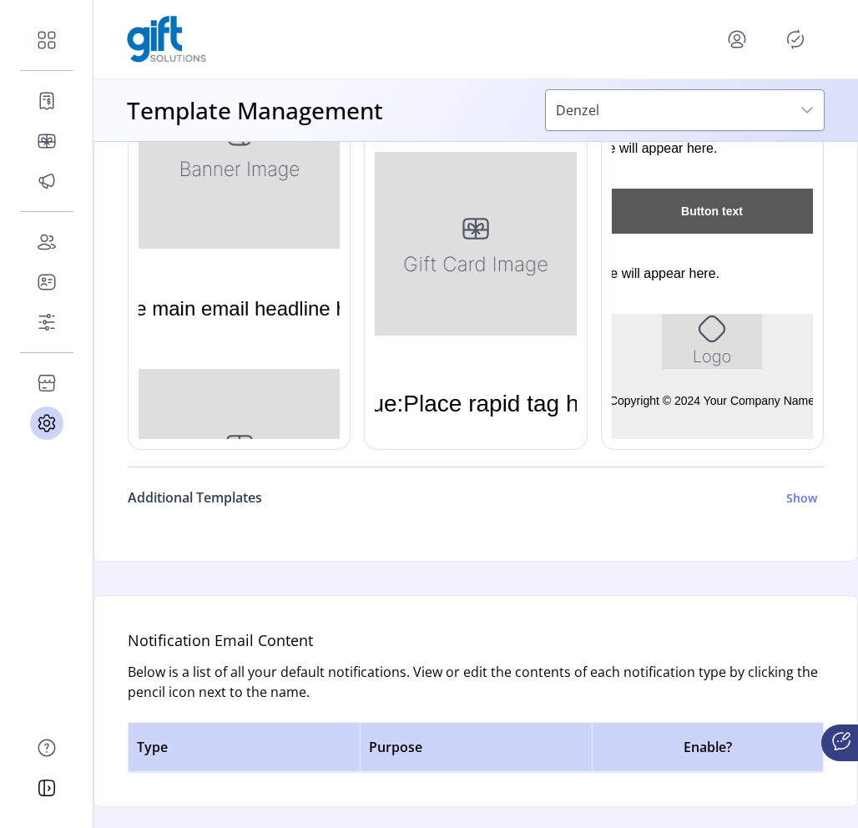
click at [793, 489] on h6 "Show" at bounding box center [801, 498] width 31 height 18
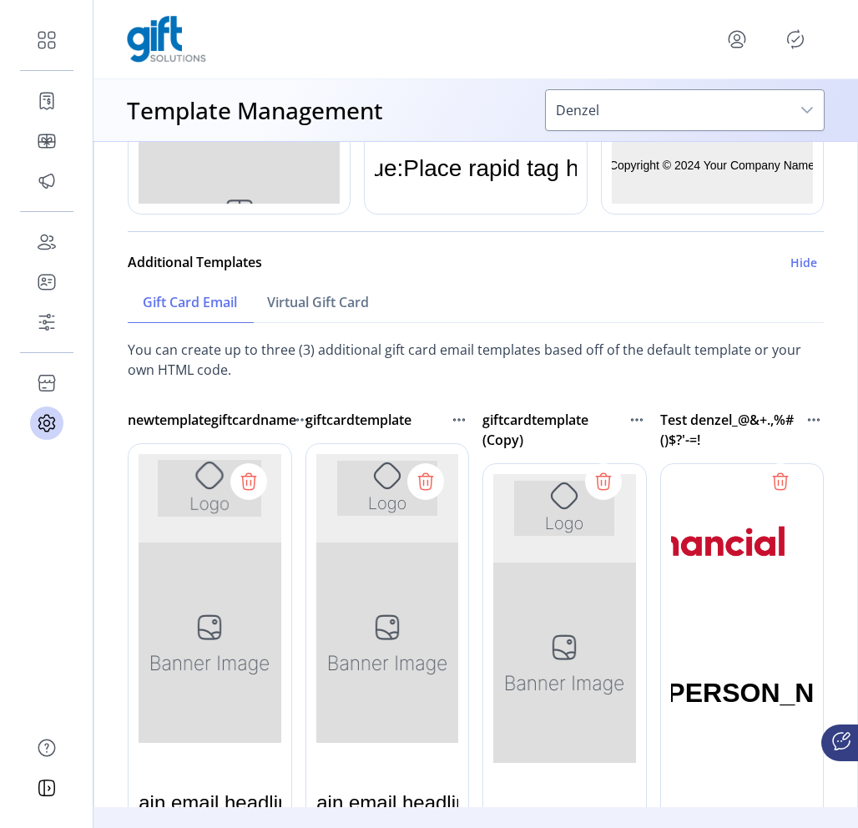
scroll to position [908, 0]
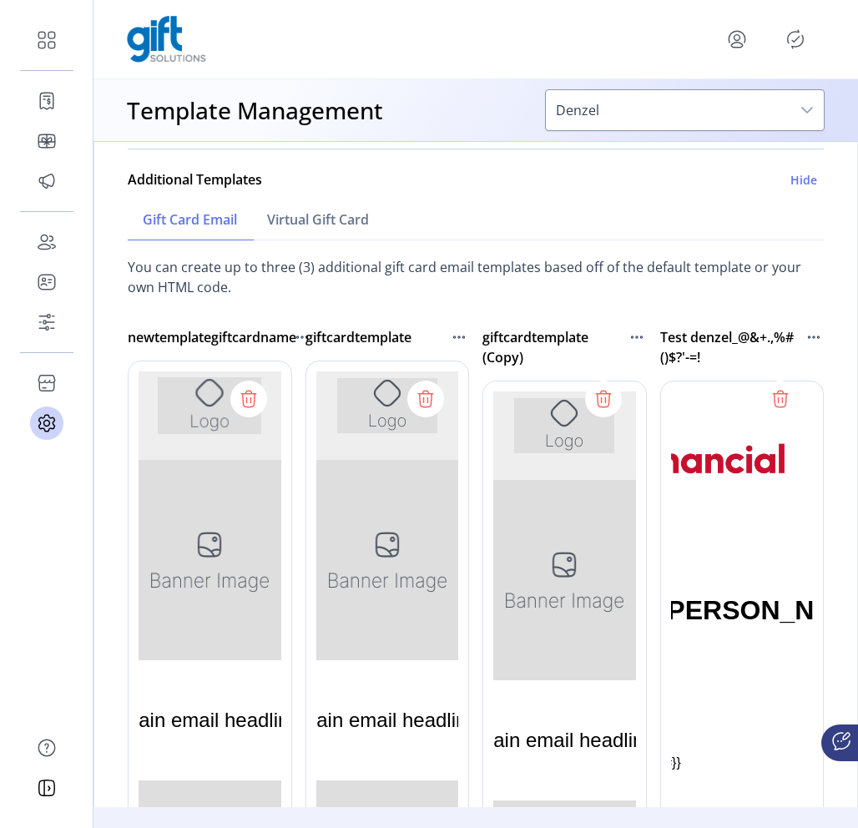
click at [813, 336] on icon at bounding box center [814, 337] width 2 height 2
click at [767, 367] on span "Edit Template" at bounding box center [732, 366] width 139 height 13
click at [804, 341] on icon at bounding box center [814, 337] width 20 height 20
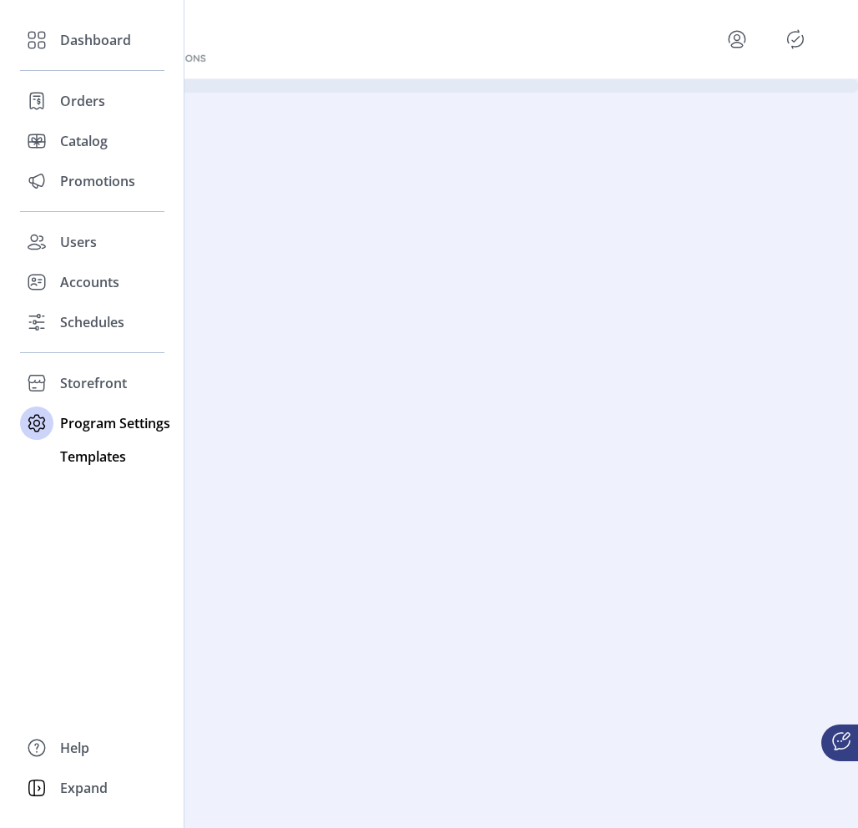
click at [107, 454] on span "Templates" at bounding box center [93, 457] width 66 height 20
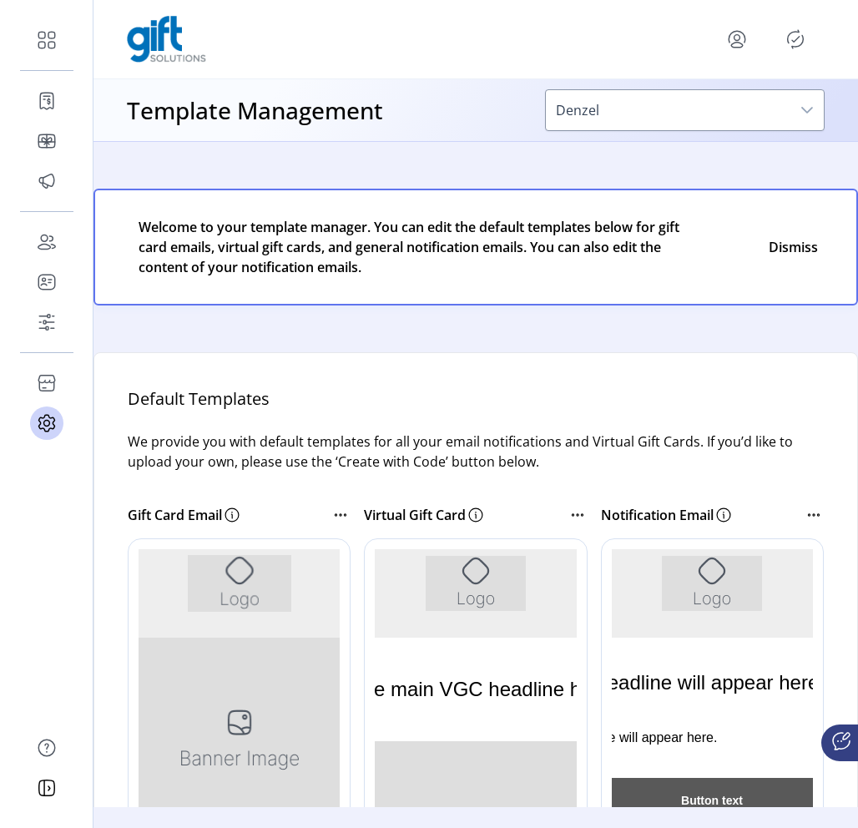
click at [804, 521] on icon at bounding box center [814, 515] width 20 height 20
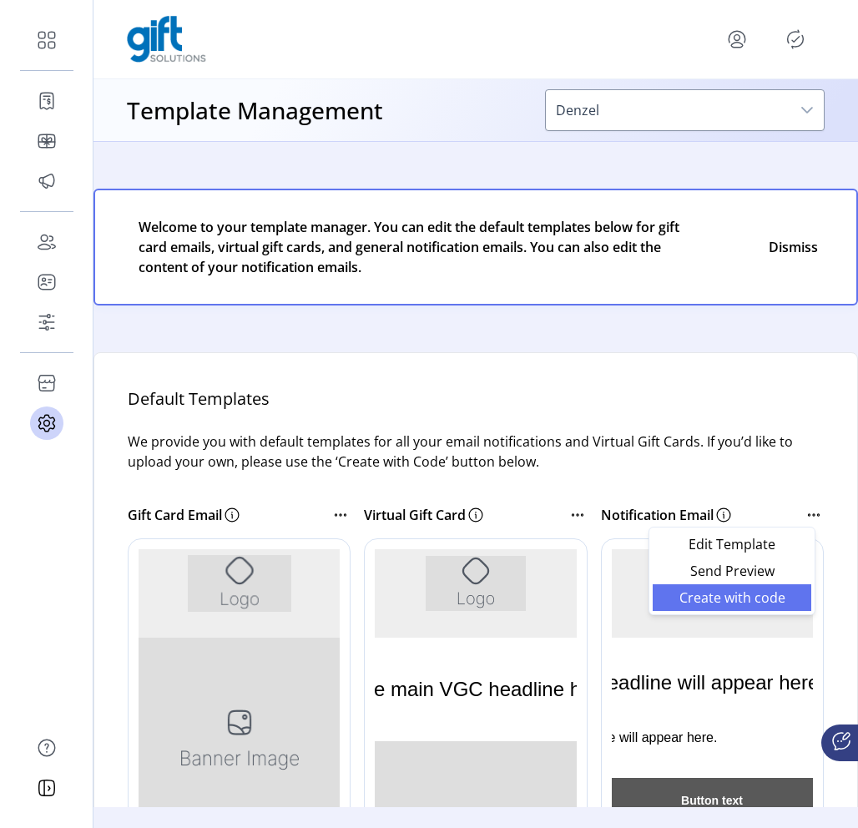
click at [725, 603] on span "Create with code" at bounding box center [732, 597] width 139 height 13
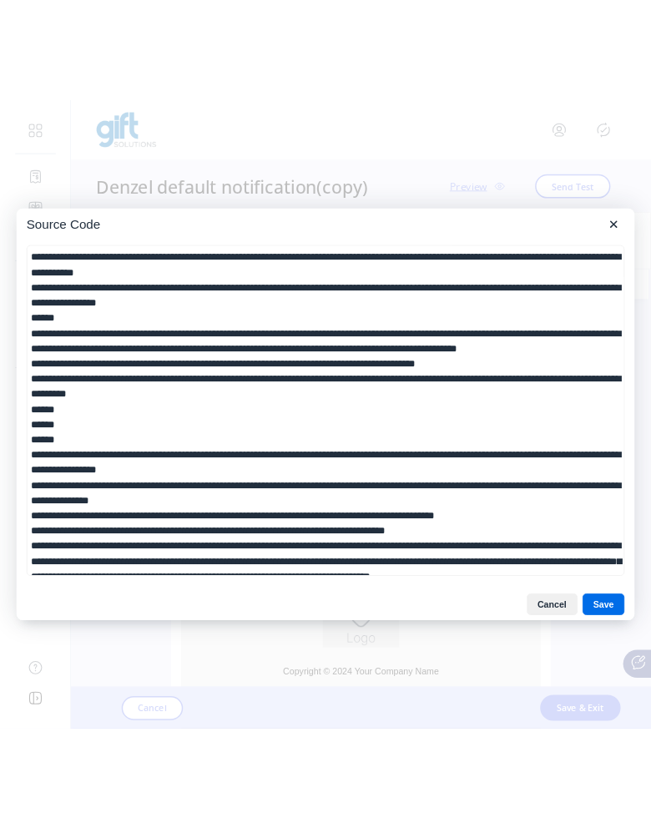
scroll to position [356, 0]
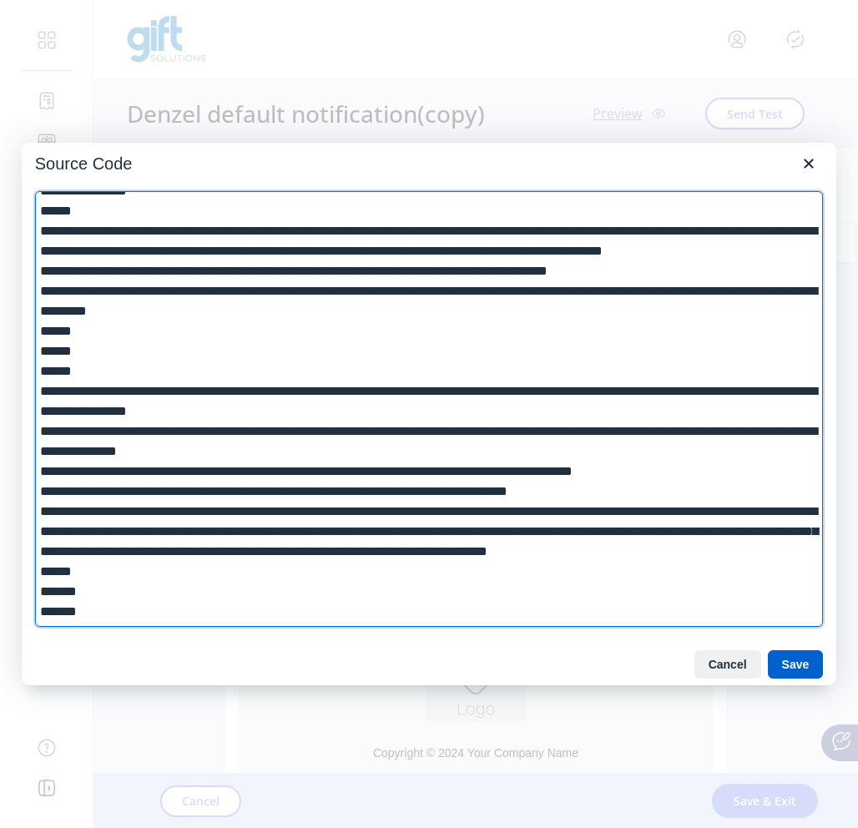
click at [811, 670] on button "Save" at bounding box center [796, 664] width 56 height 28
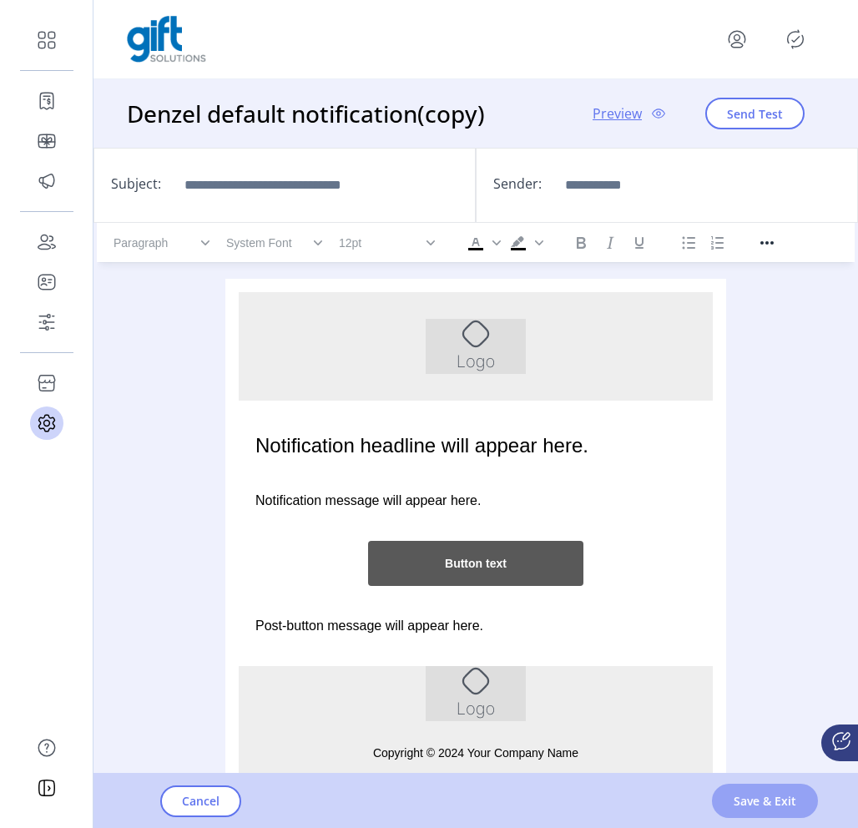
click at [791, 798] on span "Save & Exit" at bounding box center [765, 801] width 63 height 18
